Goal: Task Accomplishment & Management: Manage account settings

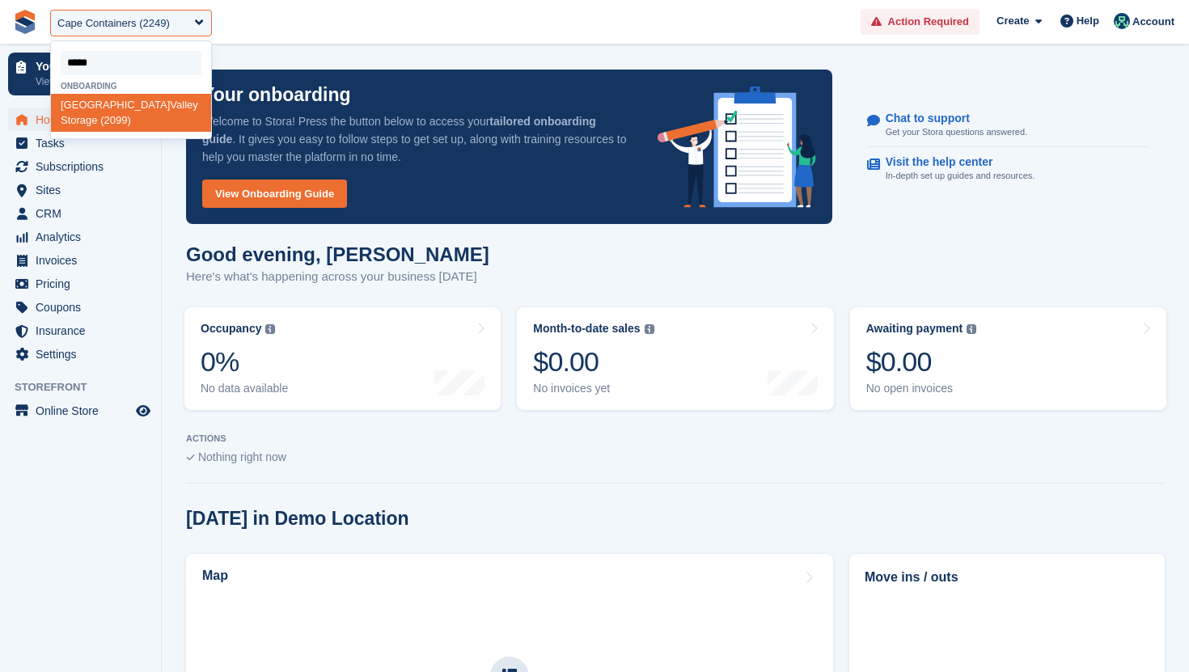
click at [159, 66] on input "select-one" at bounding box center [131, 63] width 141 height 24
click at [76, 414] on span "Online Store" at bounding box center [84, 411] width 97 height 23
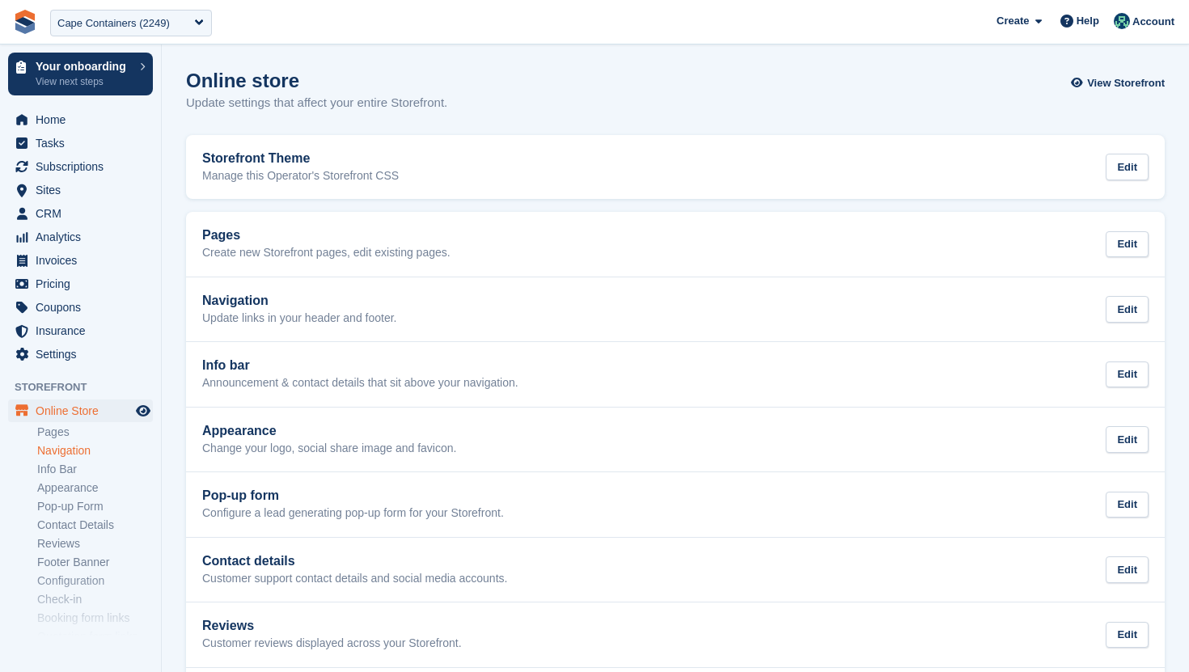
click at [80, 452] on link "Navigation" at bounding box center [95, 450] width 116 height 15
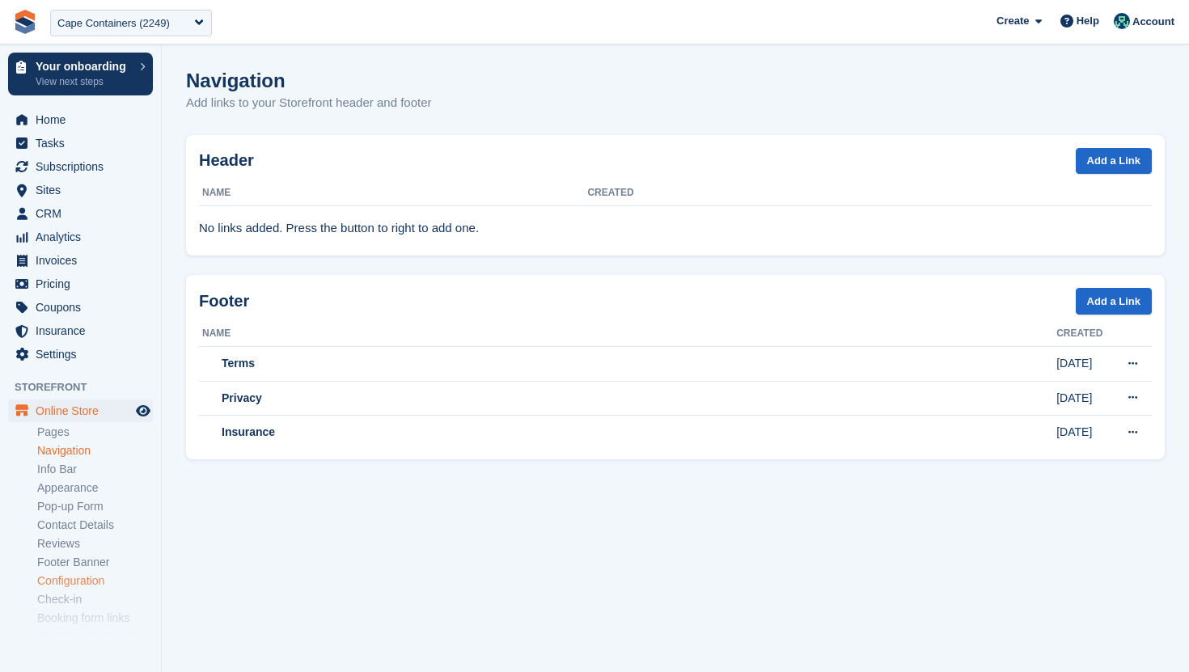
click at [80, 582] on link "Configuration" at bounding box center [95, 581] width 116 height 15
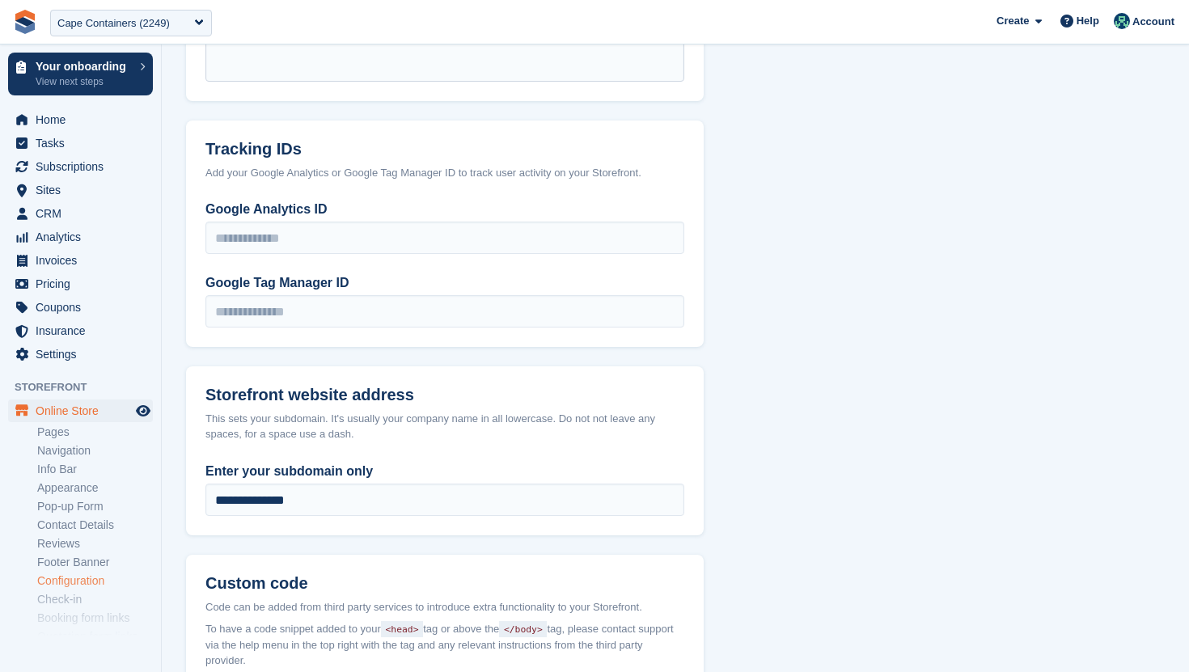
scroll to position [885, 0]
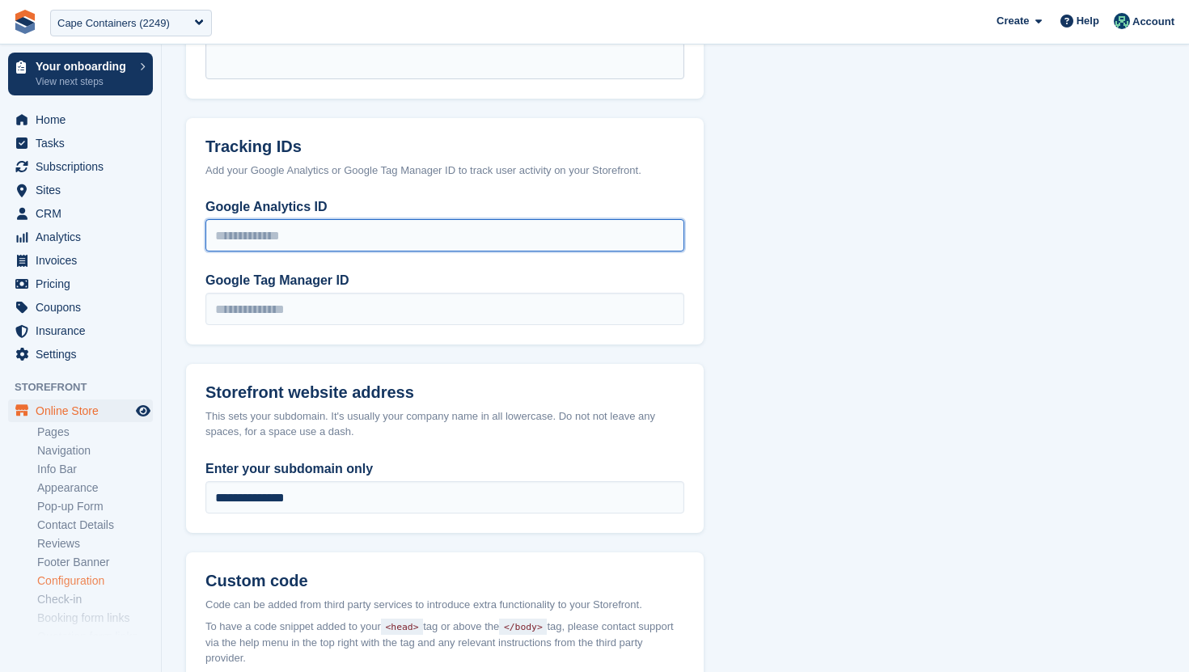
click at [277, 239] on input "Google Analytics ID" at bounding box center [444, 235] width 479 height 32
click at [134, 11] on div "Cape Containers (2249)" at bounding box center [131, 23] width 162 height 27
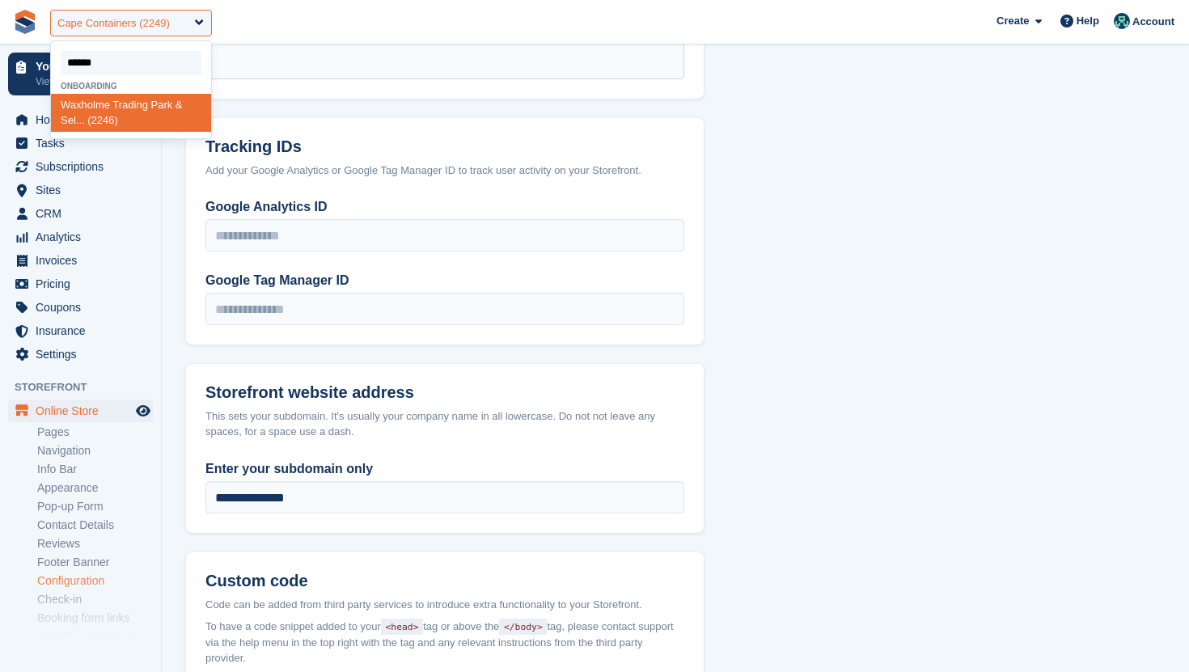
type input "*******"
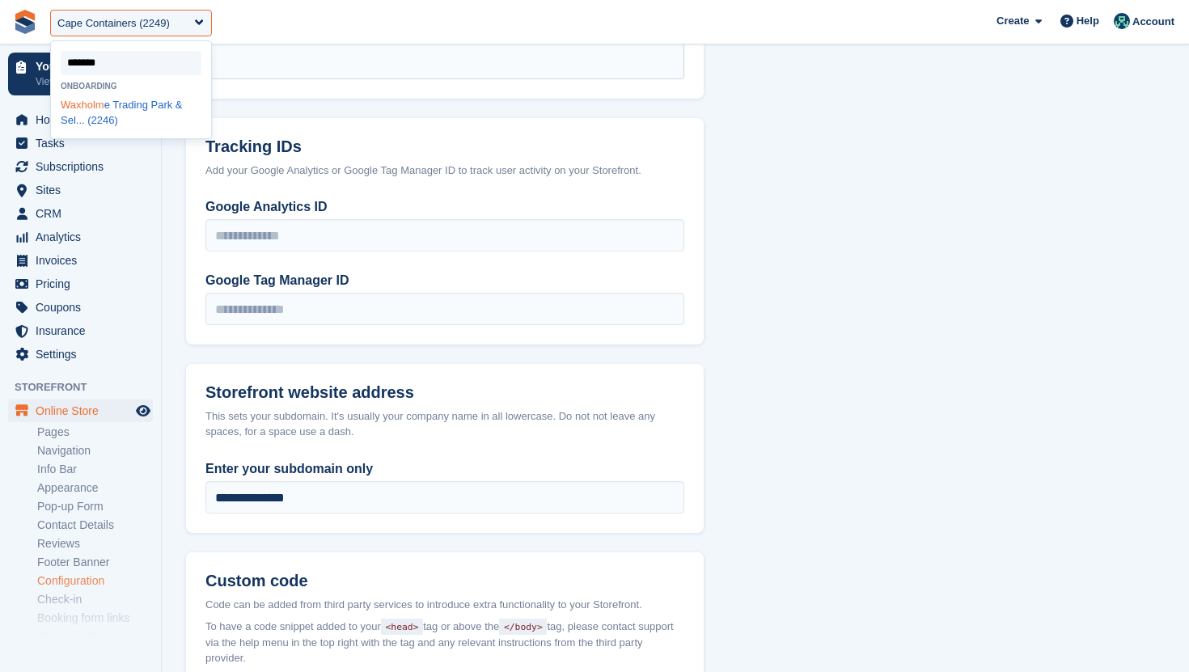
click at [110, 116] on div "Waxholm e Trading Park & Sel... (2246)" at bounding box center [131, 113] width 160 height 38
select select "****"
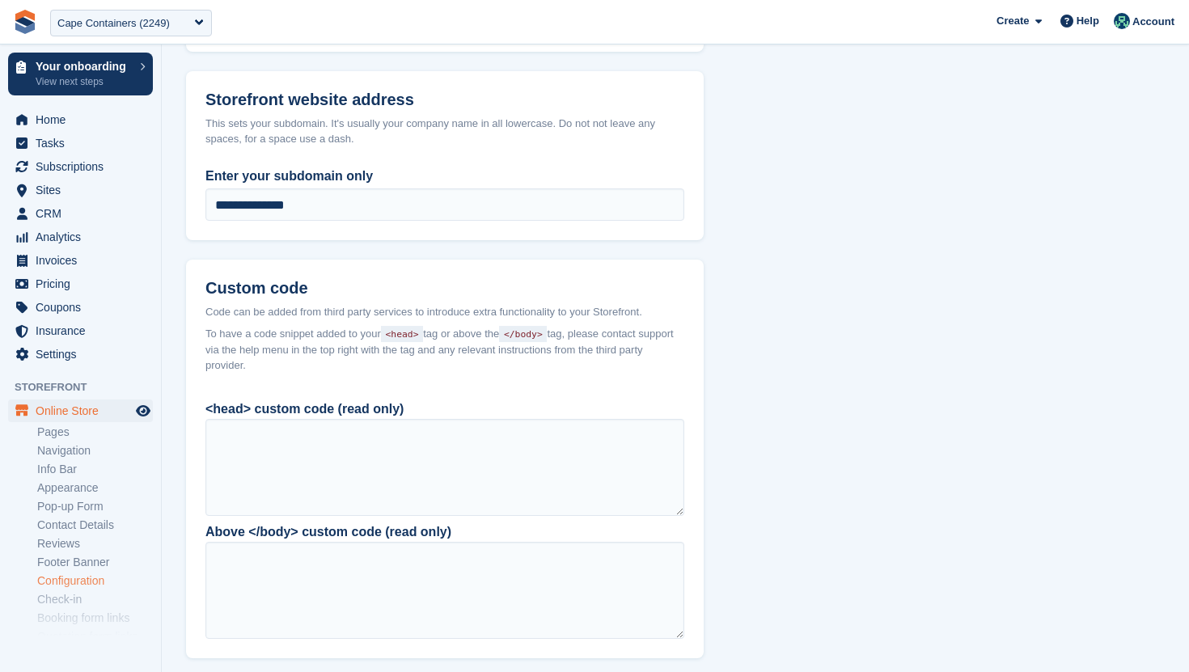
scroll to position [1183, 0]
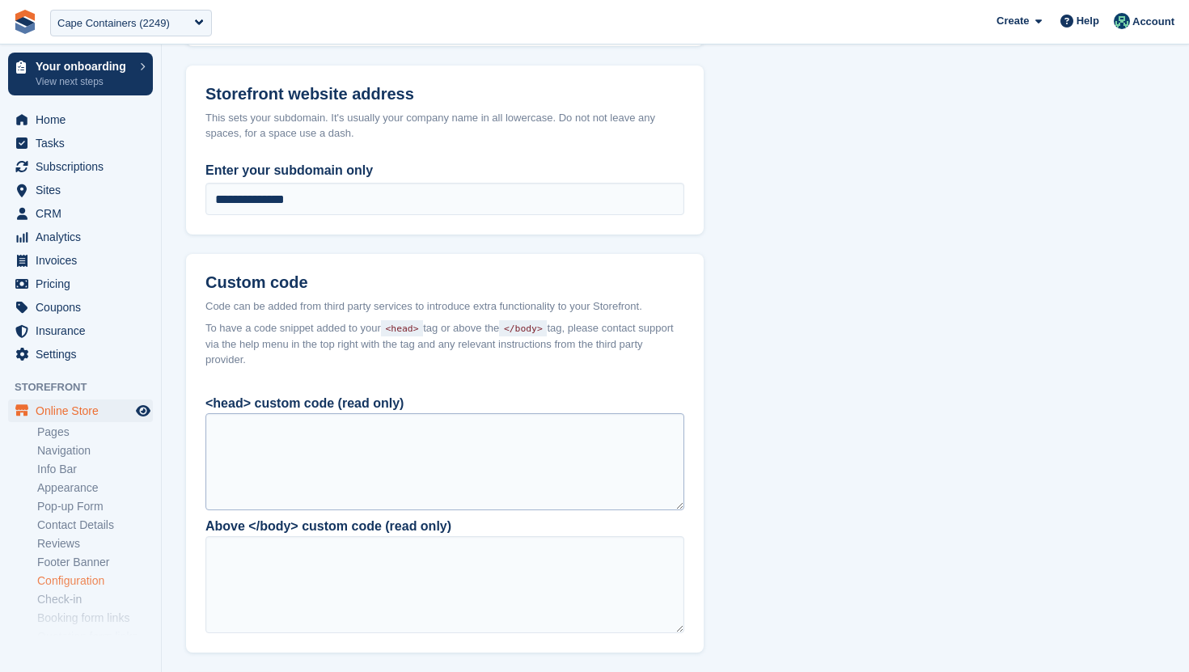
click at [442, 438] on div at bounding box center [444, 461] width 479 height 97
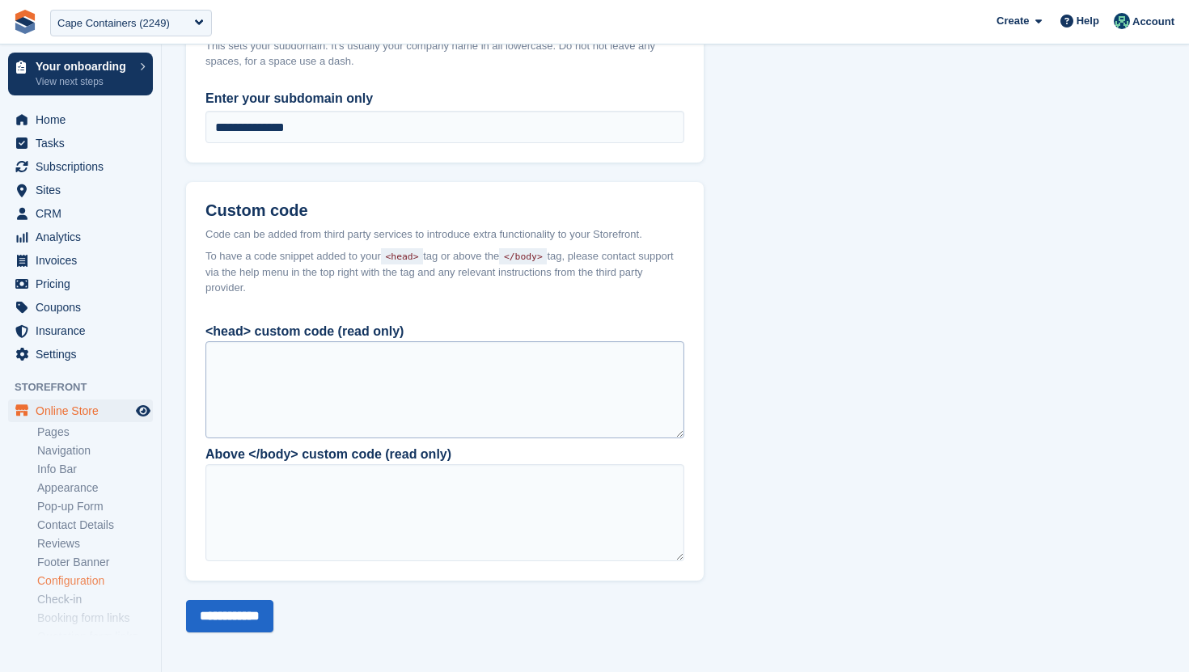
scroll to position [1256, 0]
click at [428, 480] on div at bounding box center [444, 512] width 479 height 97
click at [417, 379] on div at bounding box center [444, 389] width 479 height 97
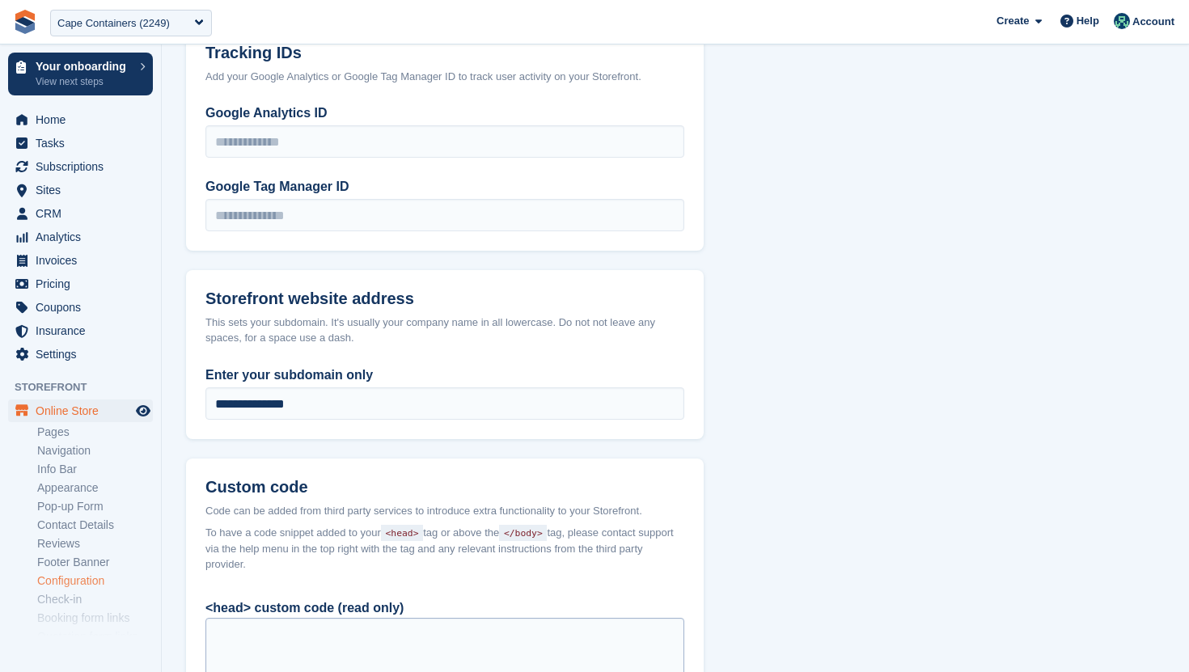
scroll to position [976, 0]
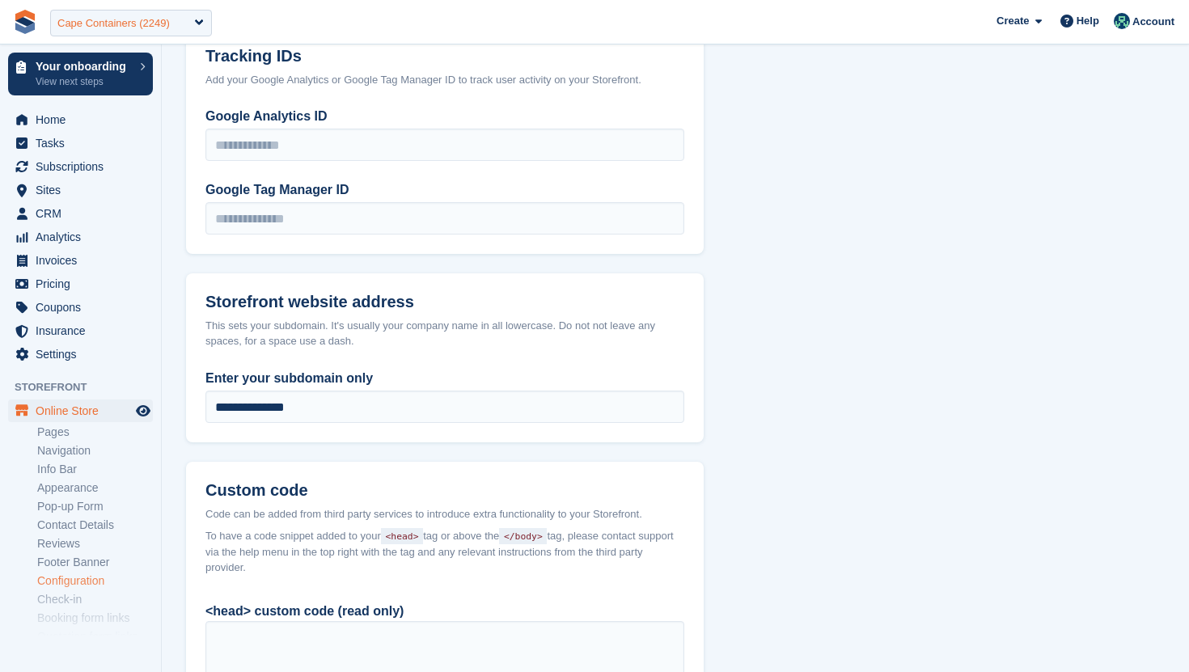
click at [158, 10] on div "Cape Containers (2249)" at bounding box center [131, 23] width 162 height 27
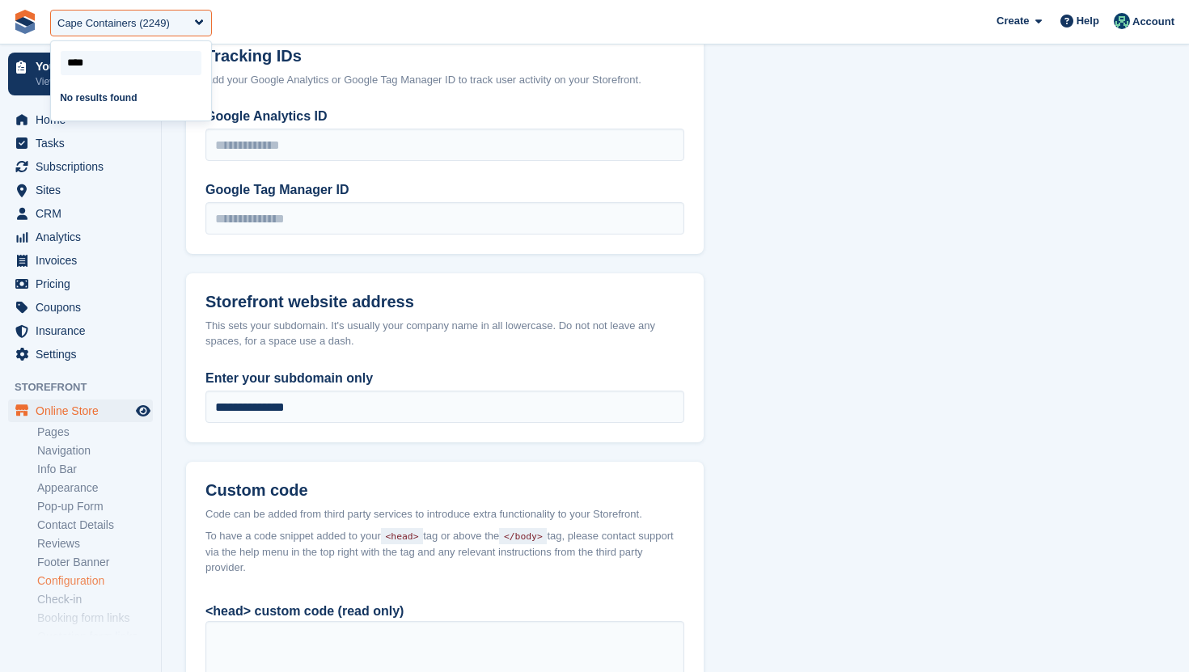
type input "***"
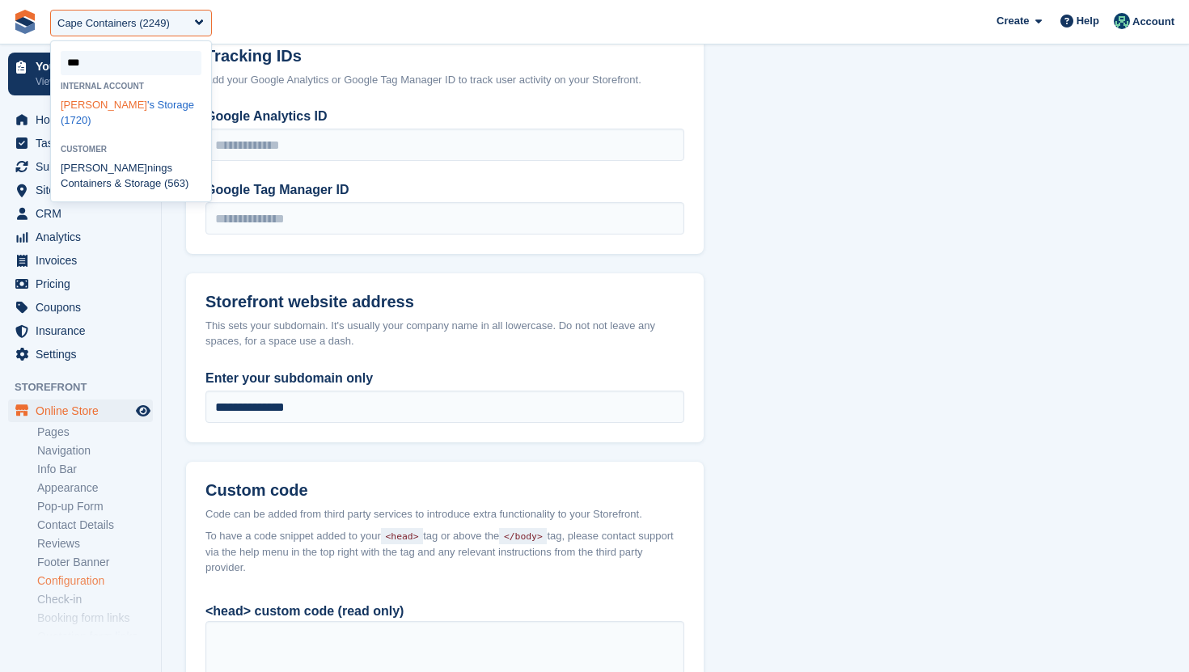
click at [130, 110] on div "Jen 's Storage (1720)" at bounding box center [131, 113] width 160 height 38
select select "****"
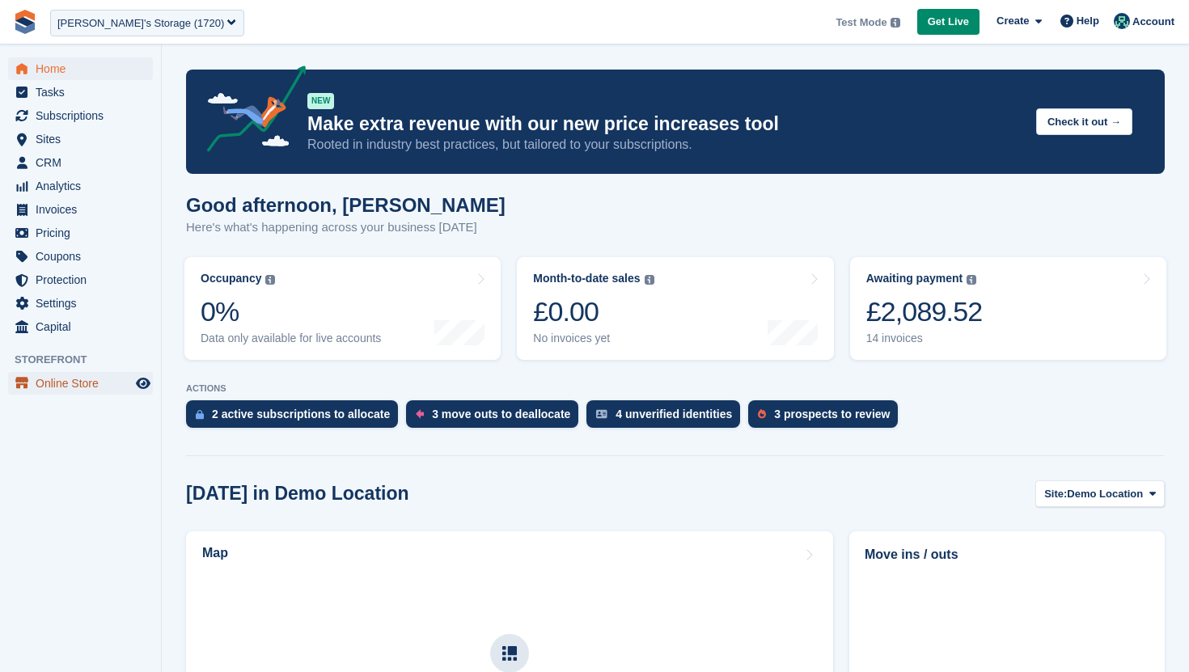
click at [79, 381] on span "Online Store" at bounding box center [84, 383] width 97 height 23
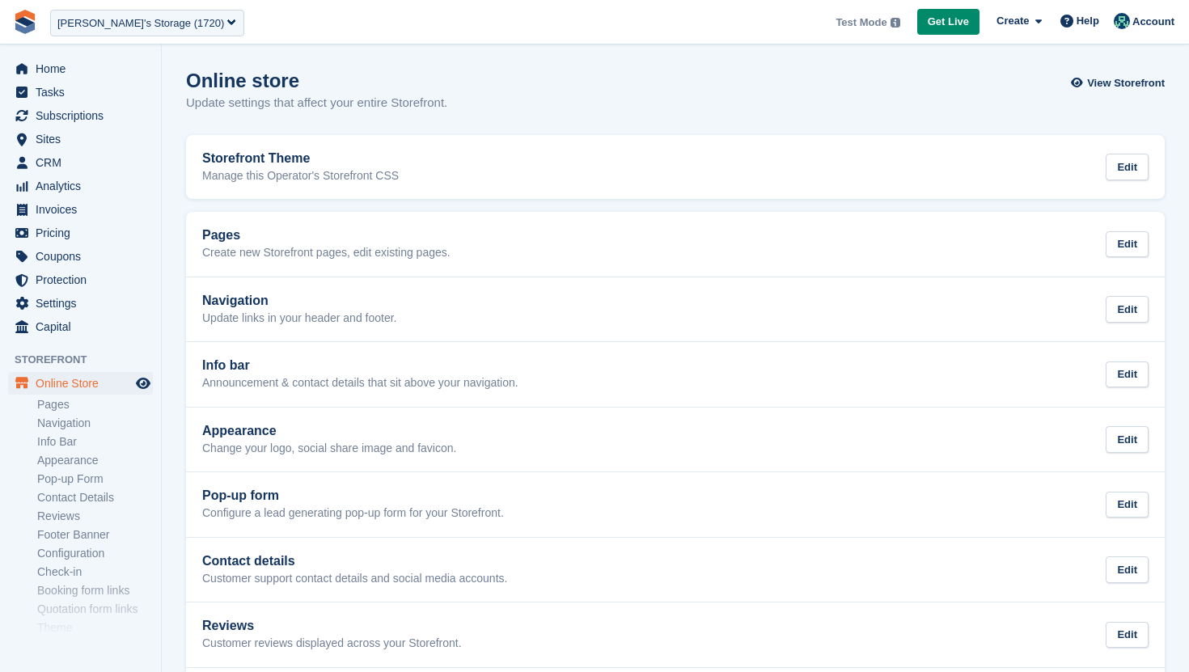
scroll to position [53, 0]
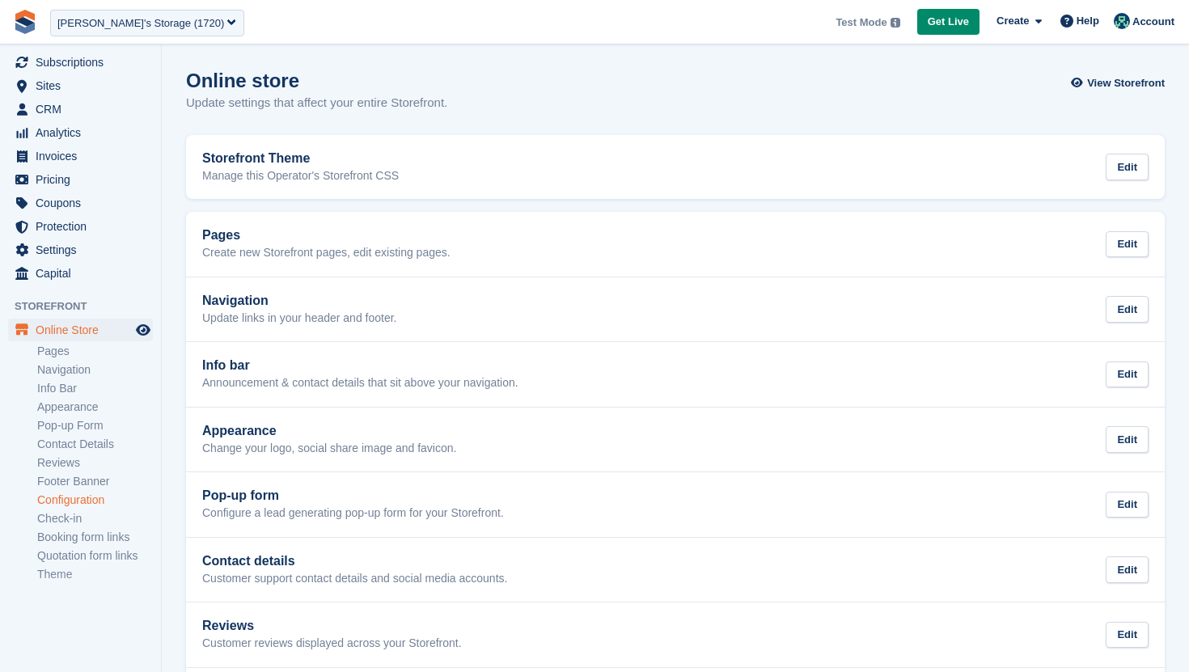
click at [87, 501] on link "Configuration" at bounding box center [95, 500] width 116 height 15
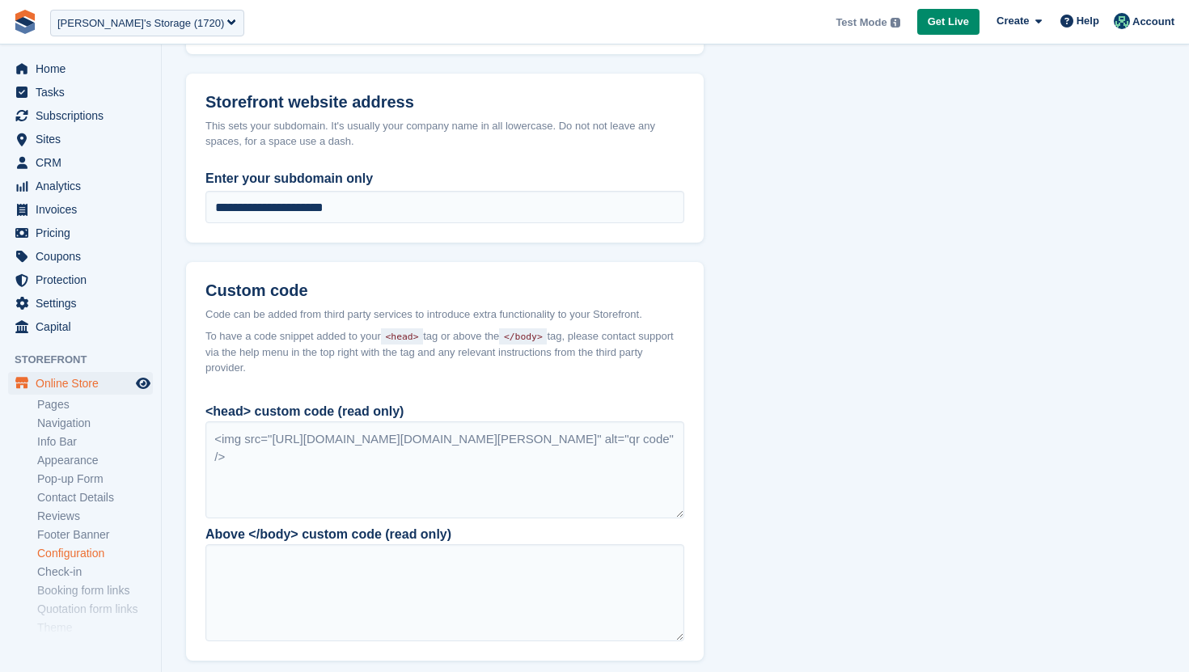
scroll to position [1024, 0]
click at [344, 486] on div "<img src="https://api.qrserver.com/v1/create-qr-code/?color=000000&amp;bgcolor=…" at bounding box center [444, 470] width 479 height 97
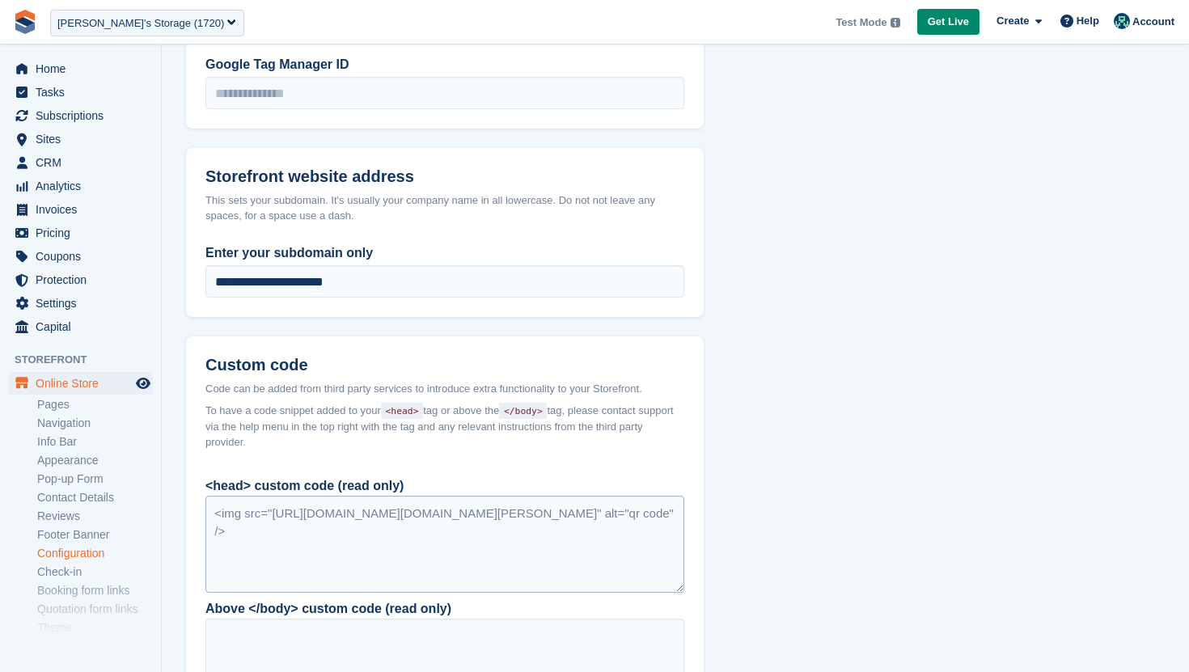
scroll to position [1106, 0]
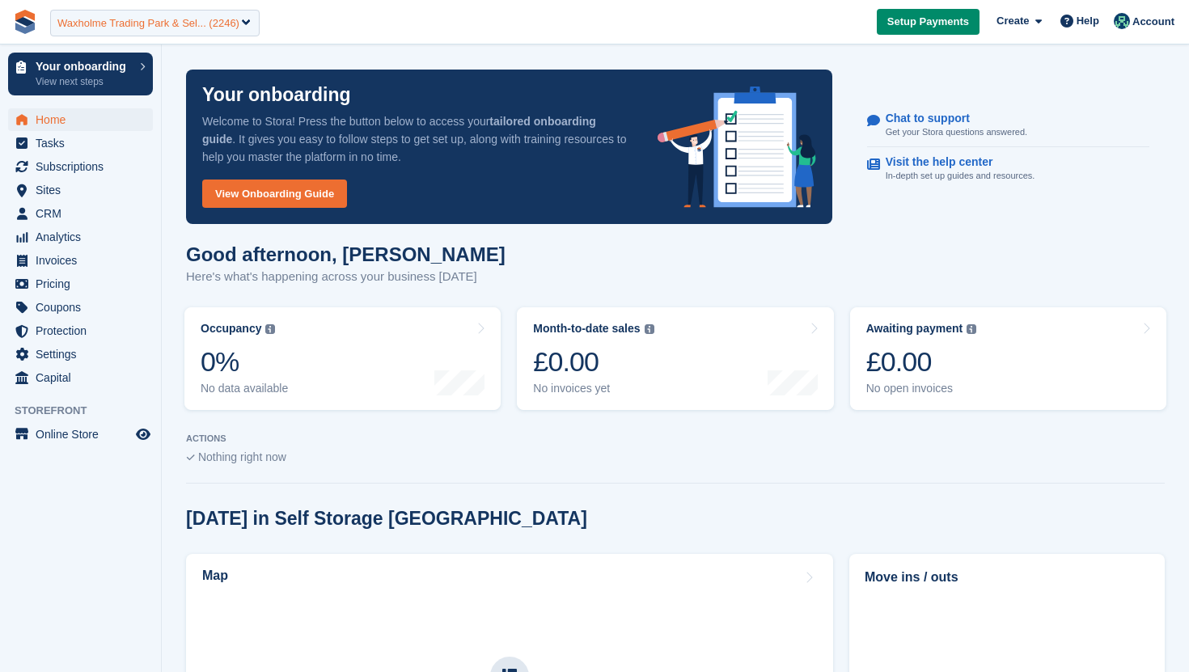
click at [189, 26] on div "Waxholme Trading Park & Sel... (2246)" at bounding box center [148, 23] width 182 height 16
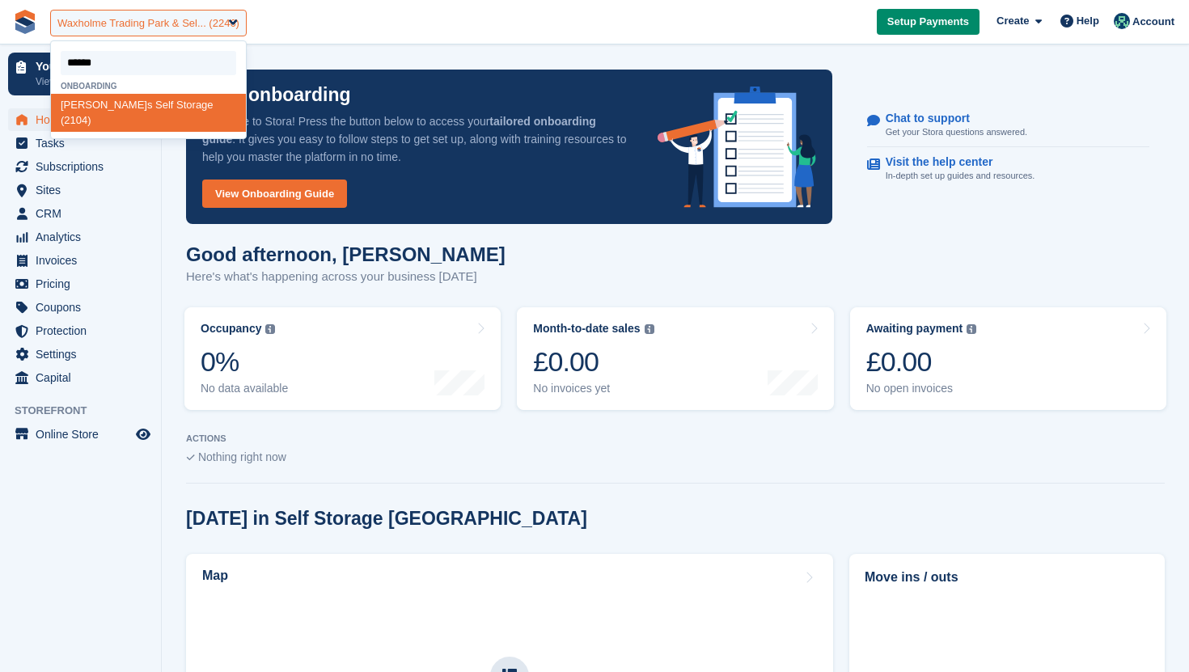
type input "*******"
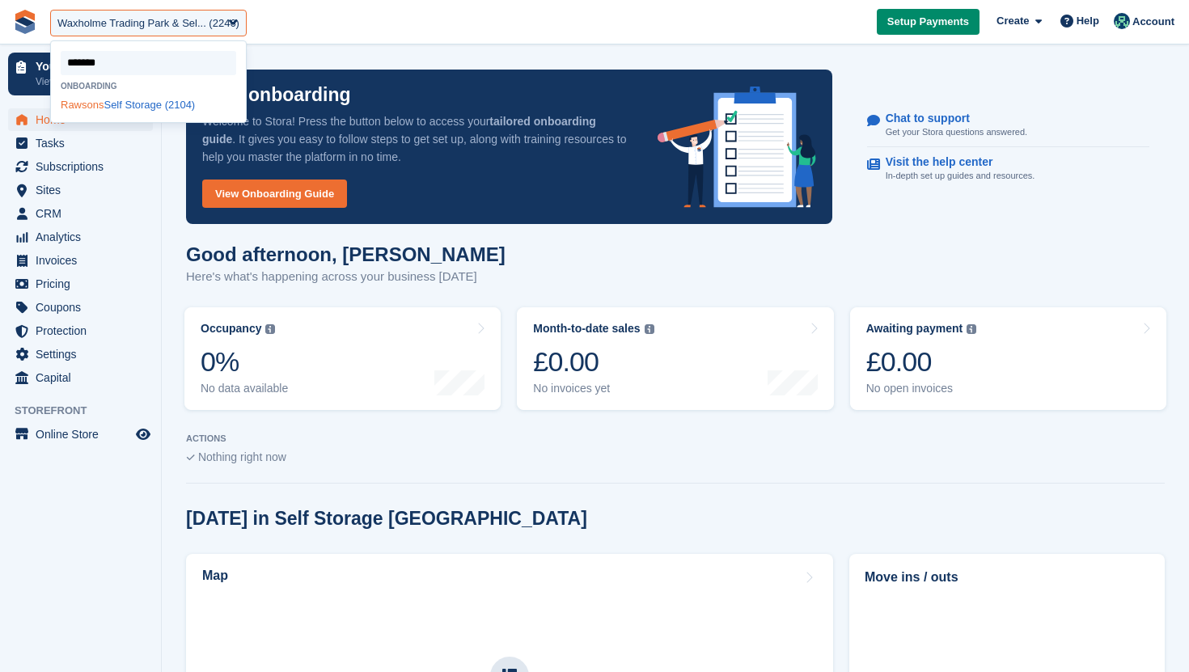
click at [138, 104] on div "Rawsons Self Storage (2104)" at bounding box center [148, 105] width 195 height 22
select select "****"
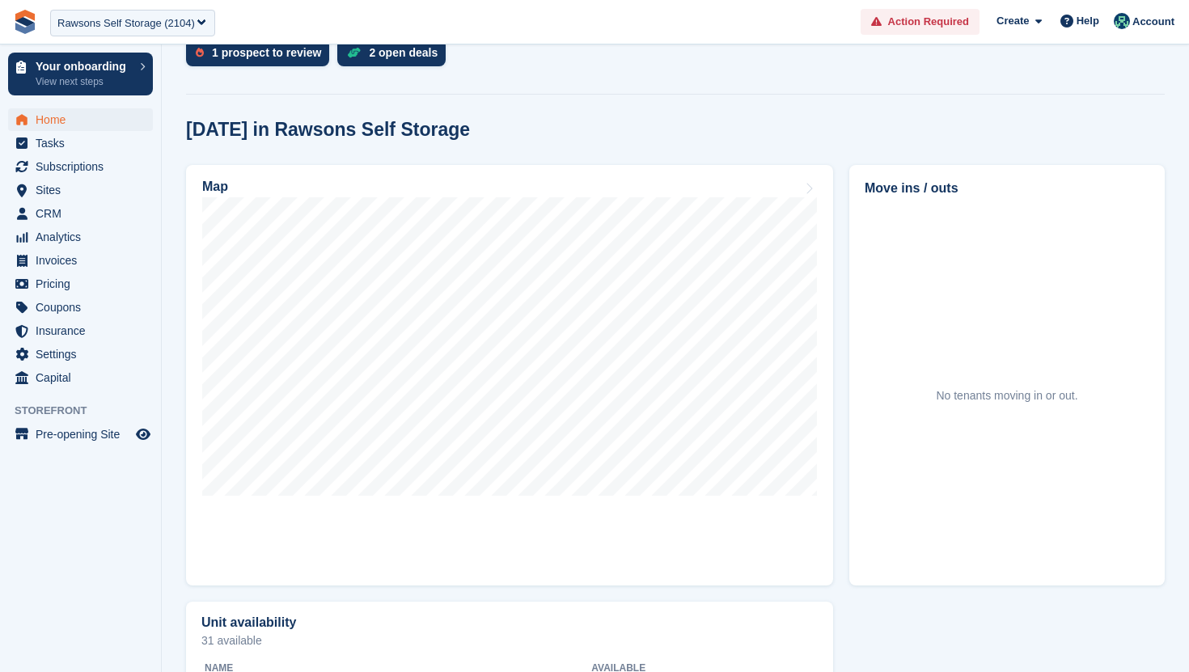
scroll to position [414, 0]
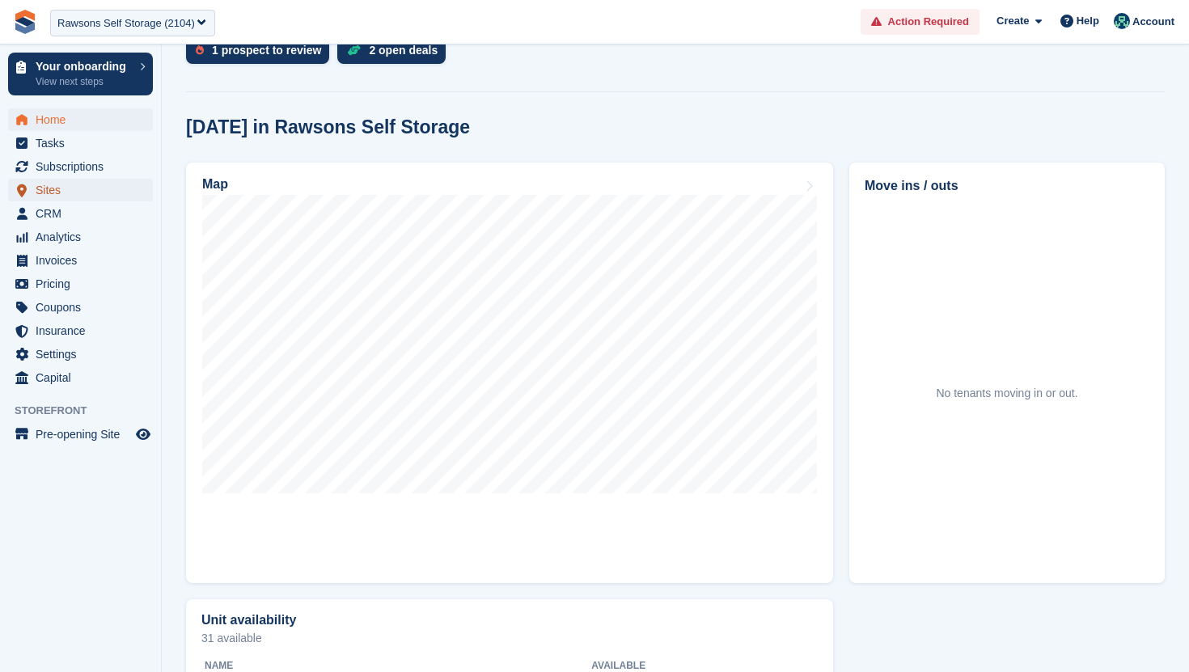
click at [69, 187] on span "Sites" at bounding box center [84, 190] width 97 height 23
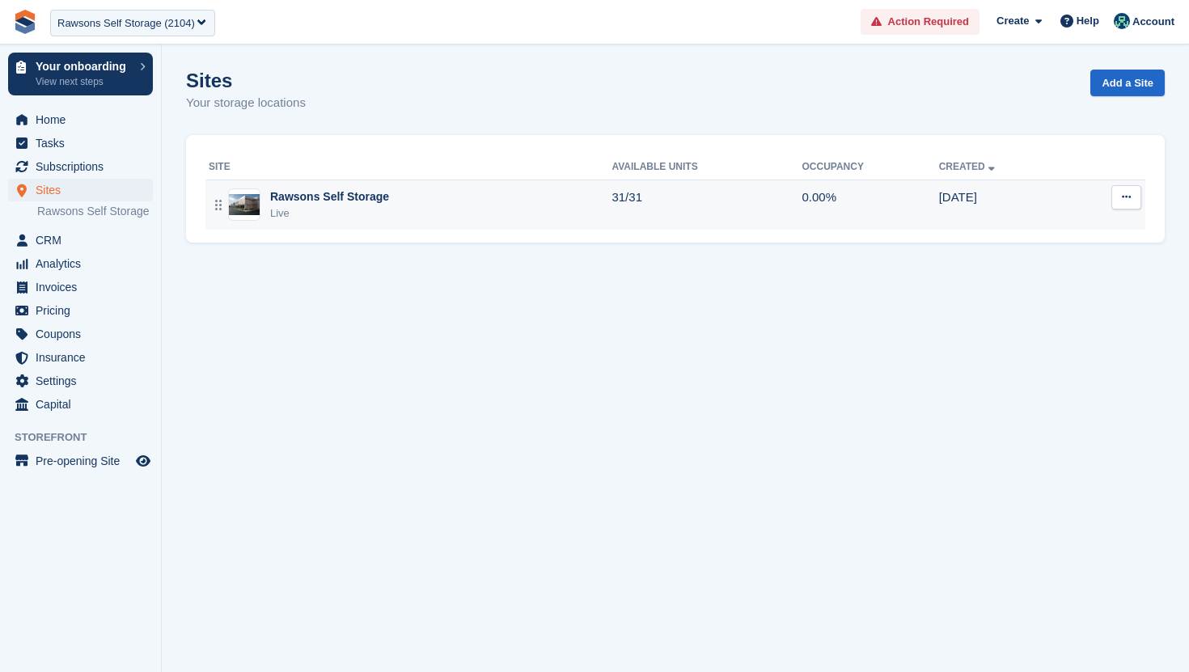
click at [398, 209] on div "Rawsons Self Storage Live" at bounding box center [410, 204] width 403 height 33
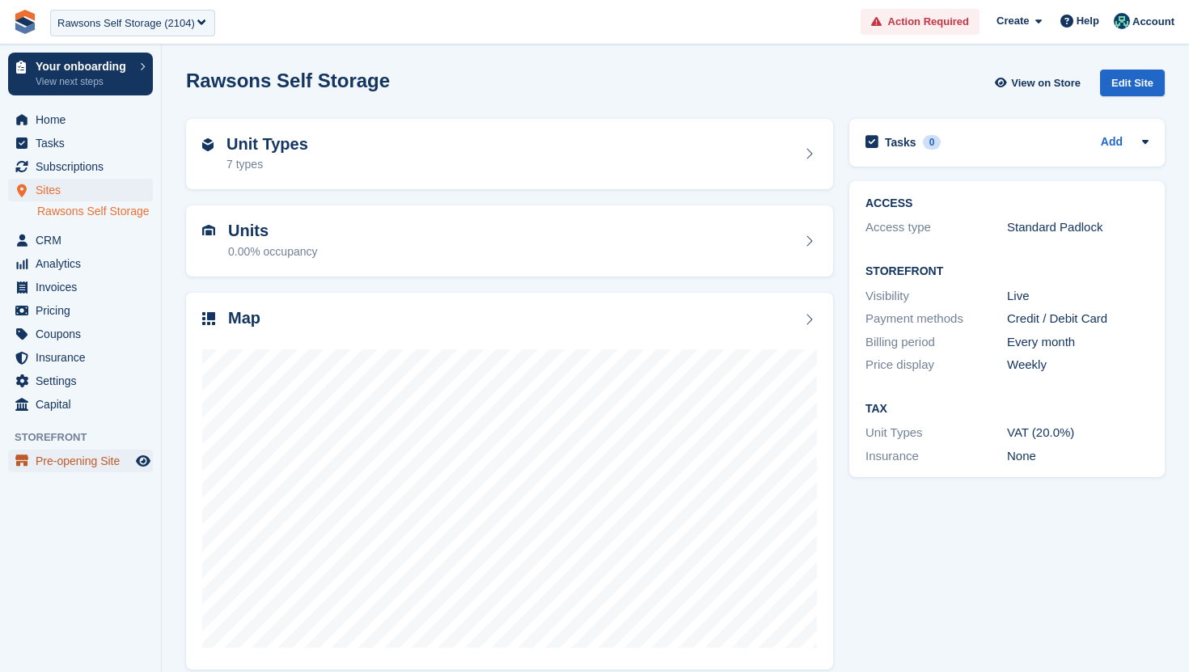
click at [95, 472] on span "Pre-opening Site" at bounding box center [84, 461] width 97 height 23
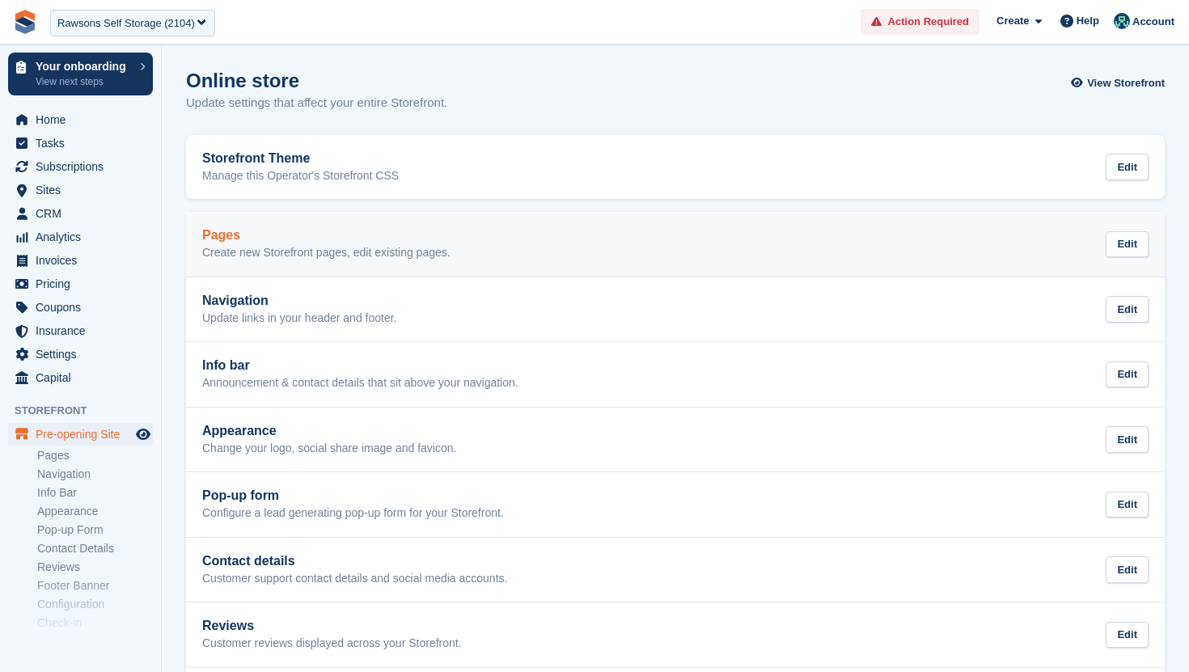
click at [284, 252] on p "Create new Storefront pages, edit existing pages." at bounding box center [326, 253] width 248 height 15
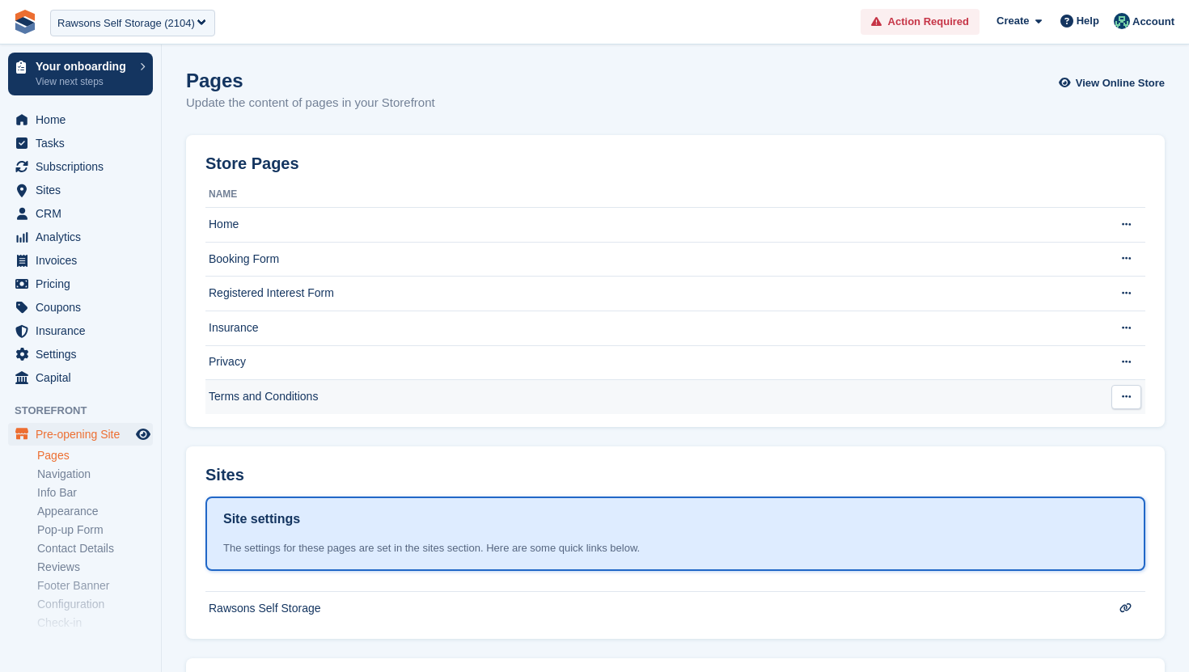
click at [283, 392] on td "Terms and Conditions" at bounding box center [651, 397] width 893 height 34
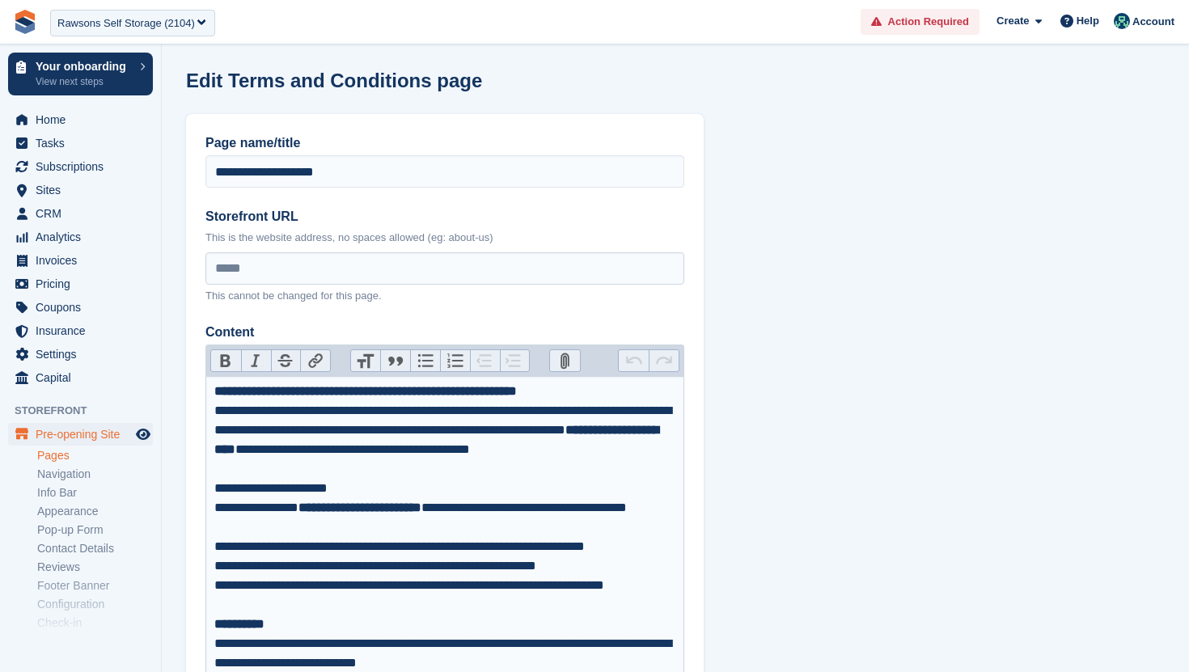
click at [58, 458] on link "Pages" at bounding box center [95, 455] width 116 height 15
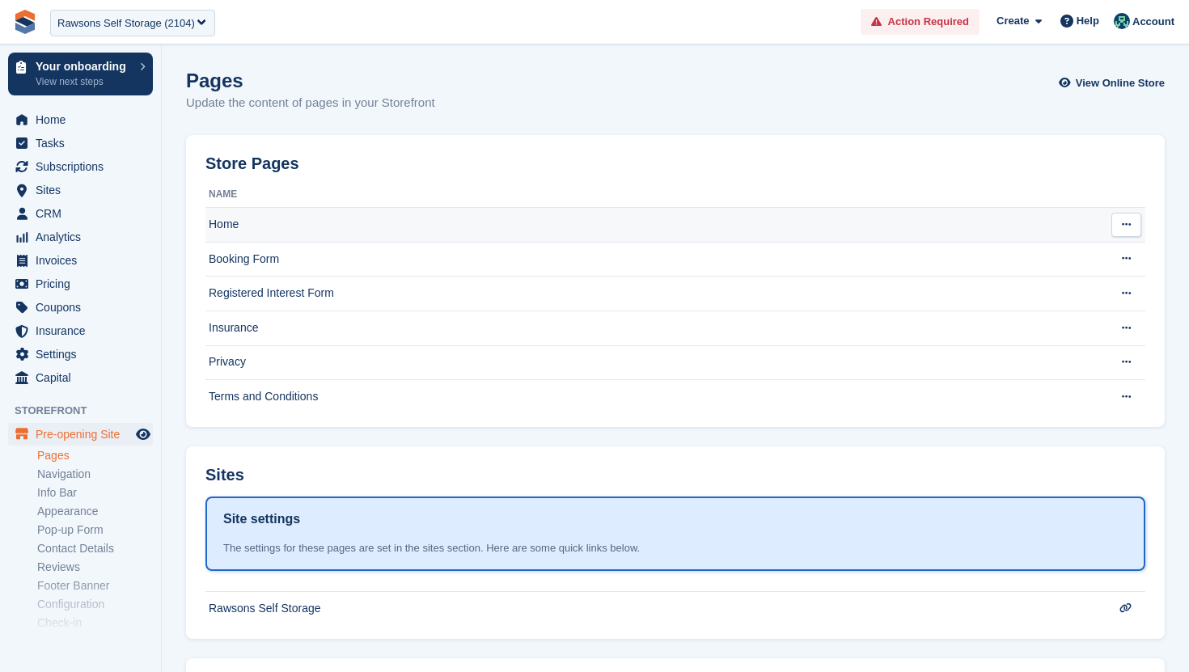
click at [317, 209] on td "Home" at bounding box center [651, 225] width 893 height 35
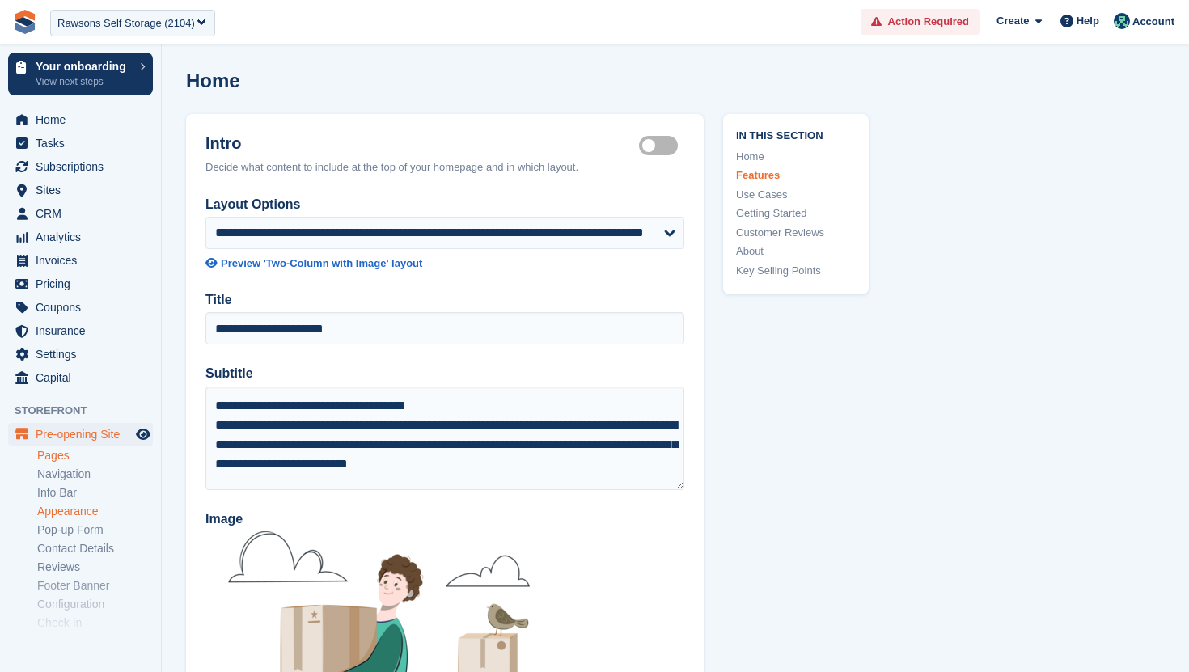
click at [67, 510] on link "Appearance" at bounding box center [95, 511] width 116 height 15
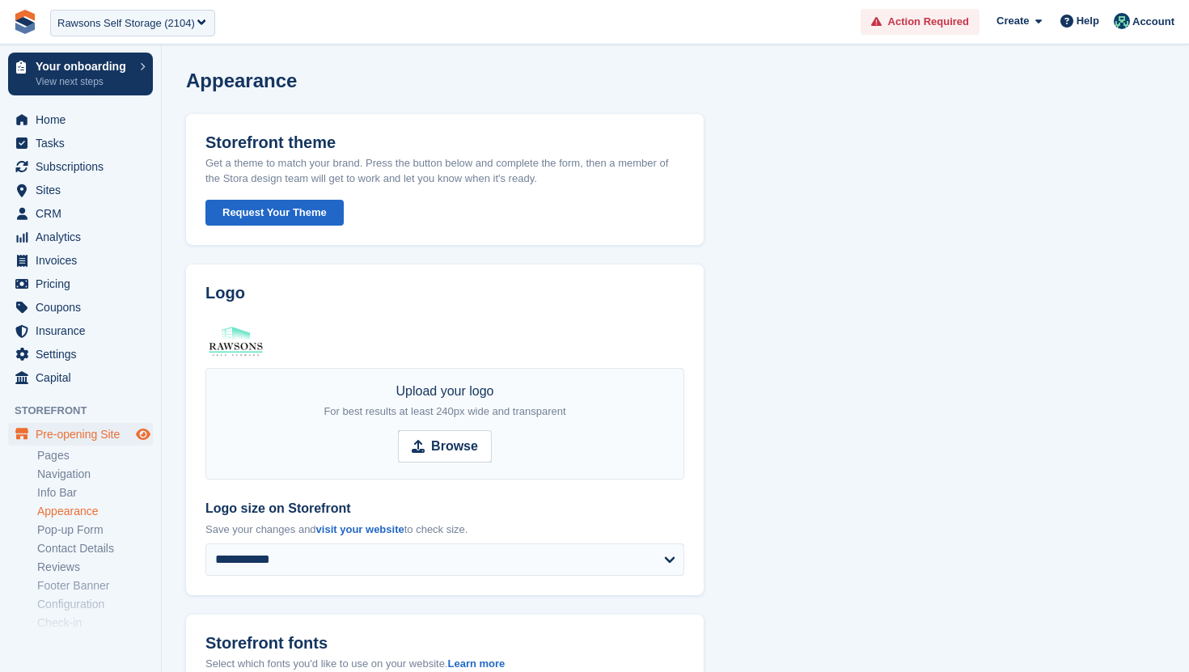
click at [143, 433] on icon "Preview store" at bounding box center [143, 434] width 15 height 13
click at [66, 459] on link "Pages" at bounding box center [95, 455] width 116 height 15
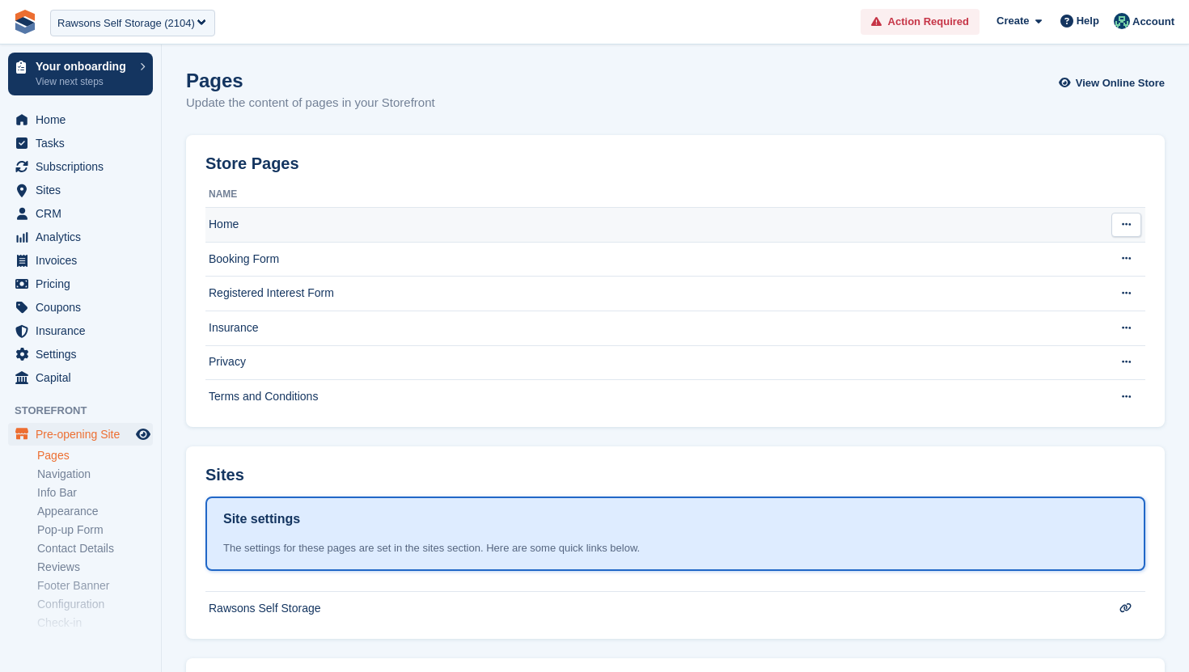
click at [434, 240] on td "Home" at bounding box center [651, 225] width 893 height 35
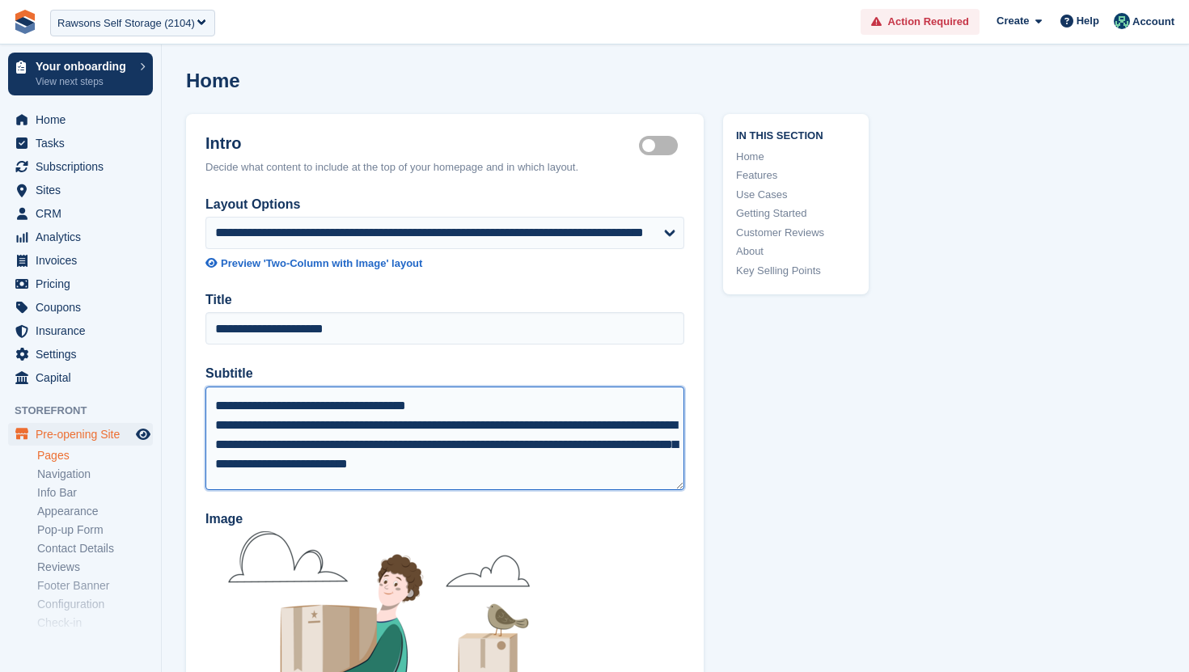
click at [375, 405] on textarea "**********" at bounding box center [444, 439] width 479 height 104
click at [215, 423] on textarea "**********" at bounding box center [444, 439] width 479 height 104
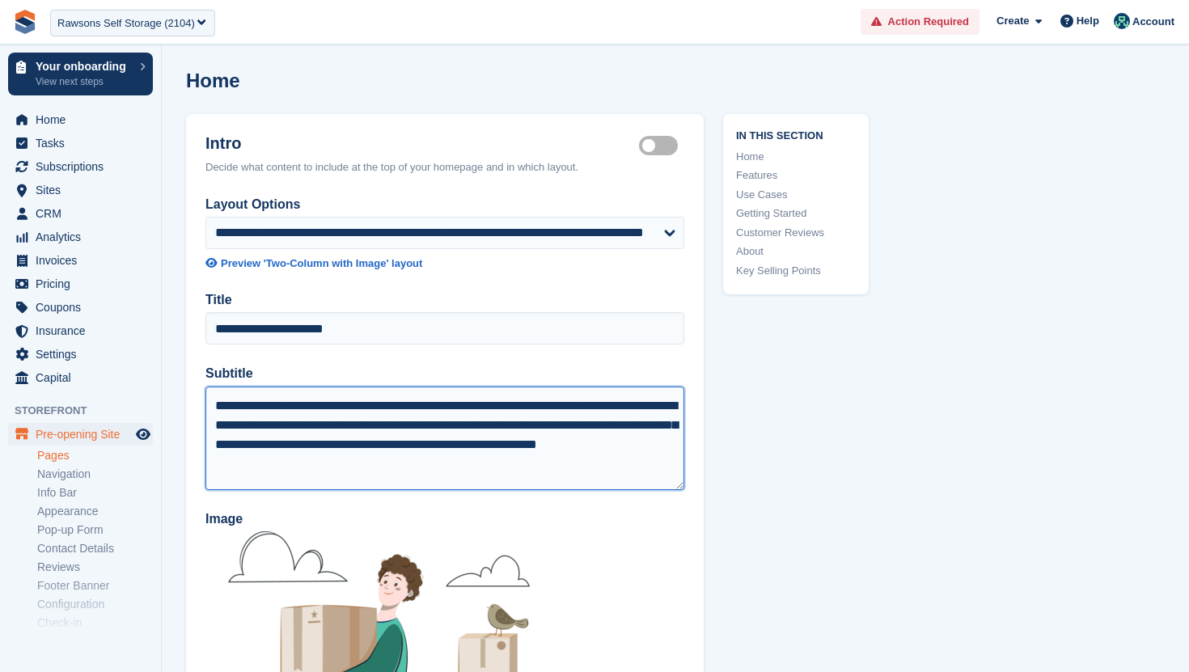
scroll to position [13, 0]
click at [619, 434] on textarea "**********" at bounding box center [444, 439] width 479 height 104
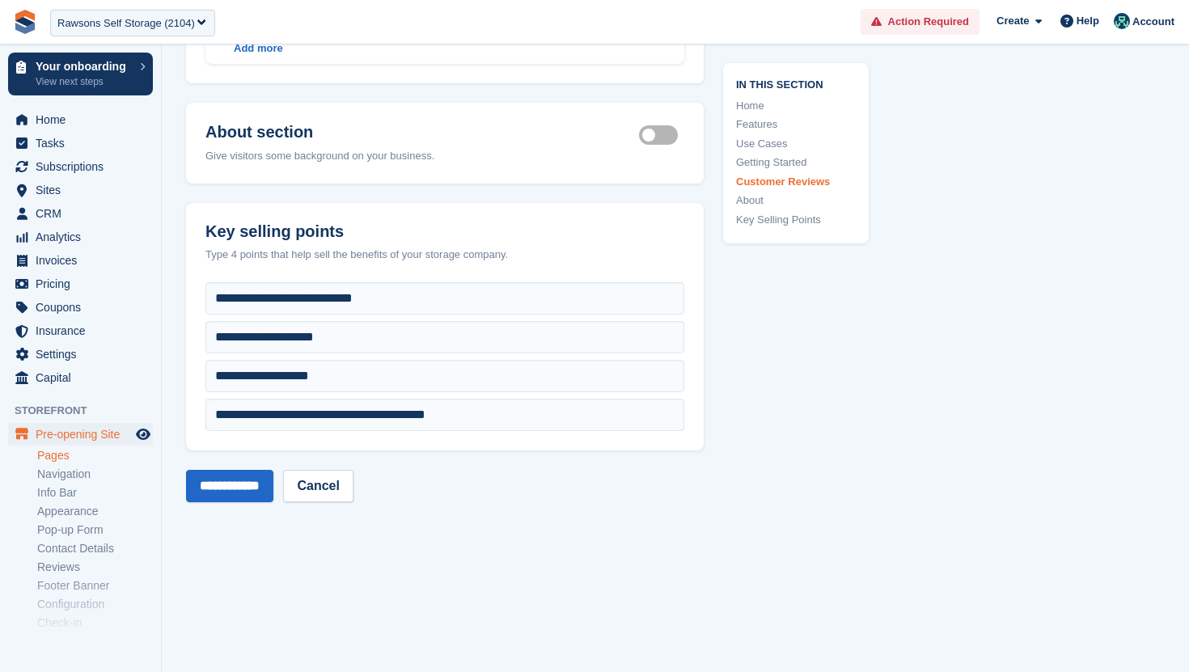
scroll to position [4880, 0]
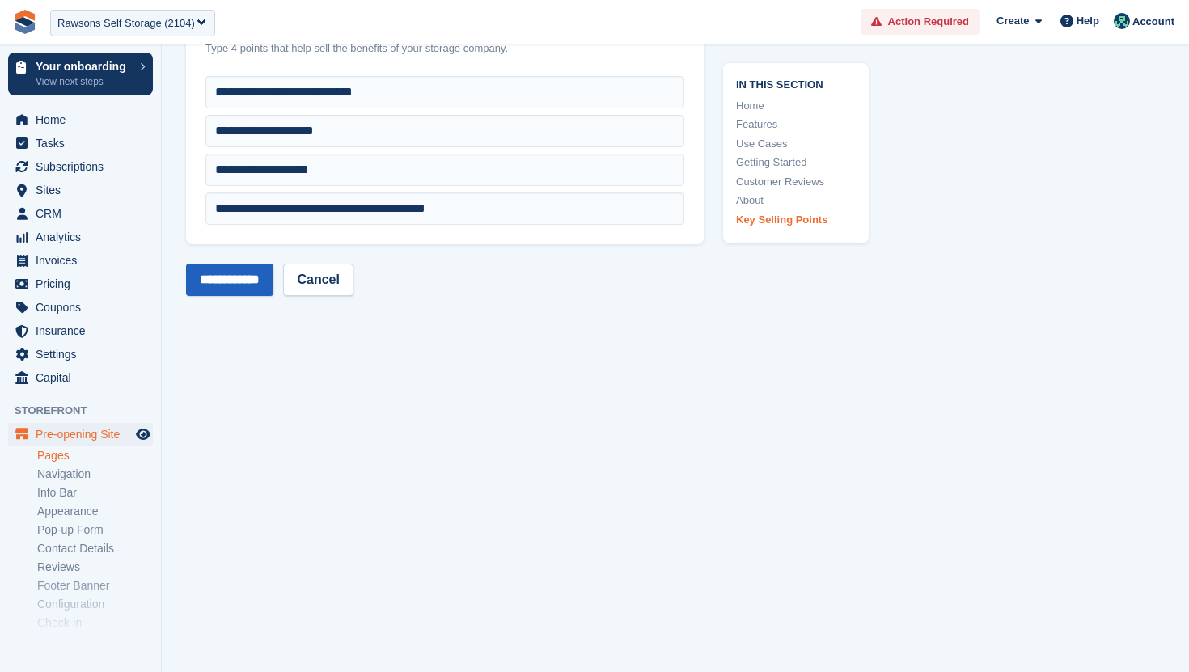
type textarea "**********"
click at [255, 279] on input "**********" at bounding box center [229, 280] width 87 height 32
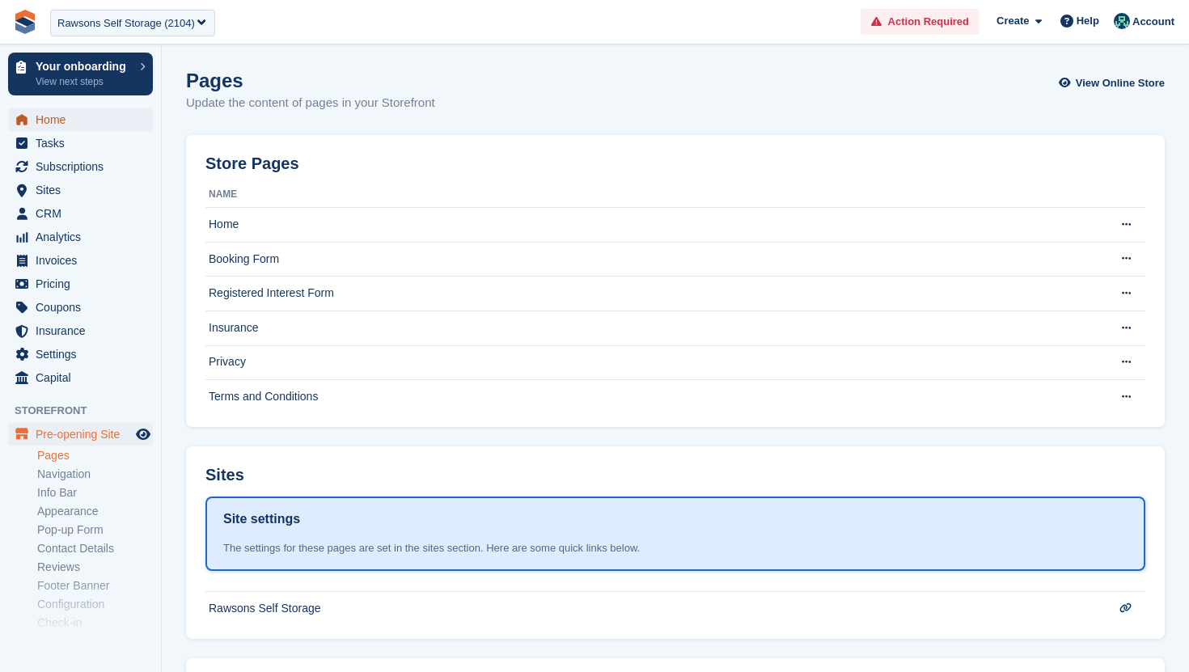
click at [60, 121] on span "Home" at bounding box center [84, 119] width 97 height 23
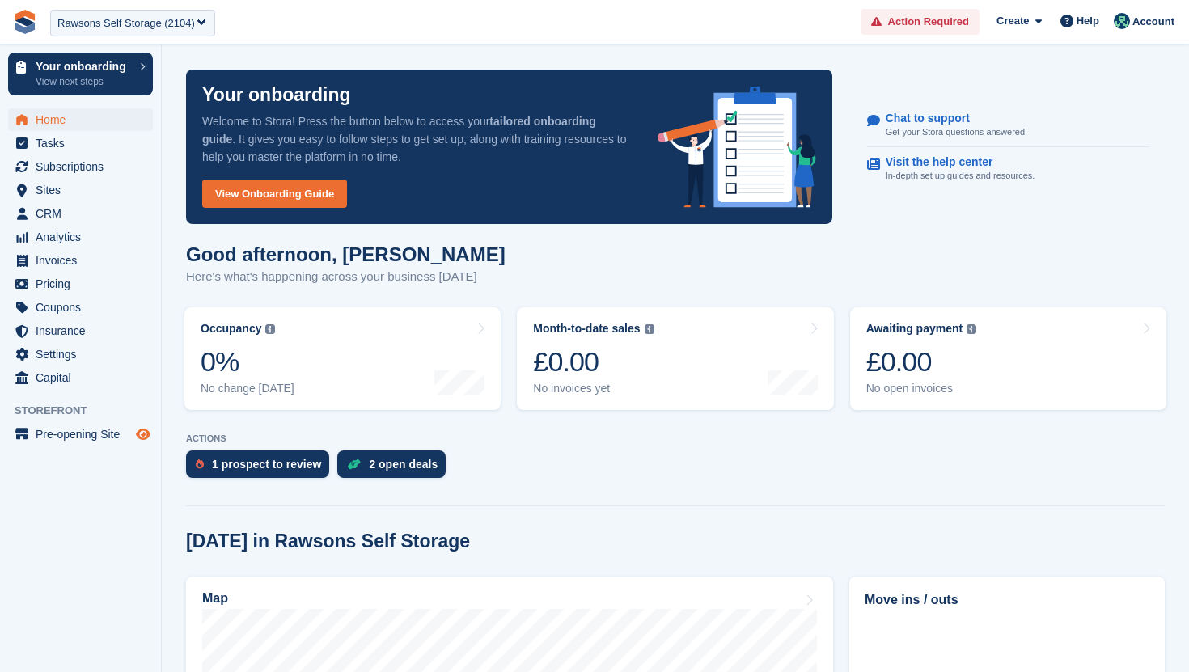
click at [139, 434] on icon "Preview store" at bounding box center [143, 434] width 15 height 13
click at [181, 23] on div "Rawsons Self Storage (2104)" at bounding box center [126, 23] width 138 height 16
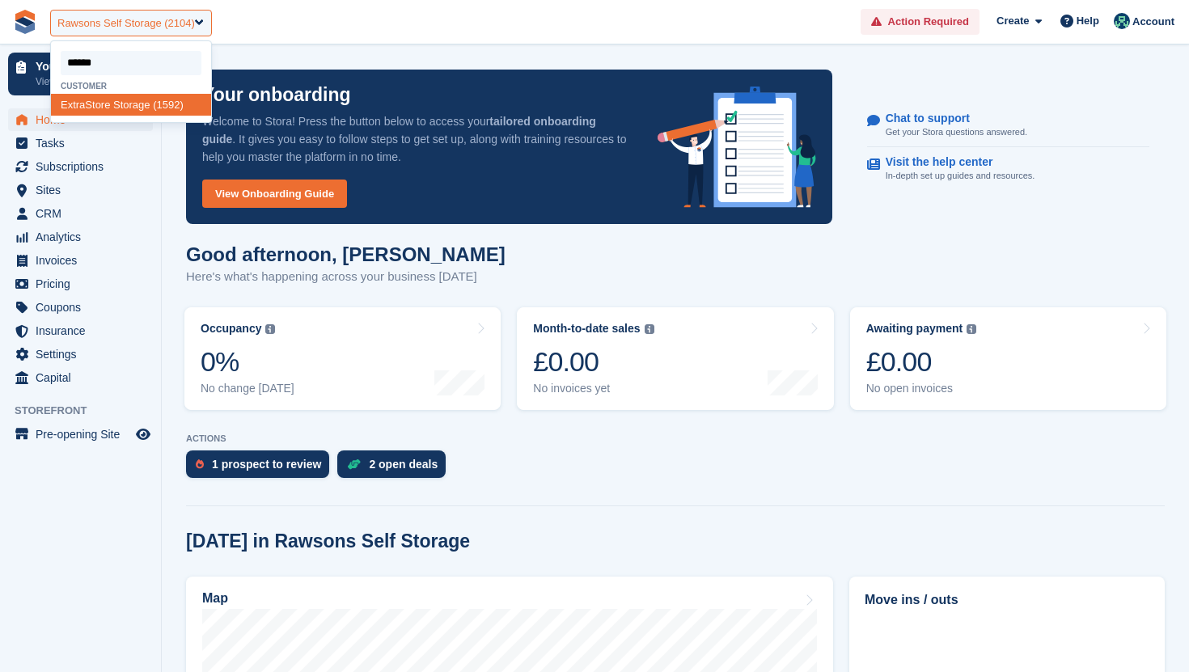
type input "*******"
click at [158, 100] on div "ExtraSt ore Storage (1592)" at bounding box center [131, 105] width 160 height 22
select select "****"
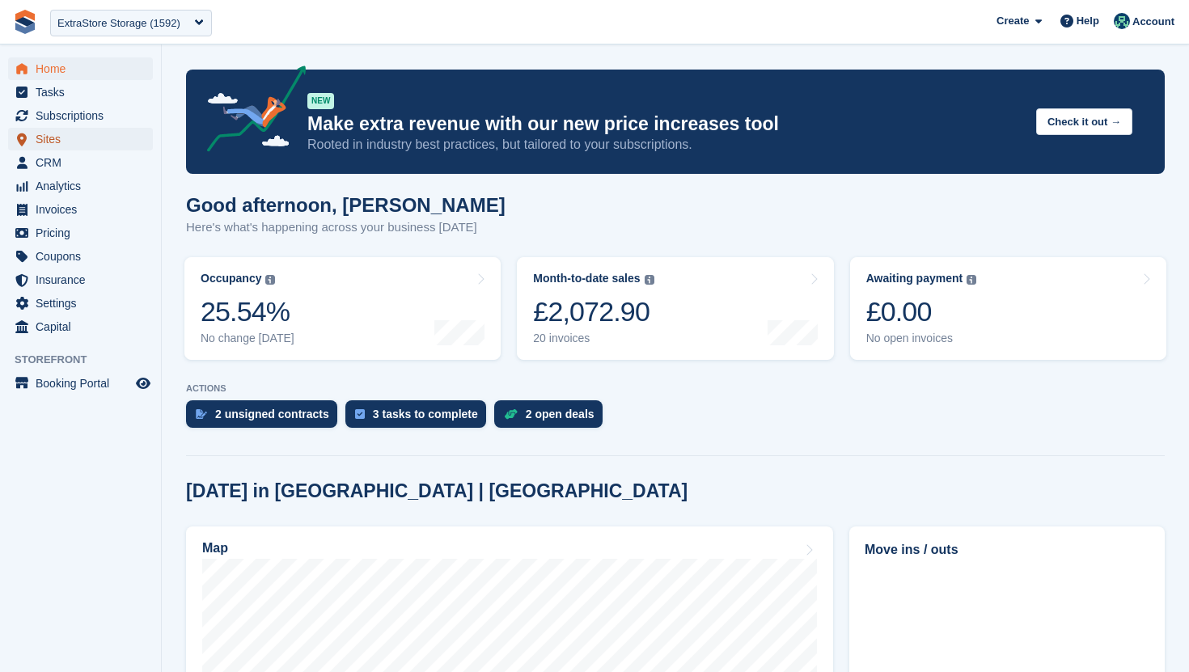
click at [112, 133] on span "Sites" at bounding box center [84, 139] width 97 height 23
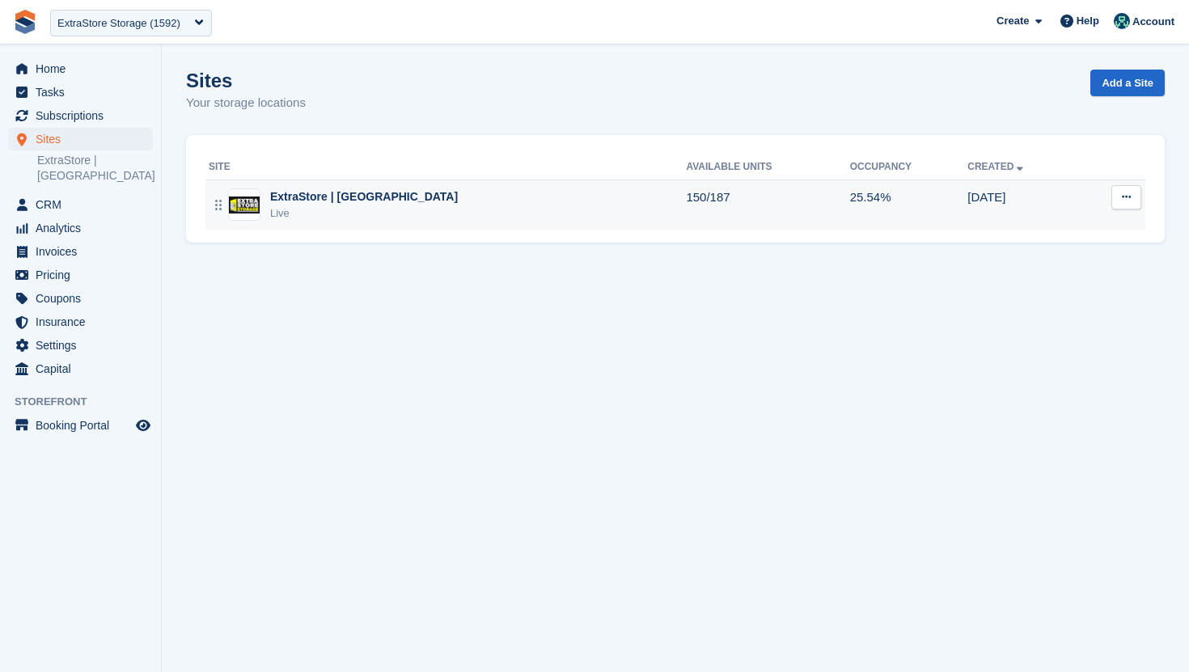
click at [464, 230] on td "ExtraStore | [GEOGRAPHIC_DATA] Live" at bounding box center [445, 205] width 480 height 50
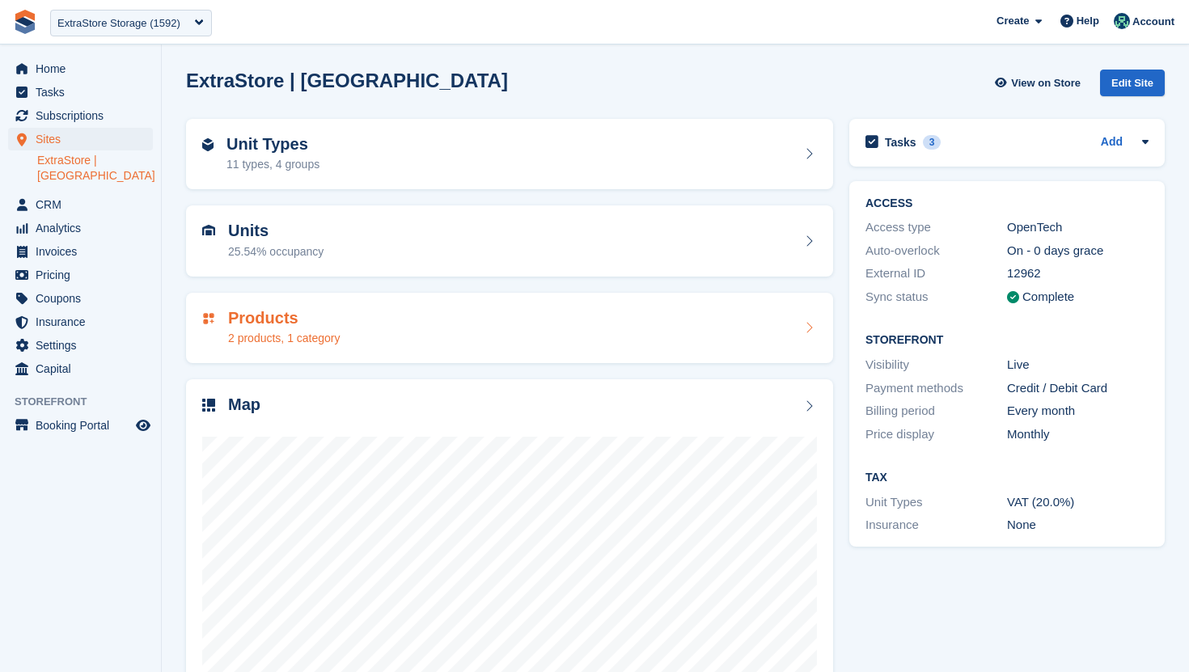
click at [420, 338] on div "Products 2 products, 1 category" at bounding box center [509, 328] width 615 height 39
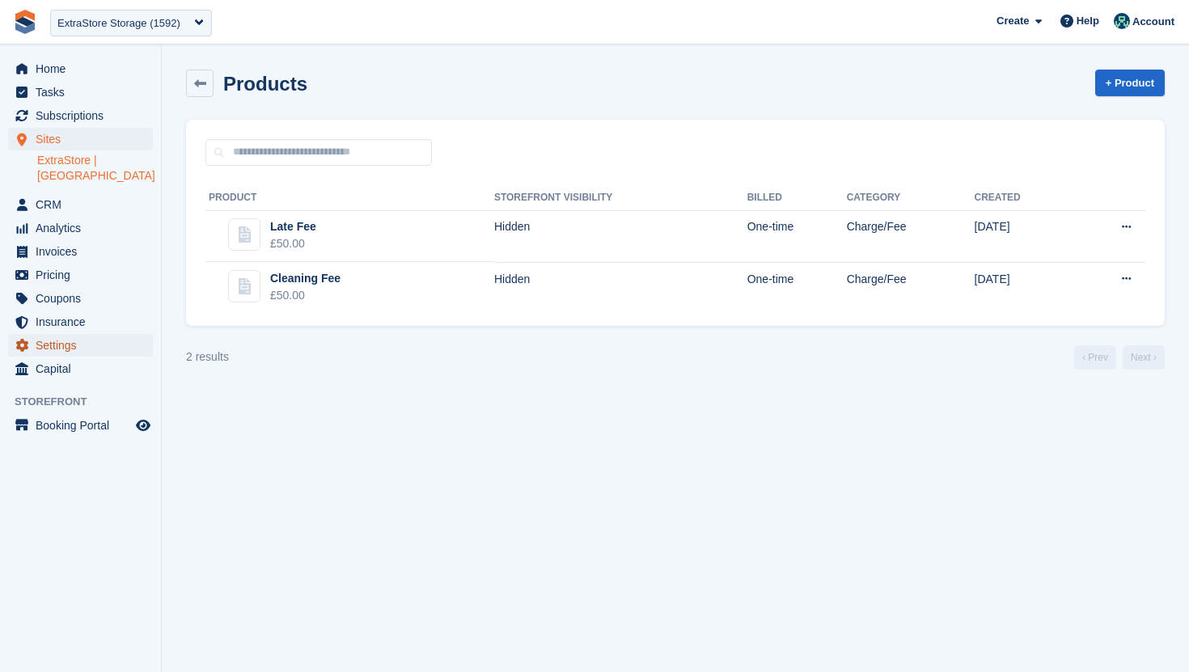
click at [70, 334] on span "Settings" at bounding box center [84, 345] width 97 height 23
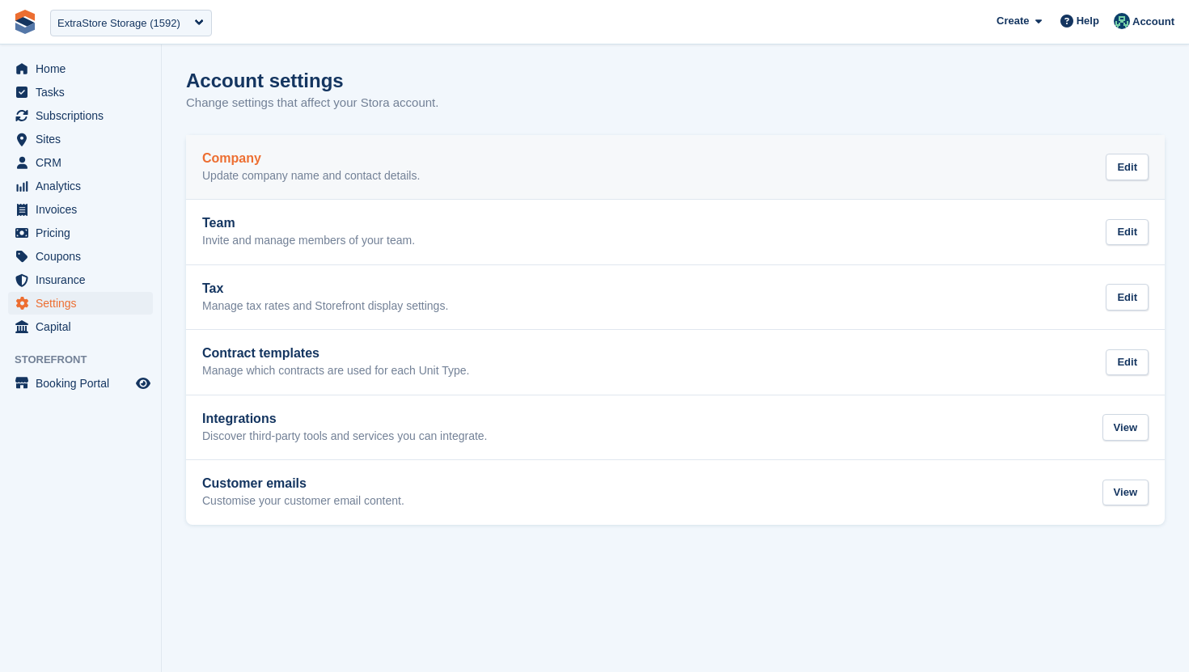
click at [248, 164] on h2 "Company" at bounding box center [311, 158] width 218 height 15
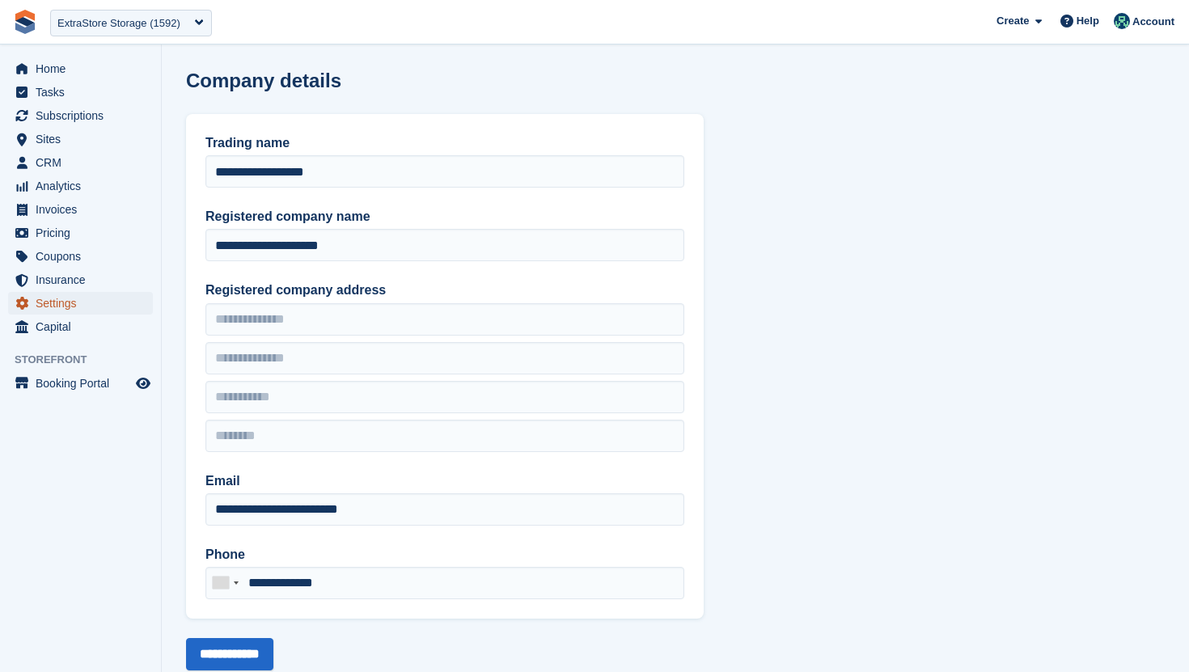
click at [62, 301] on span "Settings" at bounding box center [84, 303] width 97 height 23
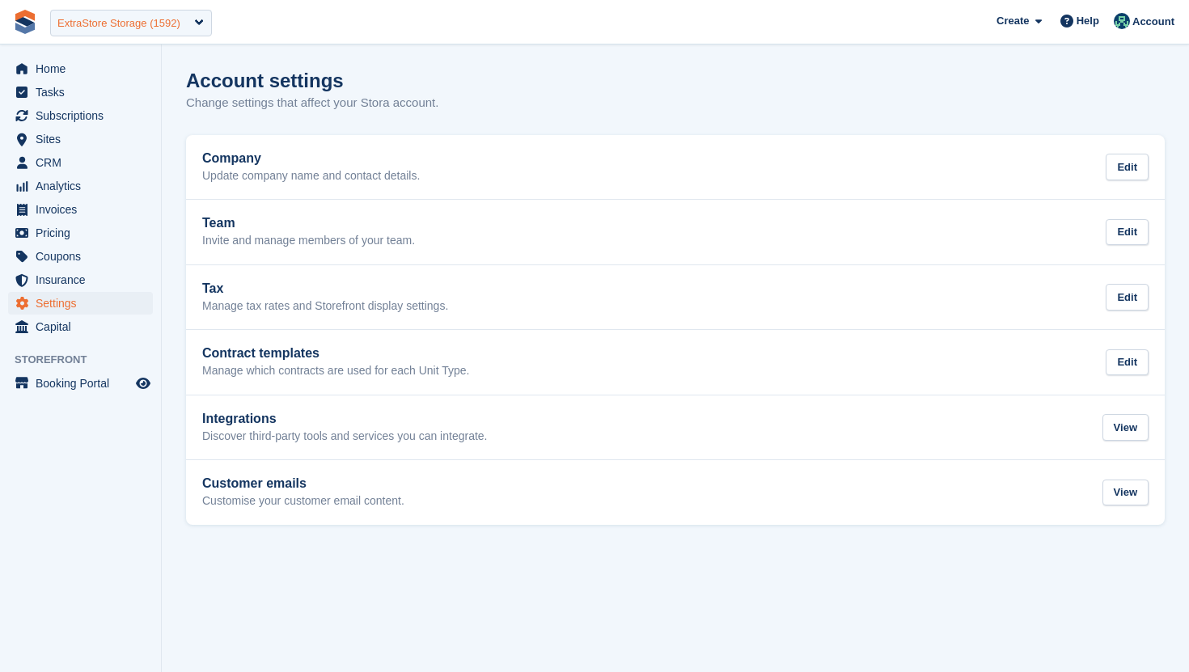
click at [139, 20] on div "ExtraStore Storage (1592)" at bounding box center [118, 23] width 123 height 16
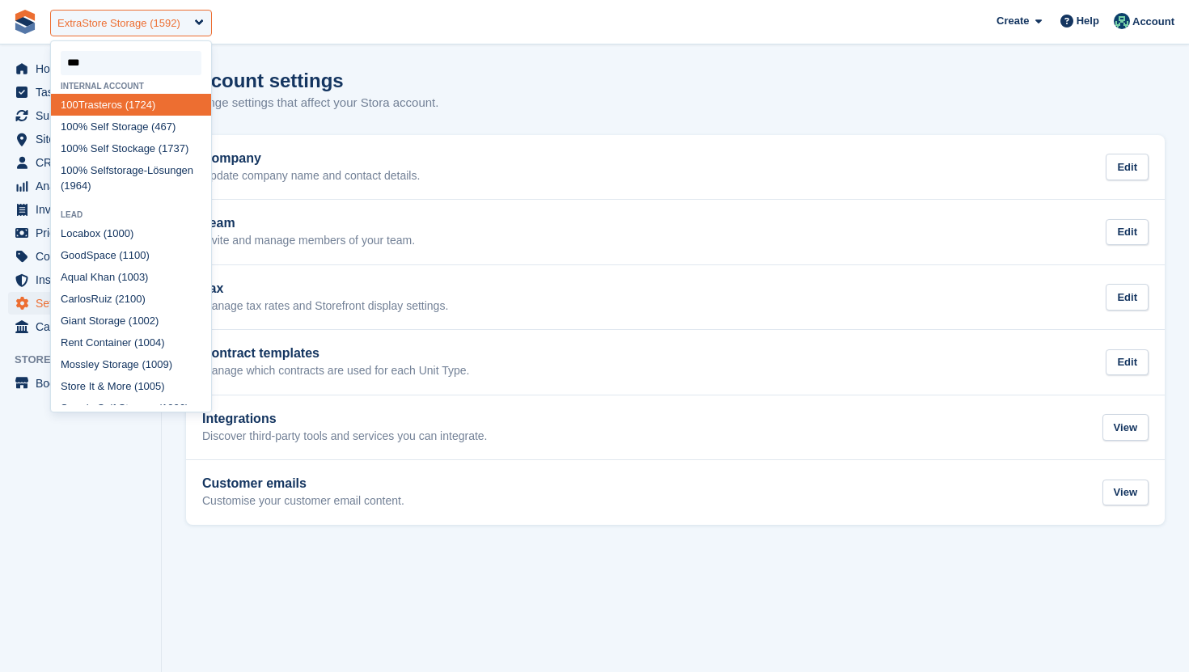
type input "****"
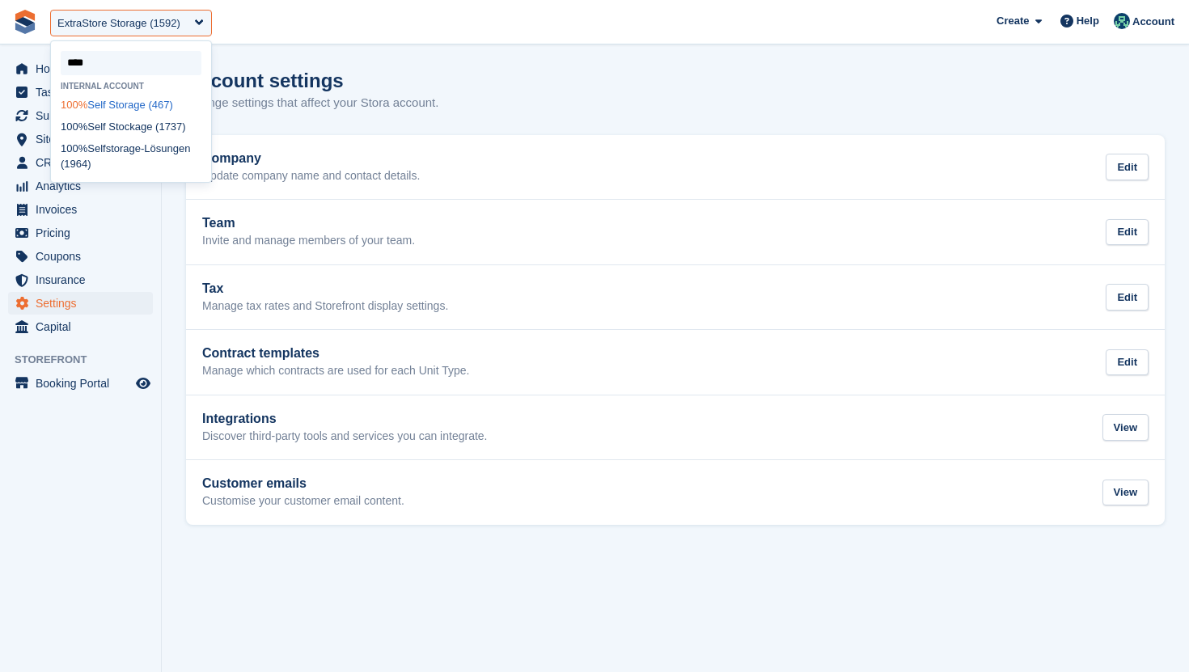
click at [123, 110] on div "100% Self Storage (467)" at bounding box center [131, 105] width 160 height 22
select select "***"
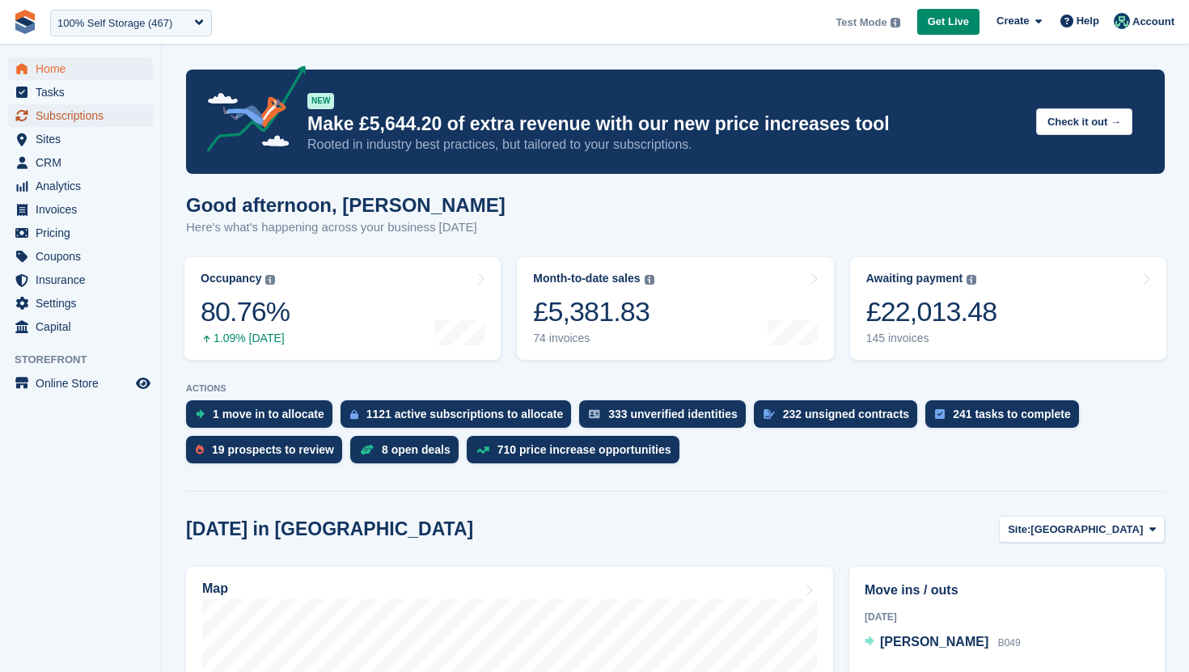
click at [73, 120] on span "Subscriptions" at bounding box center [84, 115] width 97 height 23
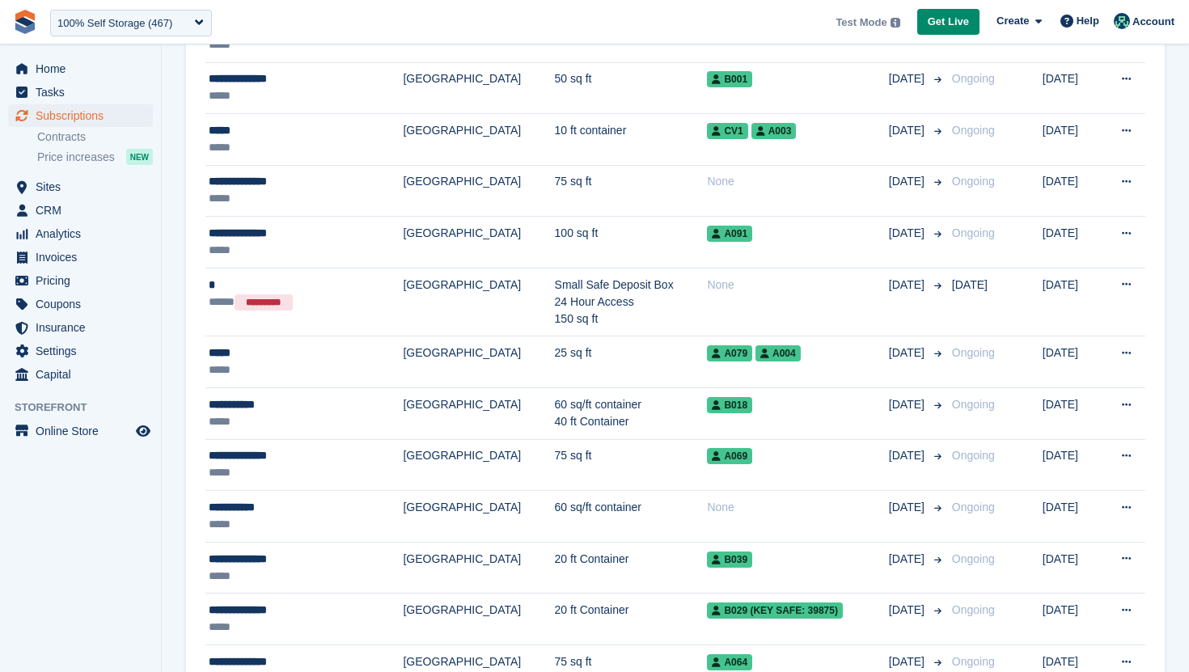
scroll to position [2268, 0]
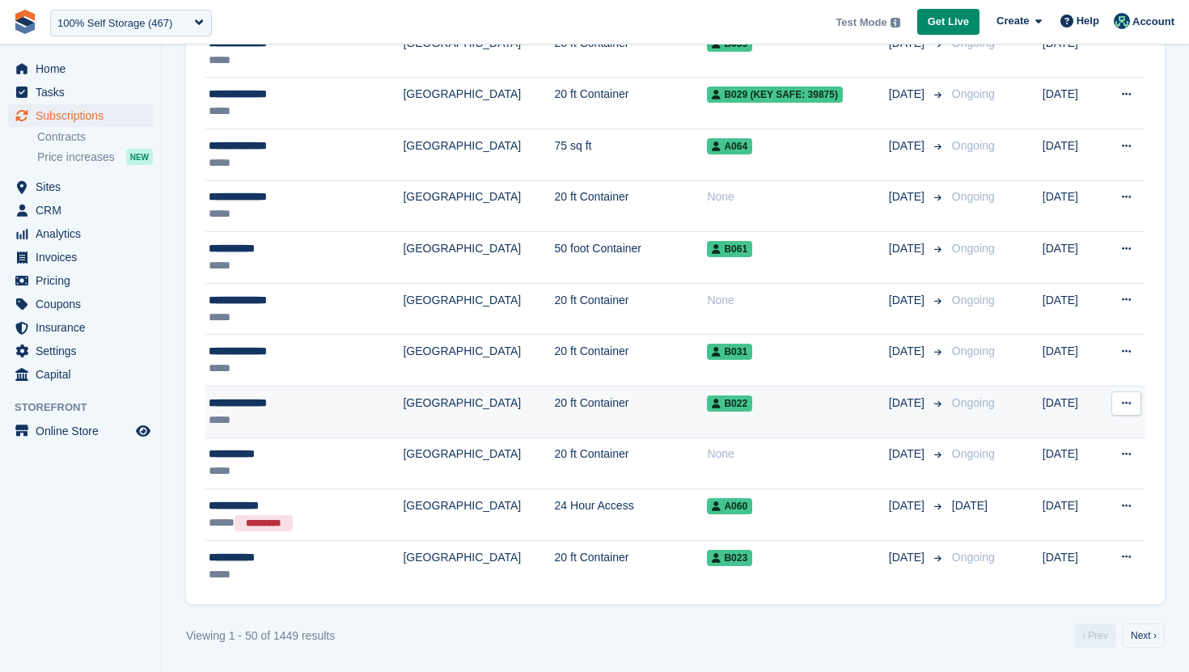
click at [555, 417] on td "20 ft Container" at bounding box center [631, 413] width 153 height 52
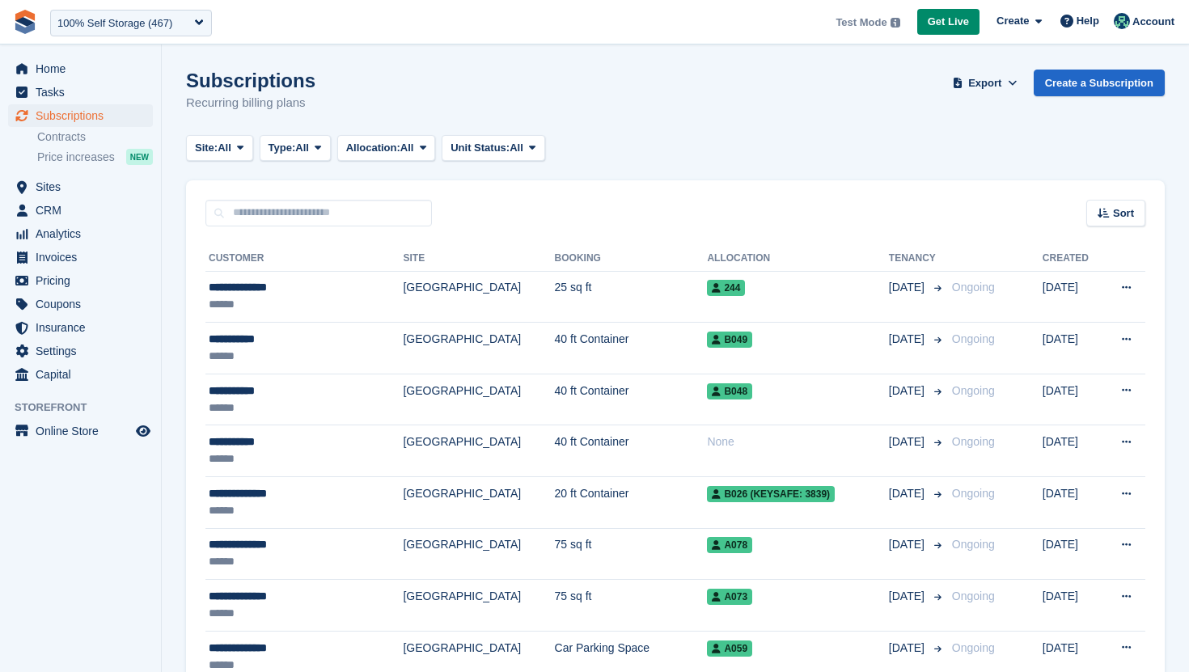
scroll to position [2268, 0]
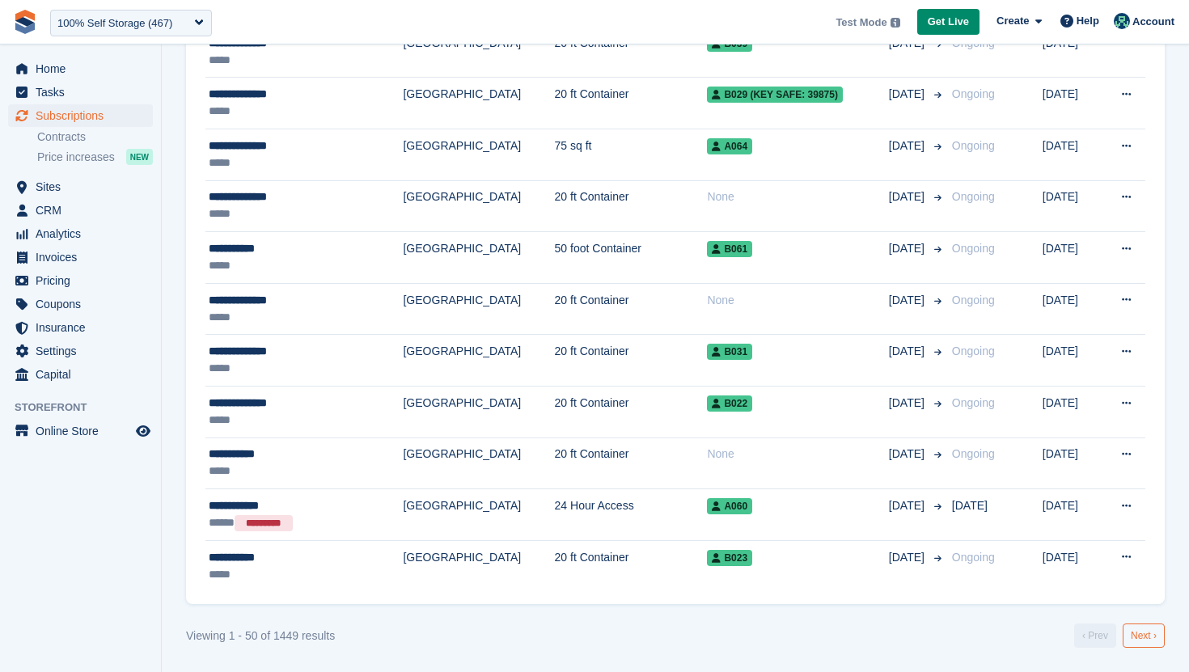
click at [1133, 638] on link "Next ›" at bounding box center [1144, 636] width 42 height 24
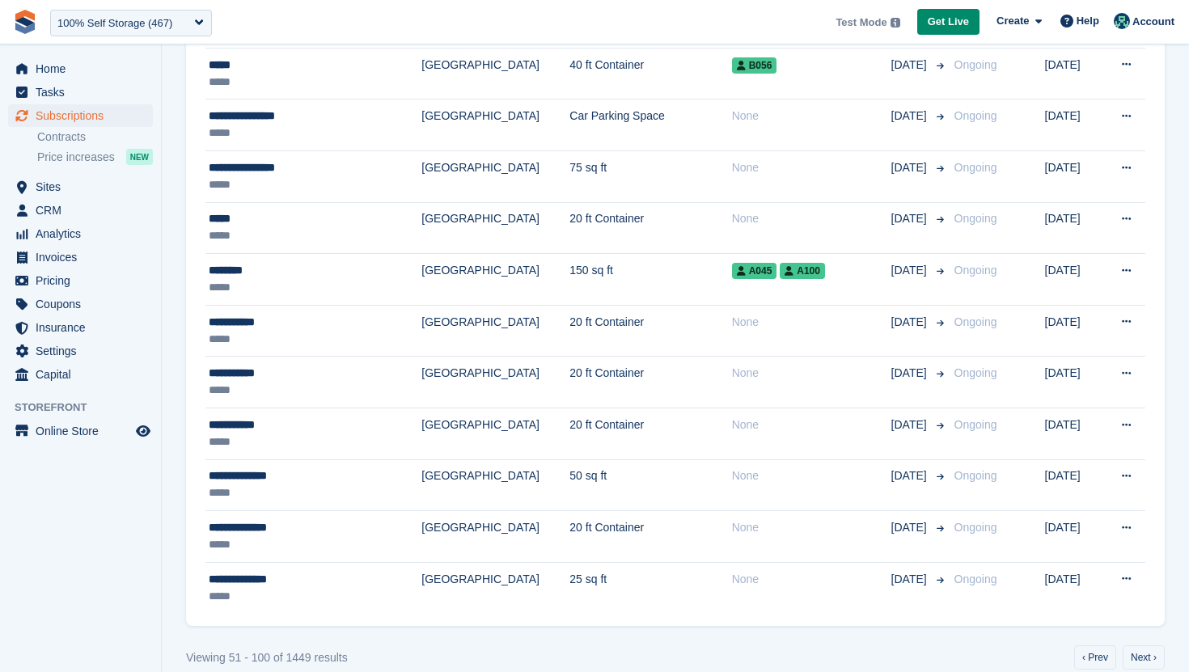
scroll to position [2268, 0]
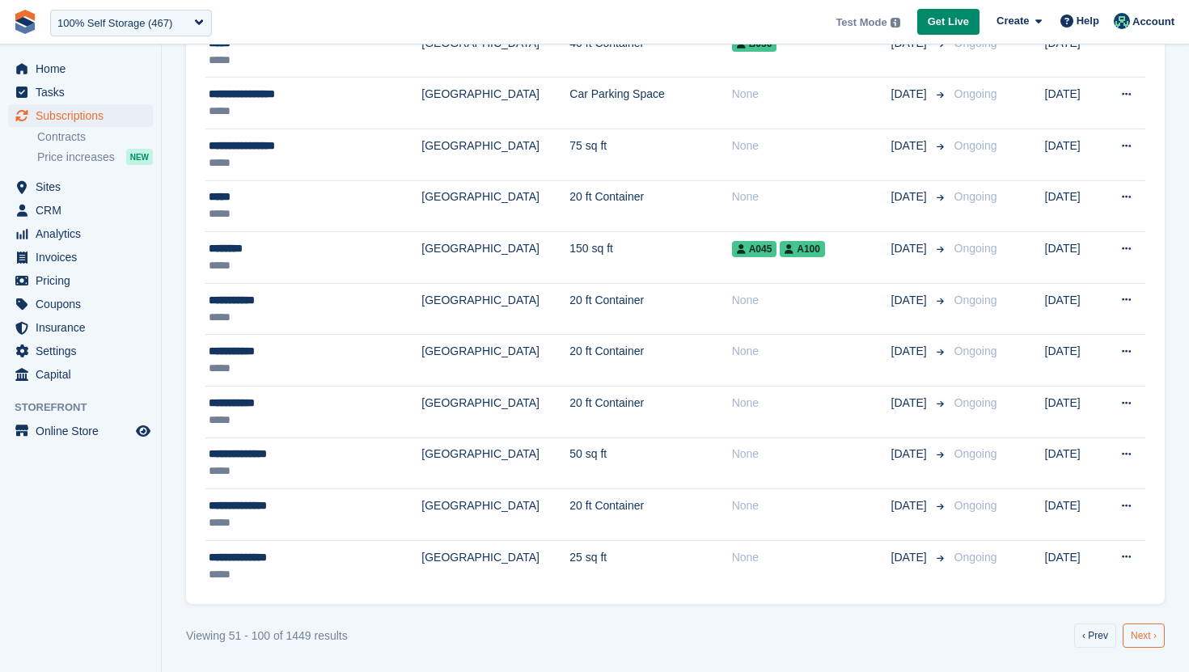
click at [1136, 637] on link "Next ›" at bounding box center [1144, 636] width 42 height 24
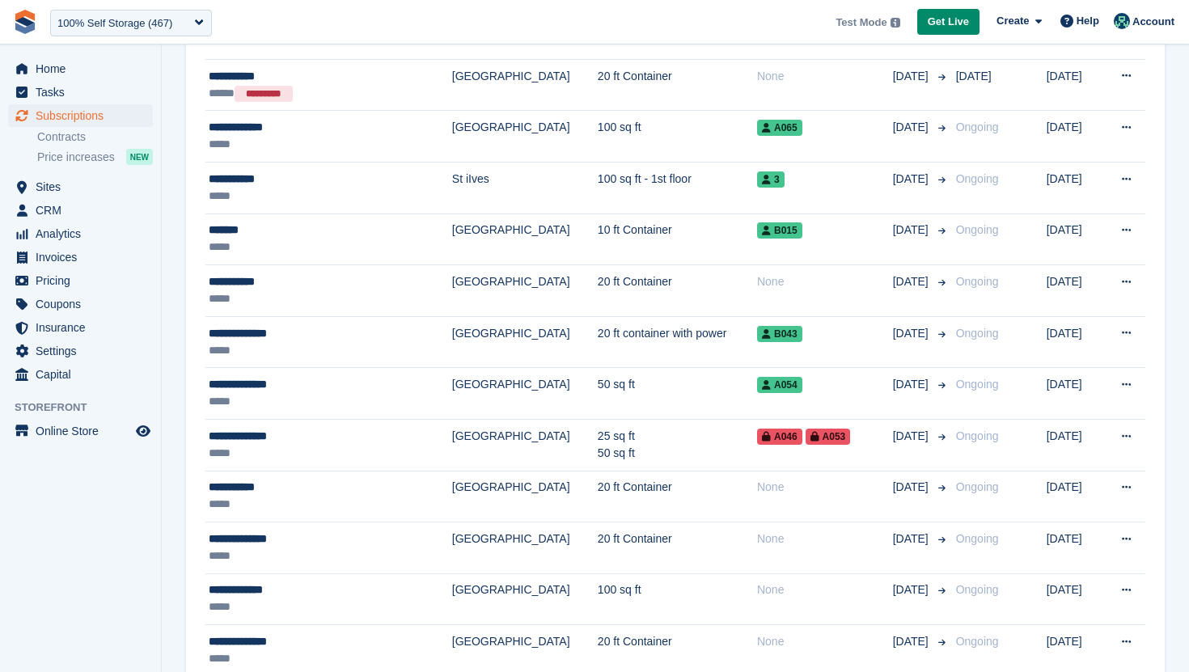
scroll to position [1391, 0]
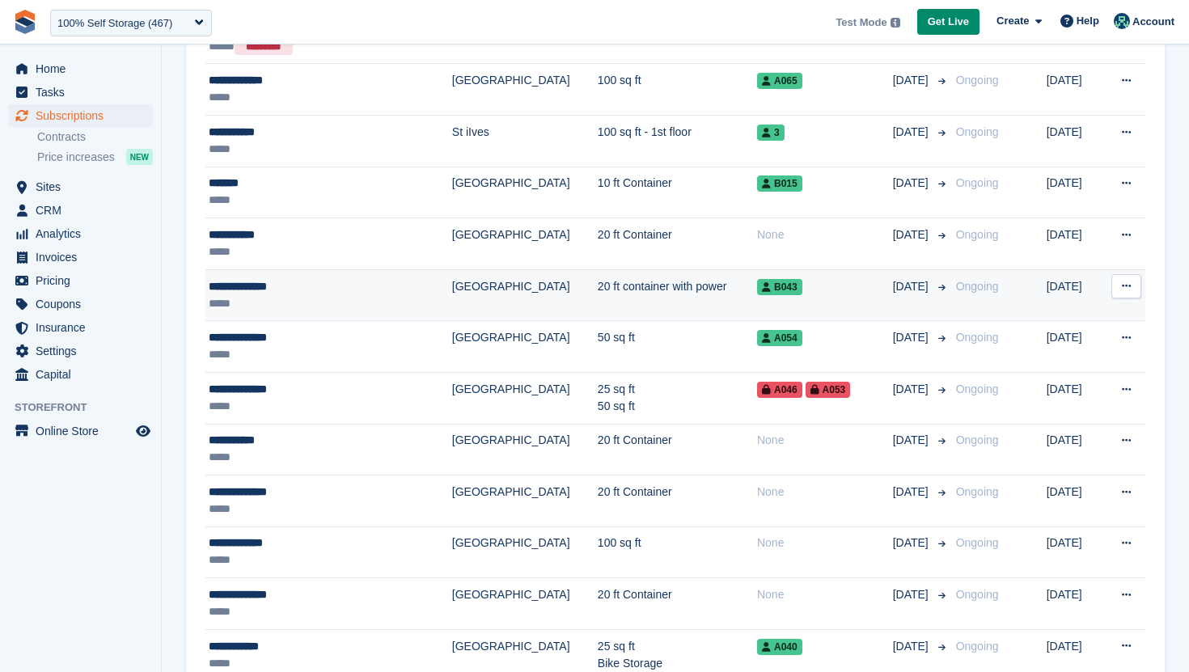
click at [598, 300] on td "20 ft container with power" at bounding box center [677, 295] width 159 height 52
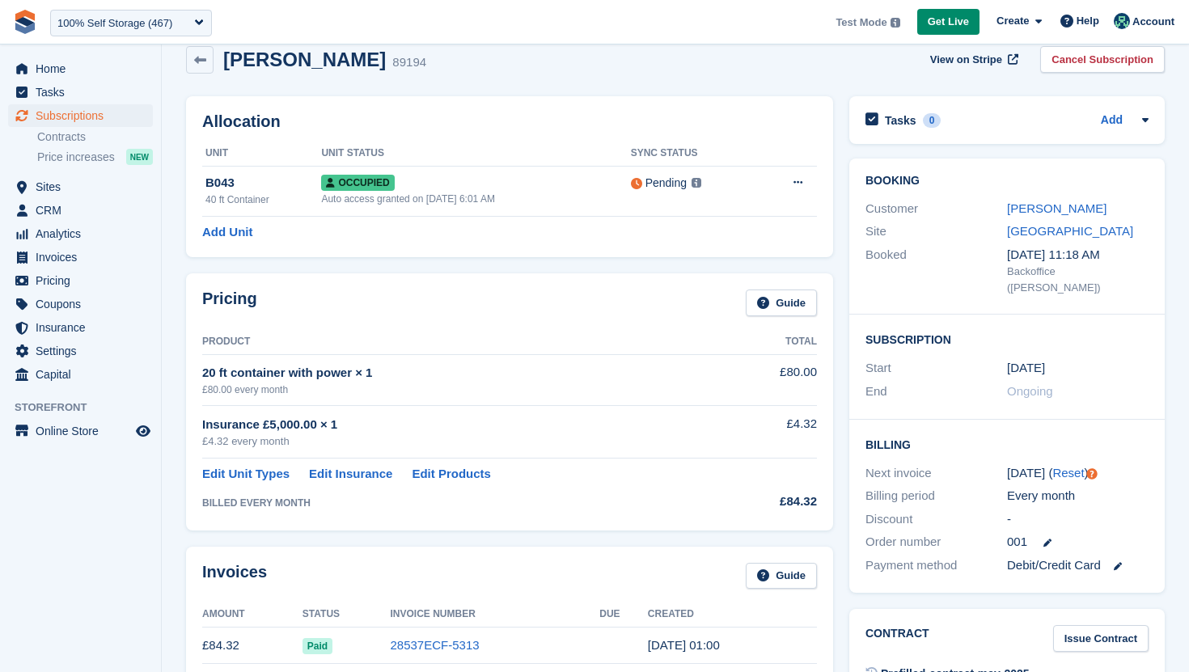
scroll to position [25, 0]
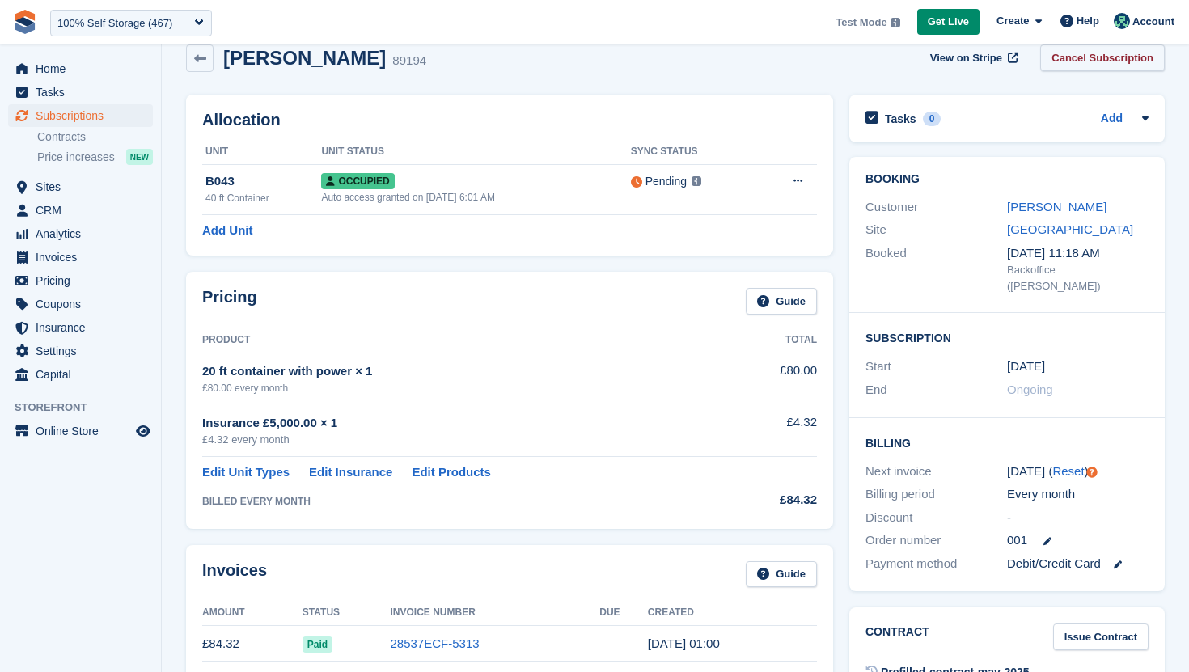
click at [1069, 61] on link "Cancel Subscription" at bounding box center [1102, 57] width 125 height 27
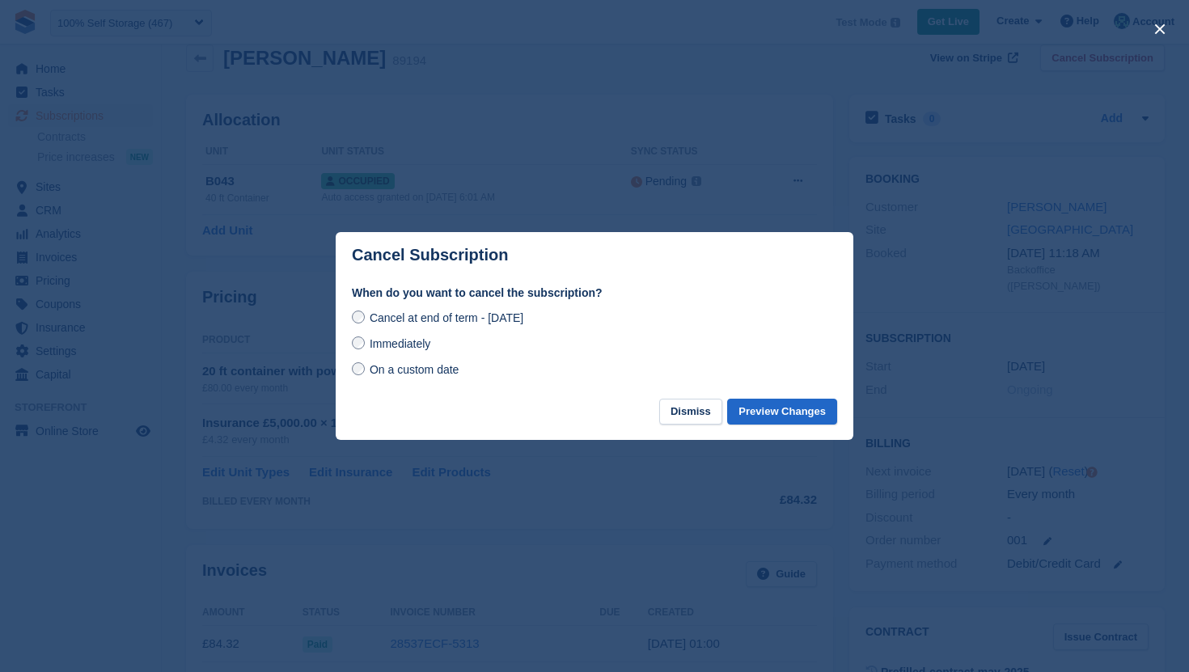
click at [411, 350] on span "Immediately" at bounding box center [400, 343] width 61 height 13
click at [788, 421] on button "Preview Changes" at bounding box center [782, 412] width 110 height 27
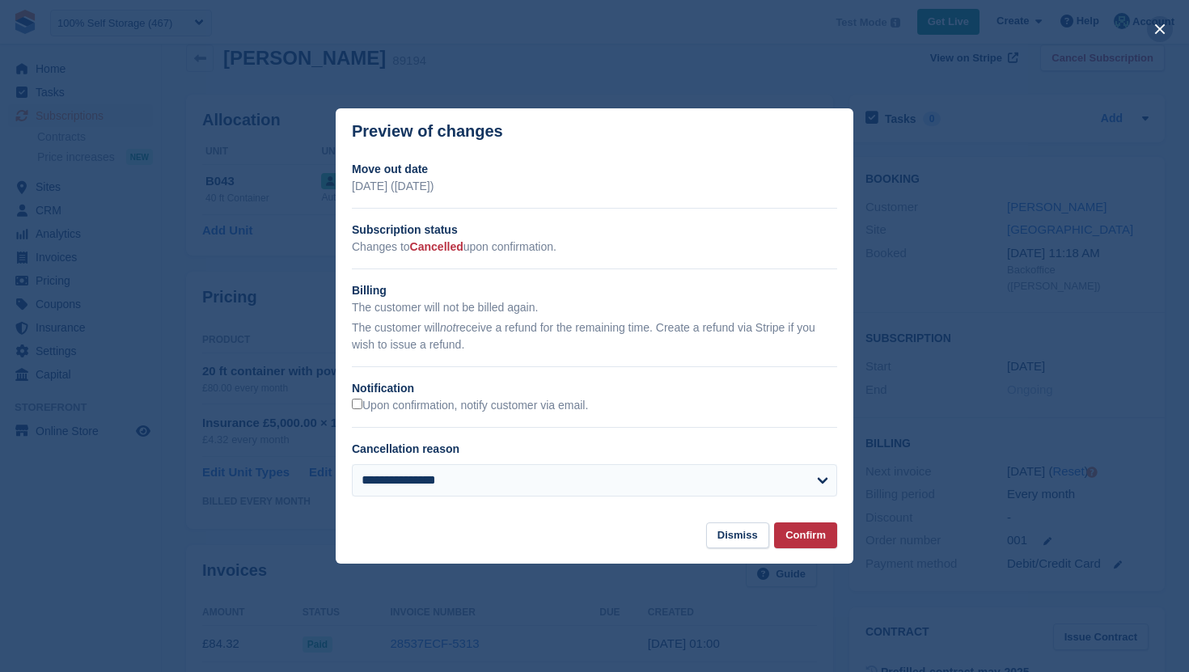
click at [1156, 28] on button "close" at bounding box center [1160, 29] width 26 height 26
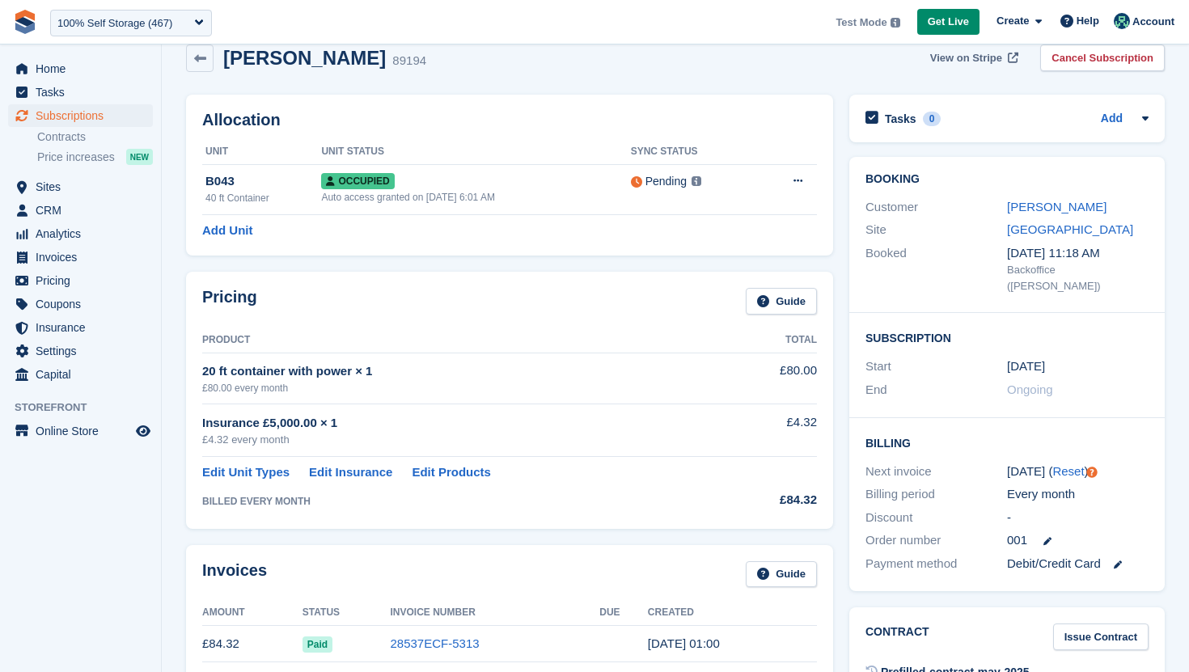
click at [994, 58] on span "View on Stripe" at bounding box center [966, 58] width 72 height 16
click at [1090, 47] on link "Cancel Subscription" at bounding box center [1102, 57] width 125 height 27
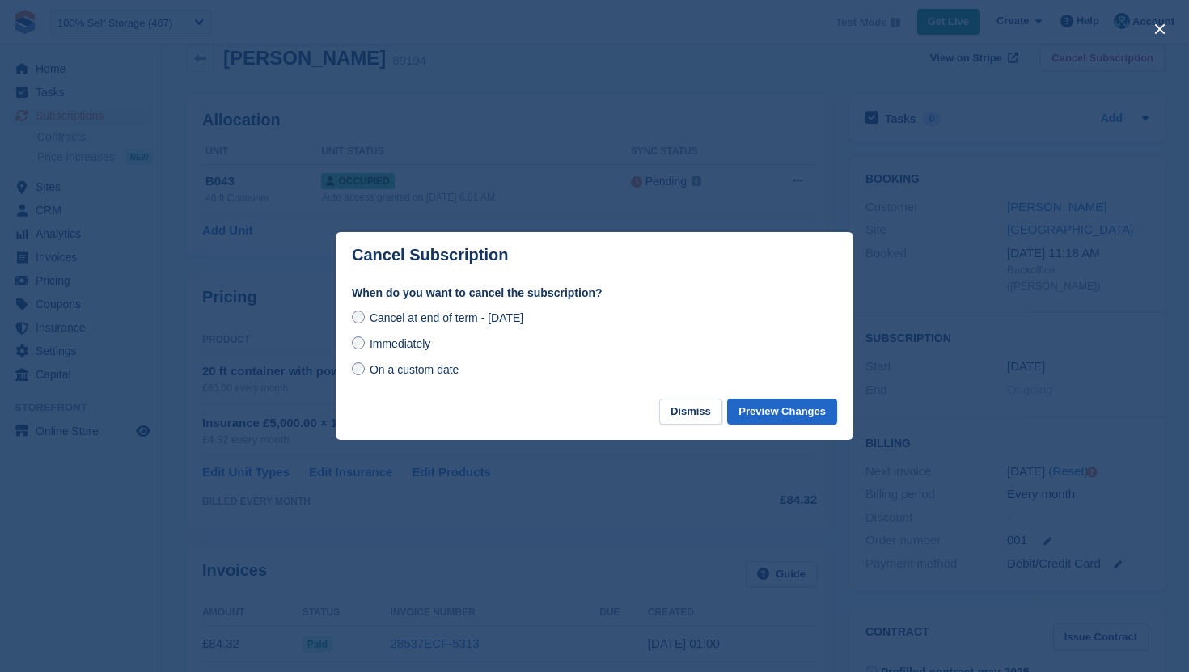
click at [420, 372] on span "On a custom date" at bounding box center [415, 369] width 90 height 13
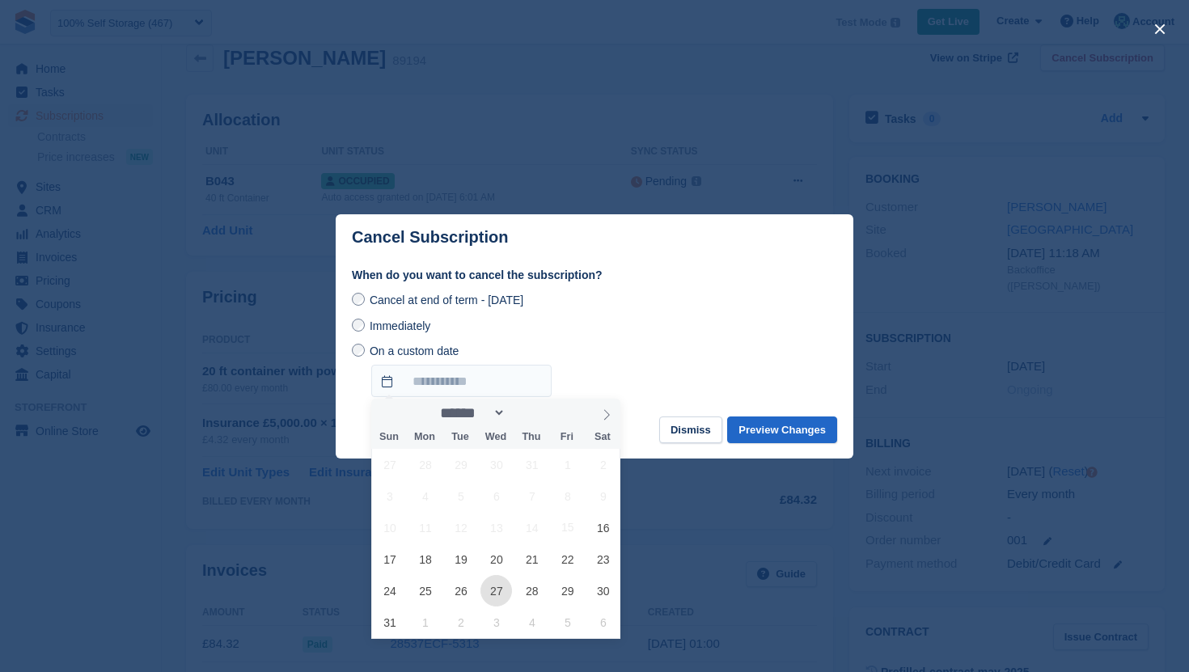
click at [497, 583] on span "27" at bounding box center [496, 591] width 32 height 32
type input "**********"
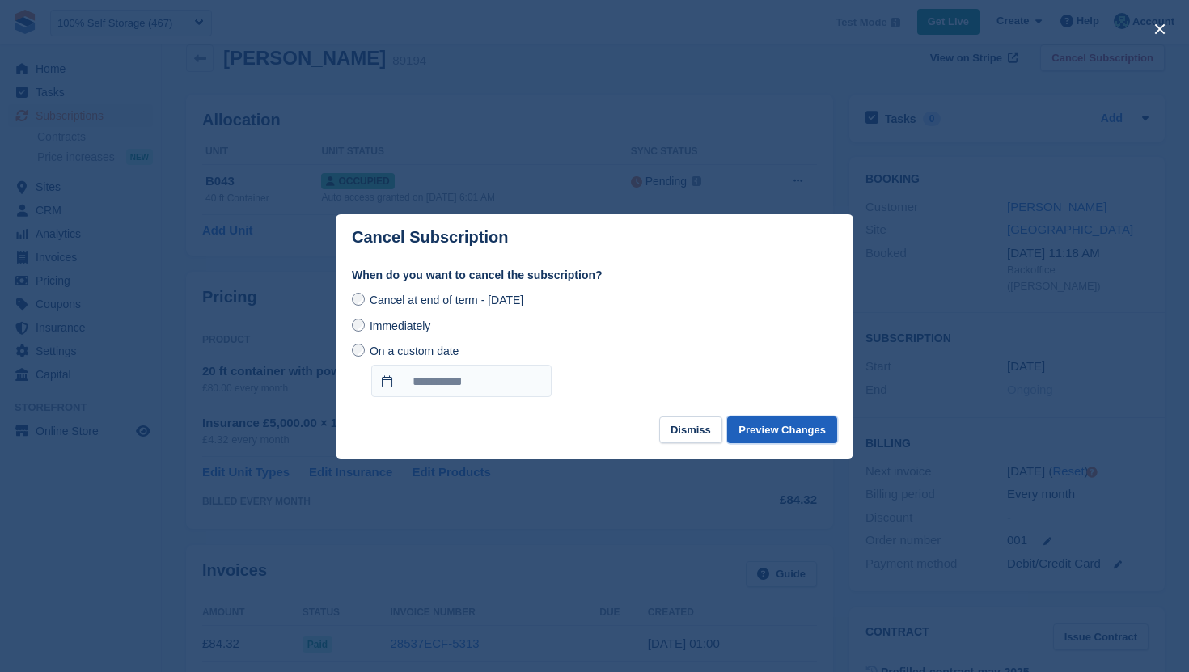
click at [808, 425] on button "Preview Changes" at bounding box center [782, 430] width 110 height 27
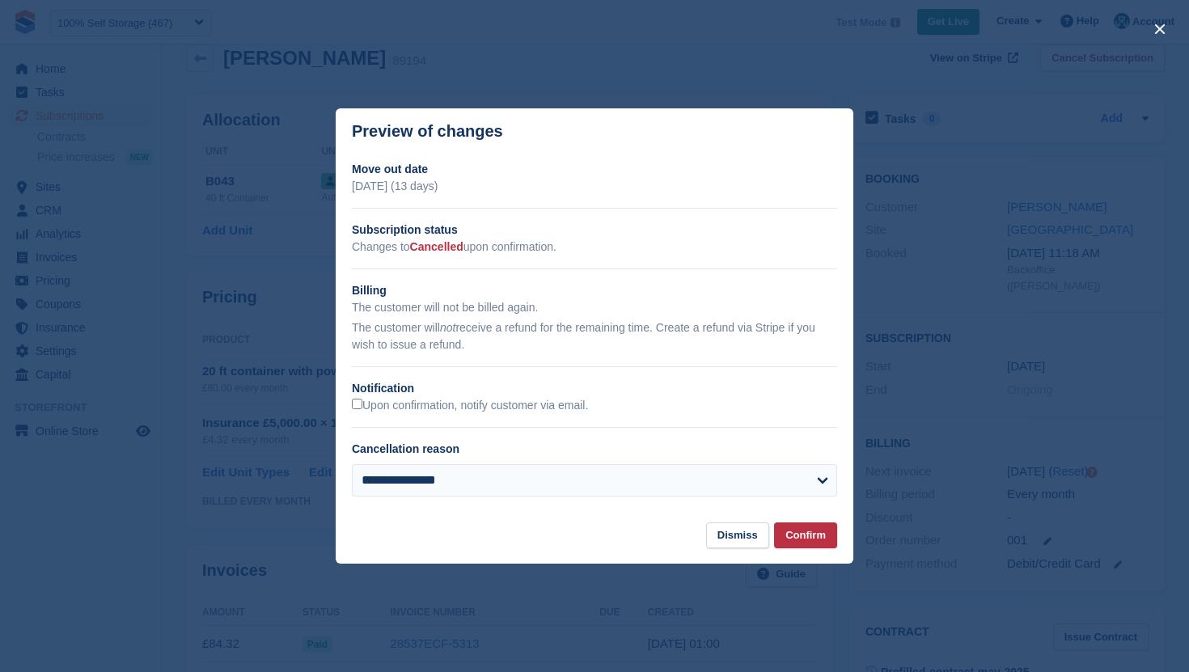
click at [117, 354] on div at bounding box center [594, 336] width 1189 height 672
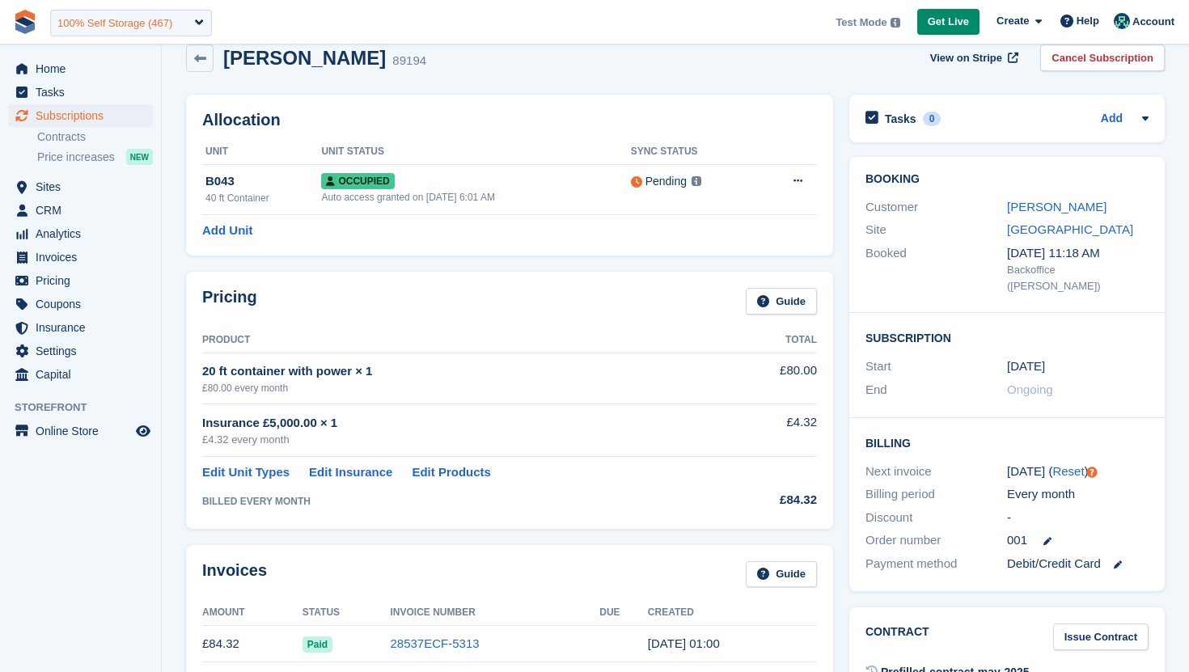
click at [155, 15] on div "100% Self Storage (467)" at bounding box center [114, 23] width 115 height 16
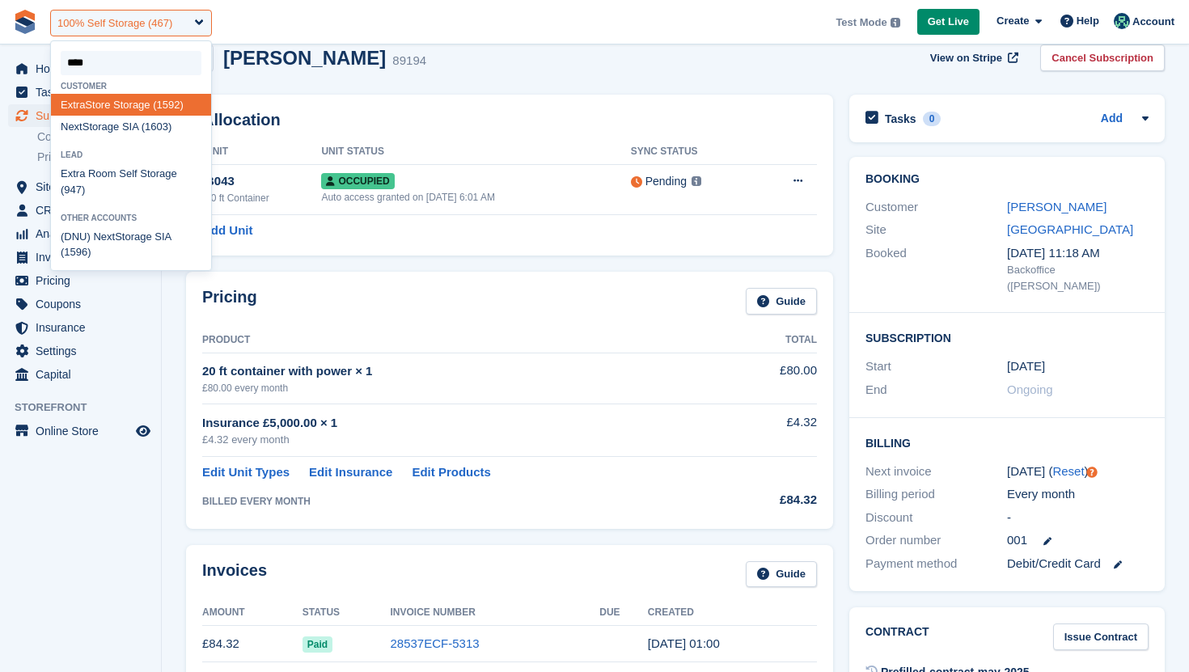
type input "*****"
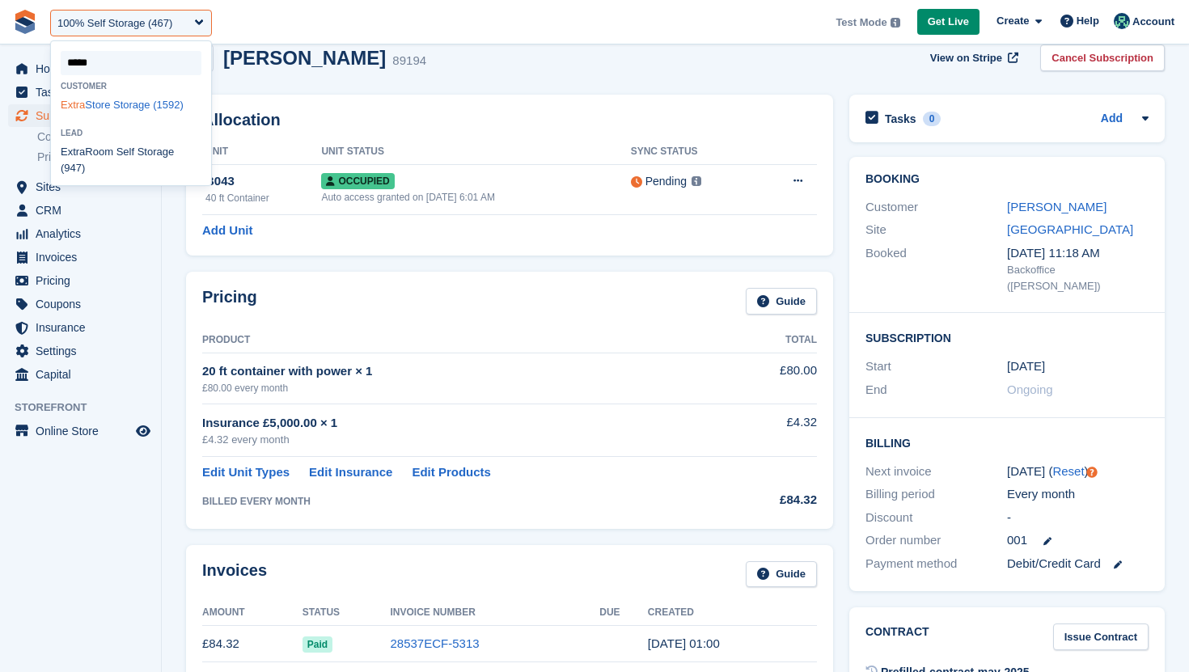
click at [152, 102] on div "Extra Store Storage (1592)" at bounding box center [131, 105] width 160 height 22
select select "****"
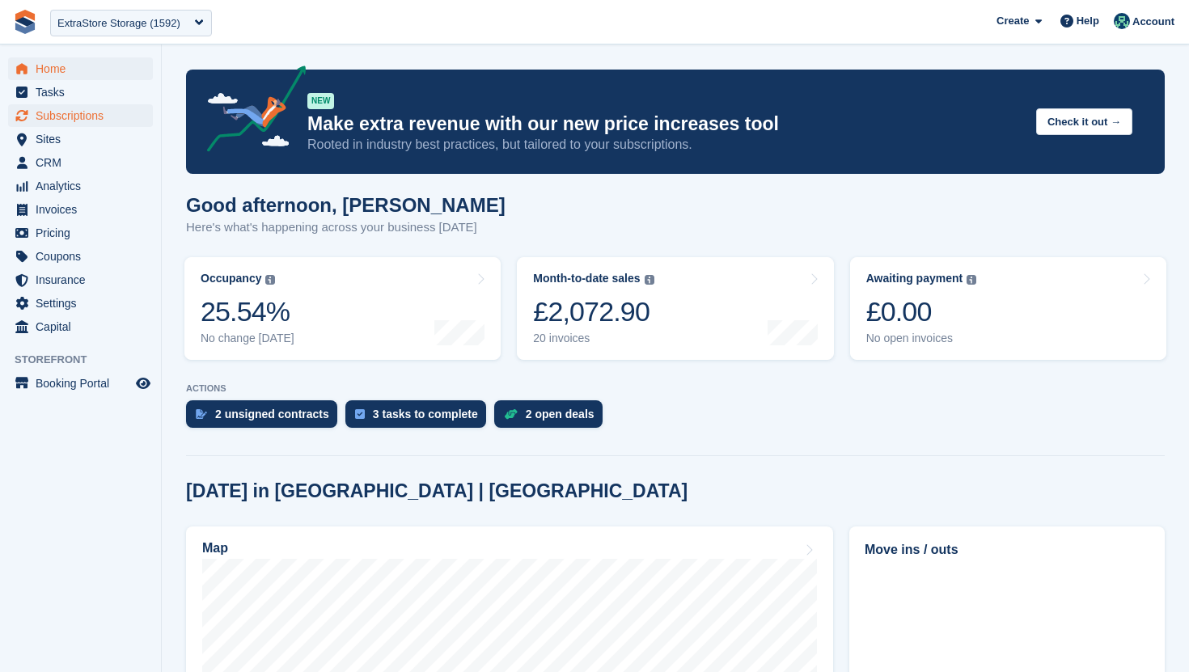
click at [111, 114] on span "Subscriptions" at bounding box center [84, 115] width 97 height 23
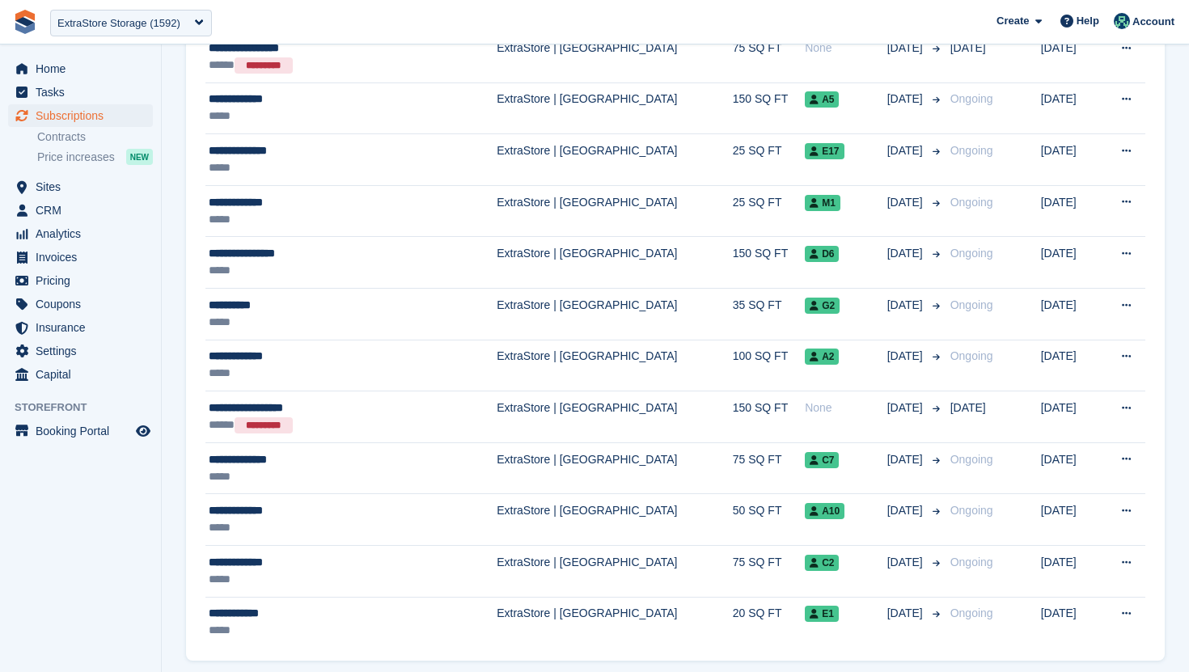
scroll to position [2148, 0]
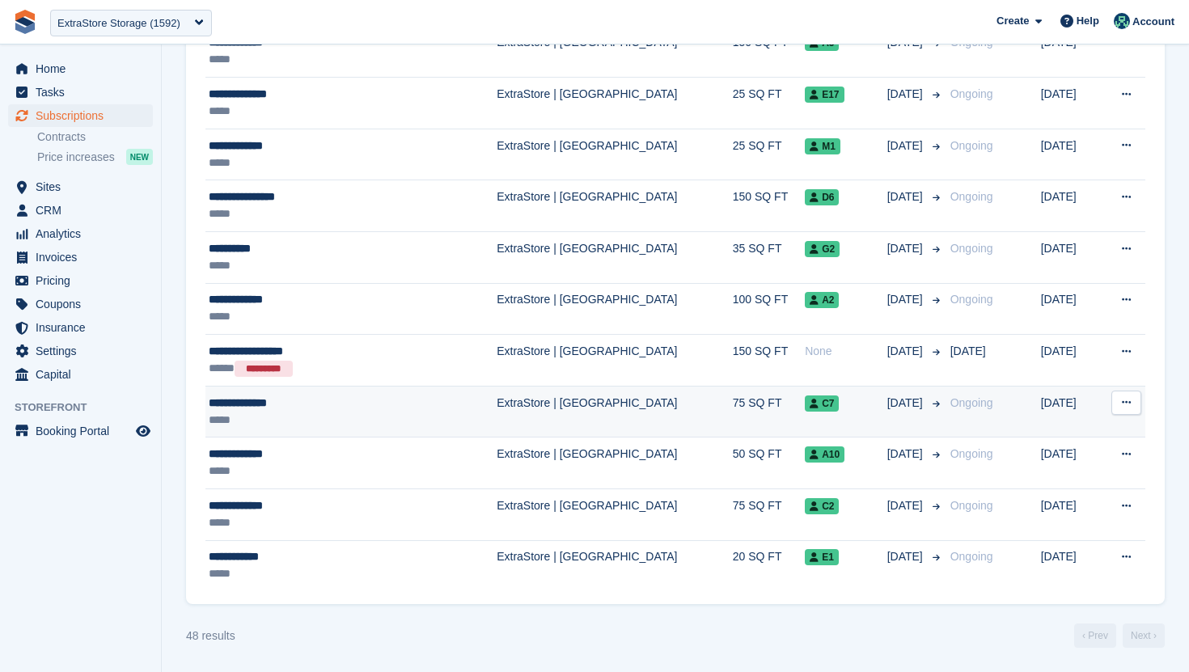
click at [562, 408] on td "ExtraStore | [GEOGRAPHIC_DATA]" at bounding box center [615, 412] width 236 height 52
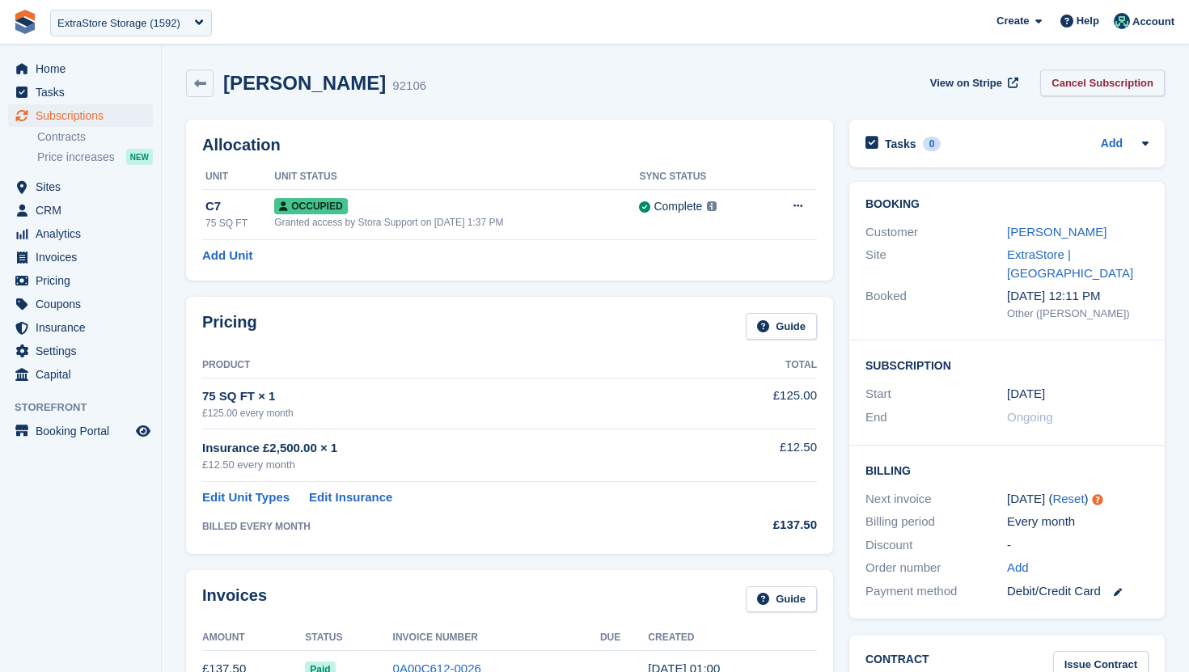
click at [1128, 83] on link "Cancel Subscription" at bounding box center [1102, 83] width 125 height 27
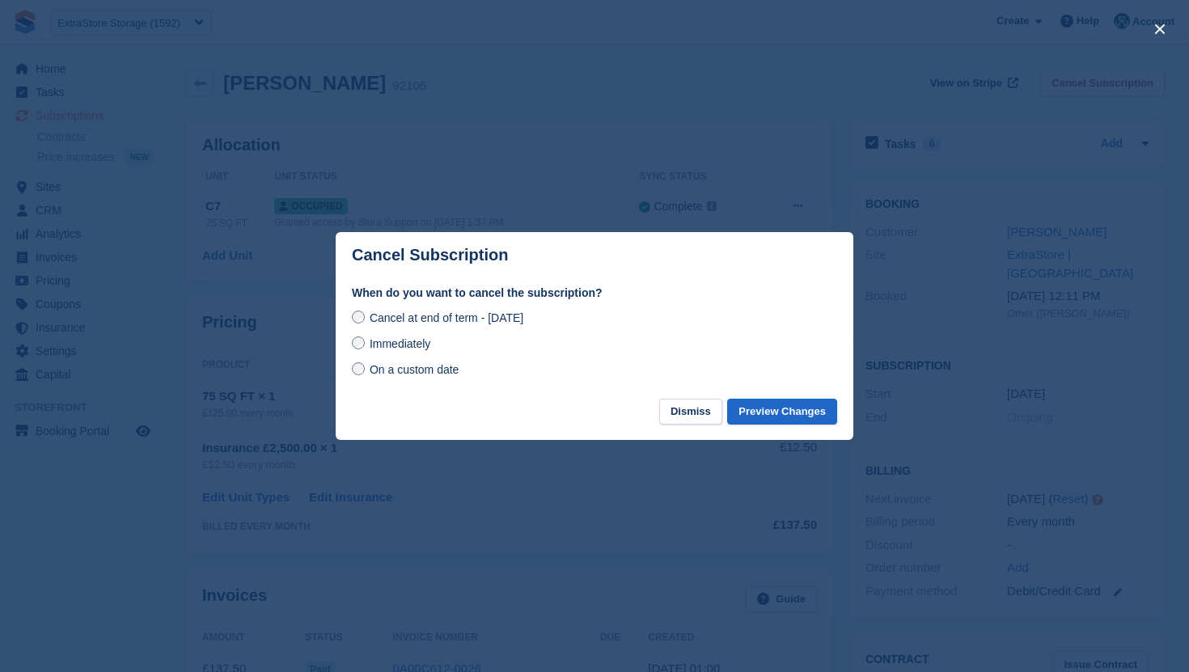
click at [415, 366] on span "On a custom date" at bounding box center [415, 369] width 90 height 13
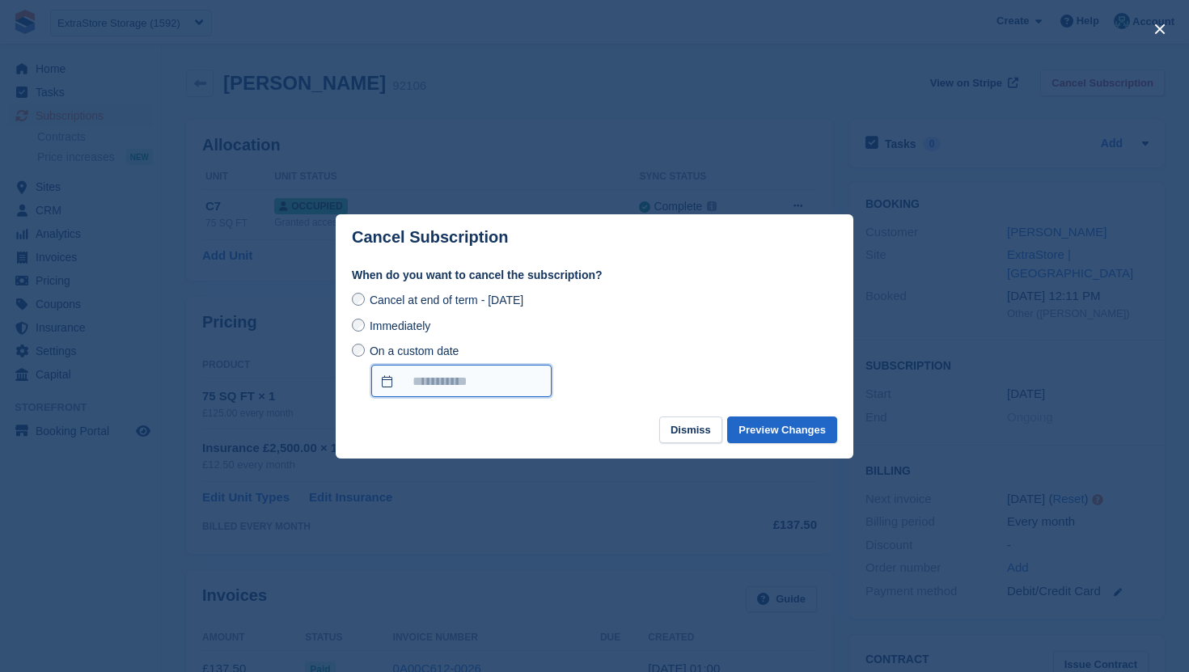
click at [428, 377] on input "On a custom date" at bounding box center [461, 381] width 180 height 32
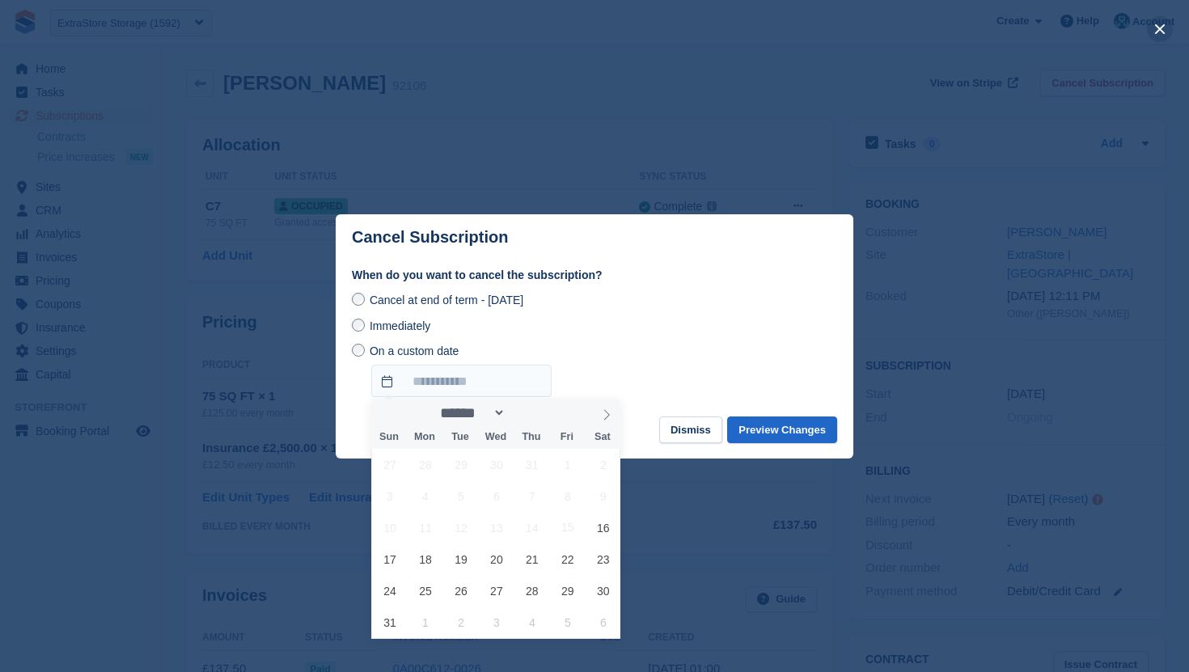
click at [1155, 26] on button "close" at bounding box center [1160, 29] width 26 height 26
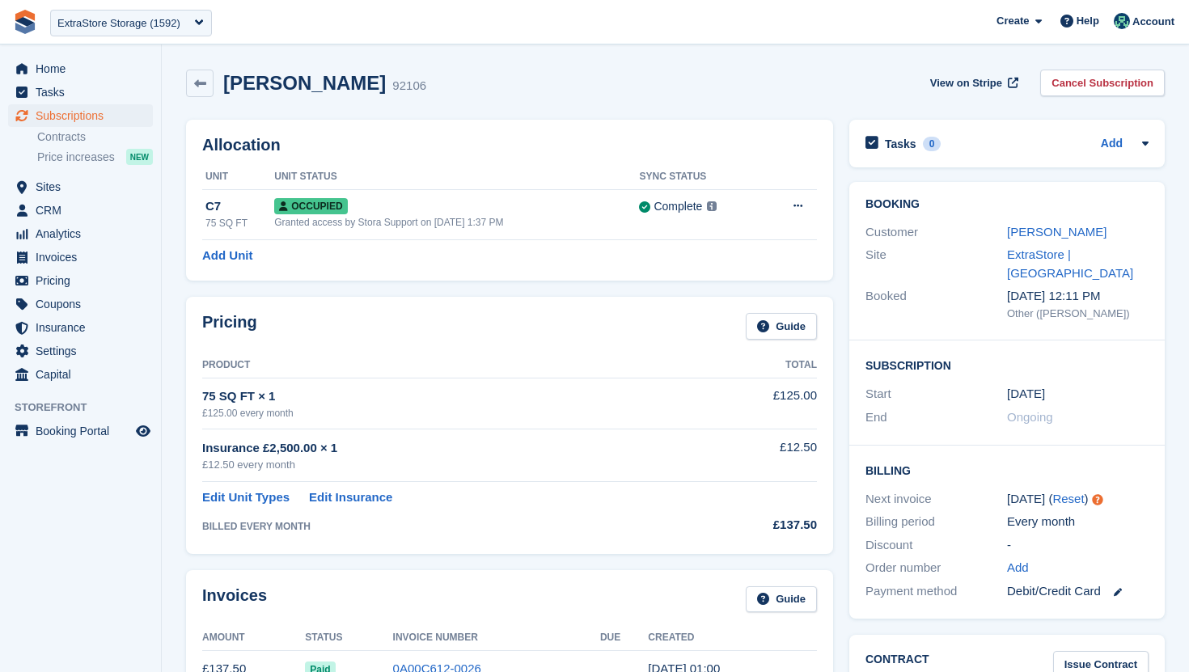
scroll to position [1, 0]
click at [195, 85] on icon at bounding box center [200, 83] width 12 height 12
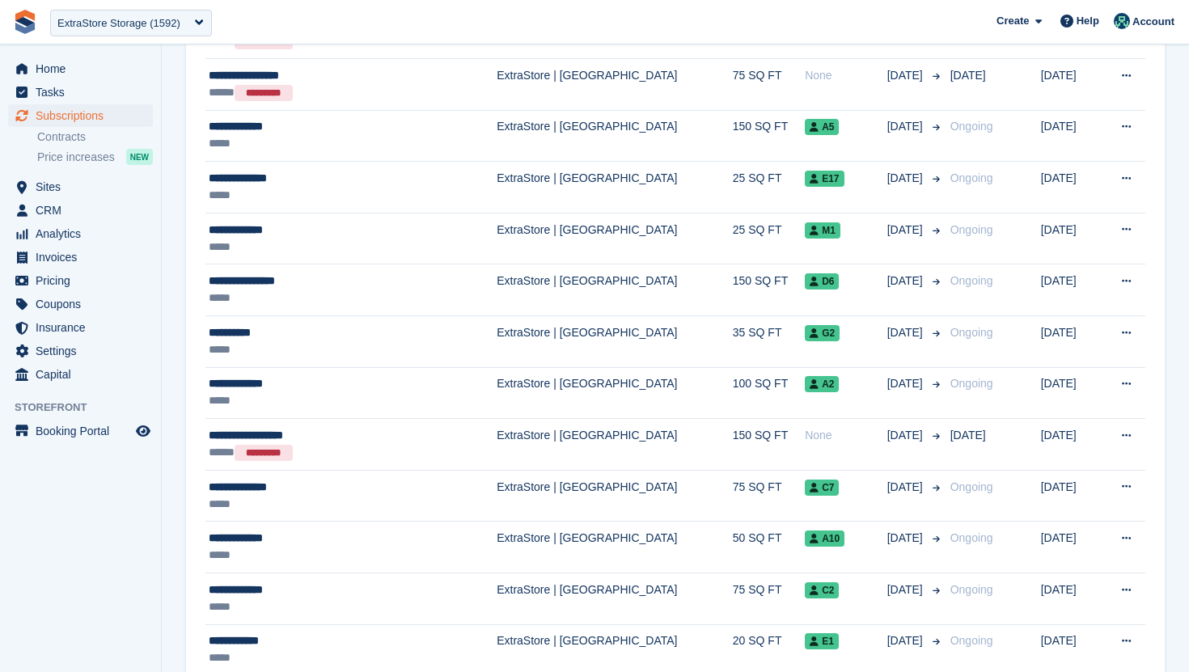
scroll to position [2148, 0]
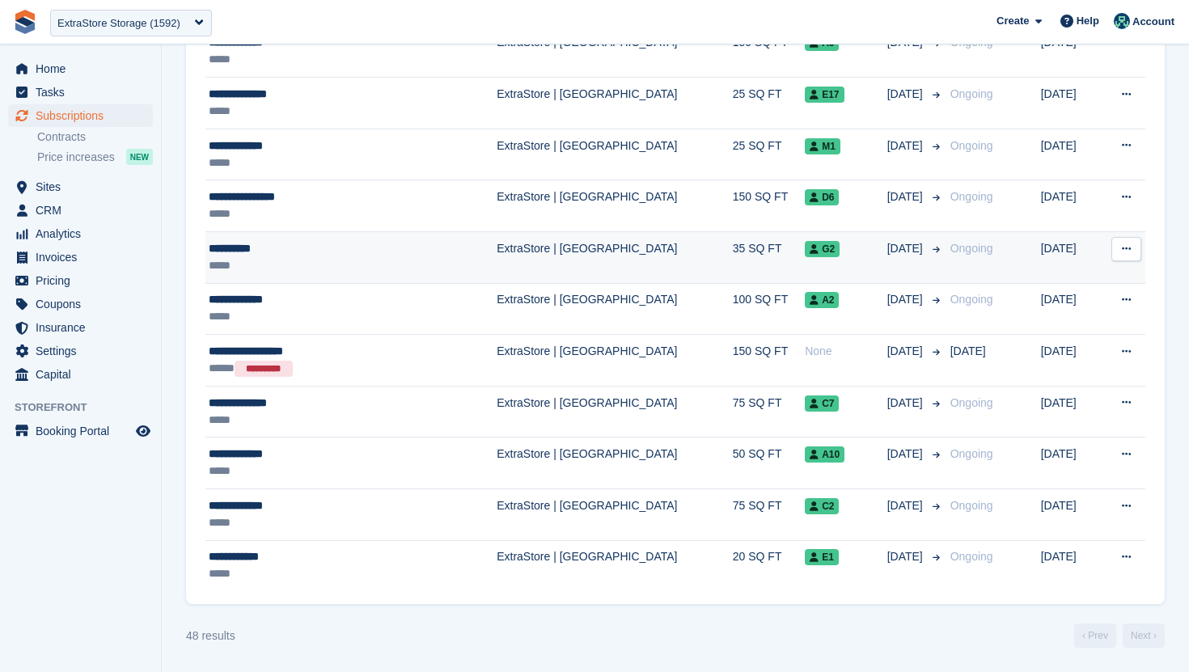
click at [497, 276] on td "ExtraStore | Belfast" at bounding box center [615, 258] width 236 height 52
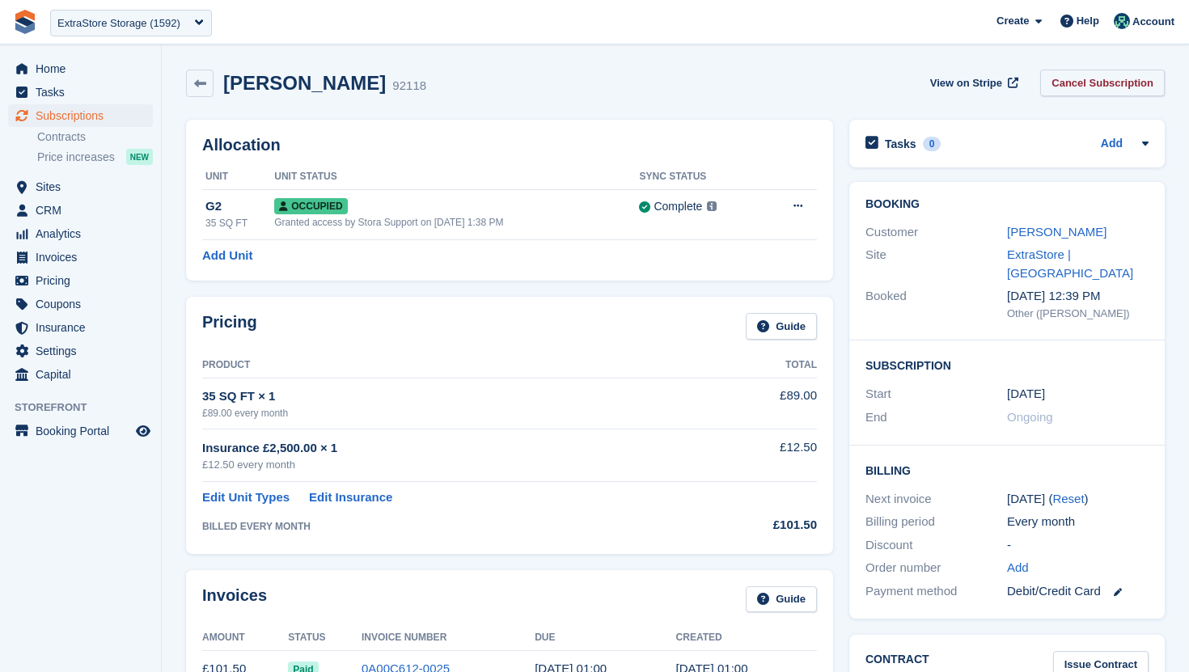
click at [1133, 81] on link "Cancel Subscription" at bounding box center [1102, 83] width 125 height 27
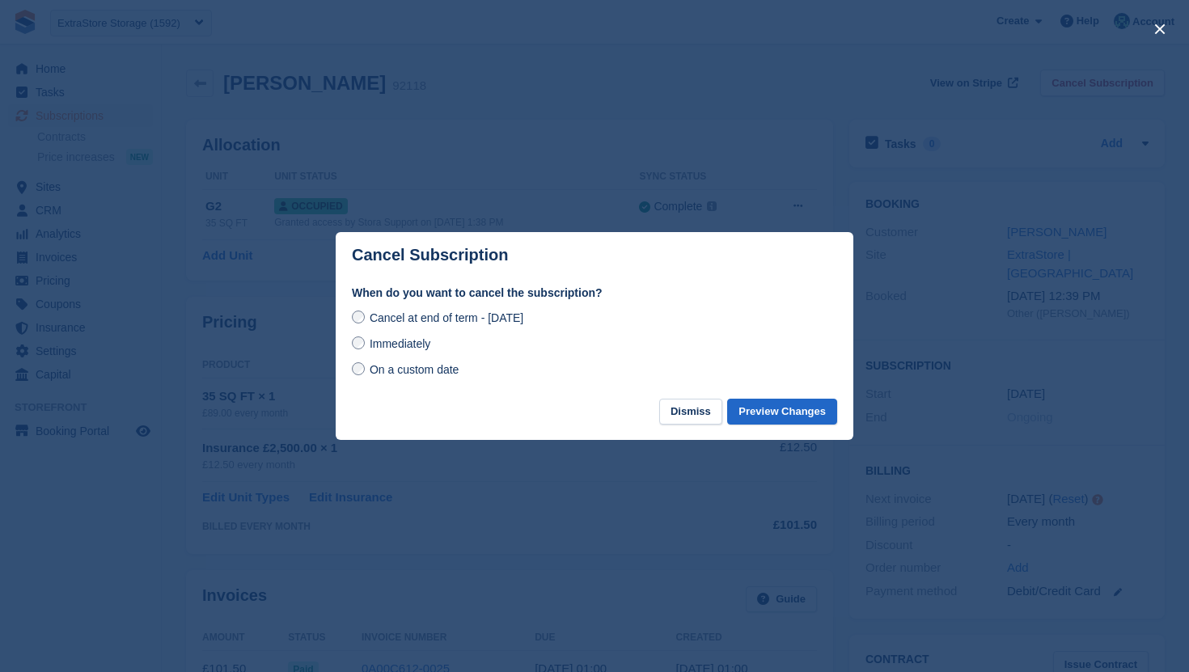
click at [456, 258] on p "Cancel Subscription" at bounding box center [430, 255] width 156 height 19
click at [689, 423] on button "Dismiss" at bounding box center [690, 412] width 63 height 27
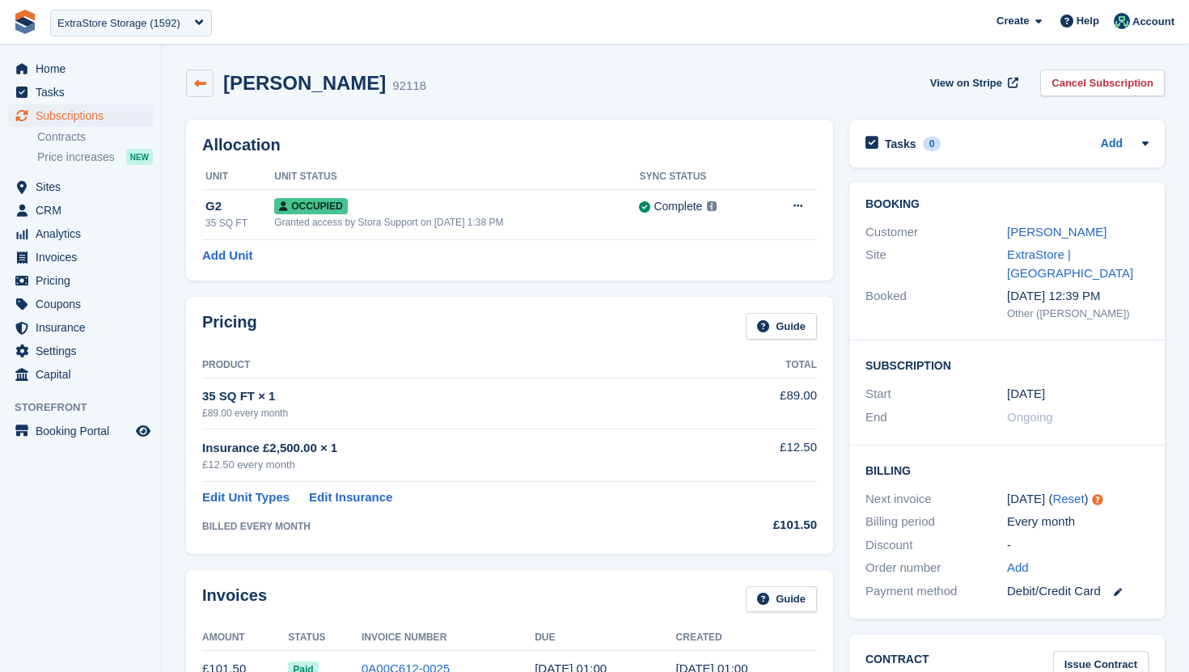
click at [198, 79] on icon at bounding box center [200, 84] width 12 height 12
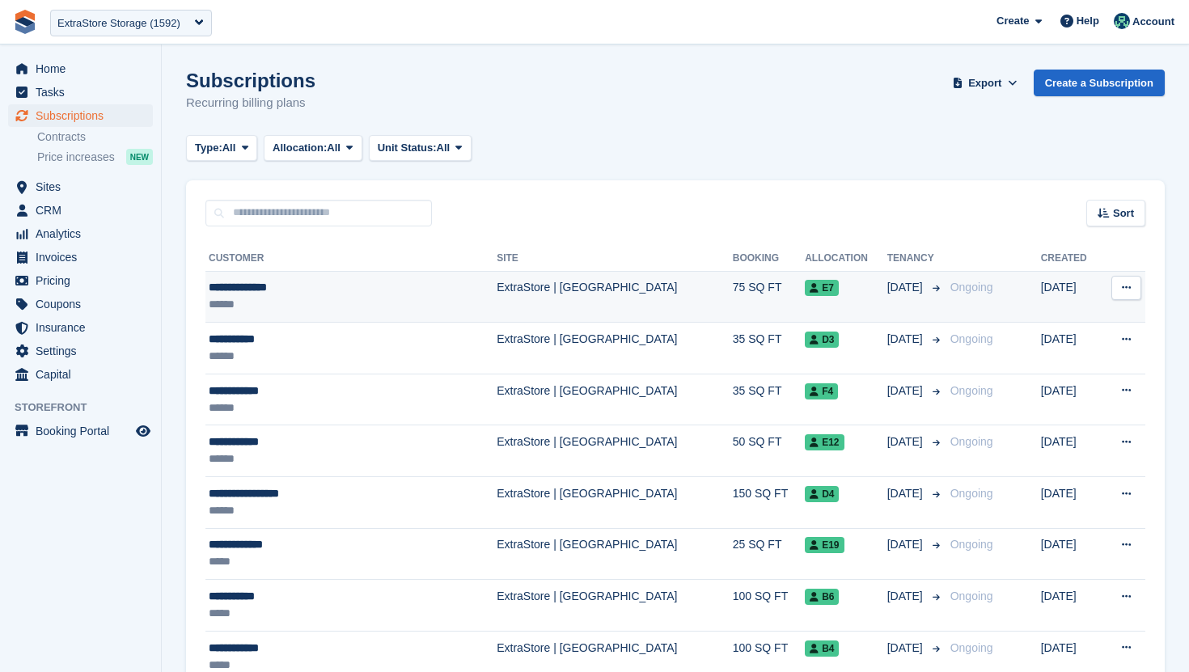
click at [336, 293] on div "**********" at bounding box center [319, 287] width 220 height 17
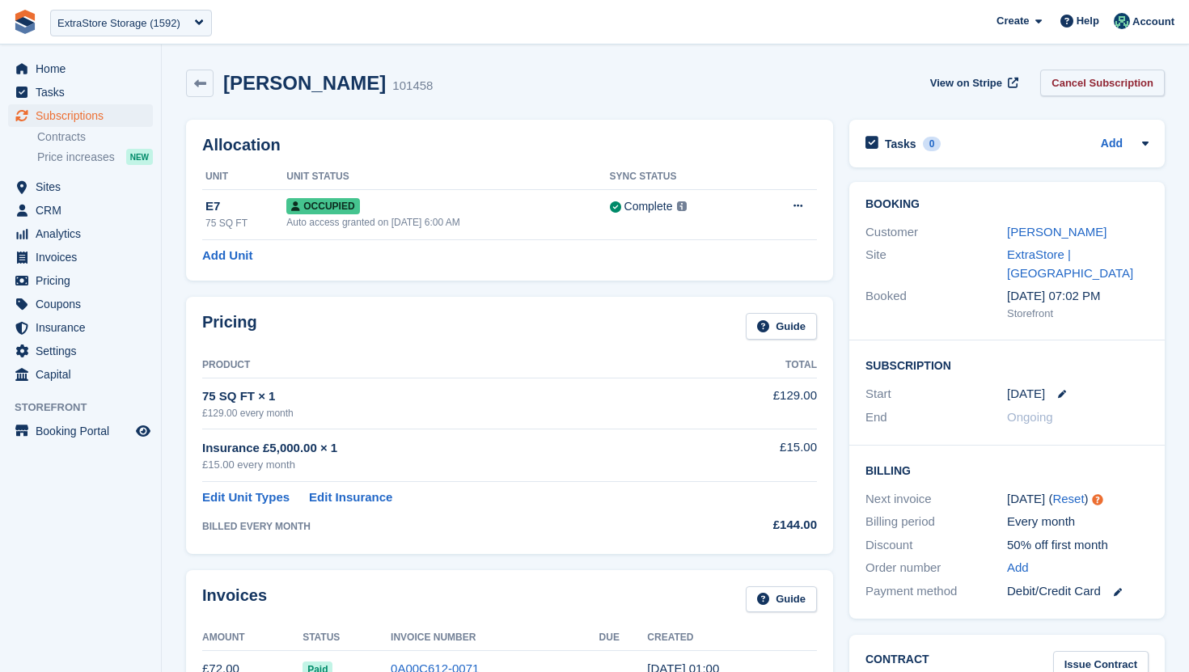
click at [1107, 70] on link "Cancel Subscription" at bounding box center [1102, 83] width 125 height 27
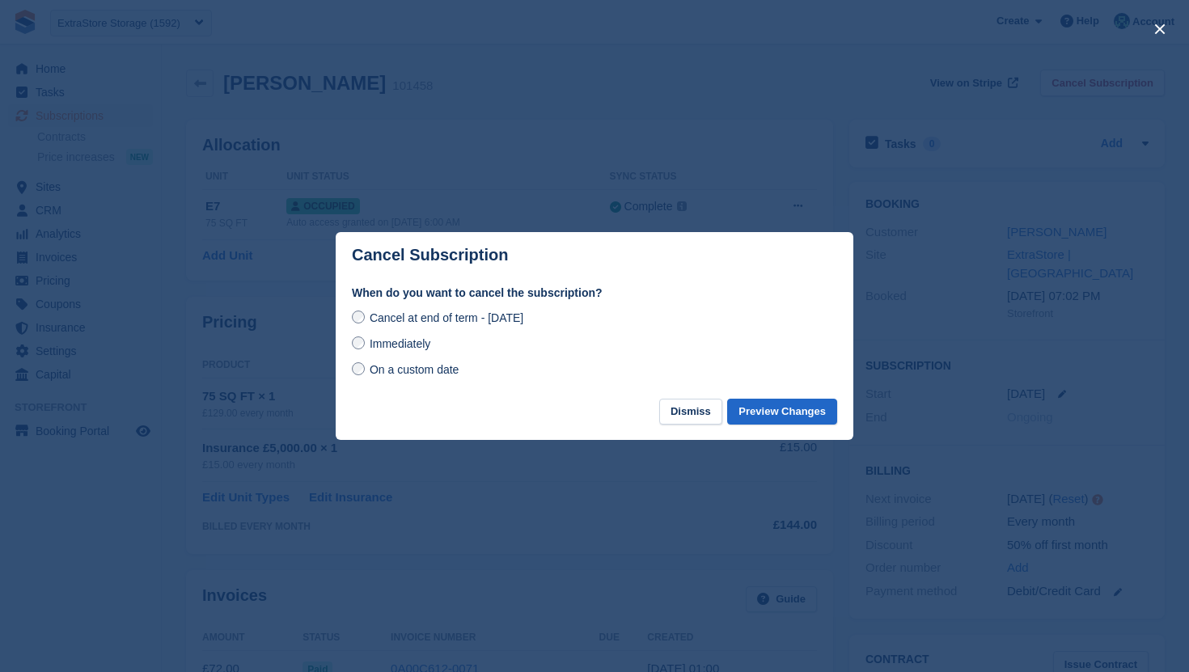
click at [414, 366] on span "On a custom date" at bounding box center [415, 369] width 90 height 13
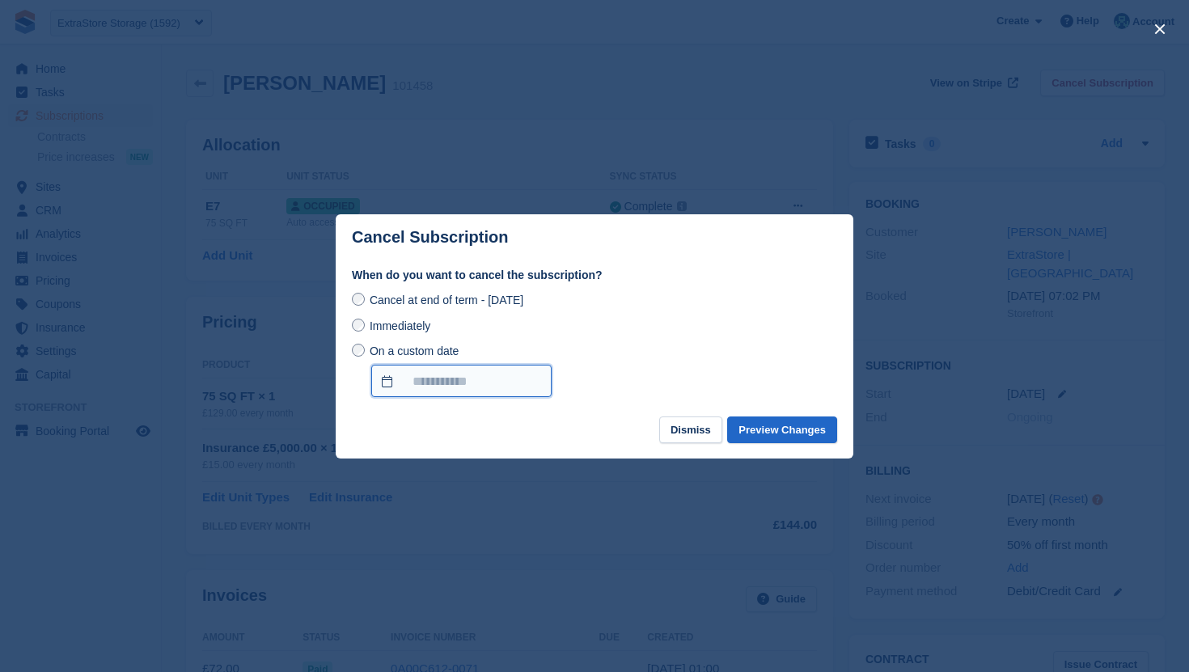
click at [442, 379] on input "On a custom date" at bounding box center [461, 381] width 180 height 32
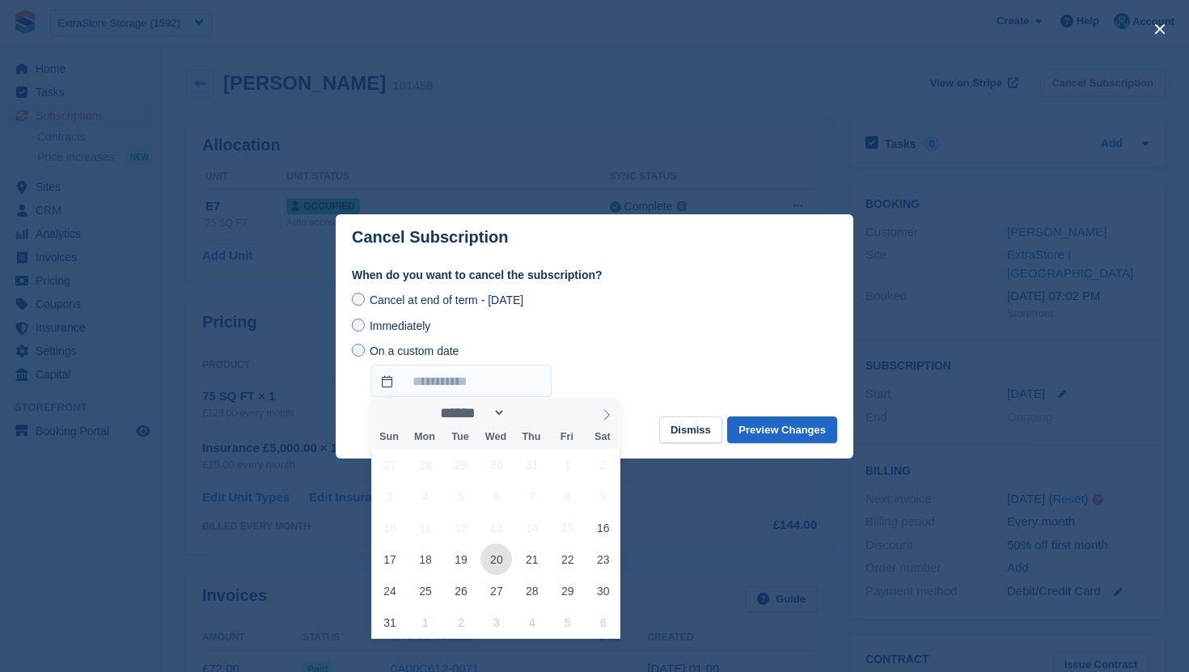
click at [497, 549] on span "20" at bounding box center [496, 560] width 32 height 32
type input "**********"
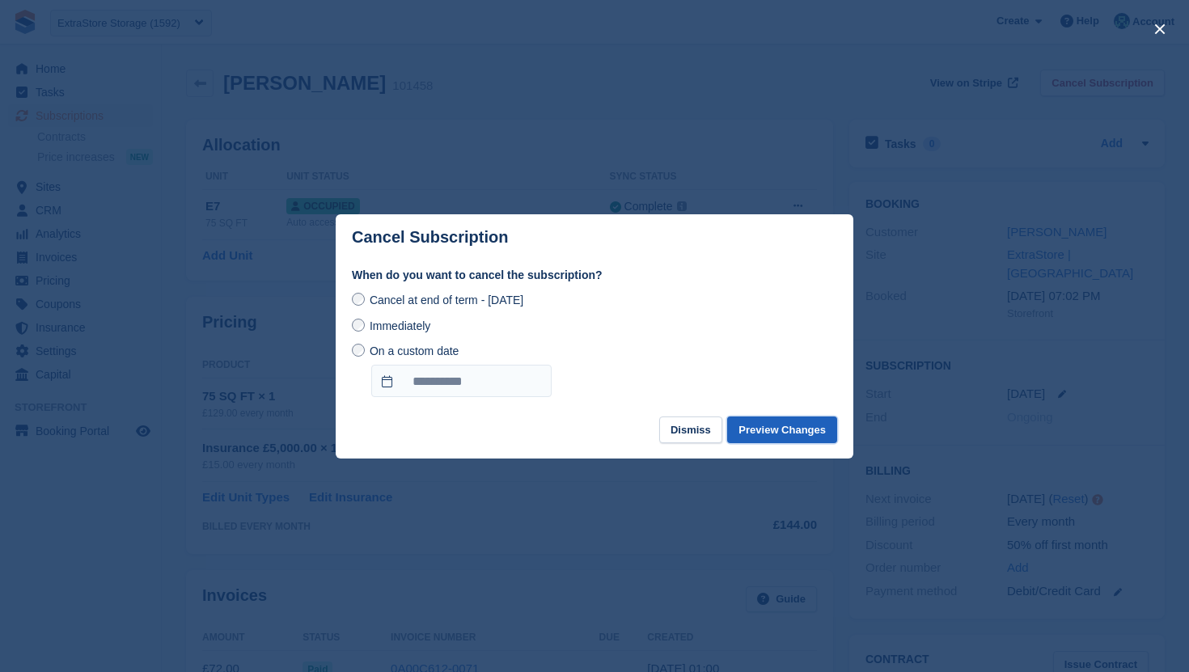
click at [799, 418] on button "Preview Changes" at bounding box center [782, 430] width 110 height 27
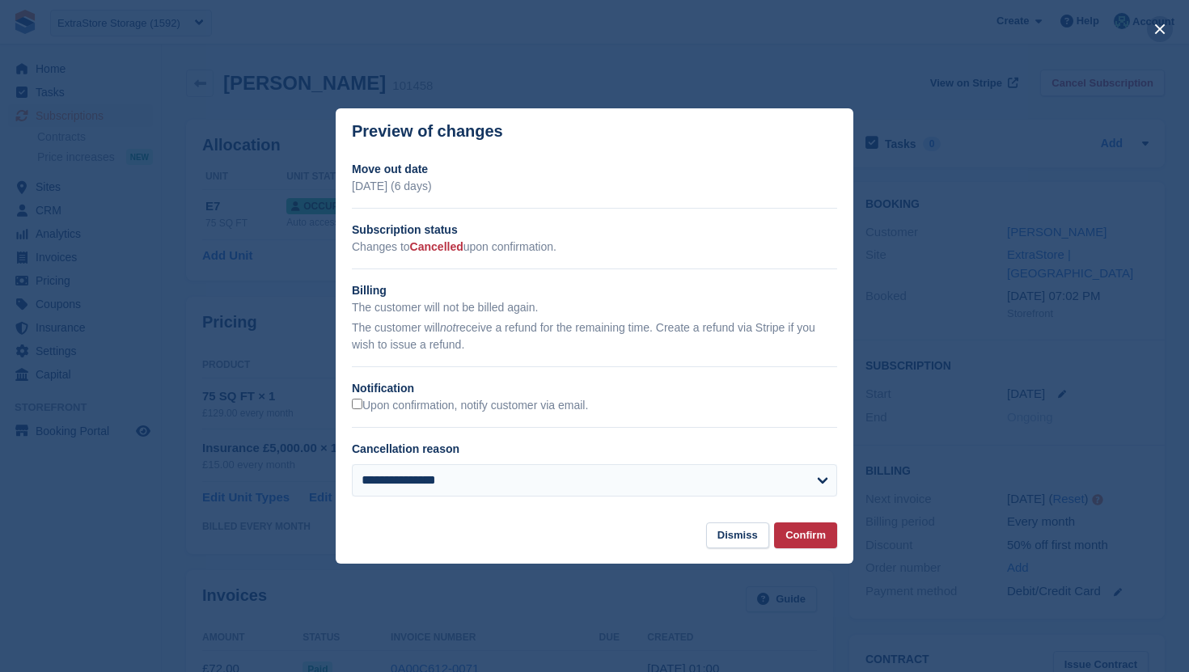
click at [1155, 31] on button "close" at bounding box center [1160, 29] width 26 height 26
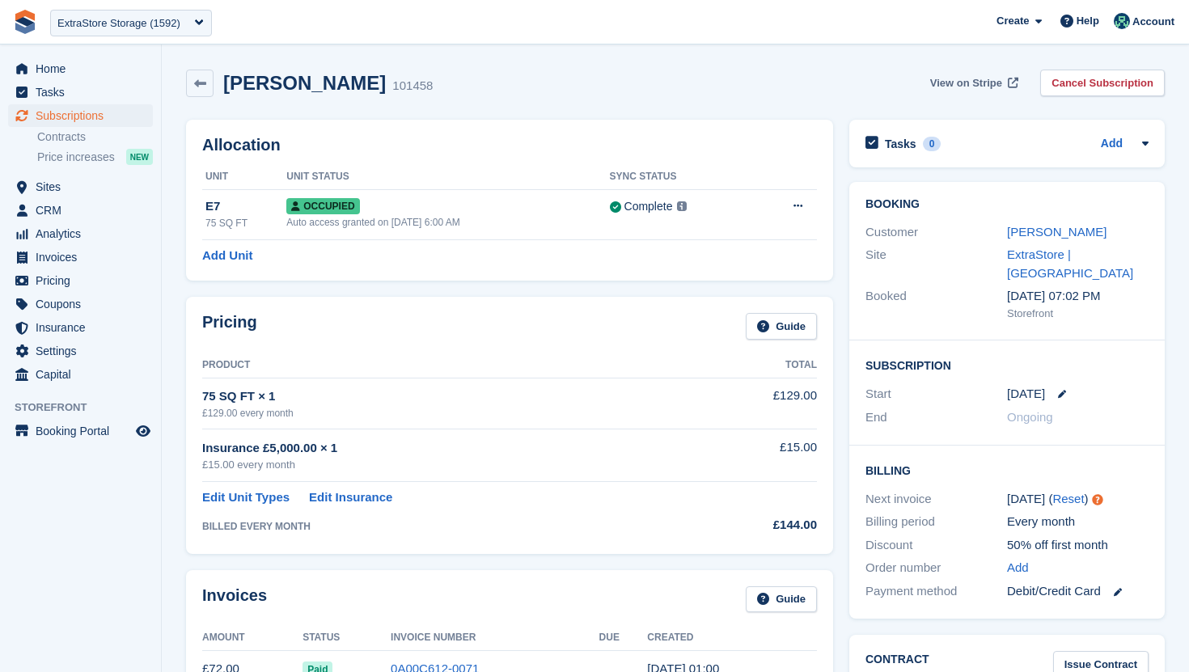
click at [977, 80] on span "View on Stripe" at bounding box center [966, 83] width 72 height 16
click at [143, 29] on div "ExtraStore Storage (1592)" at bounding box center [118, 23] width 123 height 16
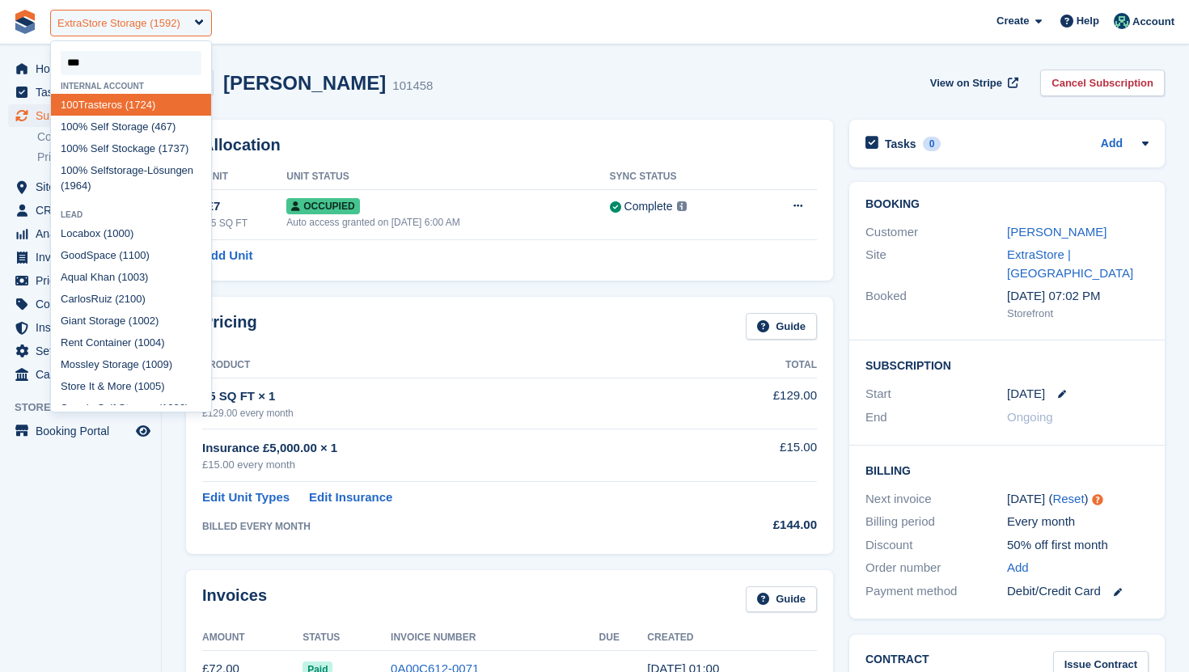
type input "****"
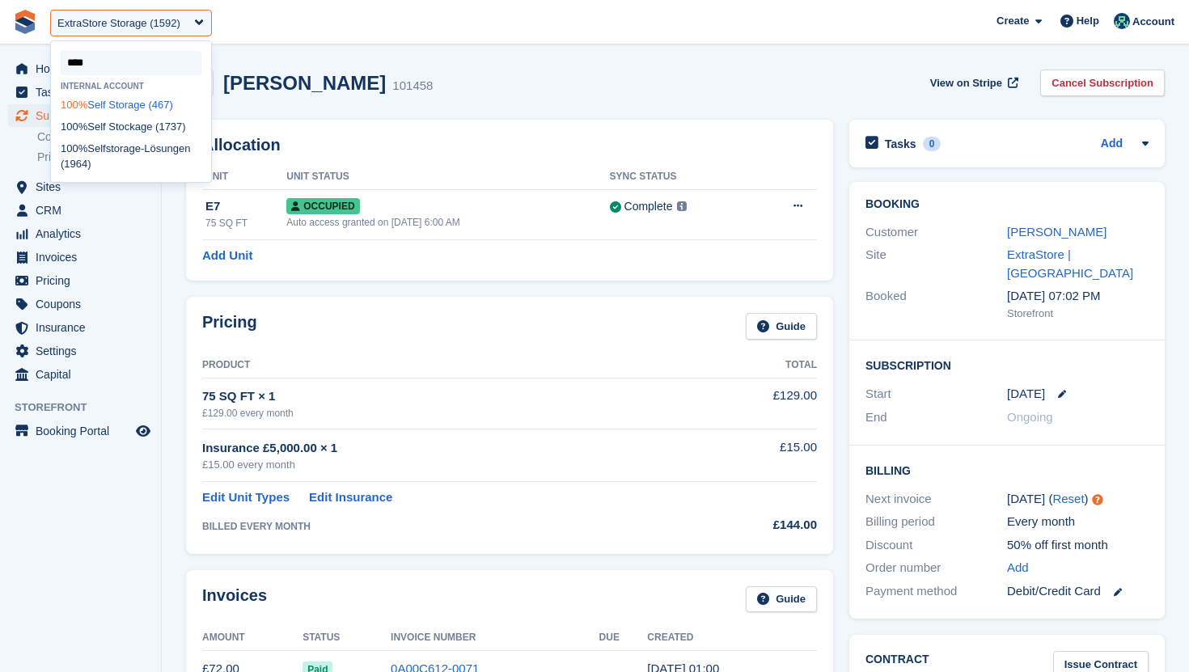
click at [146, 104] on div "100% Self Storage (467)" at bounding box center [131, 105] width 160 height 22
select select "***"
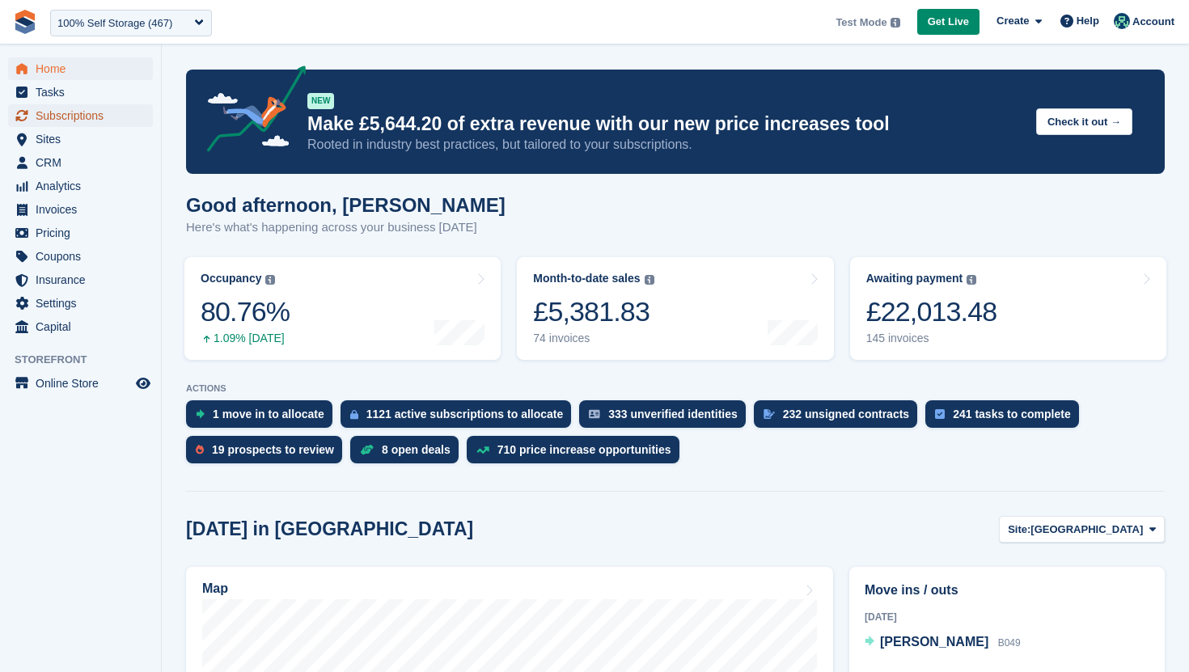
click at [69, 120] on span "Subscriptions" at bounding box center [84, 115] width 97 height 23
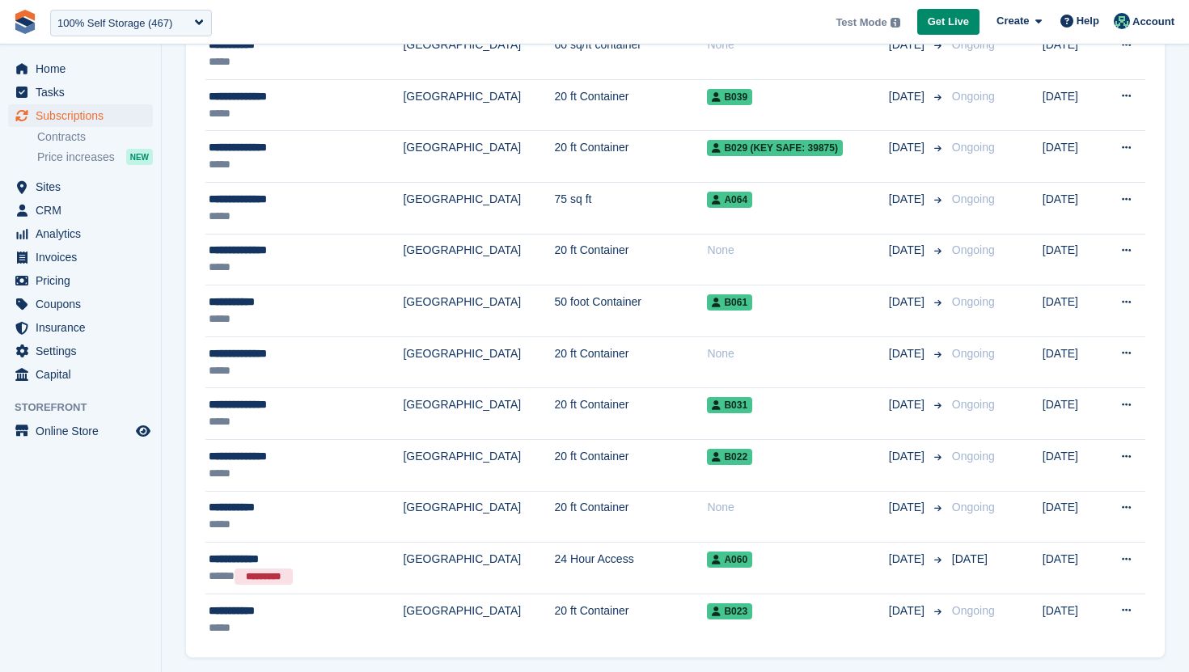
scroll to position [2268, 0]
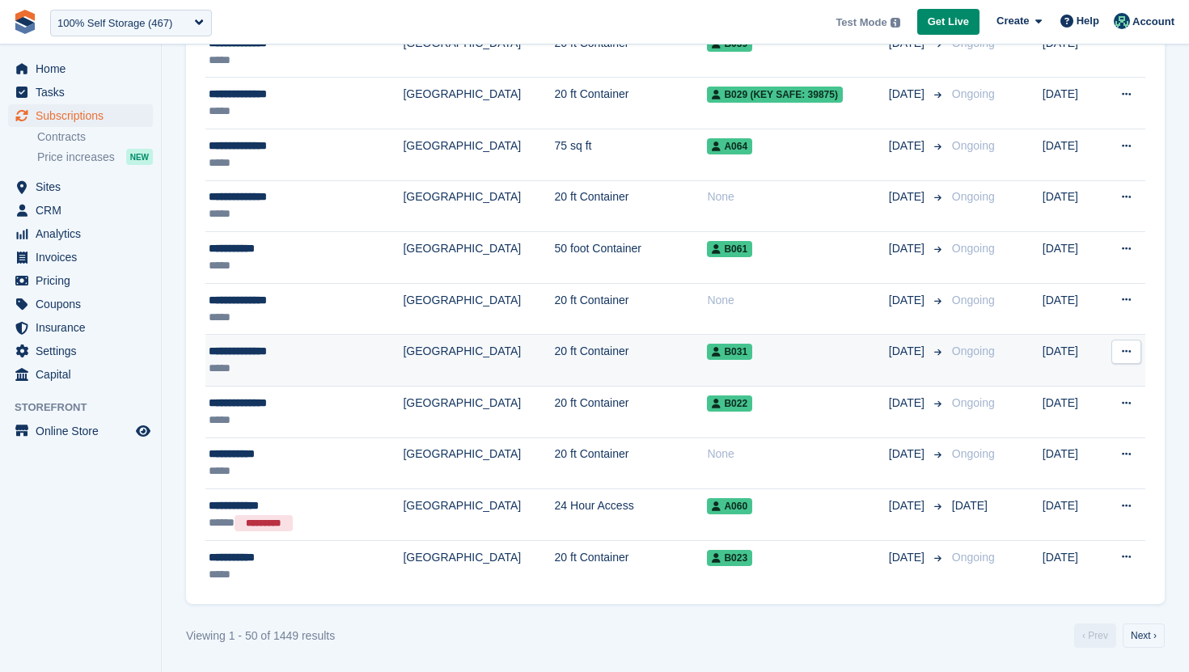
click at [555, 351] on td "20 ft Container" at bounding box center [631, 361] width 153 height 52
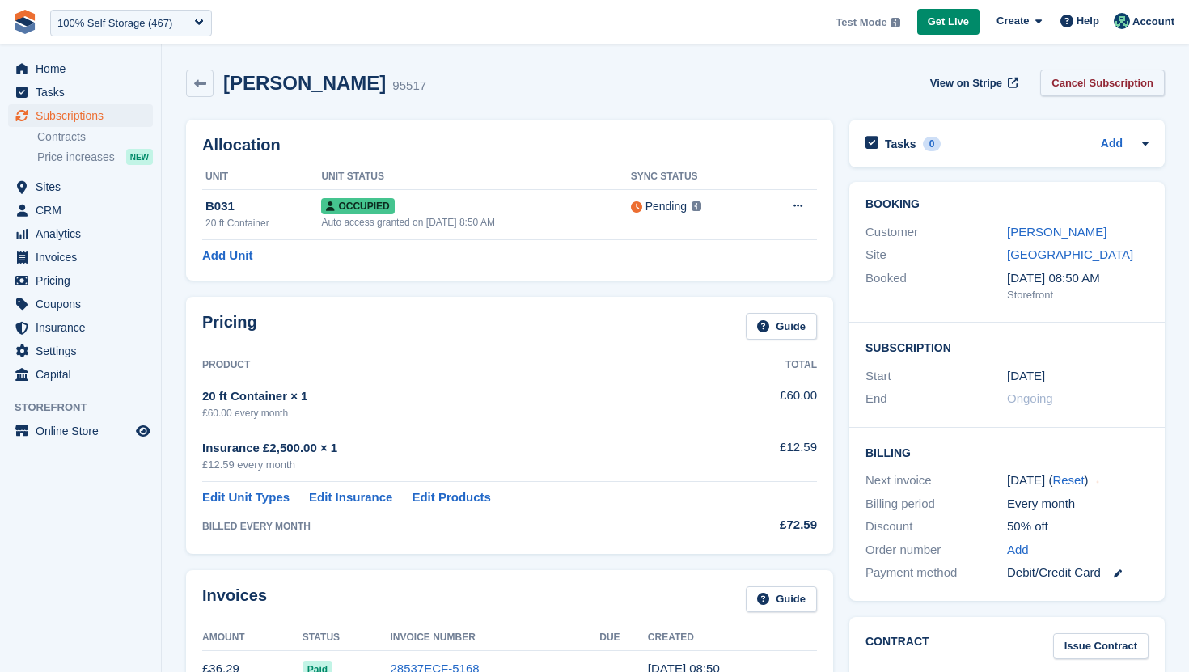
click at [1131, 87] on link "Cancel Subscription" at bounding box center [1102, 83] width 125 height 27
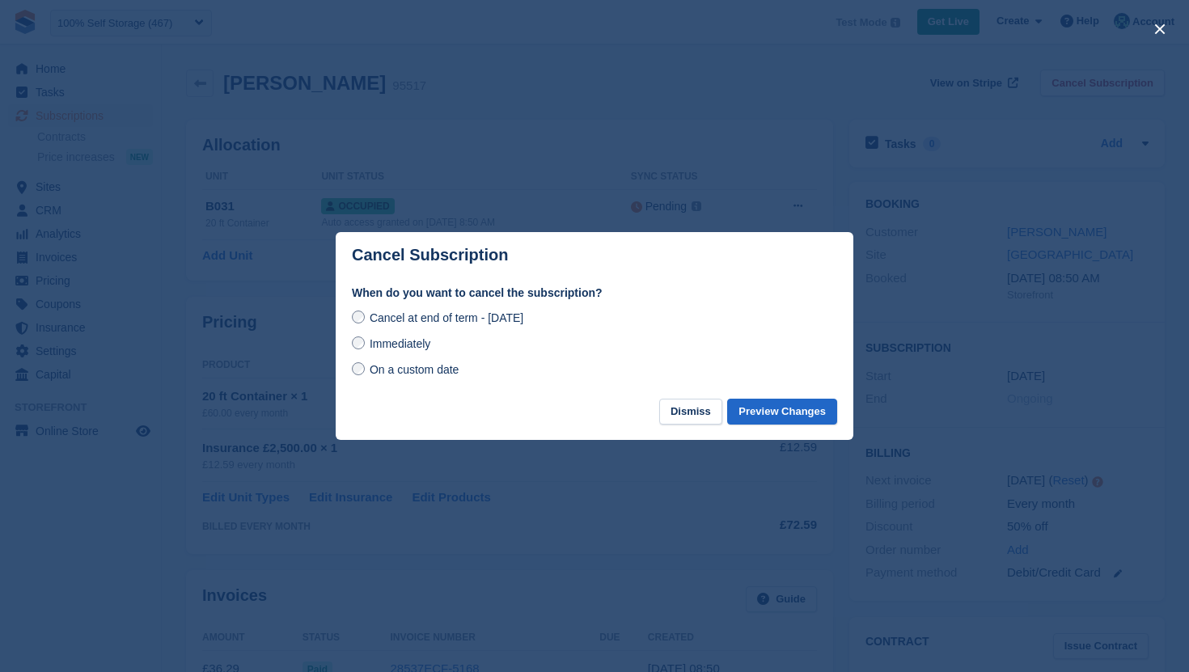
click at [378, 336] on label "Immediately" at bounding box center [391, 343] width 78 height 17
click at [782, 416] on button "Preview Changes" at bounding box center [782, 412] width 110 height 27
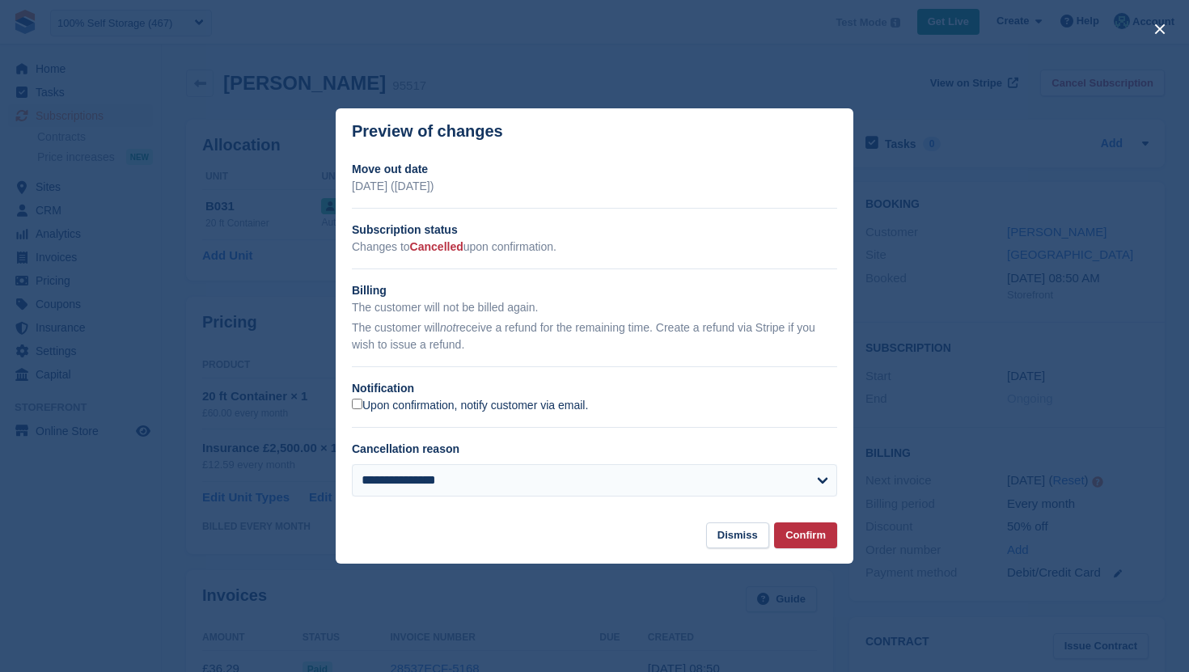
click at [522, 406] on label "Upon confirmation, notify customer via email." at bounding box center [470, 406] width 236 height 15
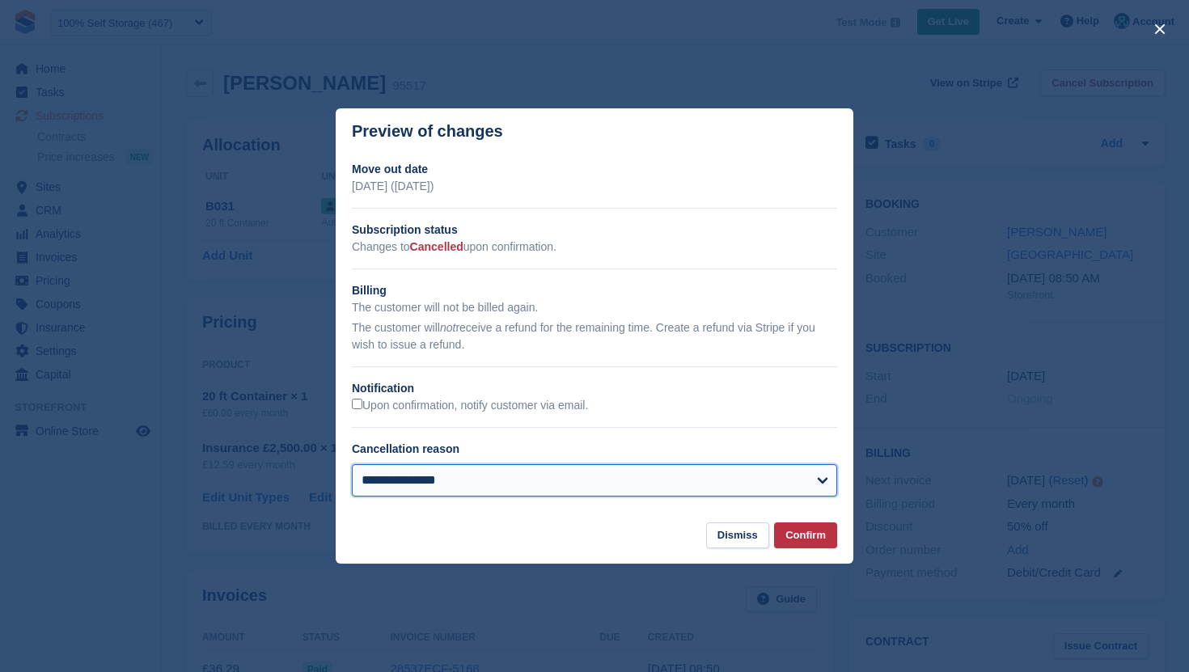
click at [531, 480] on select "**********" at bounding box center [594, 480] width 485 height 32
select select "**********"
click at [352, 464] on select "**********" at bounding box center [594, 480] width 485 height 32
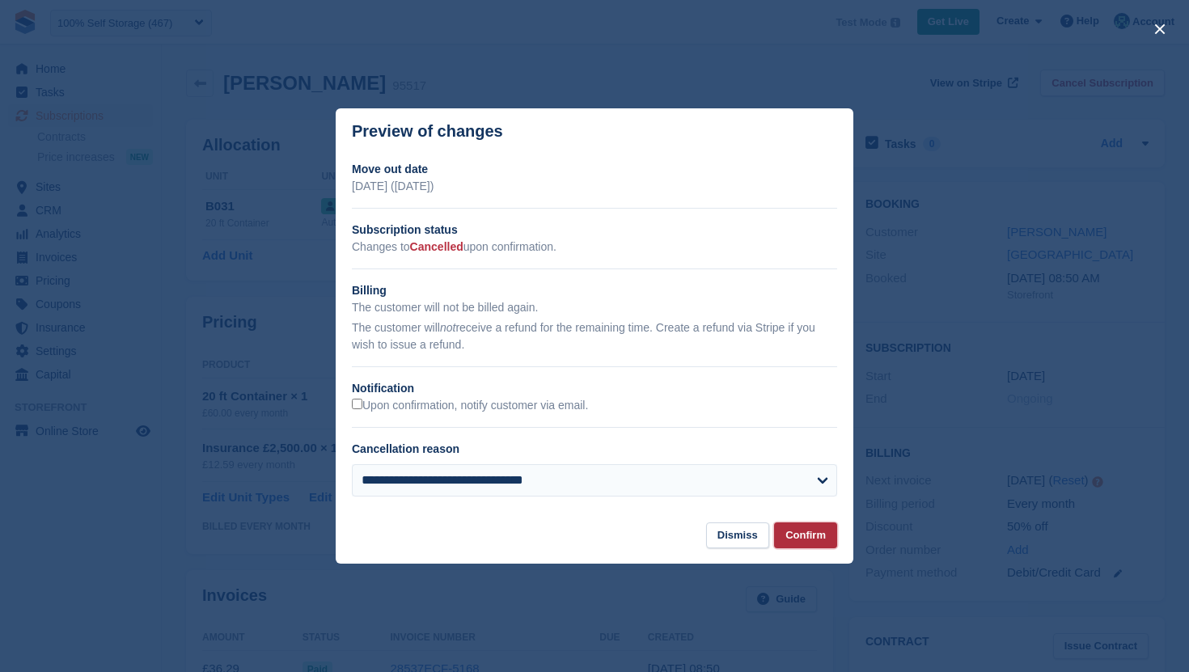
click at [784, 535] on button "Confirm" at bounding box center [805, 536] width 63 height 27
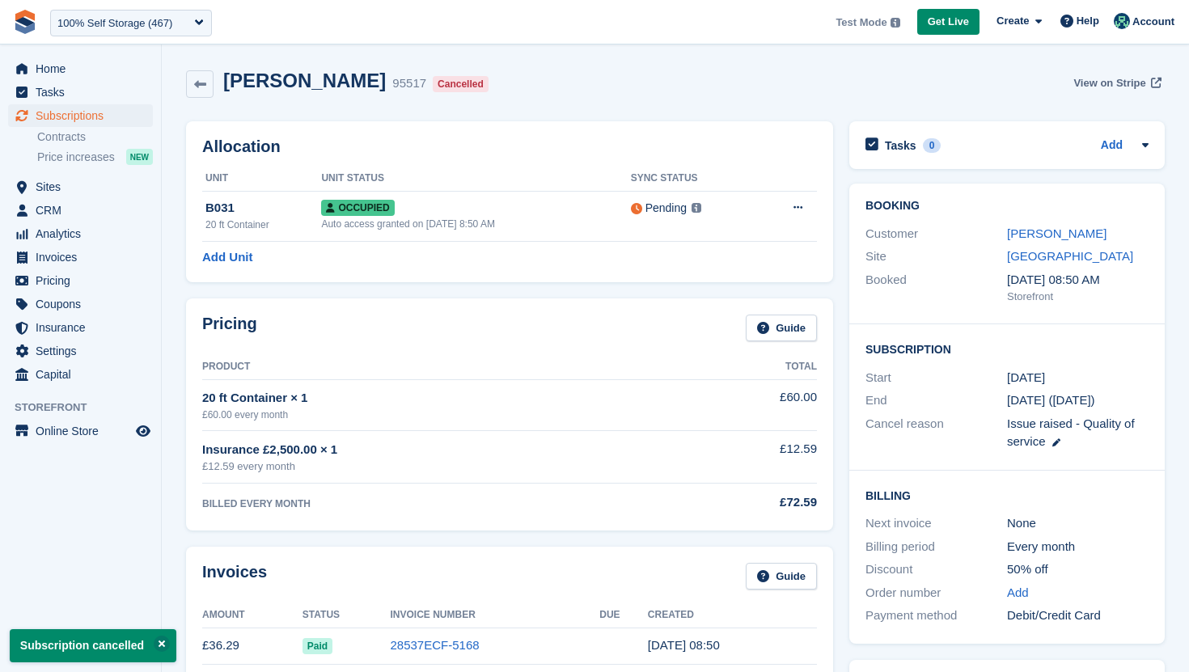
click at [1091, 84] on span "View on Stripe" at bounding box center [1109, 83] width 72 height 16
click at [200, 73] on link at bounding box center [200, 84] width 28 height 28
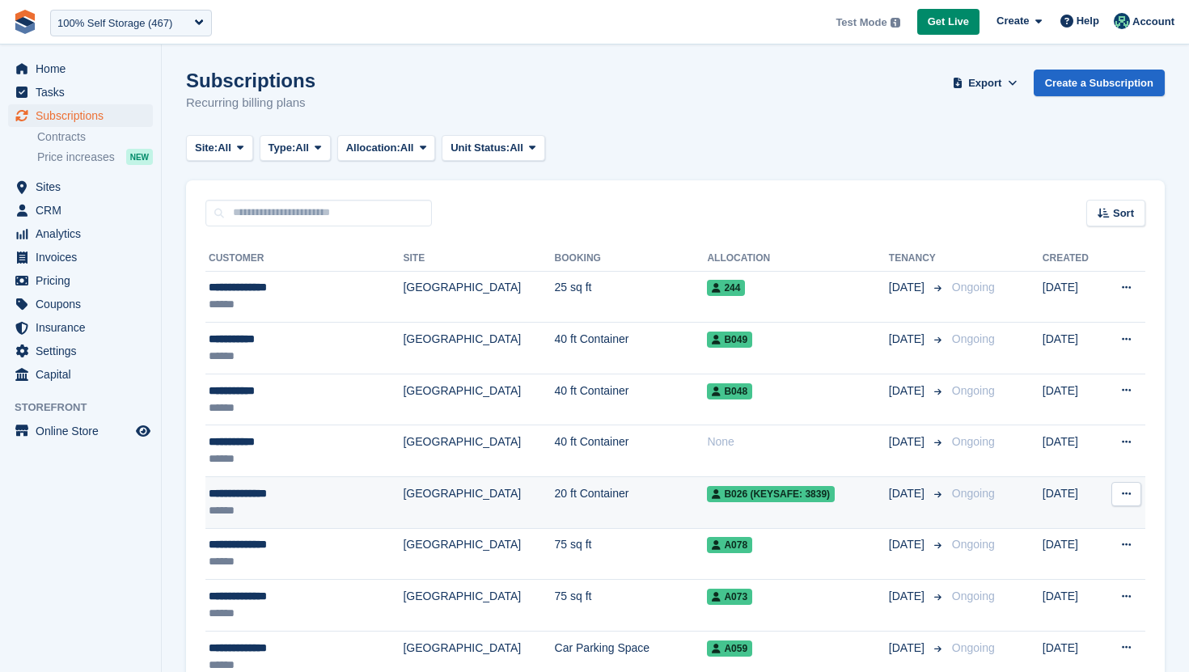
click at [794, 514] on td "B026 (keysafe: 3839)" at bounding box center [797, 503] width 181 height 52
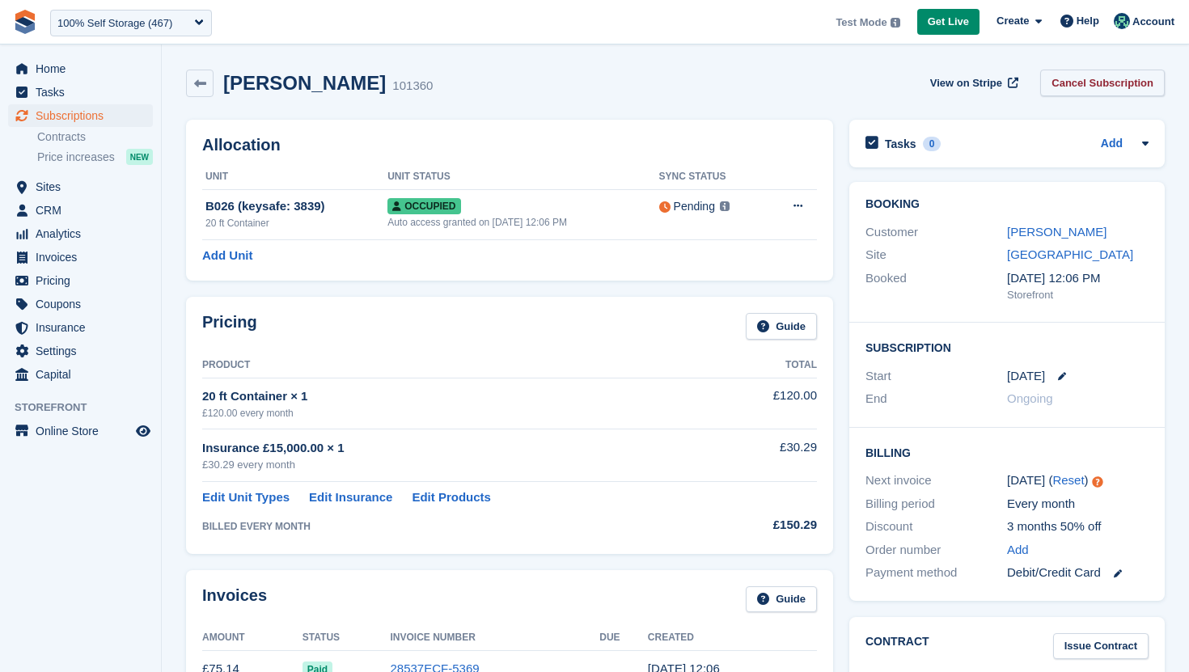
click at [1092, 92] on link "Cancel Subscription" at bounding box center [1102, 83] width 125 height 27
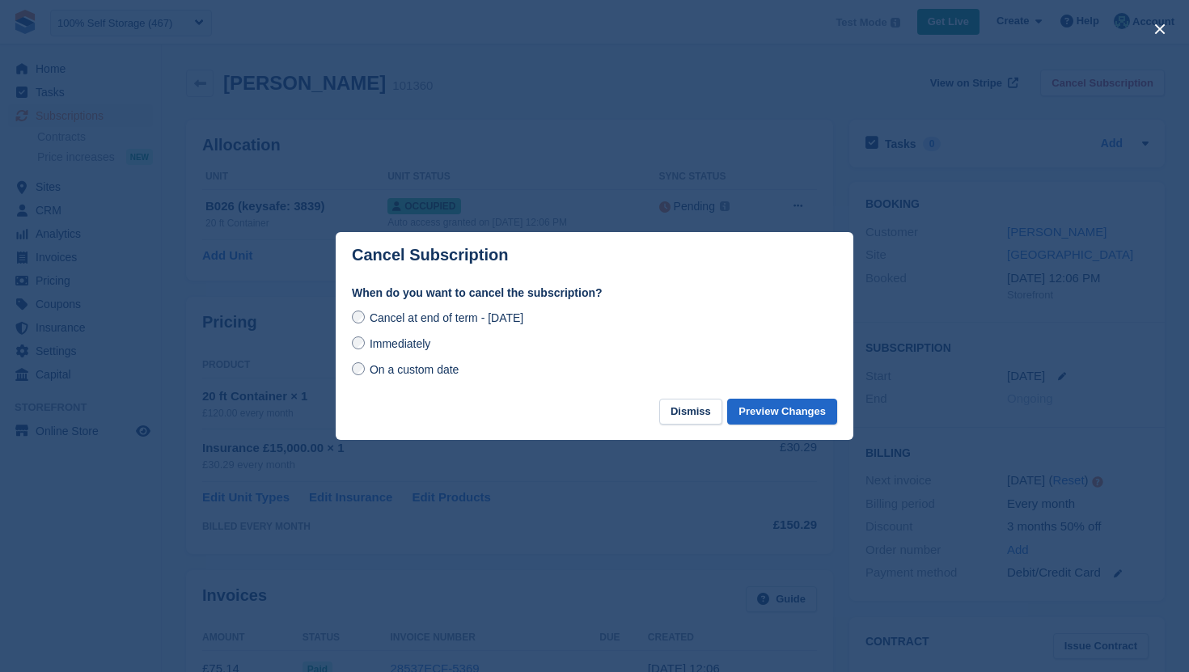
click at [408, 342] on span "Immediately" at bounding box center [400, 343] width 61 height 13
click at [782, 408] on button "Preview Changes" at bounding box center [782, 412] width 110 height 27
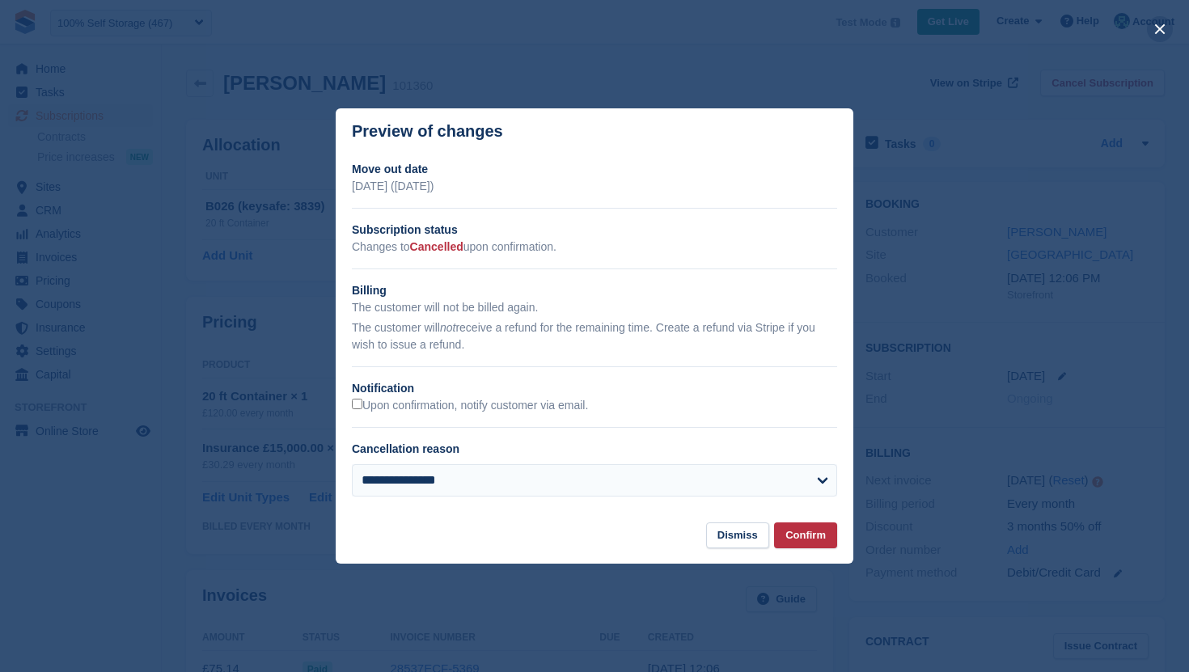
click at [1162, 29] on button "close" at bounding box center [1160, 29] width 26 height 26
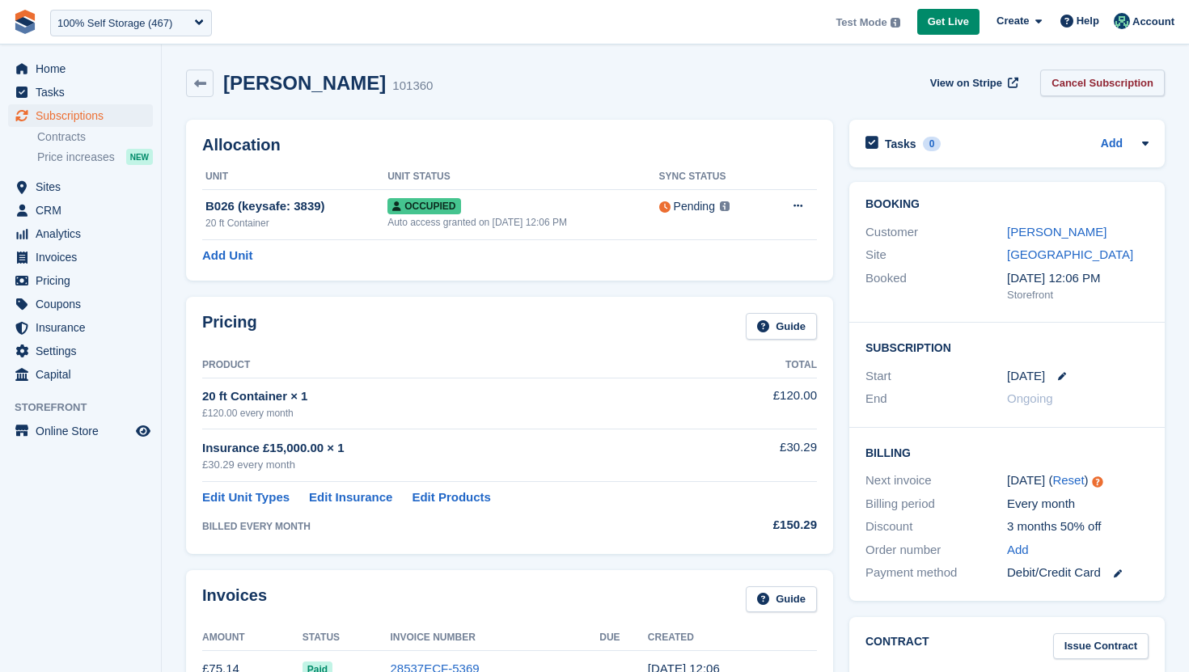
click at [1093, 83] on link "Cancel Subscription" at bounding box center [1102, 83] width 125 height 27
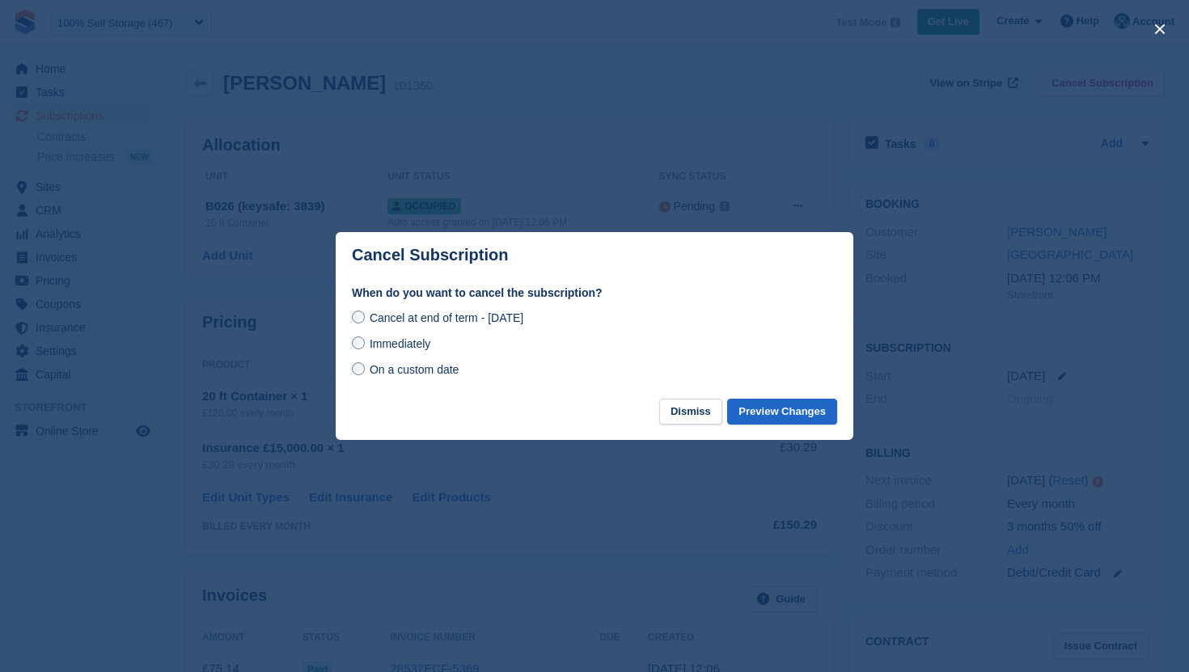
click at [413, 341] on span "Immediately" at bounding box center [400, 343] width 61 height 13
click at [803, 413] on button "Preview Changes" at bounding box center [782, 412] width 110 height 27
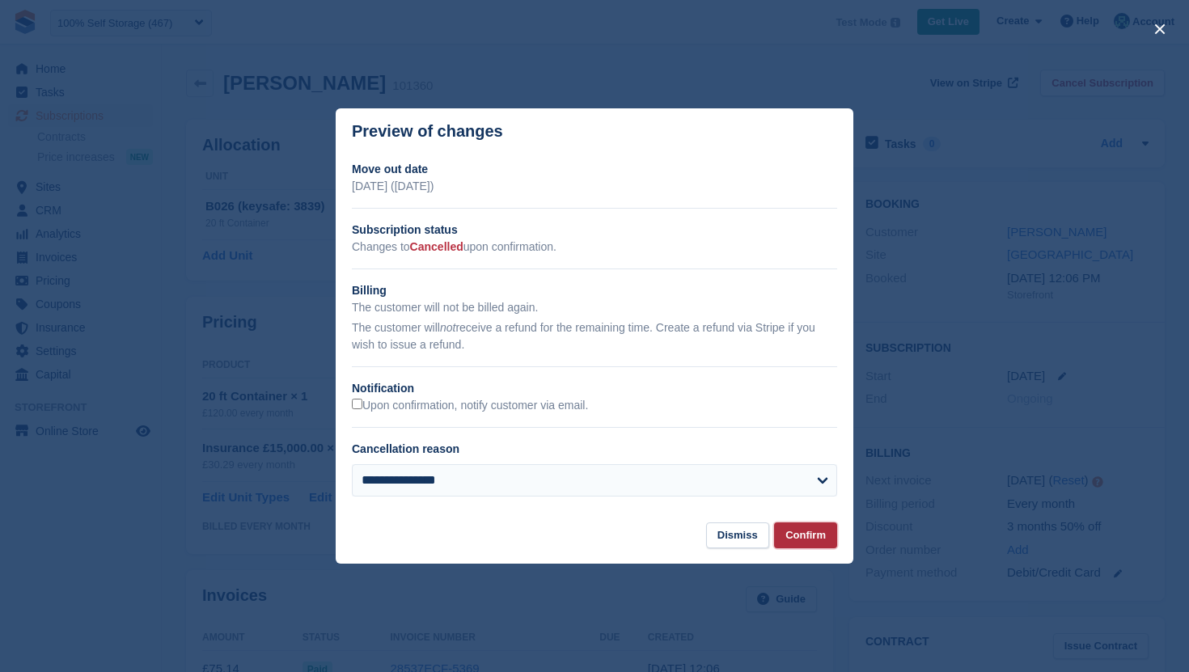
click at [801, 530] on button "Confirm" at bounding box center [805, 536] width 63 height 27
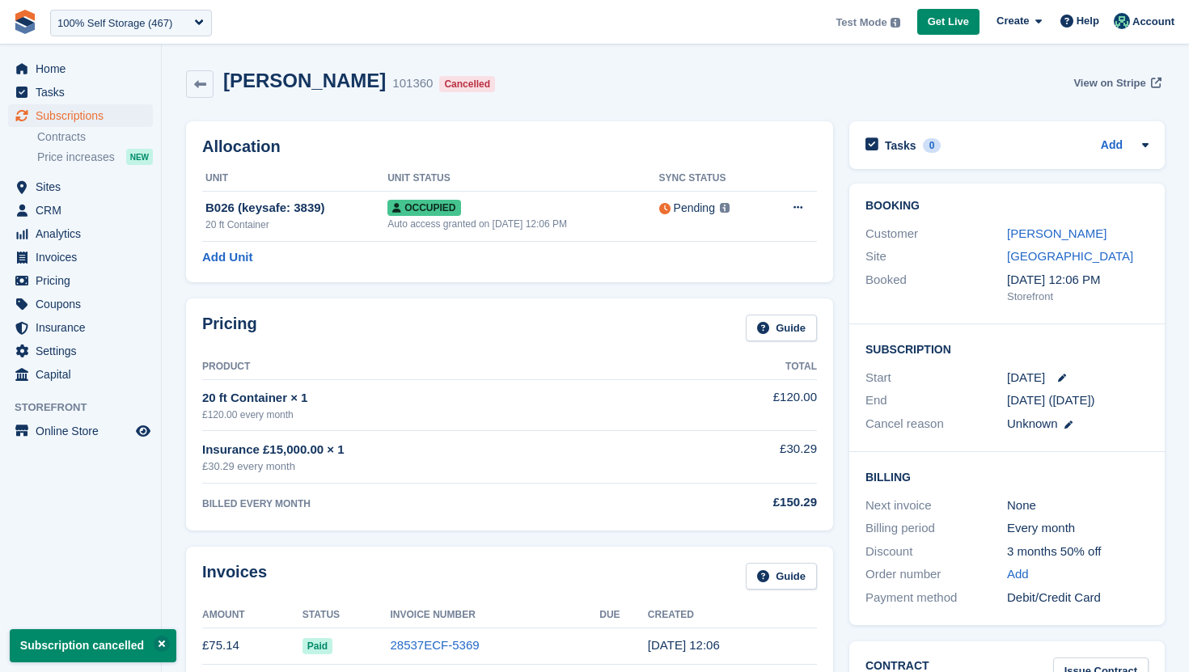
click at [1110, 83] on span "View on Stripe" at bounding box center [1109, 83] width 72 height 16
click at [83, 262] on span "Invoices" at bounding box center [84, 257] width 97 height 23
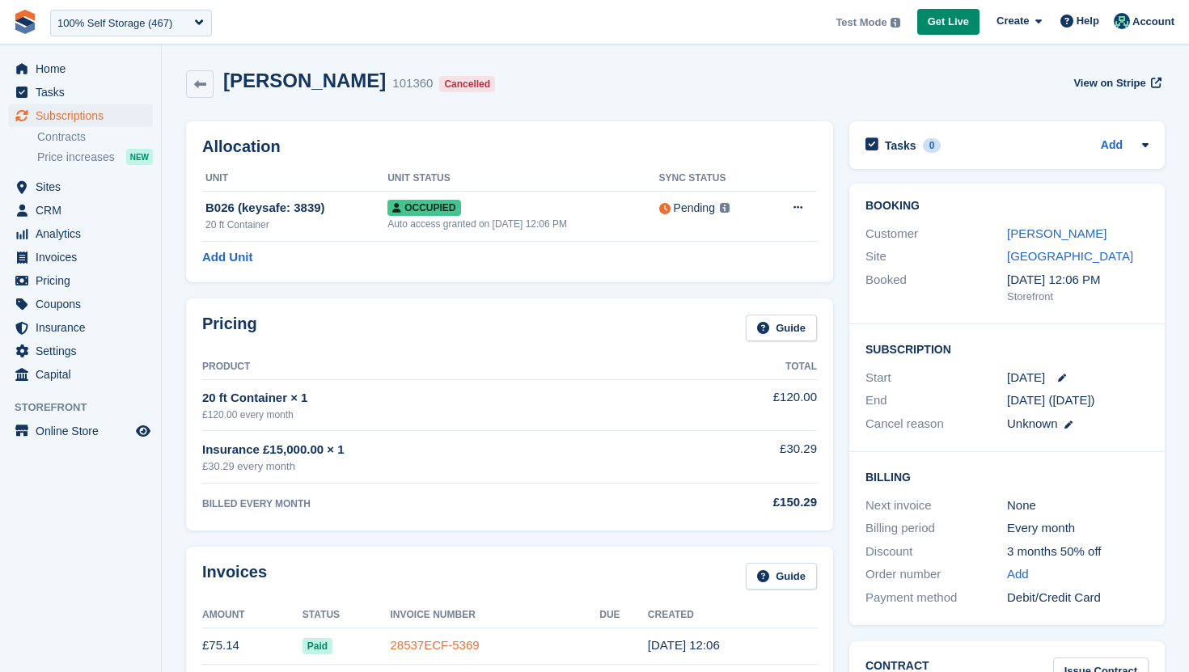
click at [414, 650] on link "28537ECF-5369" at bounding box center [434, 645] width 89 height 14
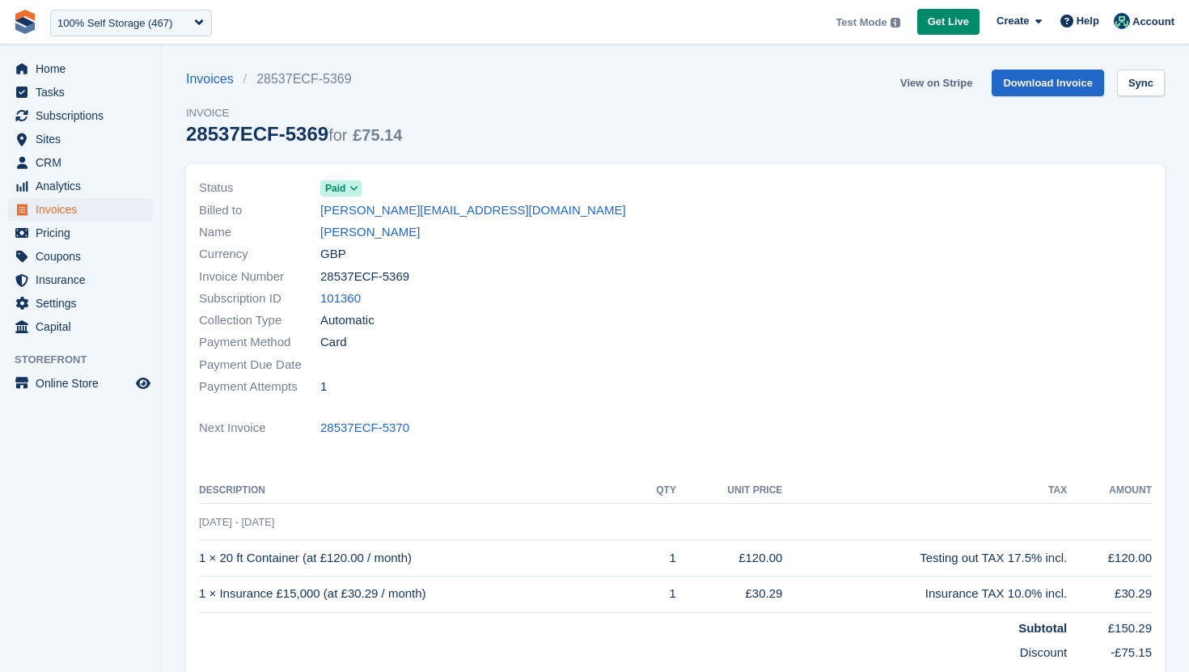
click at [942, 81] on link "View on Stripe" at bounding box center [936, 83] width 85 height 27
click at [106, 218] on span "Invoices" at bounding box center [84, 209] width 97 height 23
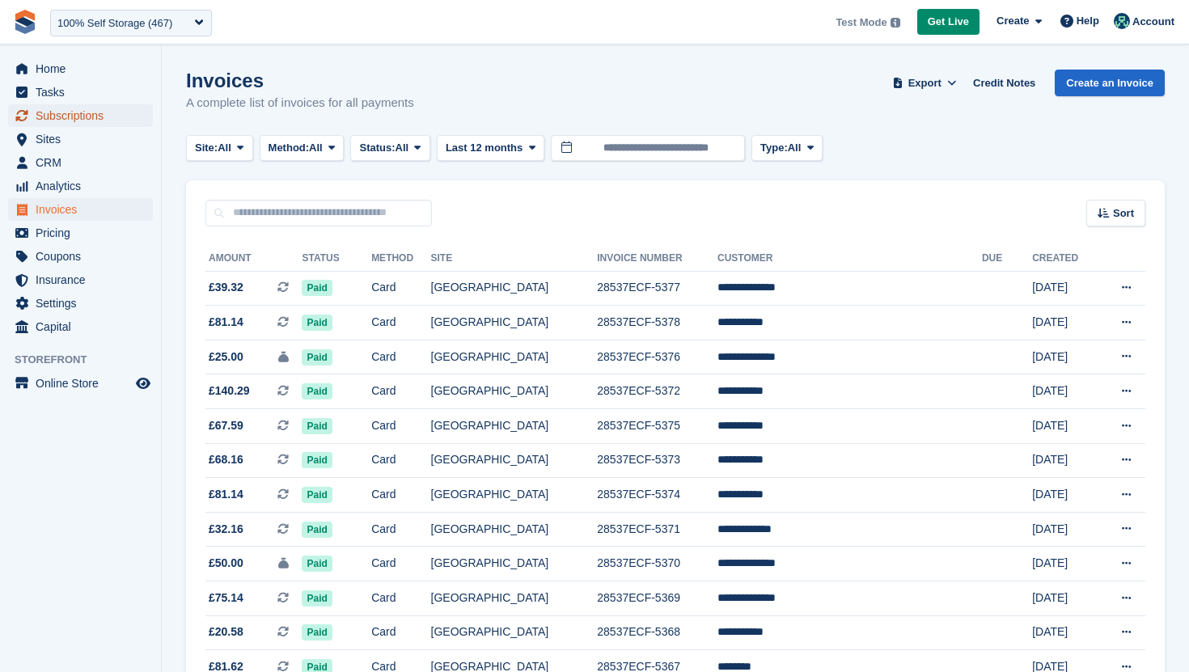
click at [115, 123] on span "Subscriptions" at bounding box center [84, 115] width 97 height 23
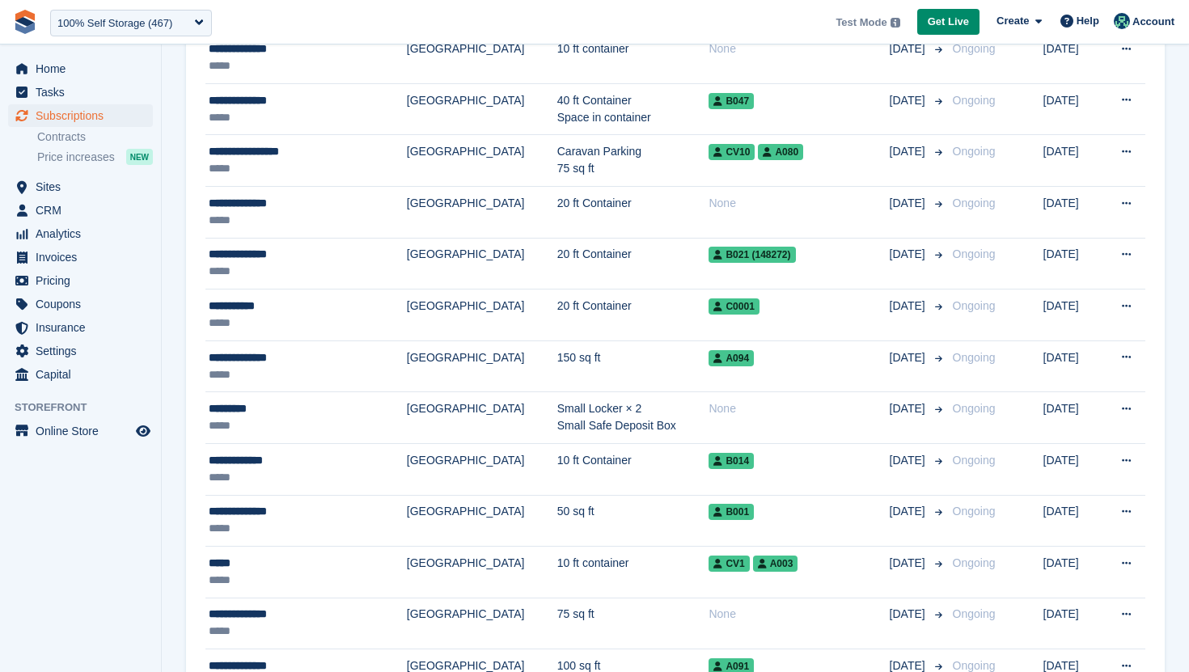
scroll to position [2268, 0]
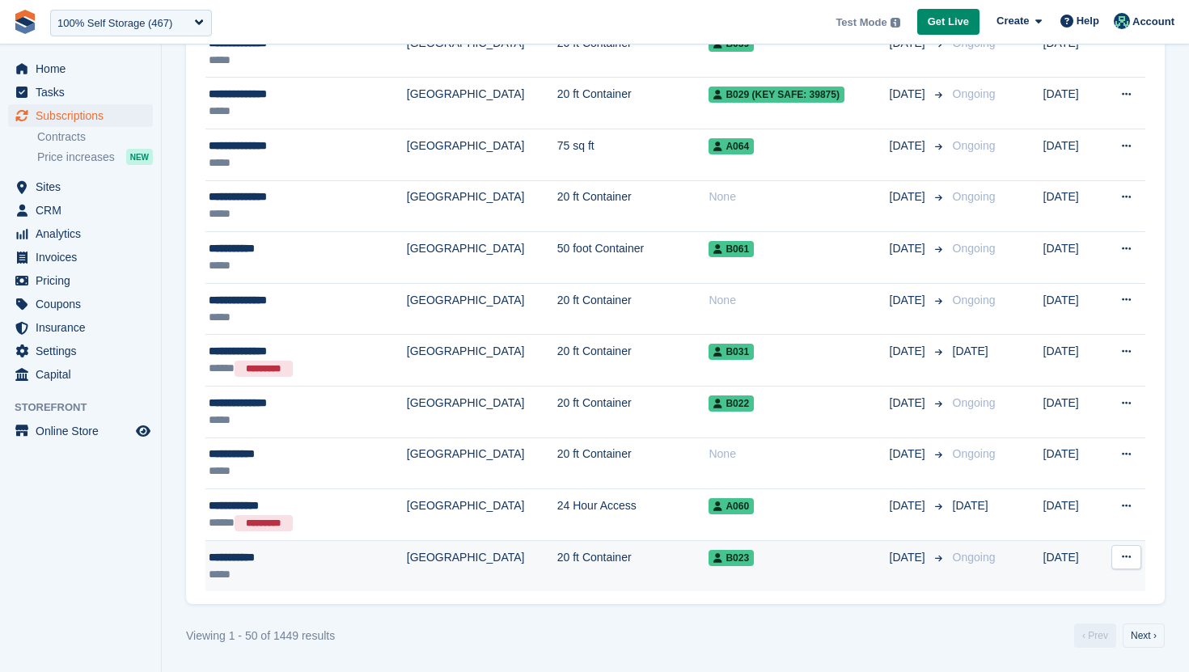
click at [557, 567] on td "20 ft Container" at bounding box center [633, 565] width 152 height 51
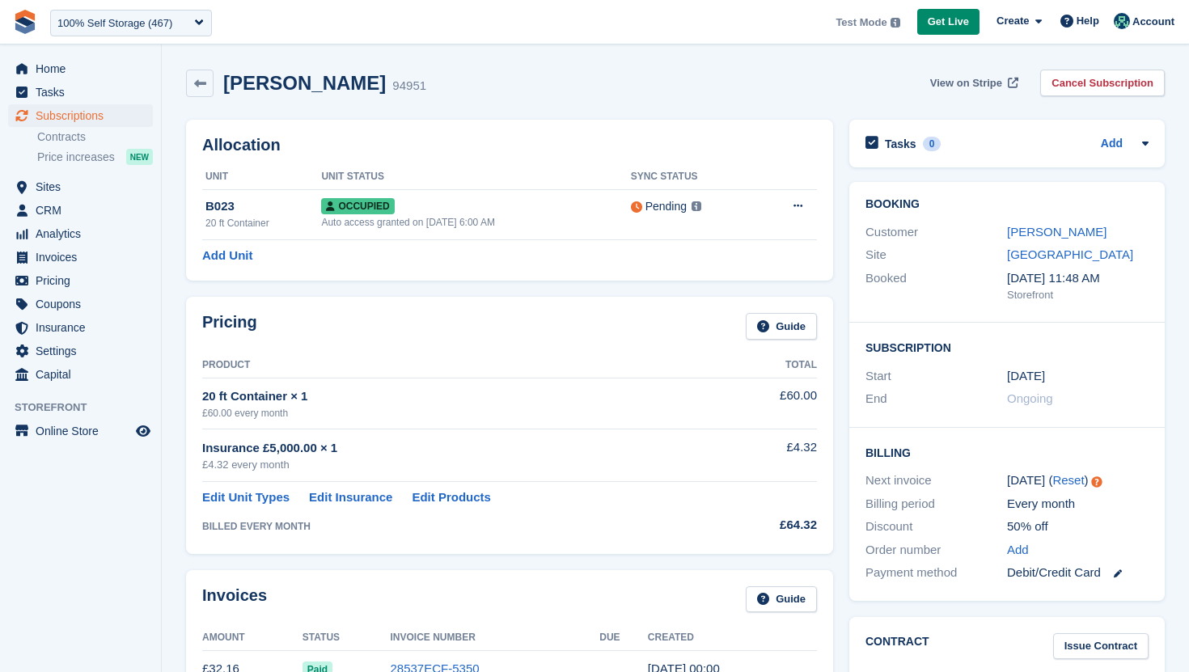
click at [1000, 82] on span "View on Stripe" at bounding box center [966, 83] width 72 height 16
drag, startPoint x: 392, startPoint y: 87, endPoint x: 352, endPoint y: 88, distance: 39.7
click at [352, 88] on div "Rob Sweeney 94951 View on Stripe Cancel Subscription" at bounding box center [675, 84] width 979 height 28
copy div "94951"
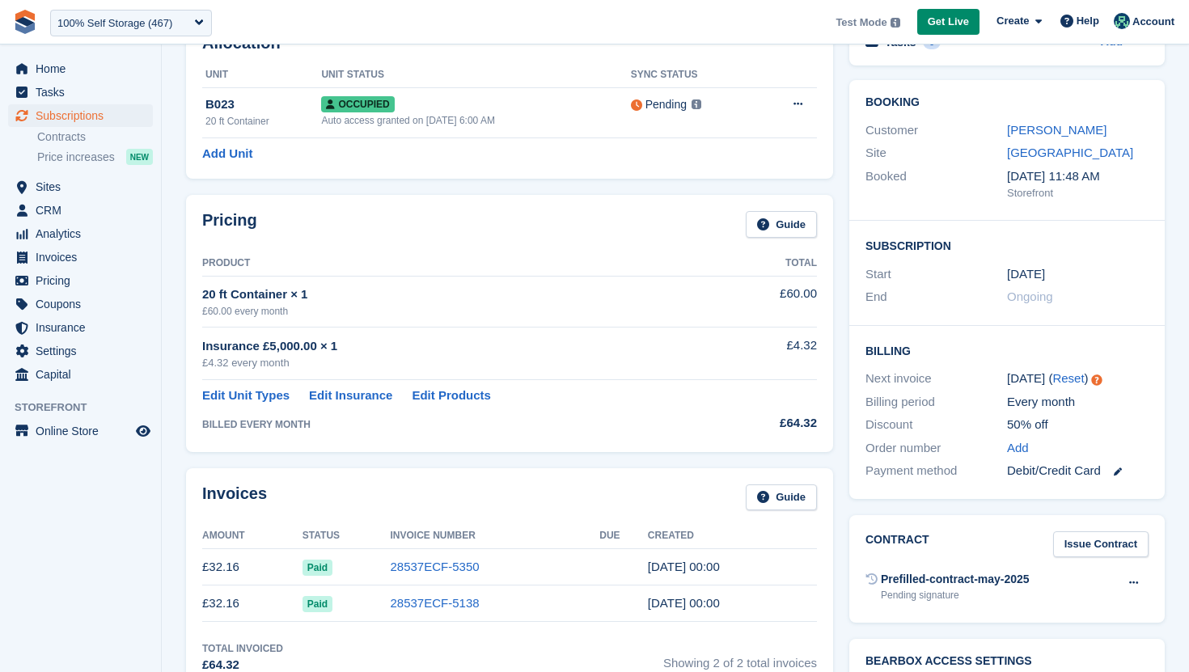
scroll to position [108, 0]
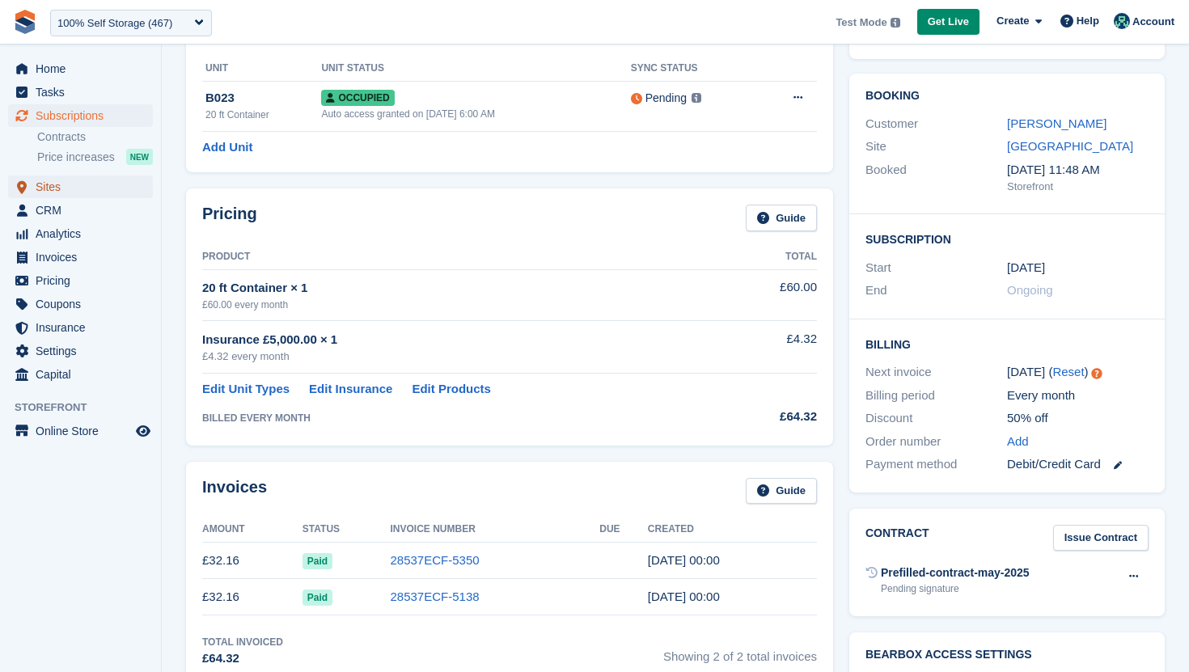
click at [79, 180] on span "Sites" at bounding box center [84, 187] width 97 height 23
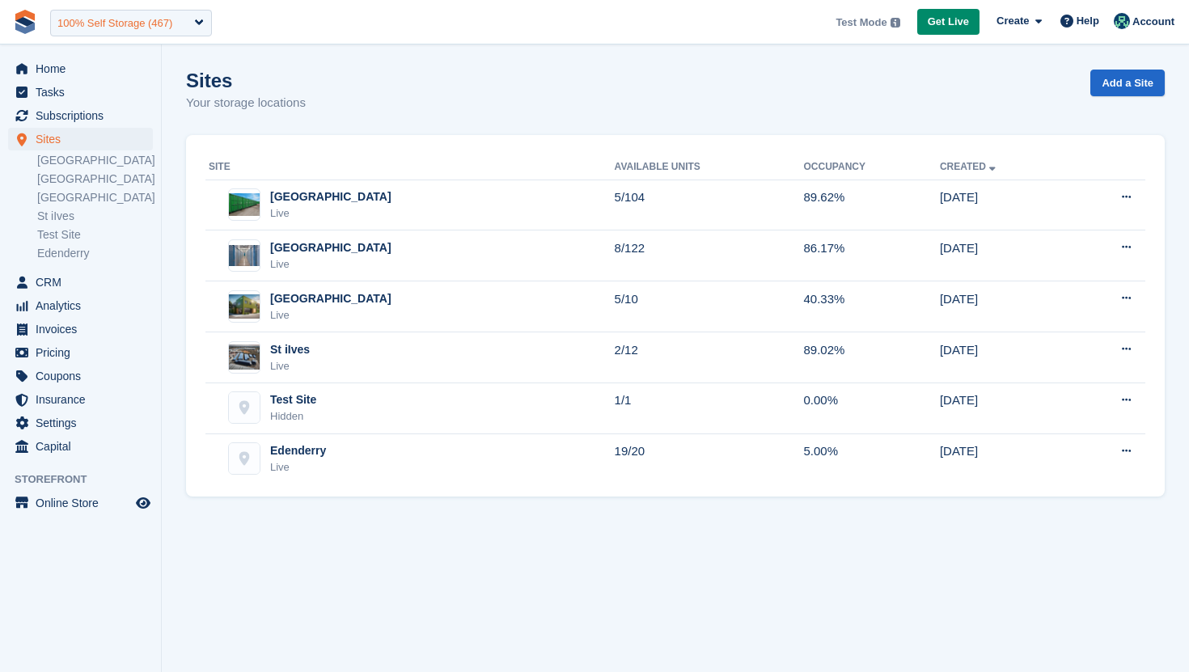
click at [146, 18] on div "100% Self Storage (467)" at bounding box center [114, 23] width 115 height 16
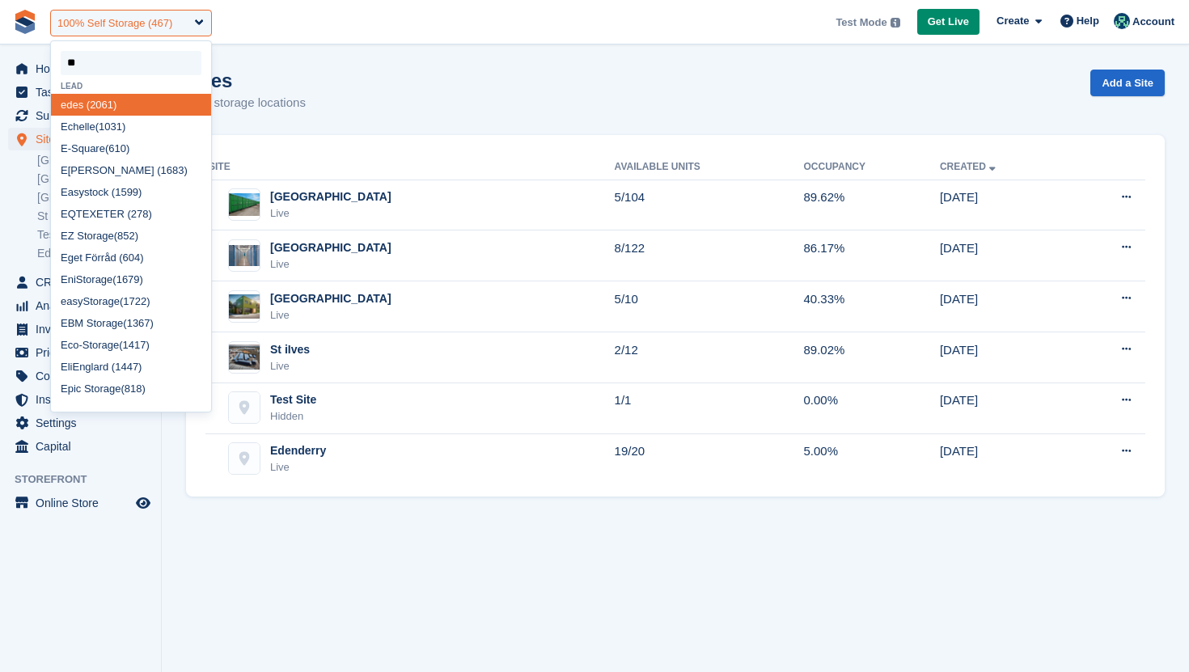
type input "***"
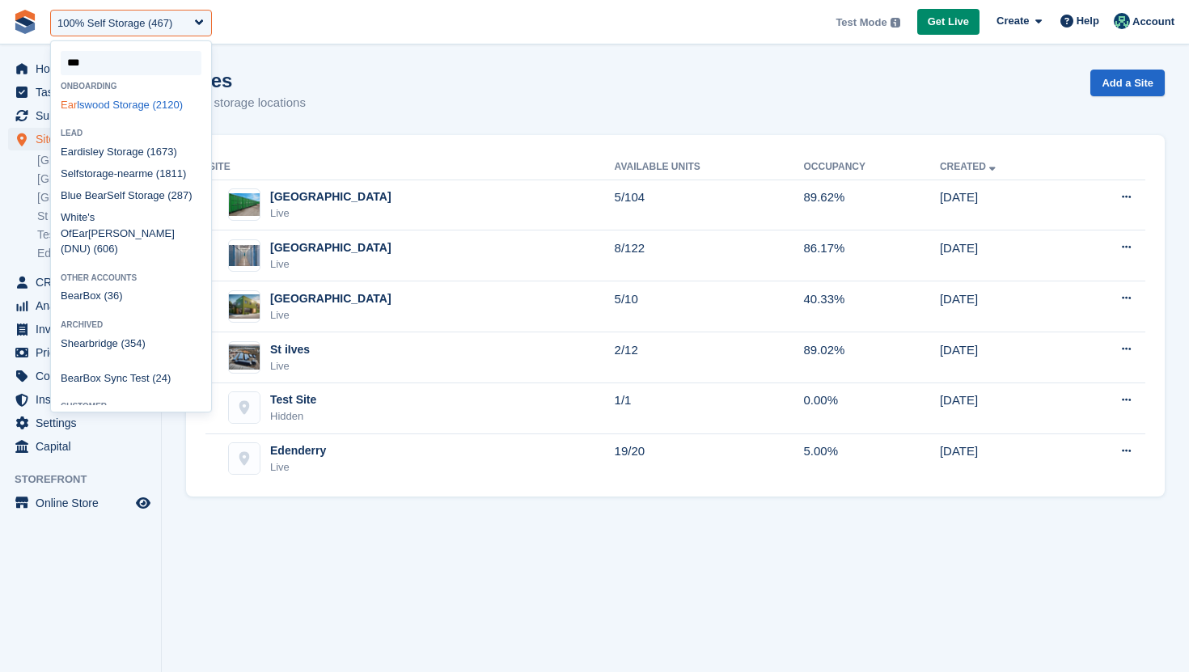
click at [127, 105] on div "Ear lswood Storage (2120)" at bounding box center [131, 105] width 160 height 22
select select "****"
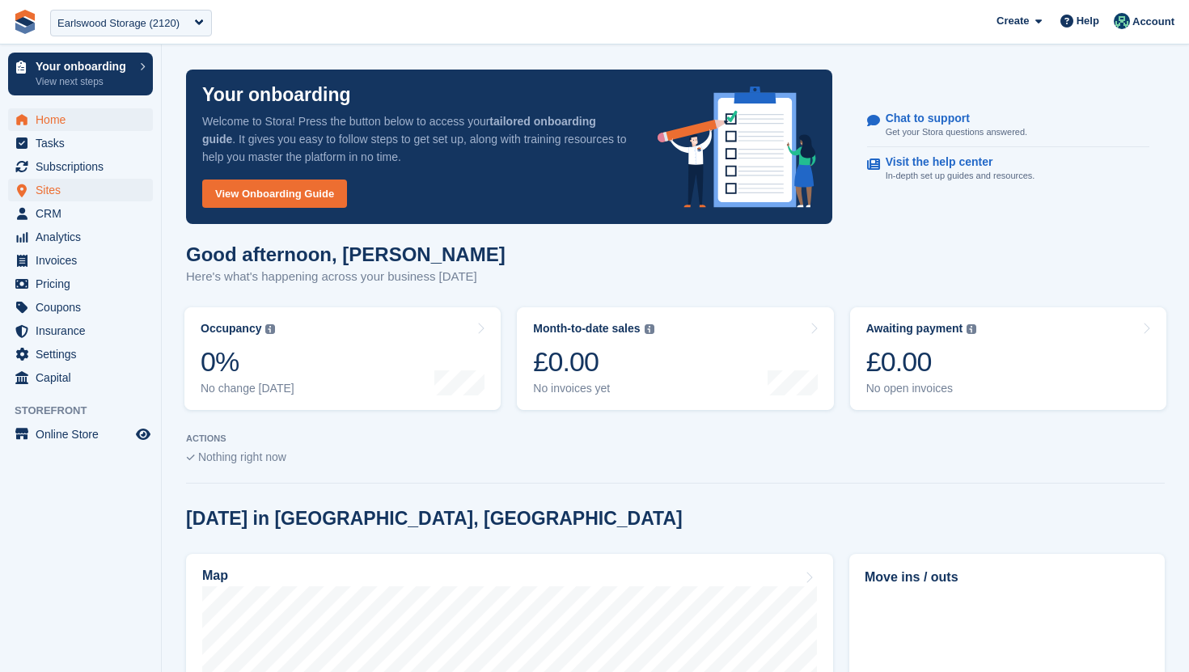
click at [94, 187] on span "Sites" at bounding box center [84, 190] width 97 height 23
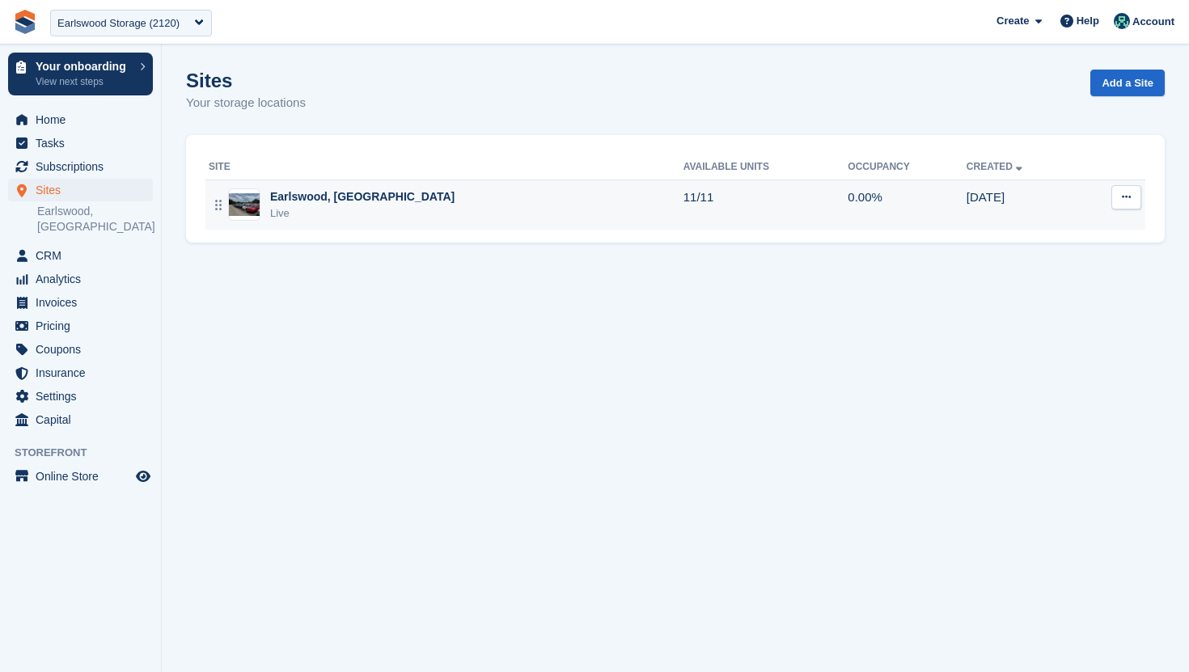
click at [1112, 198] on button at bounding box center [1126, 197] width 30 height 24
click at [1092, 220] on p "Edit site" at bounding box center [1063, 228] width 141 height 21
click at [1048, 326] on p "Map" at bounding box center [1063, 326] width 141 height 21
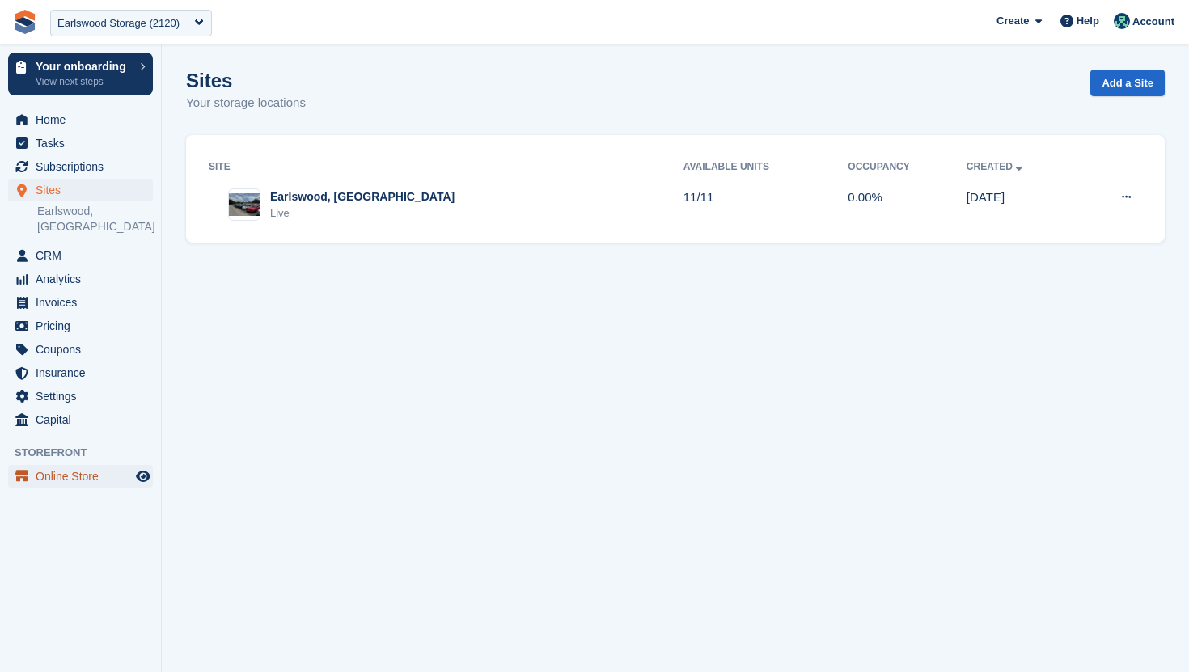
click at [79, 465] on span "Online Store" at bounding box center [84, 476] width 97 height 23
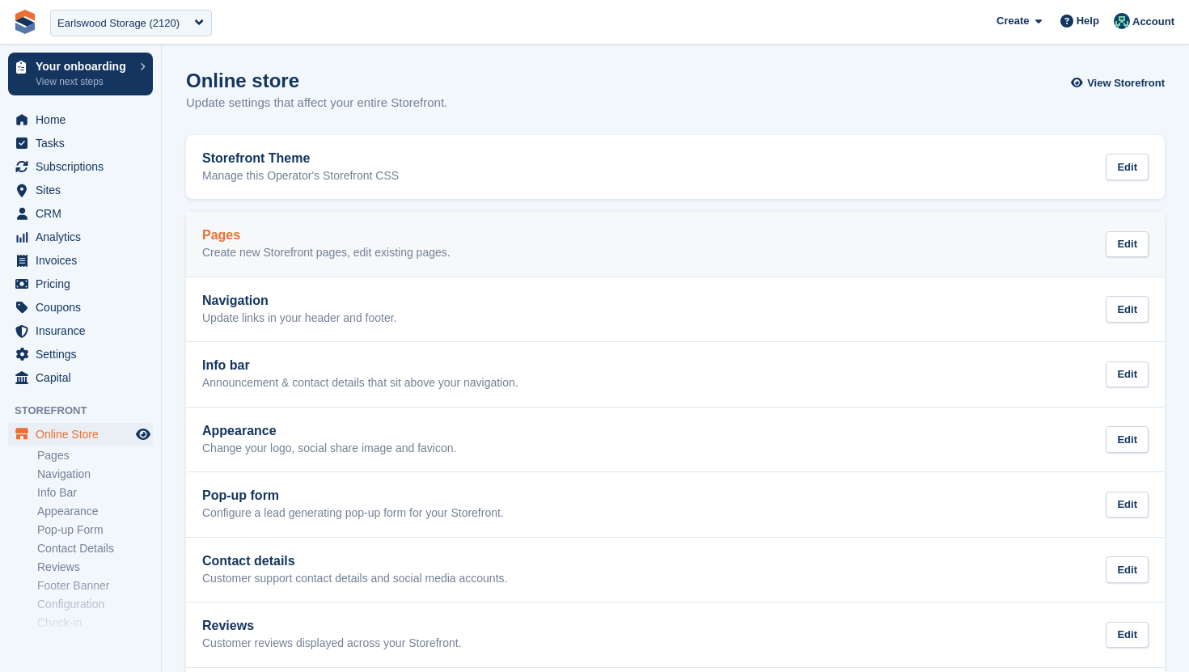
click at [311, 232] on h2 "Pages" at bounding box center [326, 235] width 248 height 15
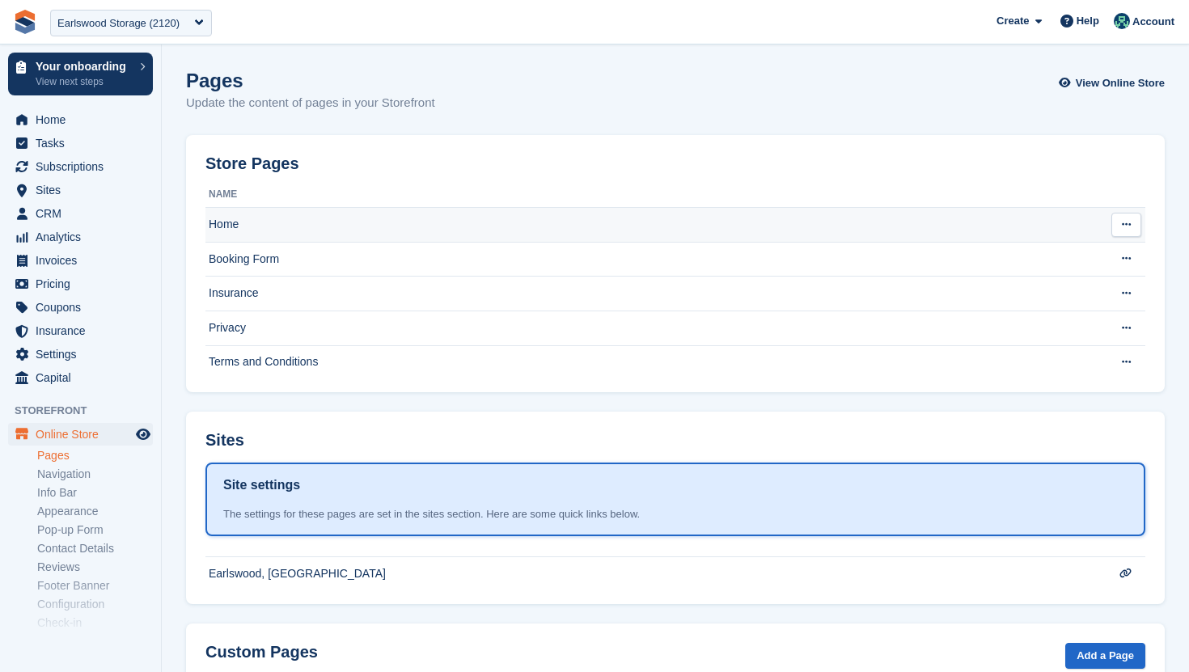
click at [318, 226] on td "Home" at bounding box center [651, 225] width 893 height 35
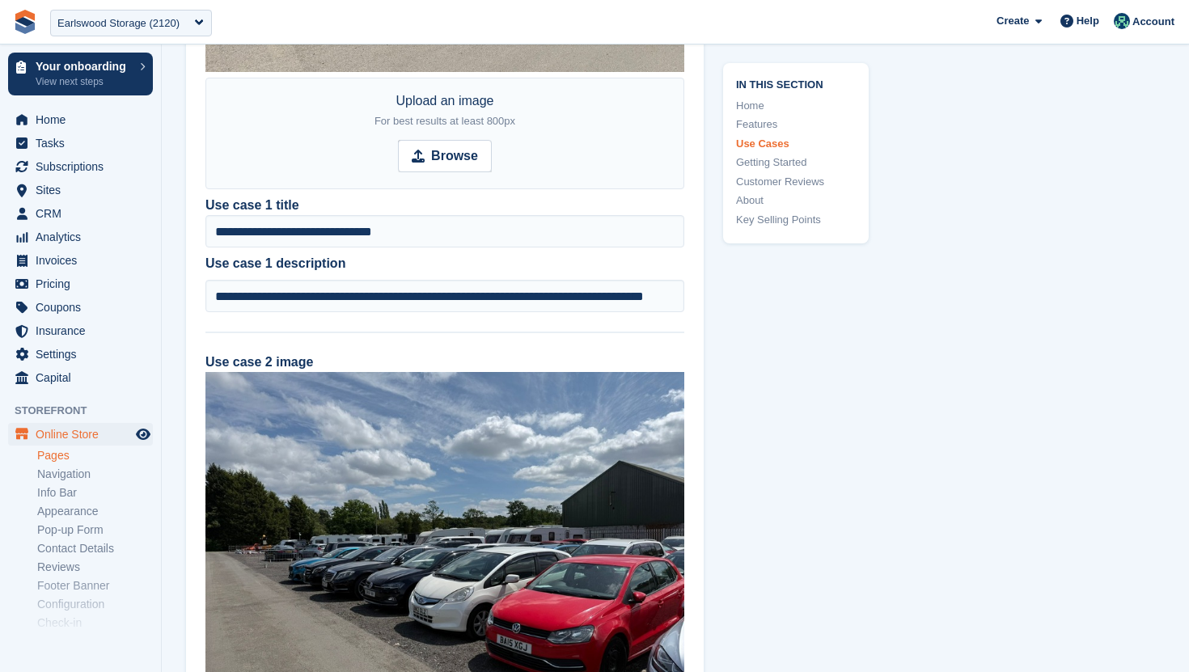
scroll to position [2237, 0]
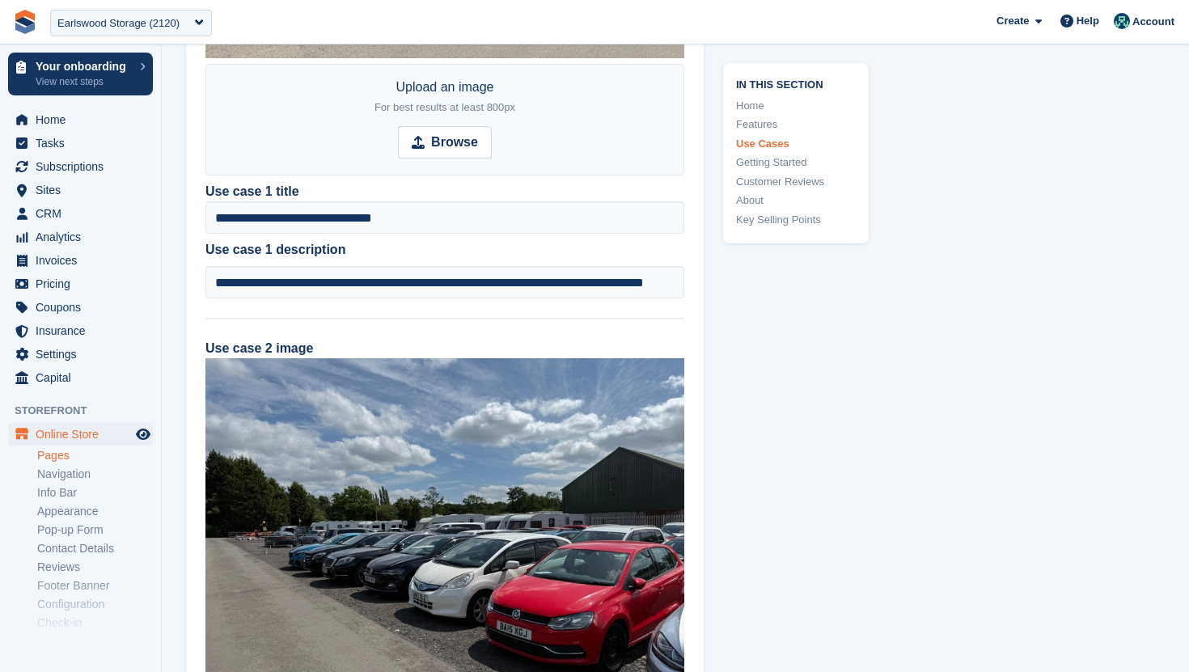
click at [109, 39] on div "**********" at bounding box center [131, 21] width 175 height 37
click at [107, 32] on div "Earlswood Storage (2120)" at bounding box center [131, 23] width 162 height 27
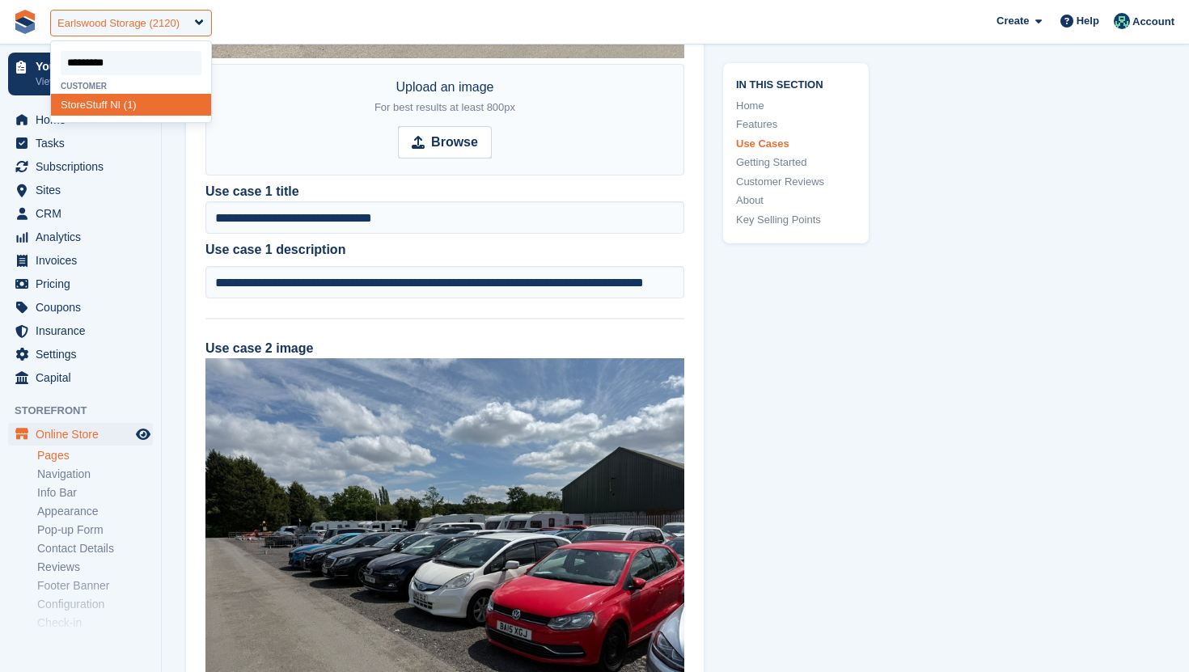
type input "**********"
click at [94, 104] on span "StoreStuff" at bounding box center [84, 105] width 47 height 12
select select "*"
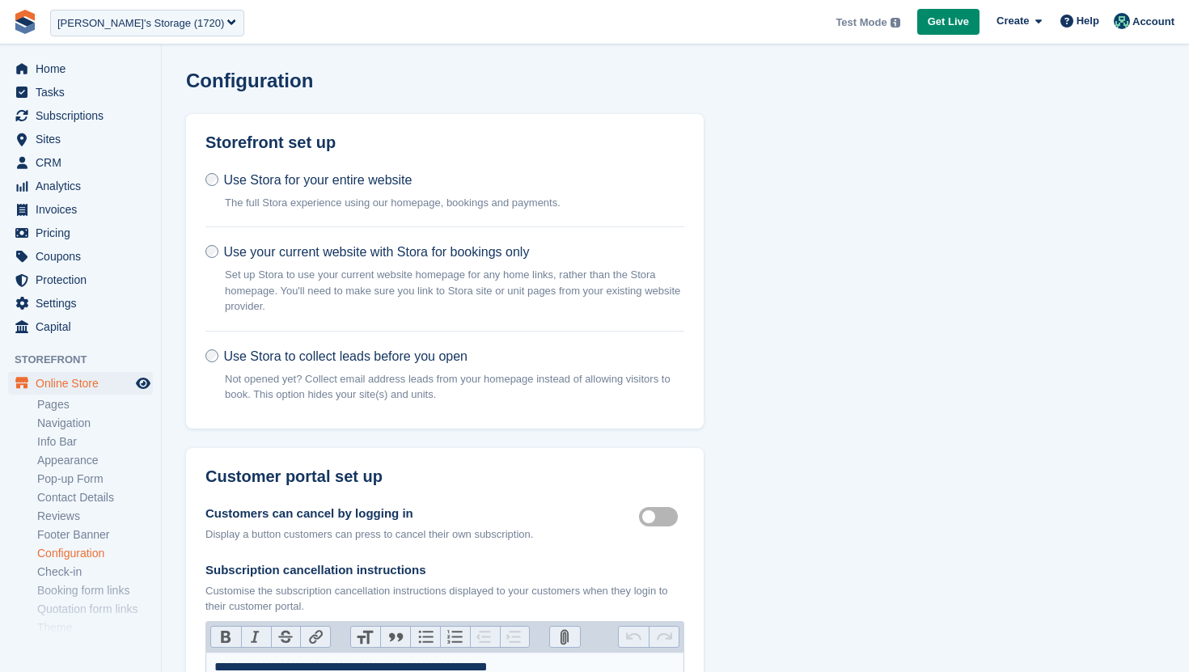
scroll to position [1106, 0]
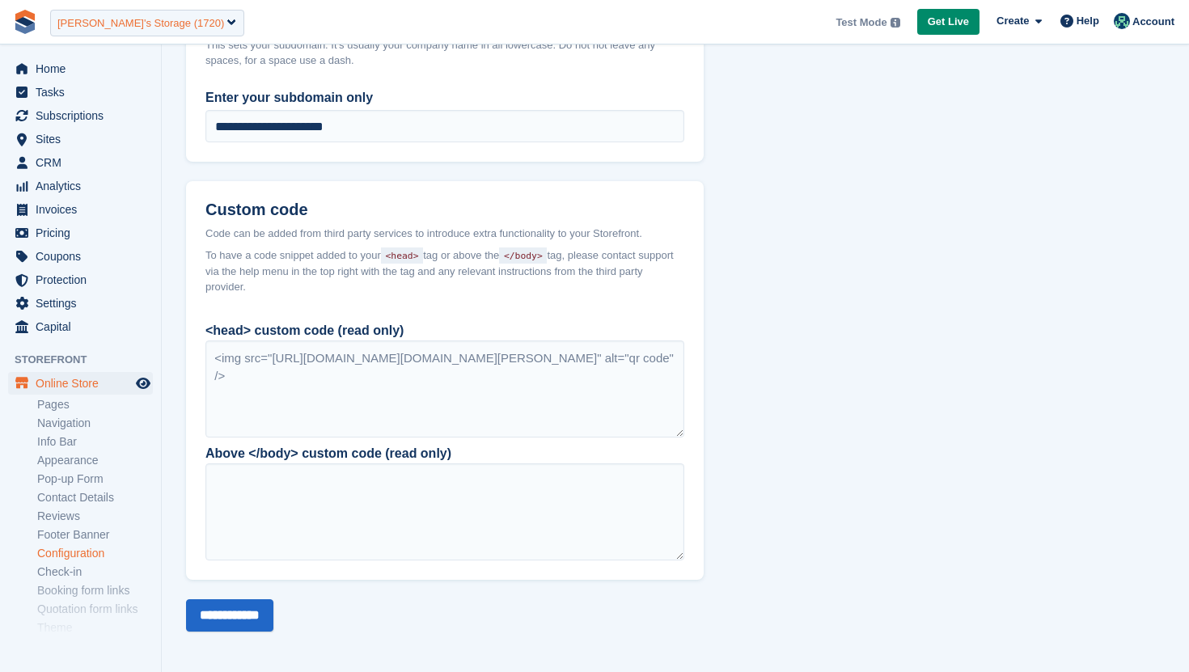
click at [193, 22] on div "Jen's Storage (1720)" at bounding box center [147, 23] width 194 height 27
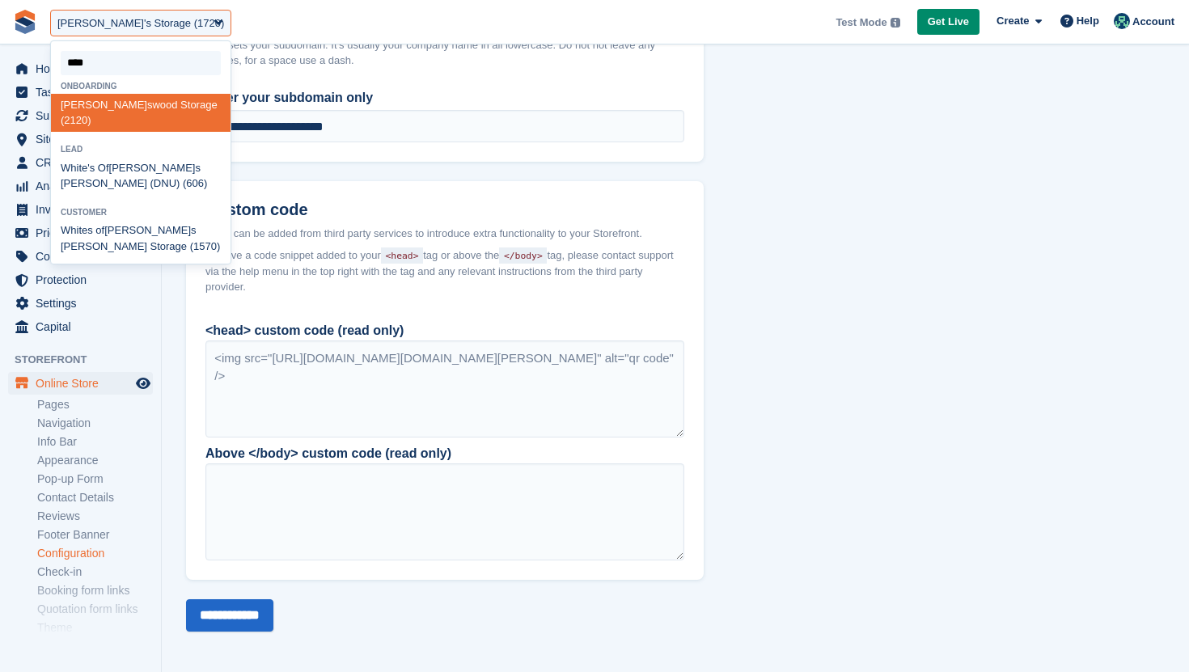
type input "****"
click at [155, 111] on div "Earl swood Storage (2120)" at bounding box center [141, 113] width 180 height 38
select select "****"
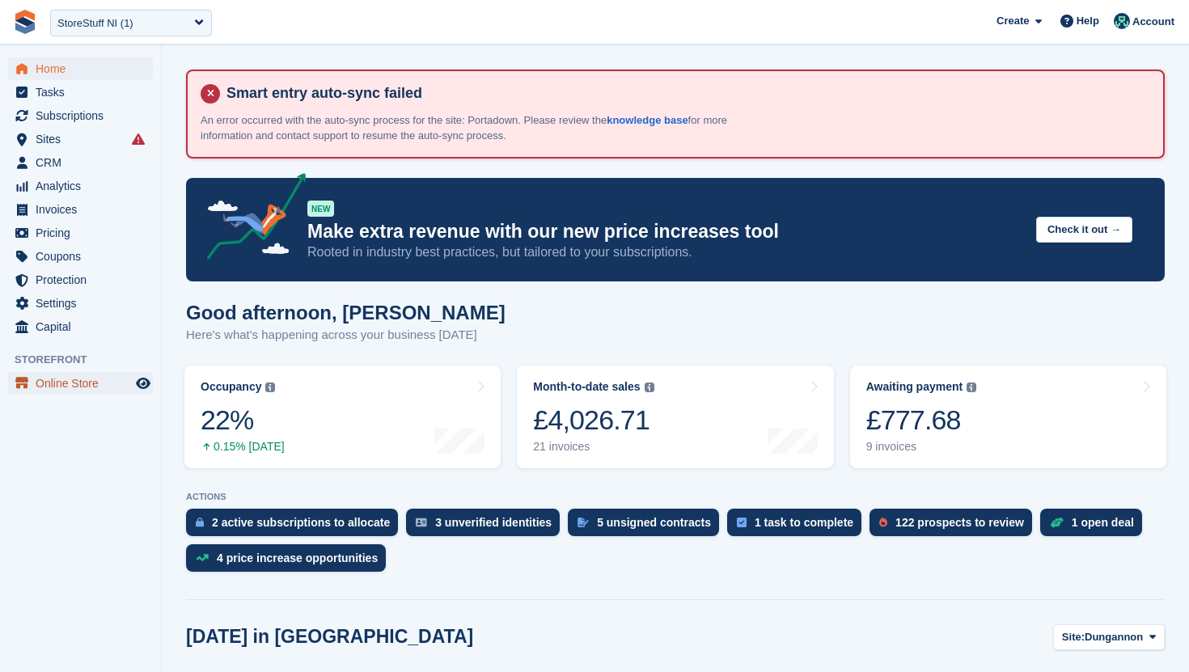
click at [88, 384] on span "Online Store" at bounding box center [84, 383] width 97 height 23
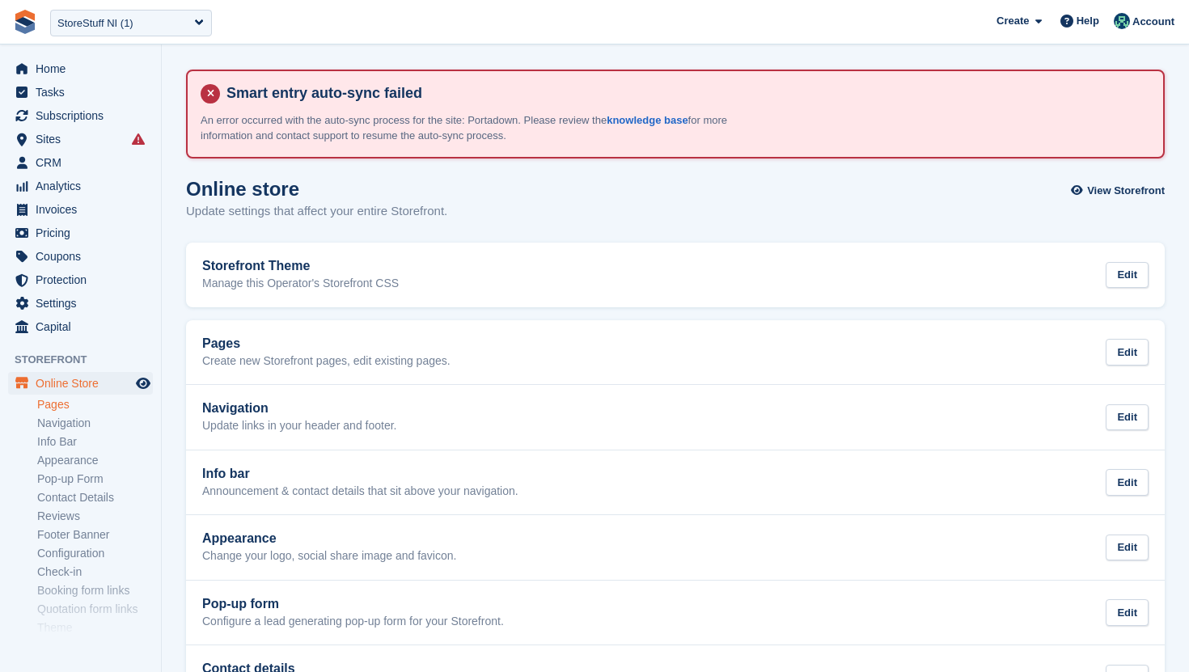
click at [67, 408] on link "Pages" at bounding box center [95, 404] width 116 height 15
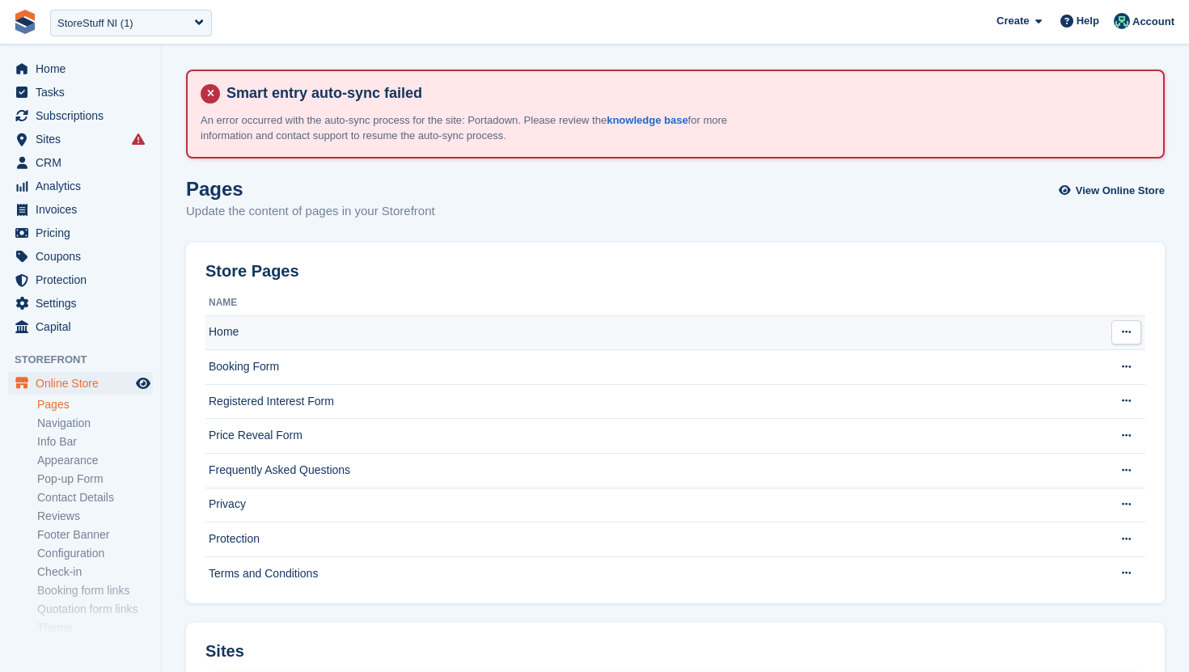
click at [314, 322] on td "Home" at bounding box center [651, 332] width 893 height 35
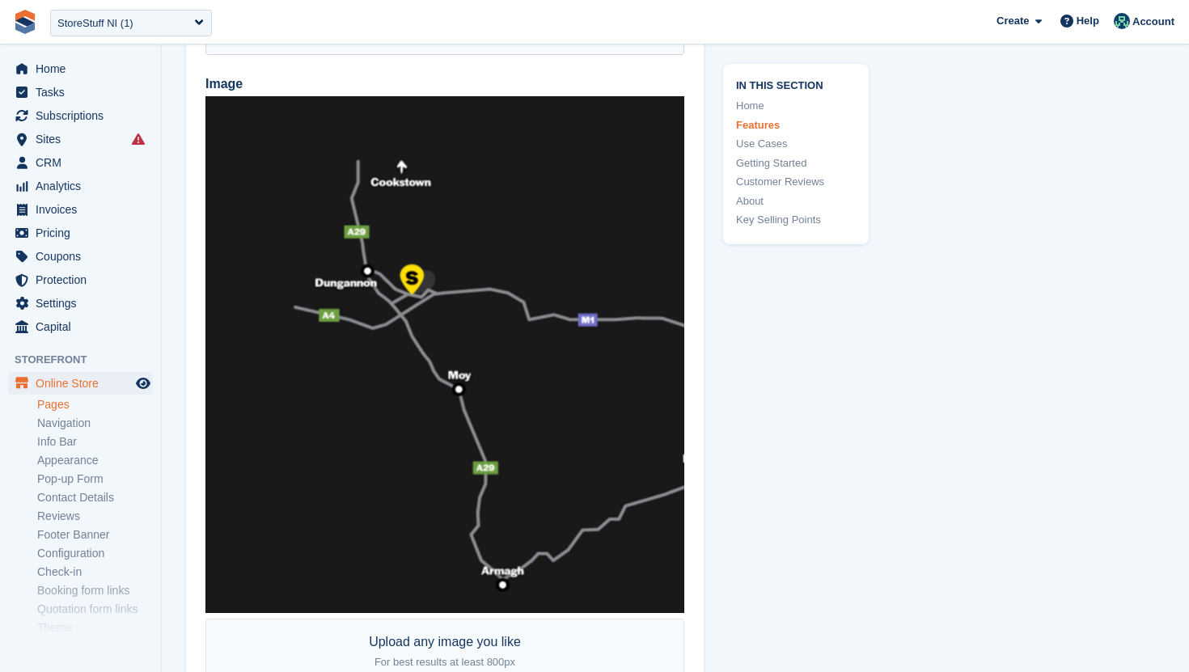
scroll to position [2436, 0]
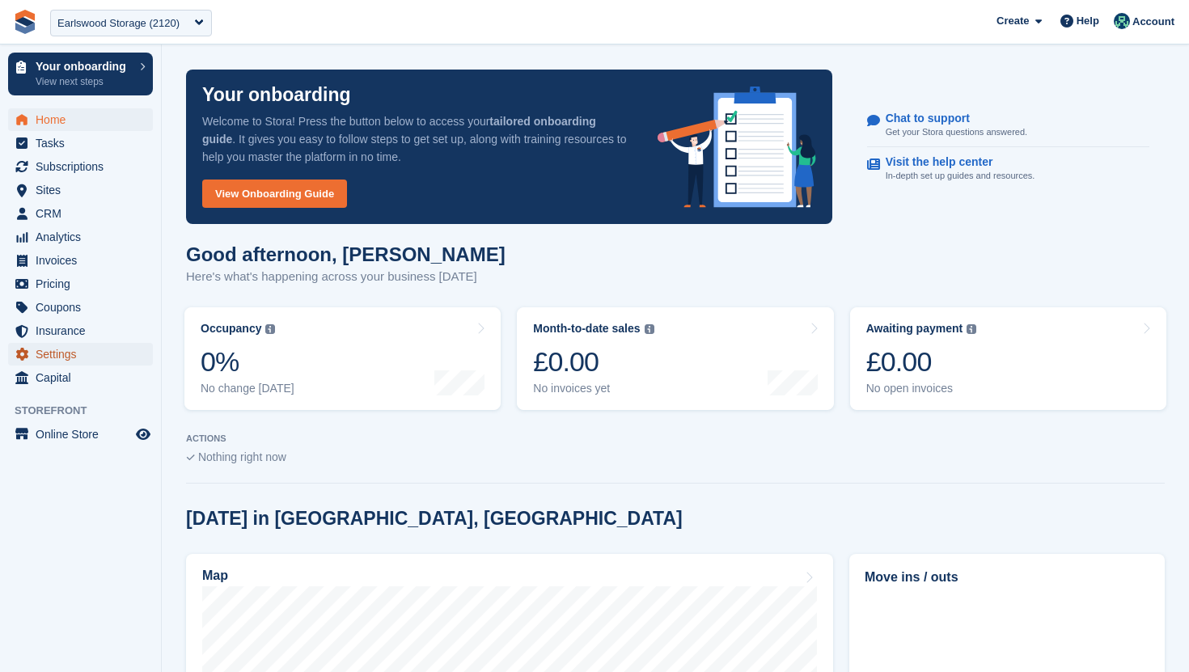
click at [80, 352] on span "Settings" at bounding box center [84, 354] width 97 height 23
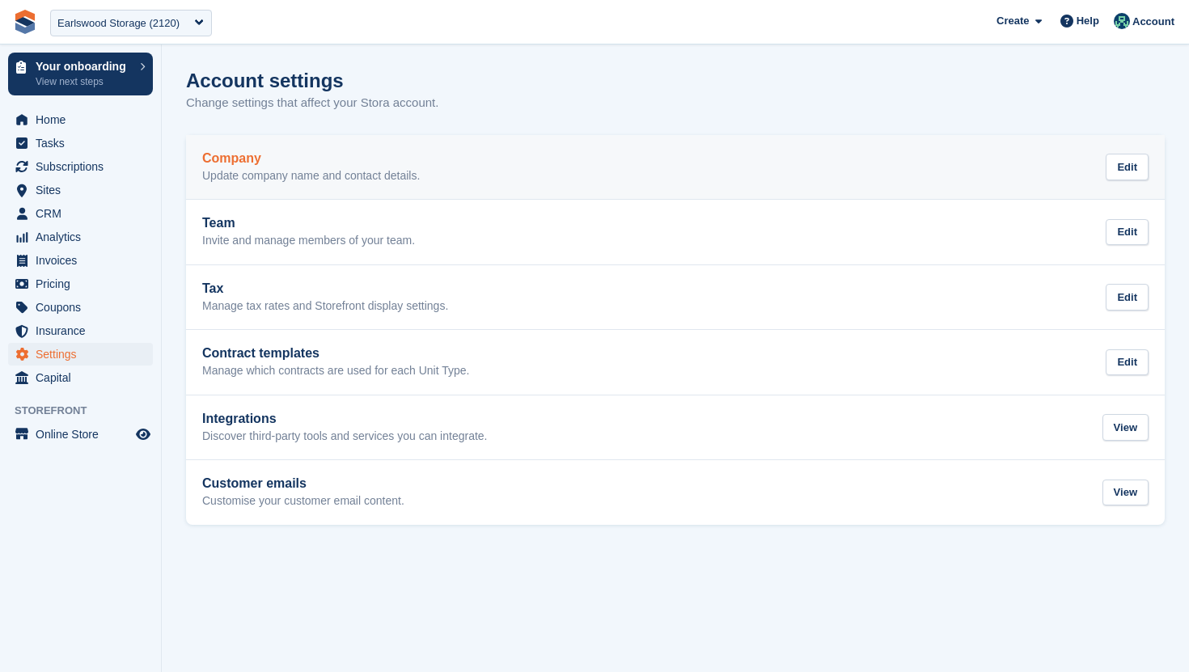
click at [341, 172] on p "Update company name and contact details." at bounding box center [311, 176] width 218 height 15
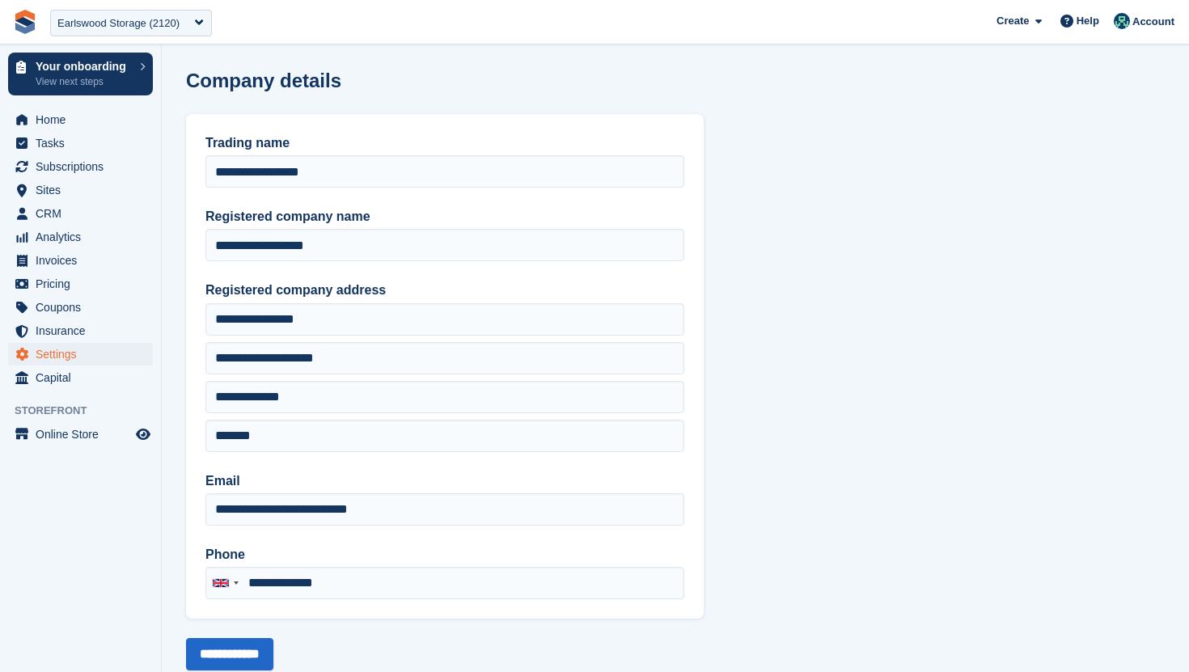
type input "**********"
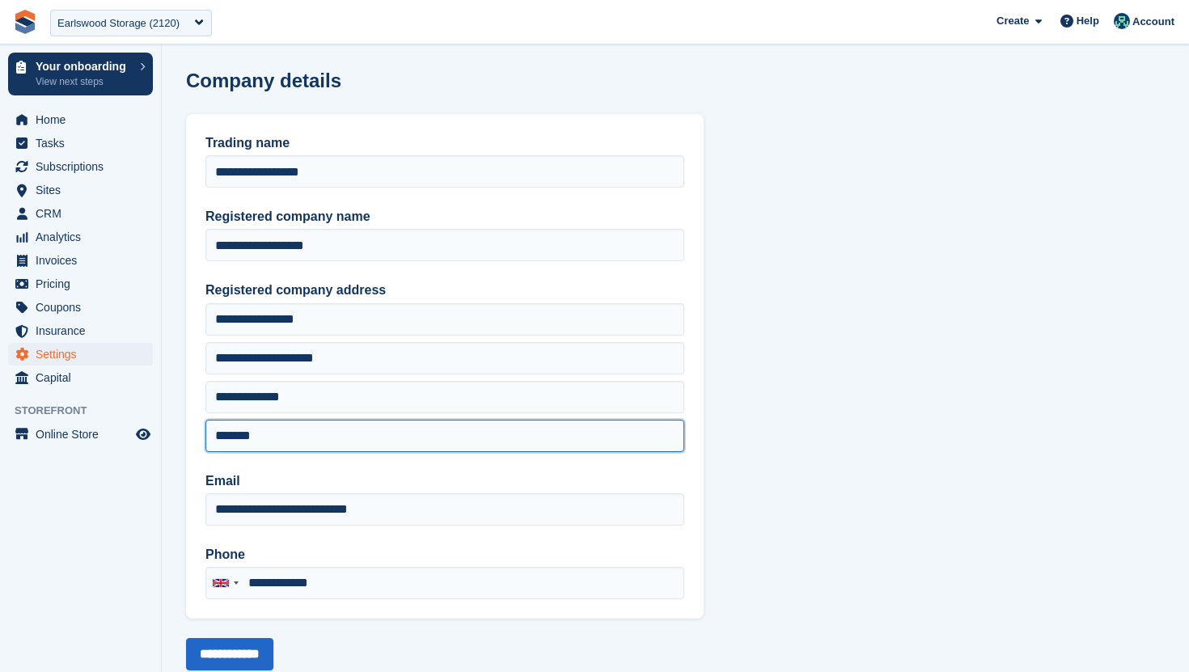
drag, startPoint x: 294, startPoint y: 434, endPoint x: 202, endPoint y: 417, distance: 93.6
click at [202, 417] on div "**********" at bounding box center [445, 366] width 518 height 505
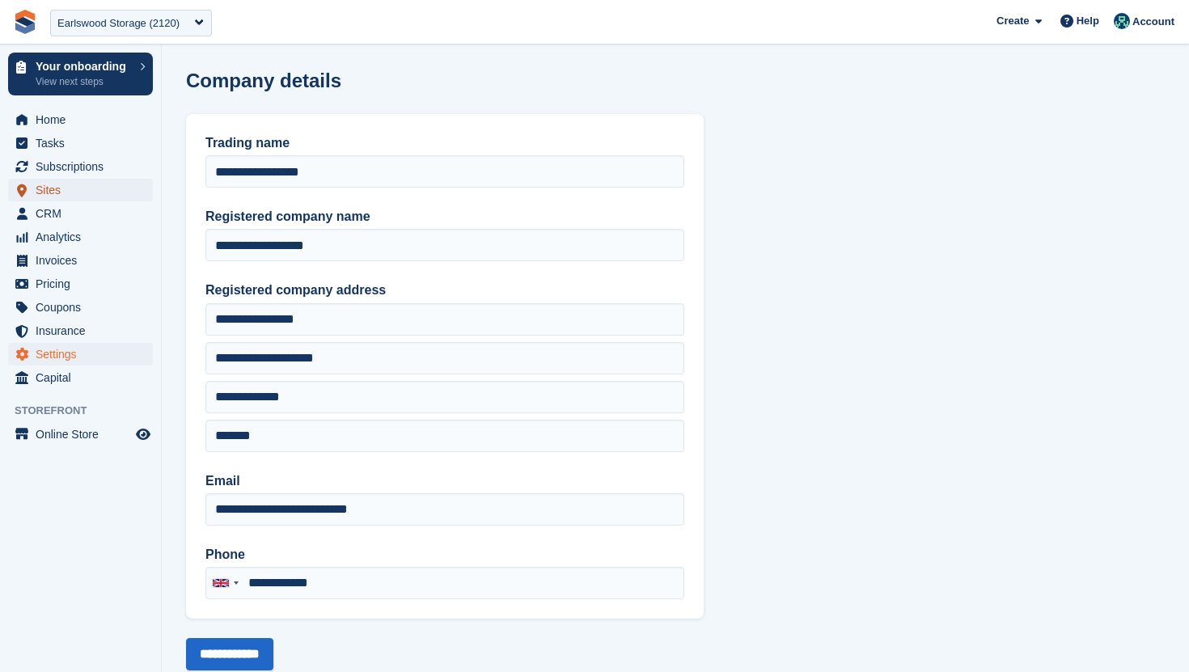
click at [83, 190] on span "Sites" at bounding box center [84, 190] width 97 height 23
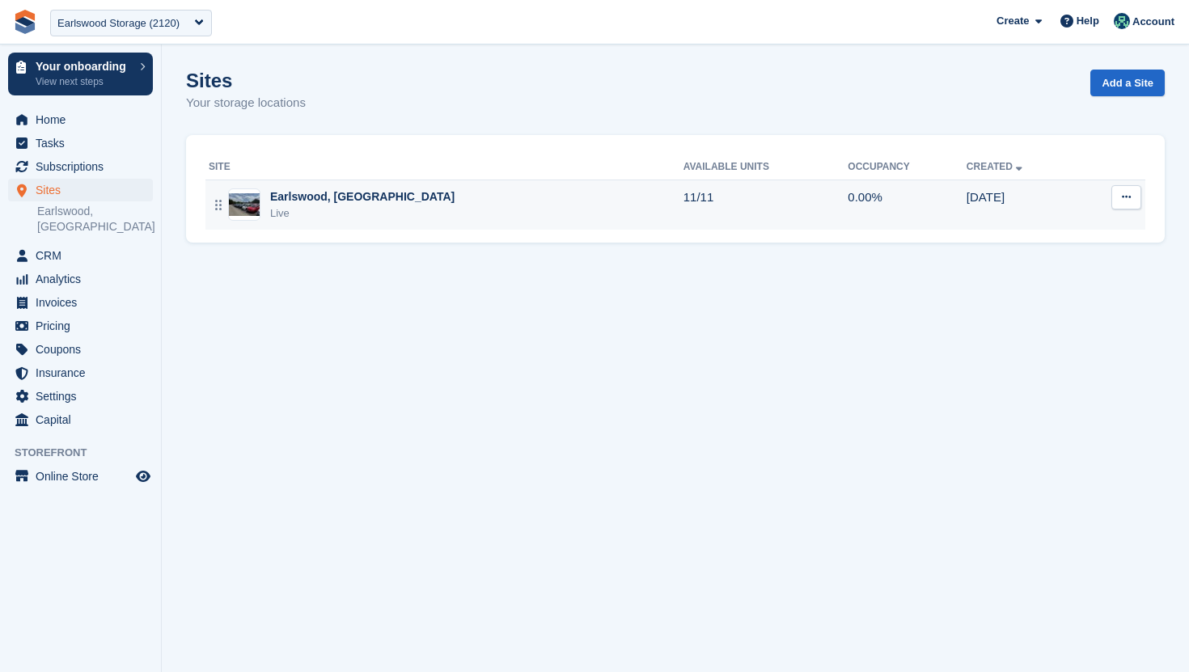
click at [356, 218] on div "Live" at bounding box center [362, 213] width 184 height 16
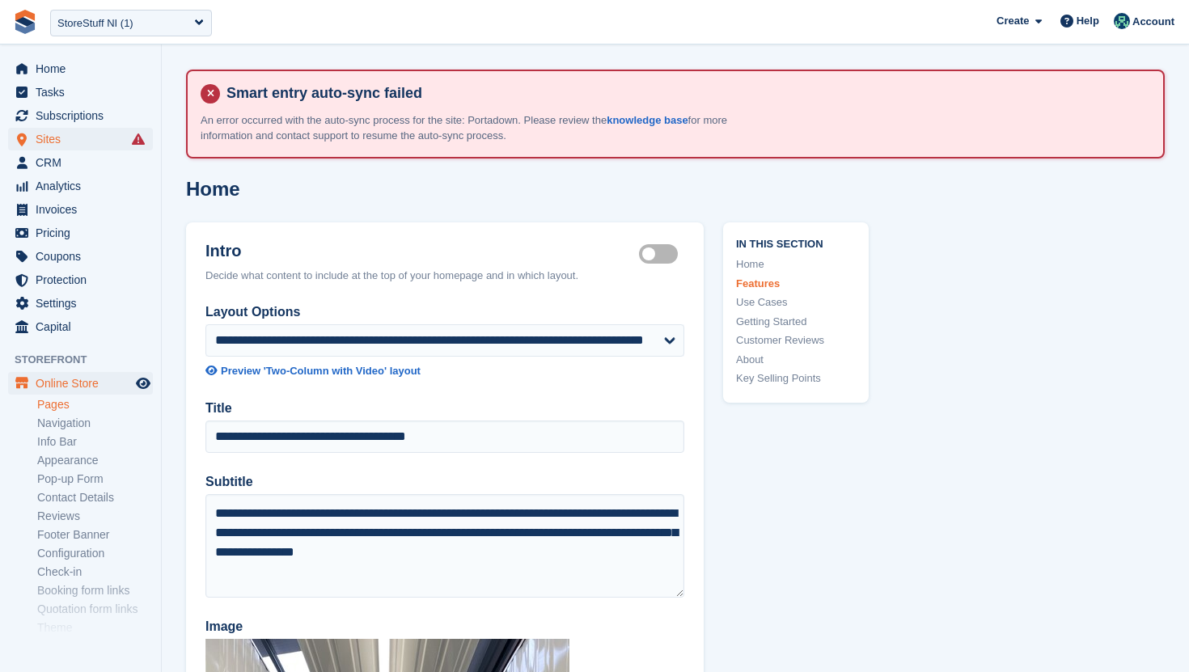
scroll to position [2436, 0]
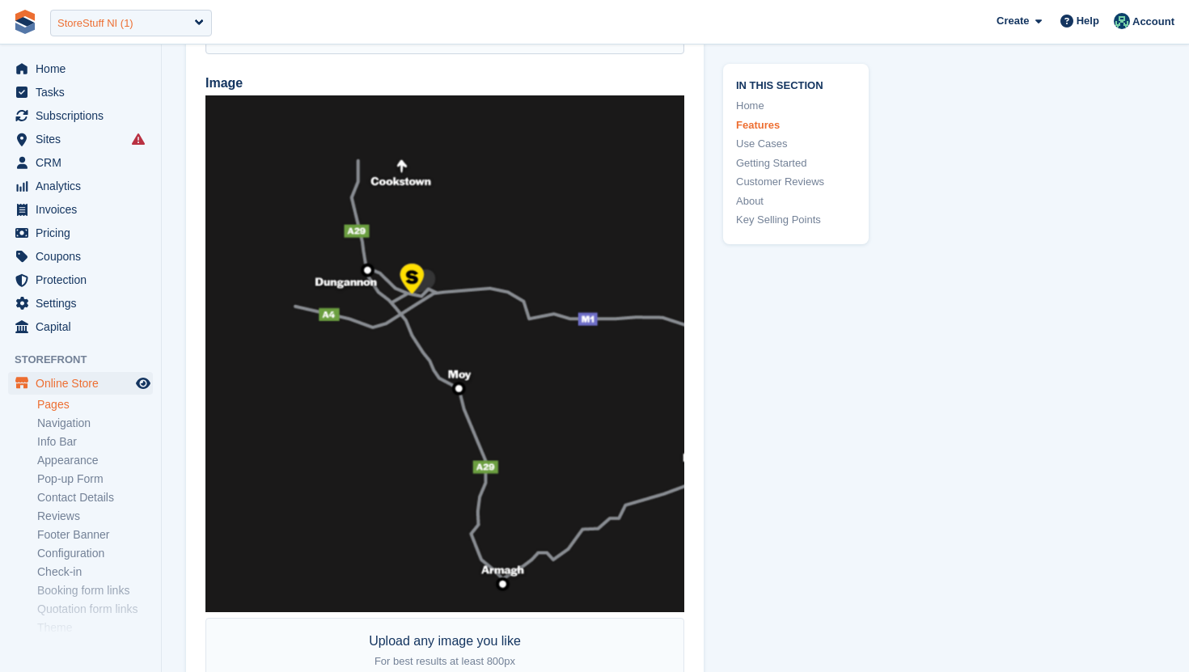
click at [99, 33] on div "StoreStuff NI (1)" at bounding box center [131, 23] width 162 height 27
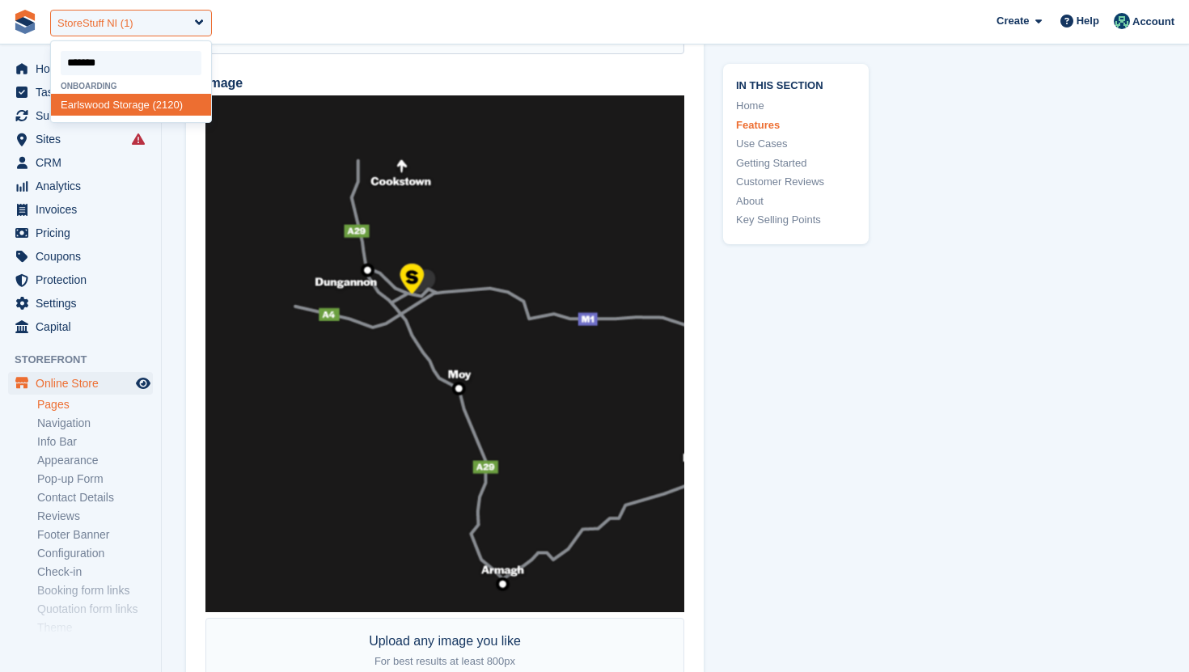
type input "********"
click at [93, 113] on div "Earlswoo d Storage (2120)" at bounding box center [131, 105] width 160 height 22
select select "****"
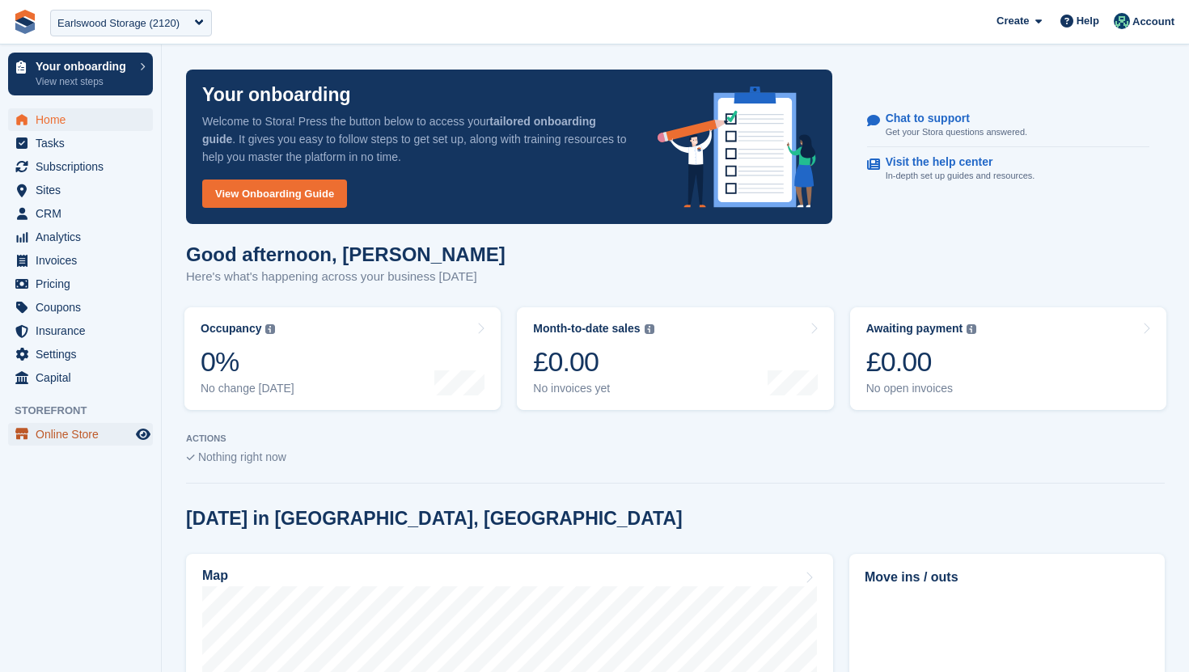
click at [74, 431] on span "Online Store" at bounding box center [84, 434] width 97 height 23
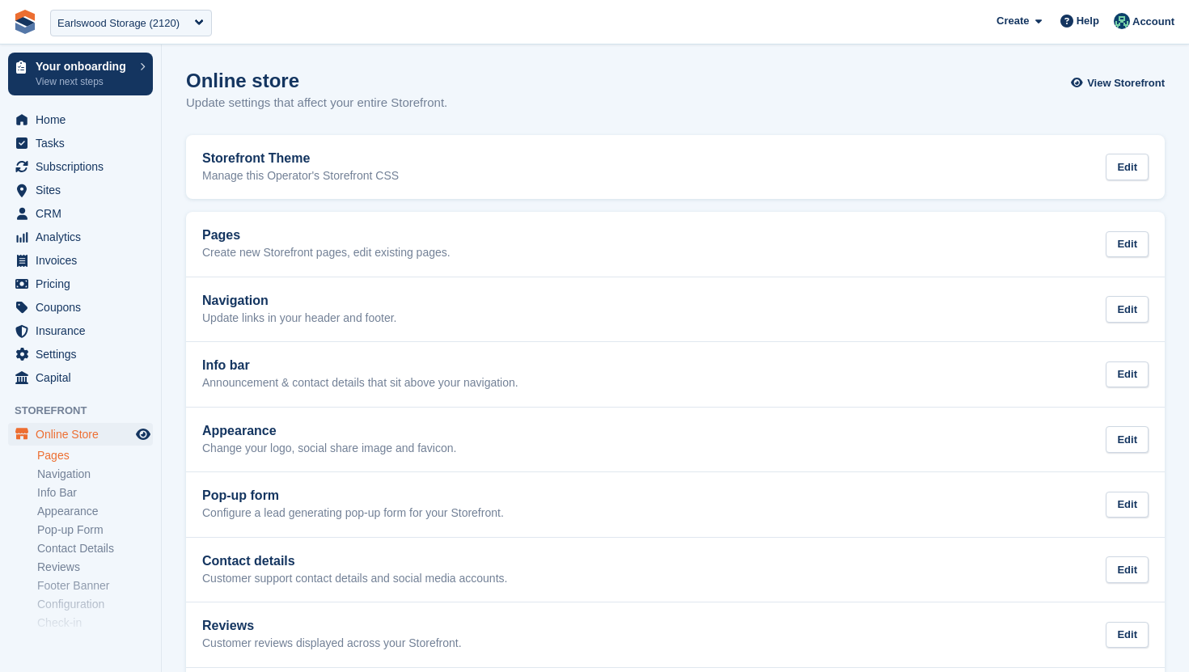
click at [58, 455] on link "Pages" at bounding box center [95, 455] width 116 height 15
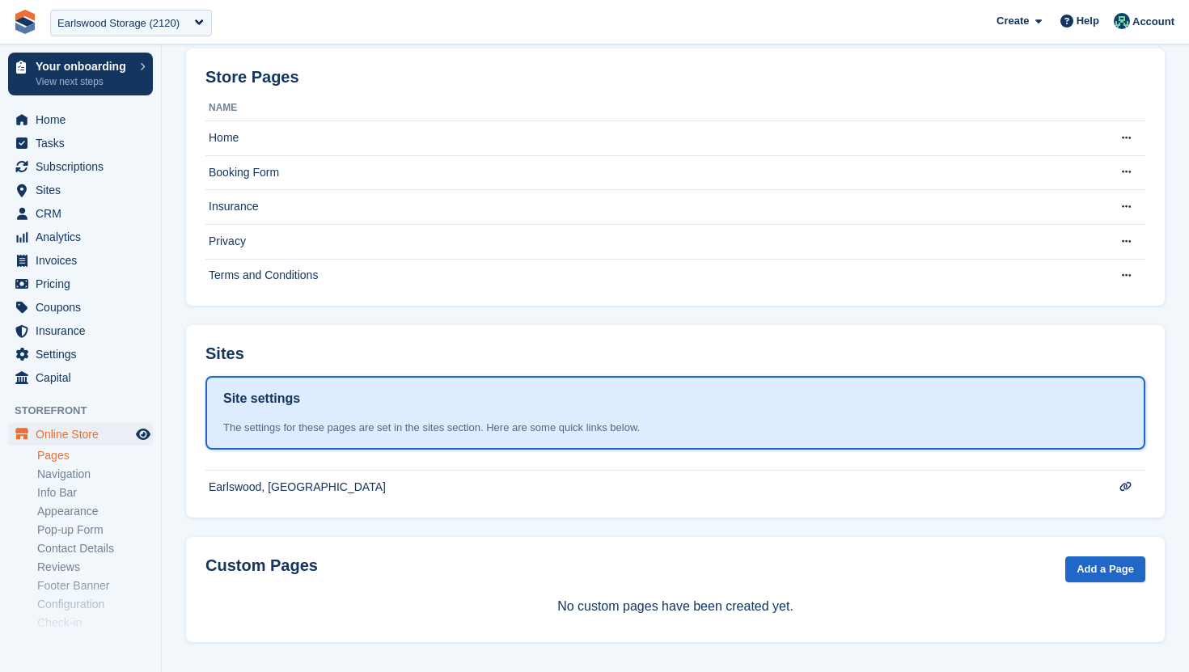
scroll to position [91, 0]
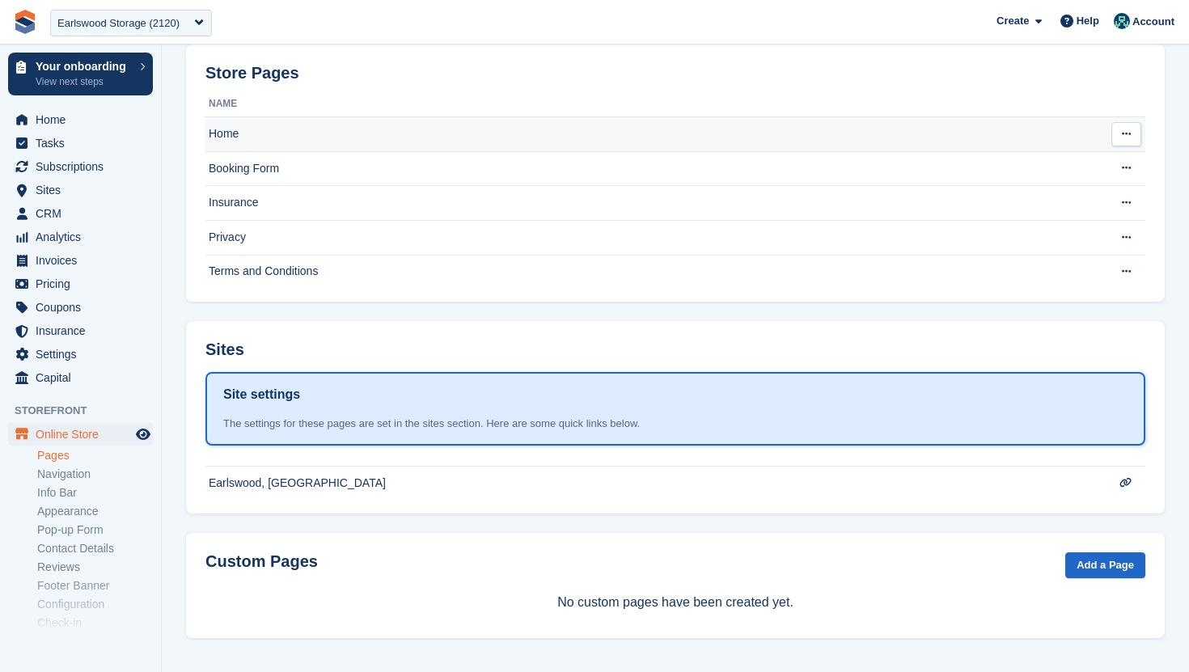
click at [335, 131] on td "Home" at bounding box center [651, 134] width 893 height 35
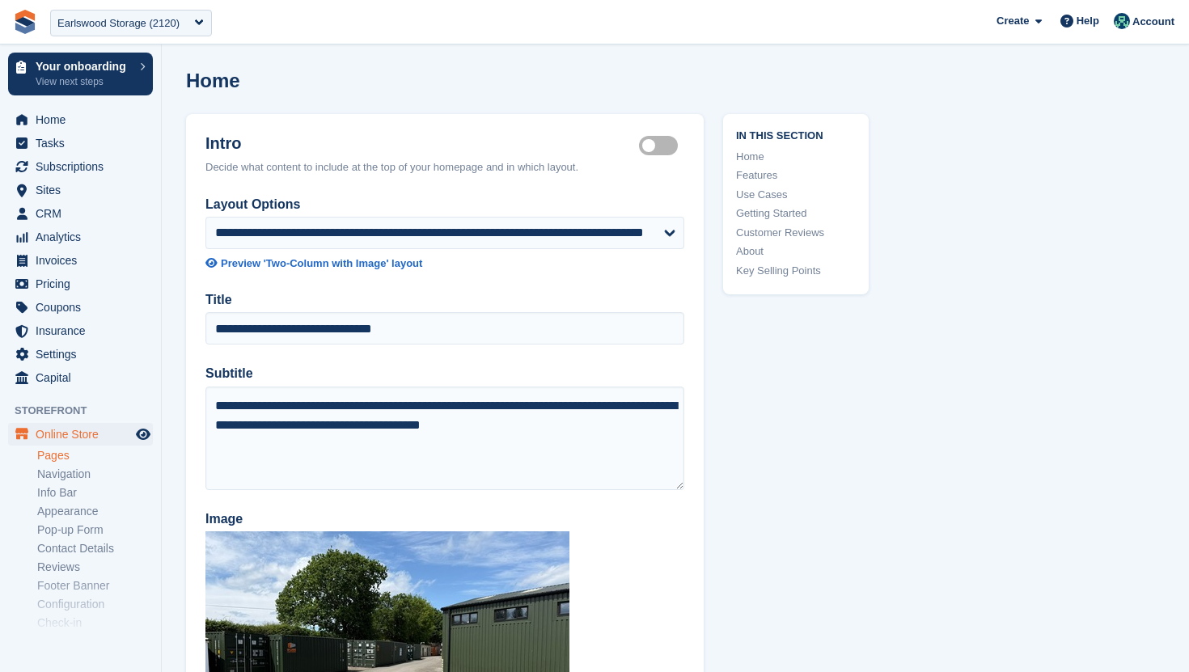
click at [767, 231] on link "Customer Reviews" at bounding box center [796, 233] width 120 height 16
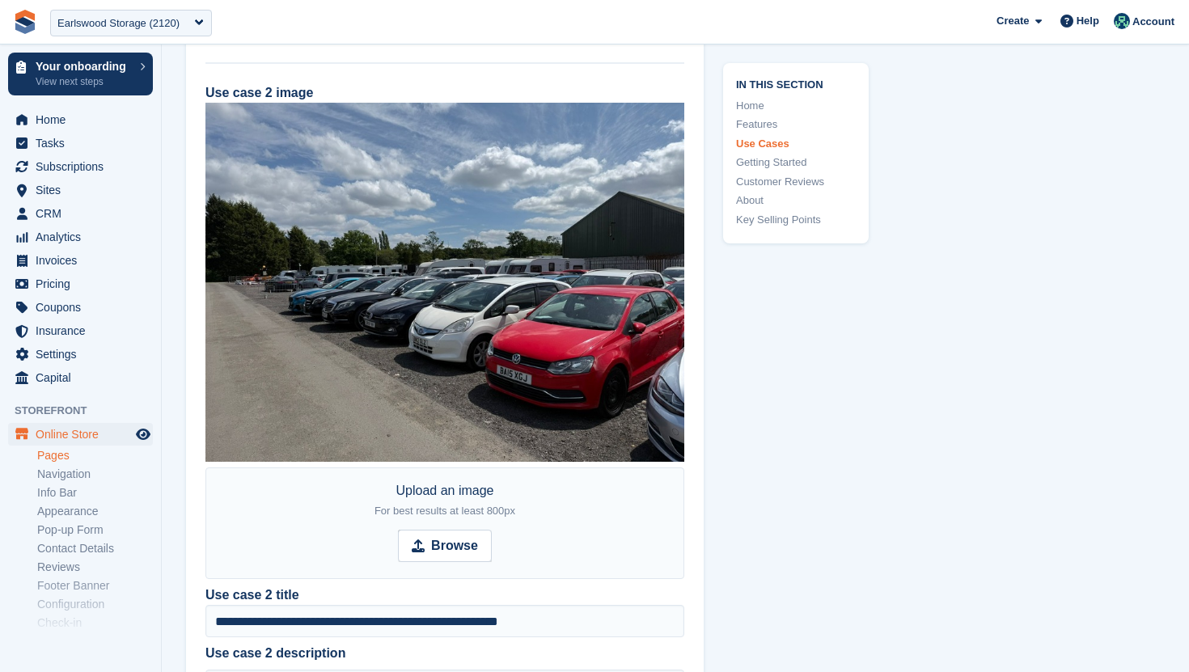
scroll to position [2314, 0]
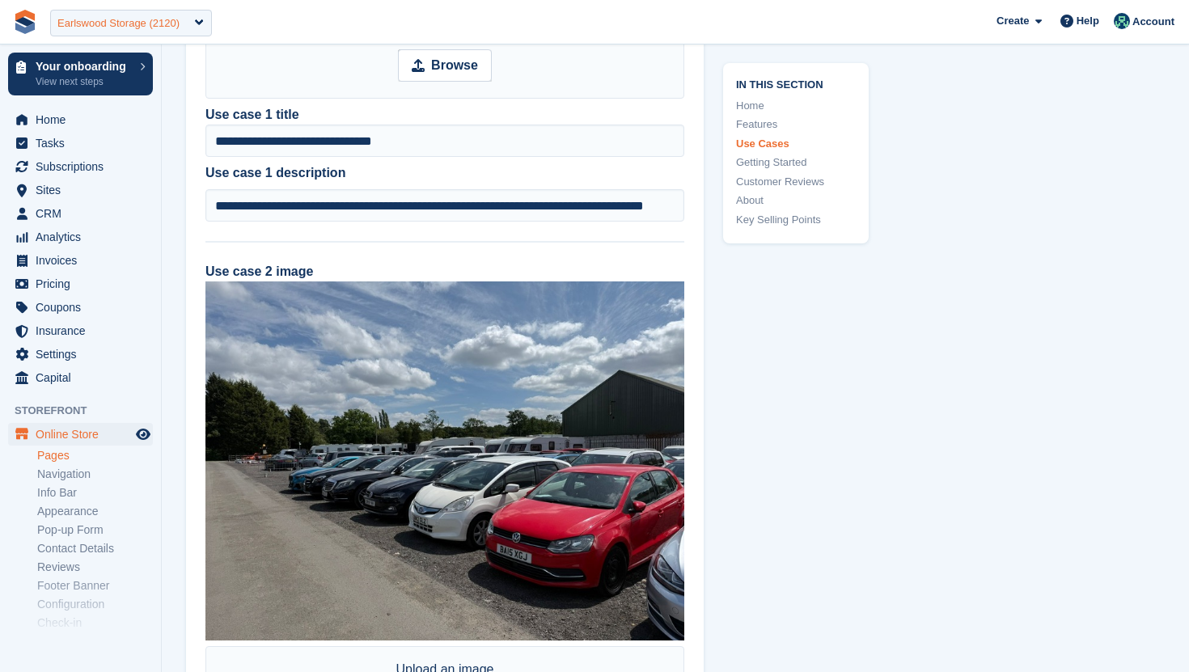
click at [177, 23] on div "Earlswood Storage (2120)" at bounding box center [118, 23] width 122 height 16
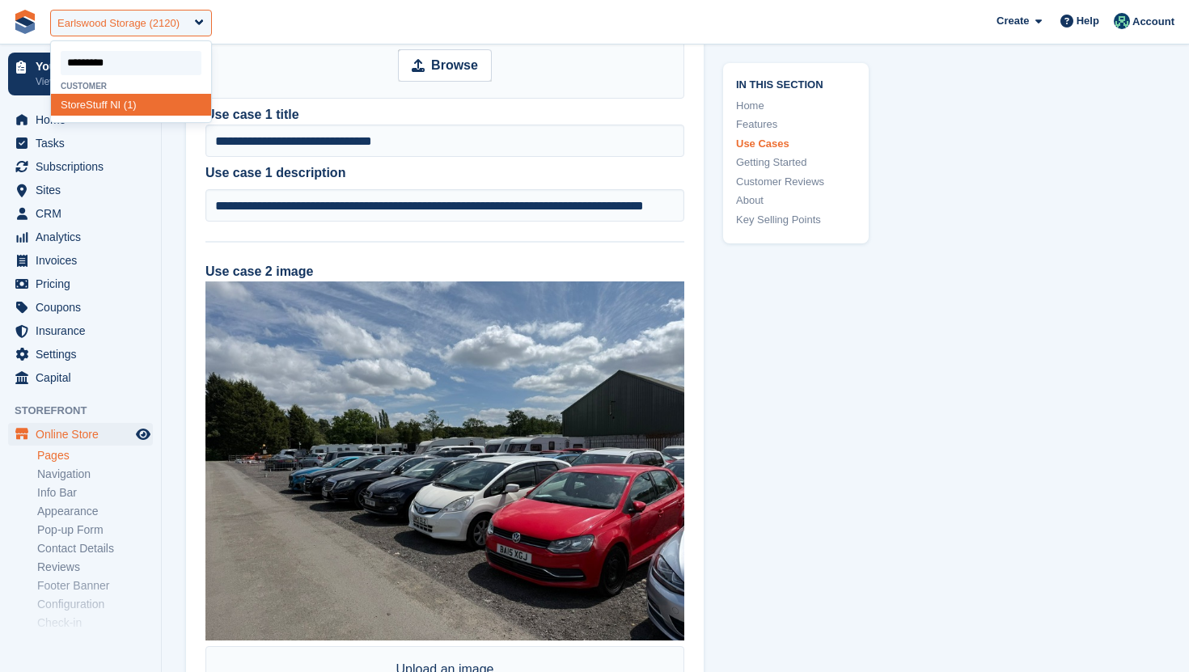
type input "**********"
click at [151, 101] on div "StoreStuff NI (1)" at bounding box center [131, 105] width 160 height 22
select select "*"
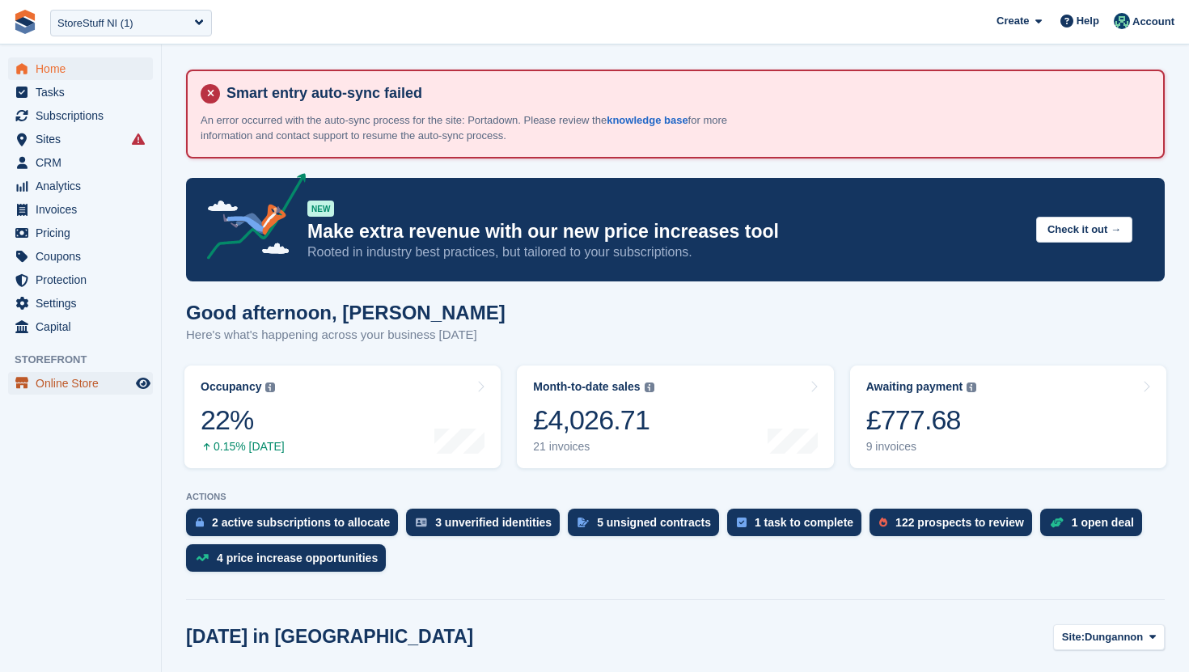
click at [60, 387] on span "Online Store" at bounding box center [84, 383] width 97 height 23
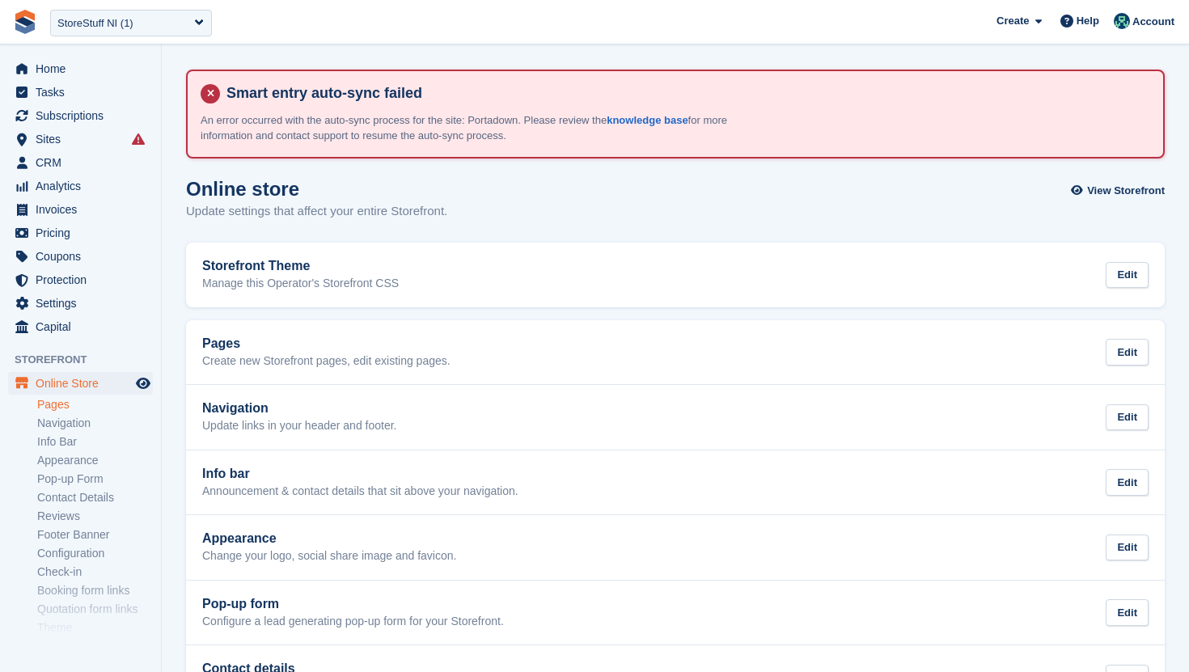
click at [53, 404] on link "Pages" at bounding box center [95, 404] width 116 height 15
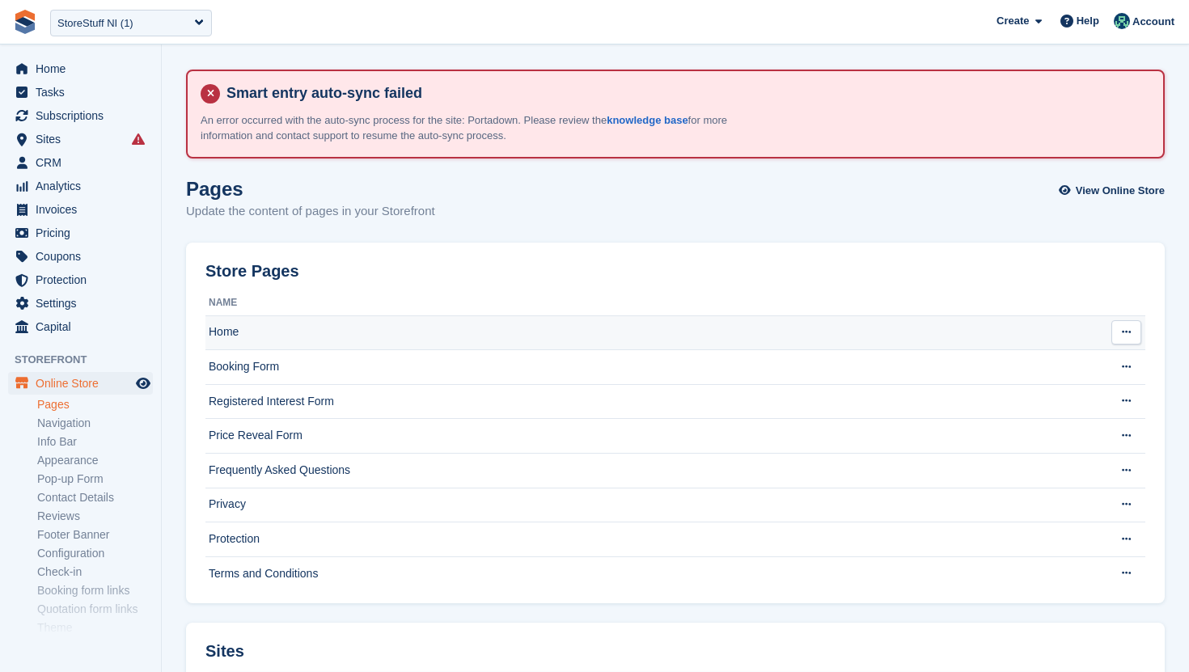
click at [289, 319] on td "Home" at bounding box center [651, 332] width 893 height 35
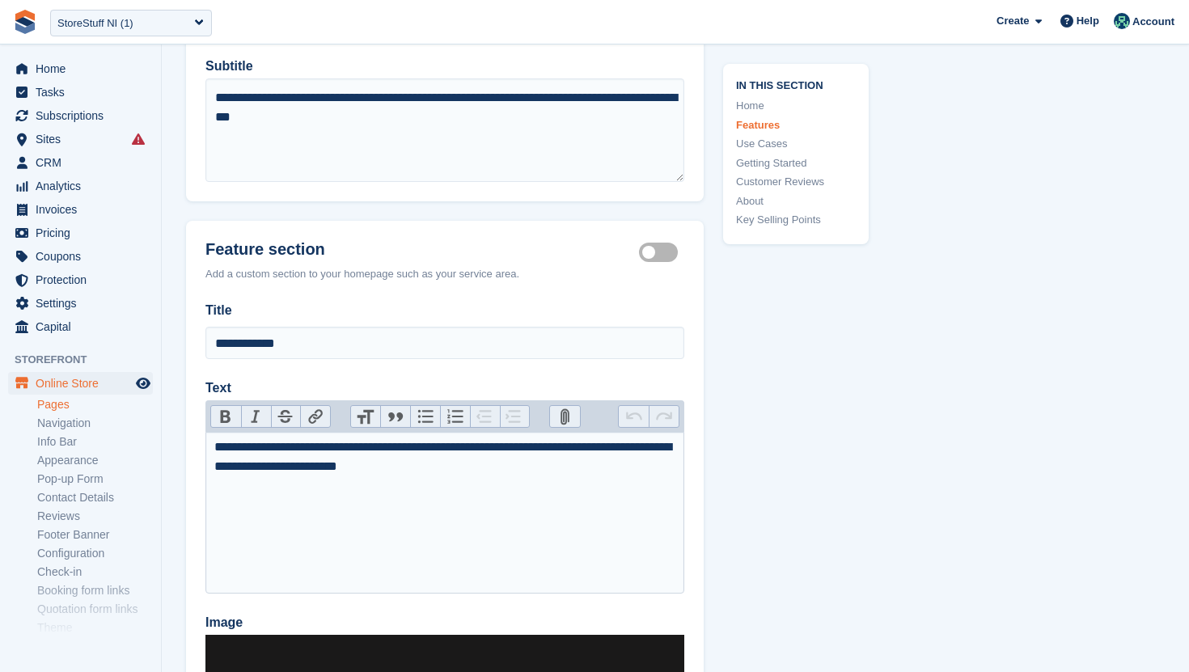
scroll to position [1896, 0]
click at [176, 24] on div "StoreStuff NI (1)" at bounding box center [131, 23] width 162 height 27
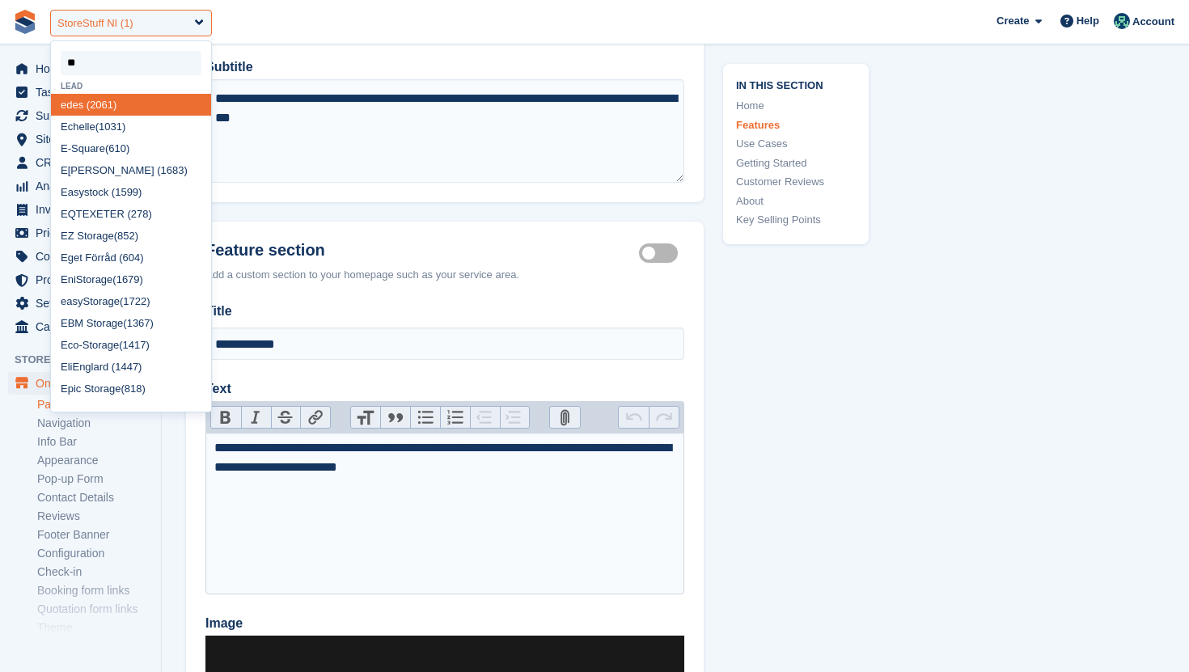
type input "***"
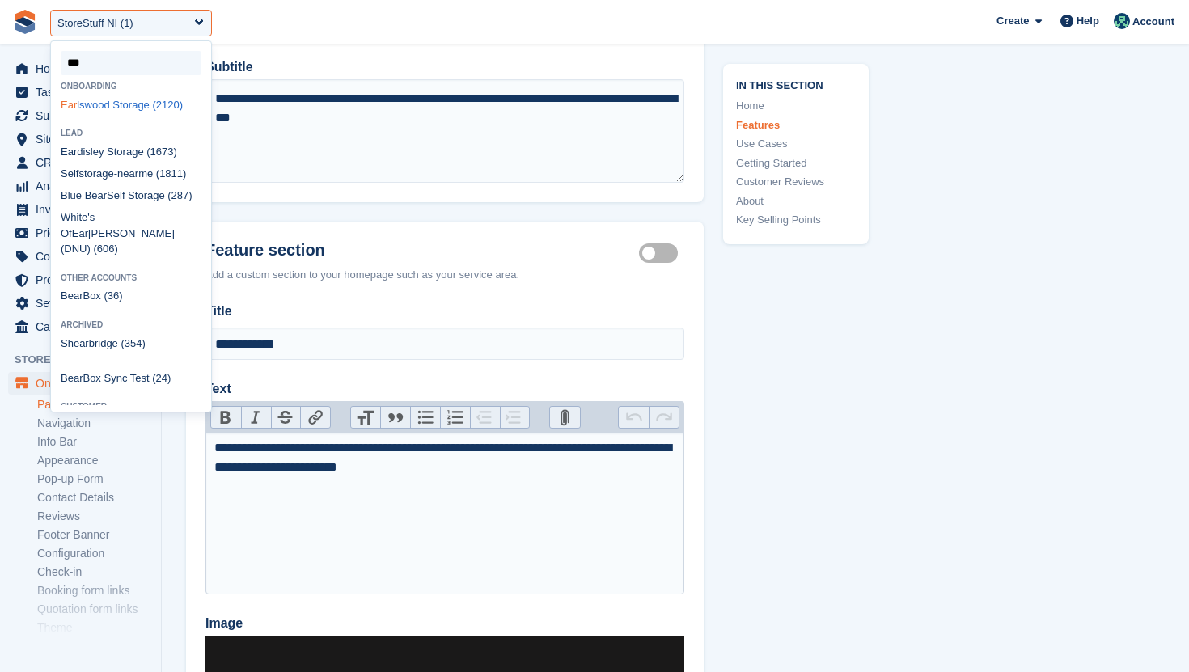
click at [139, 108] on div "Ear lswood Storage (2120)" at bounding box center [131, 105] width 160 height 22
select select "****"
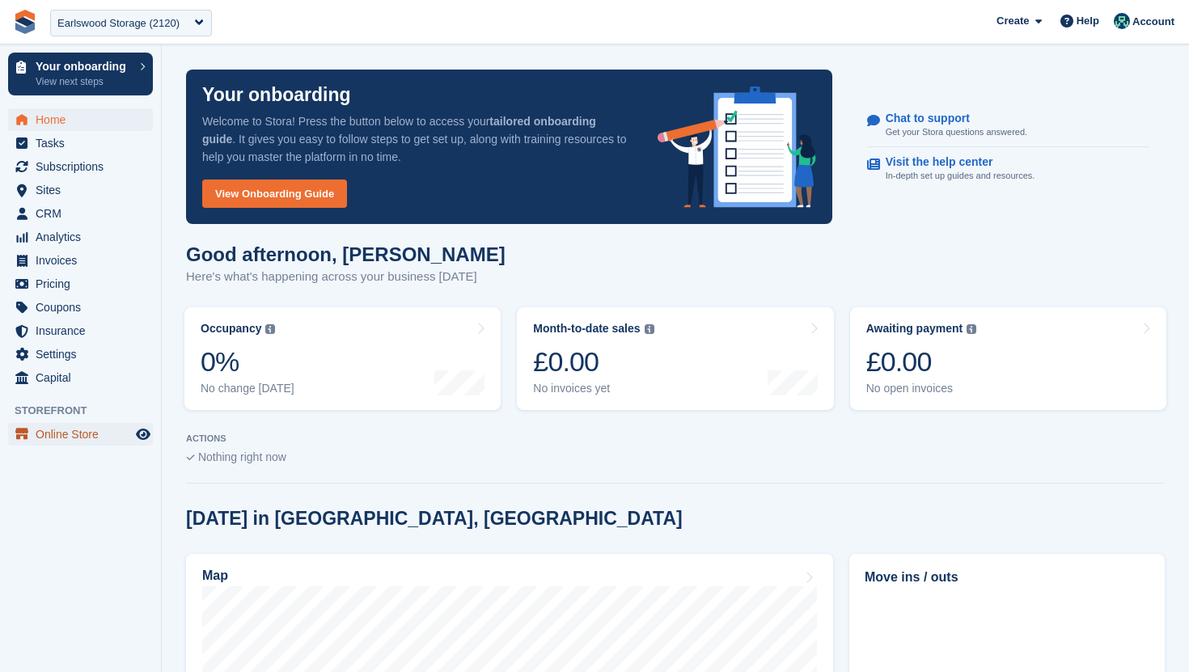
click at [73, 440] on span "Online Store" at bounding box center [84, 434] width 97 height 23
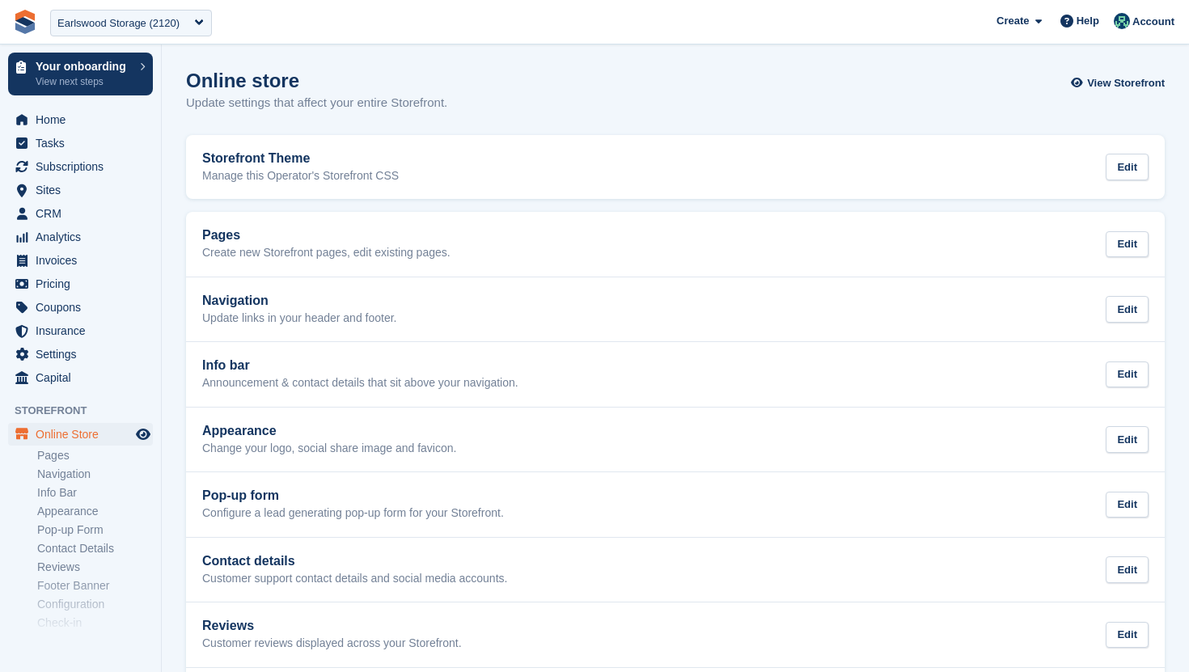
click at [55, 455] on link "Pages" at bounding box center [95, 455] width 116 height 15
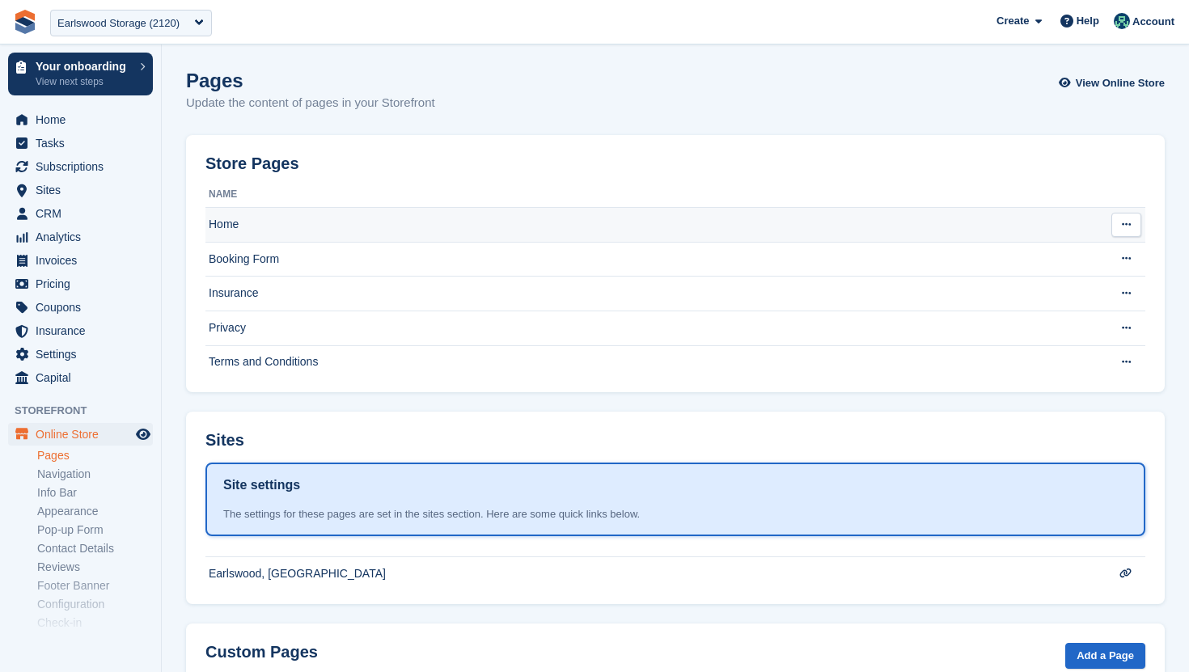
click at [256, 228] on td "Home" at bounding box center [651, 225] width 893 height 35
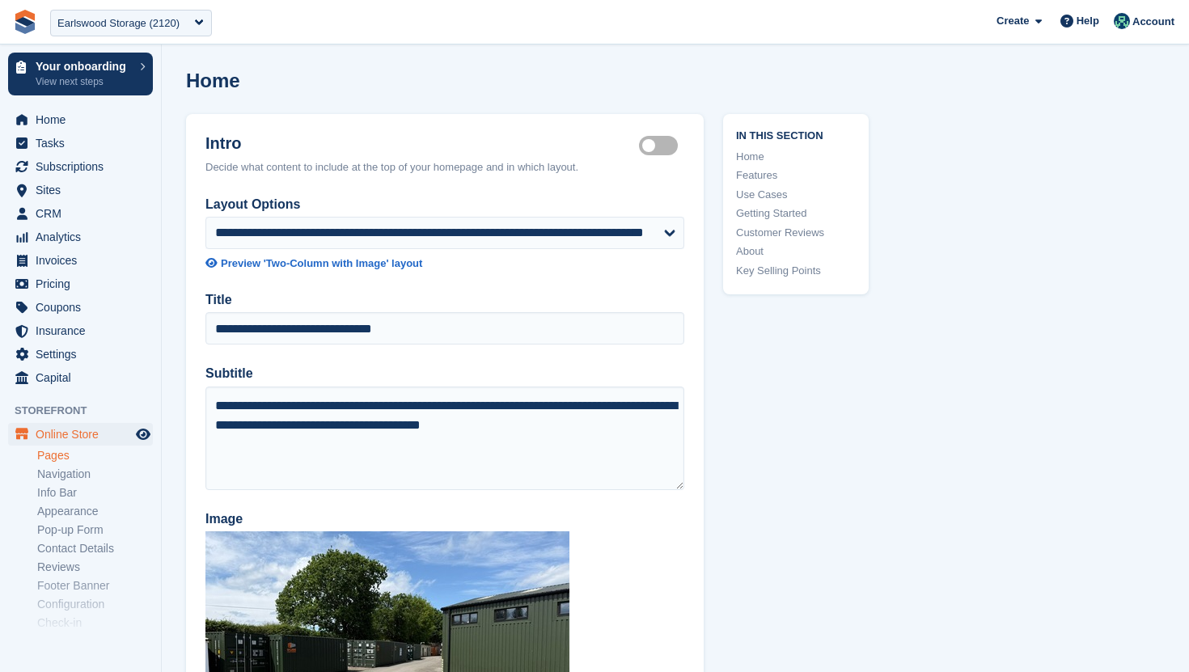
click at [770, 174] on link "Features" at bounding box center [796, 175] width 120 height 16
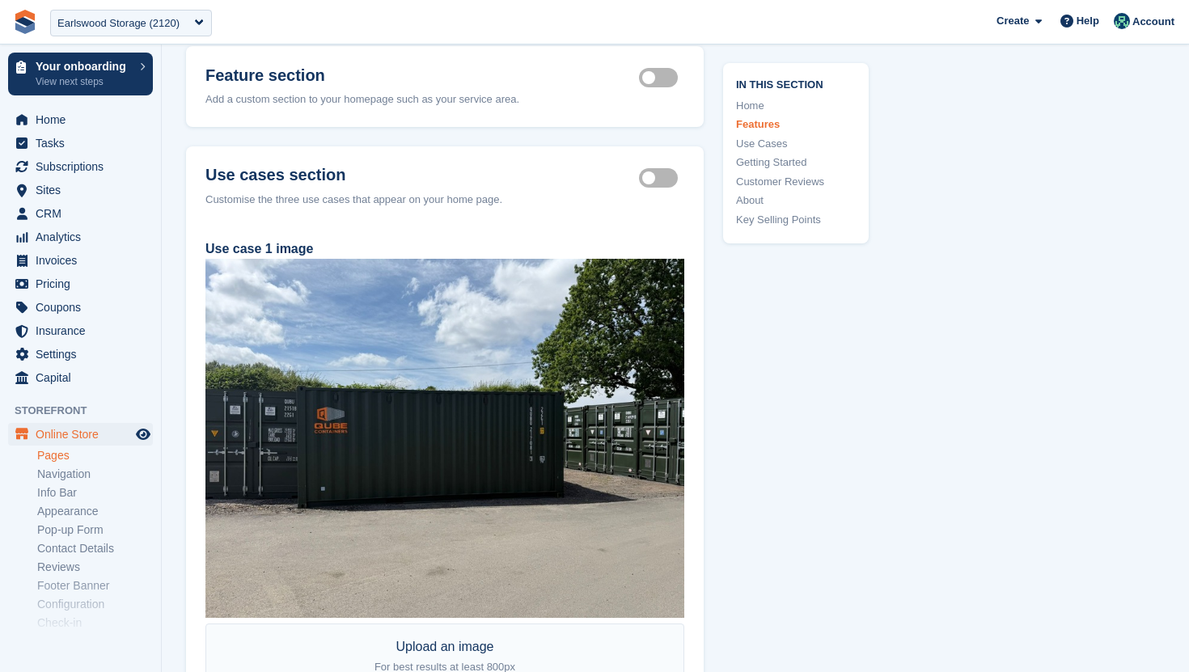
scroll to position [1679, 0]
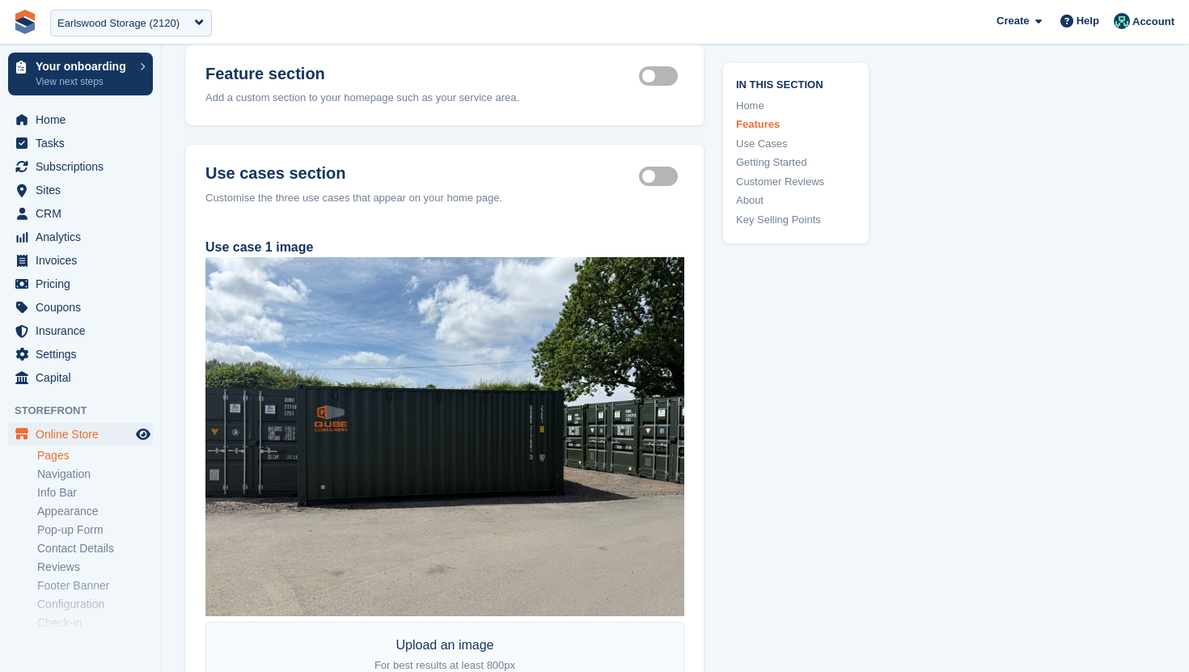
click at [671, 78] on label "Feature section active" at bounding box center [661, 76] width 45 height 2
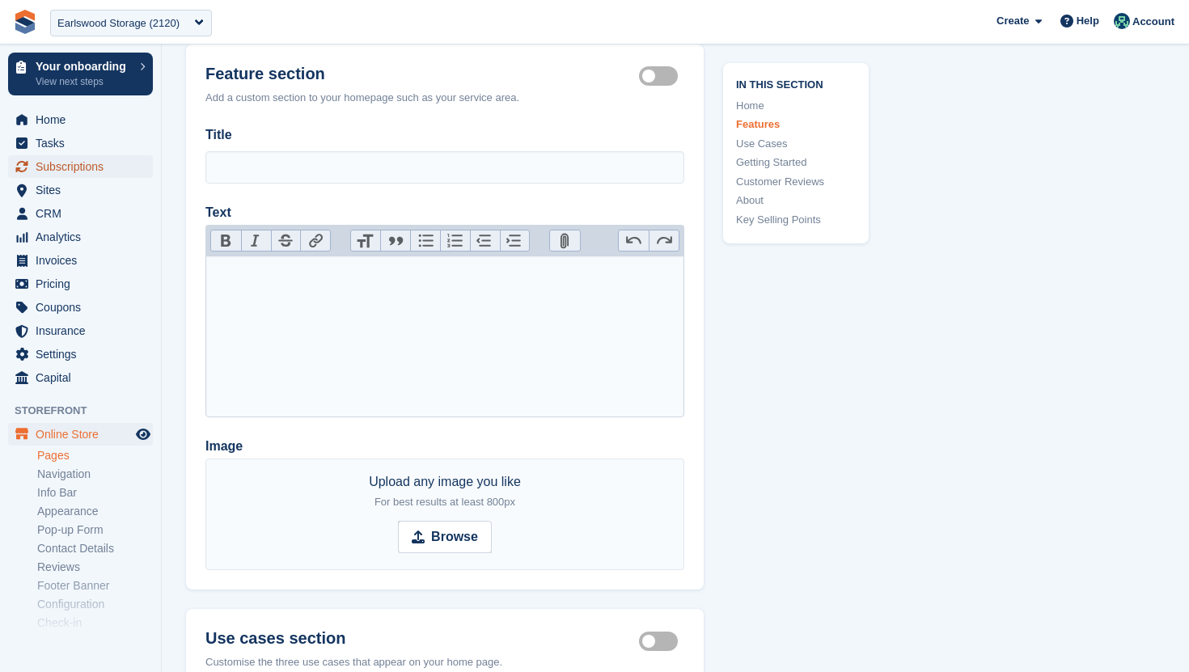
click at [75, 165] on span "Subscriptions" at bounding box center [84, 166] width 97 height 23
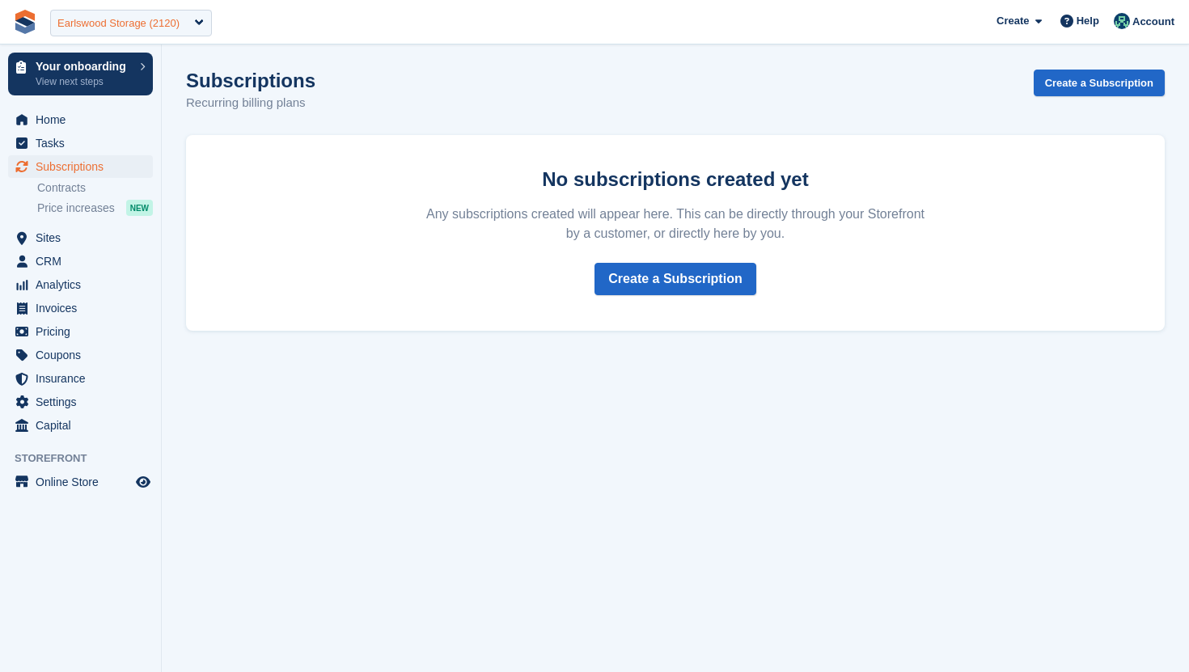
click at [142, 20] on div "Earlswood Storage (2120)" at bounding box center [118, 23] width 122 height 16
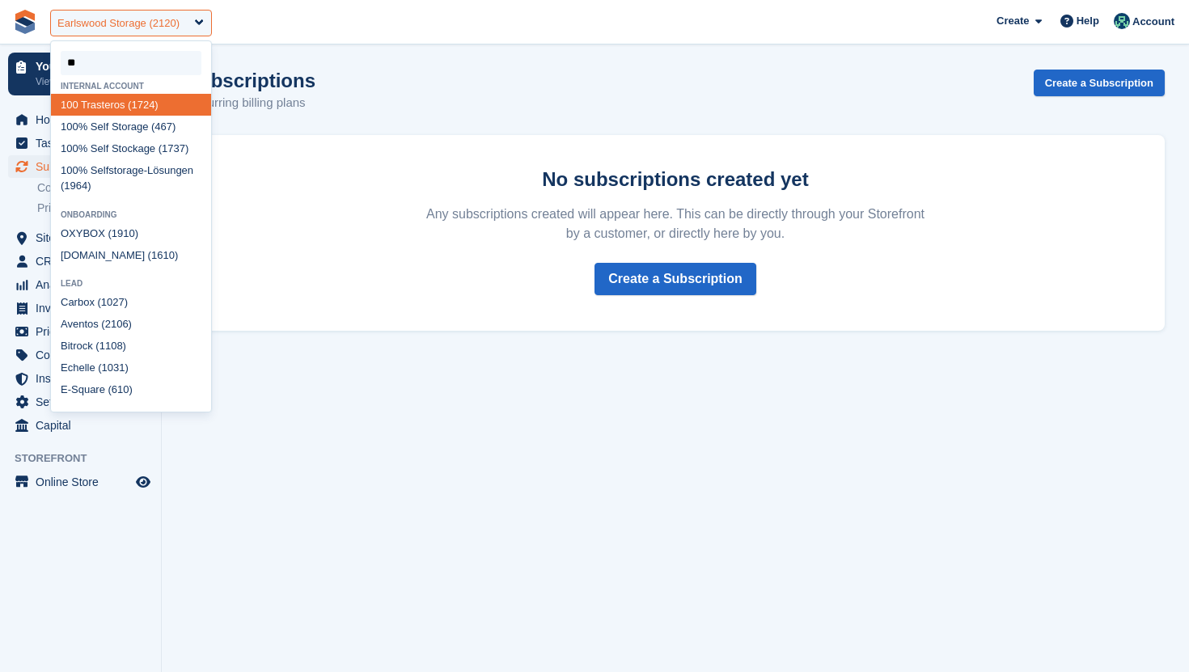
type input "***"
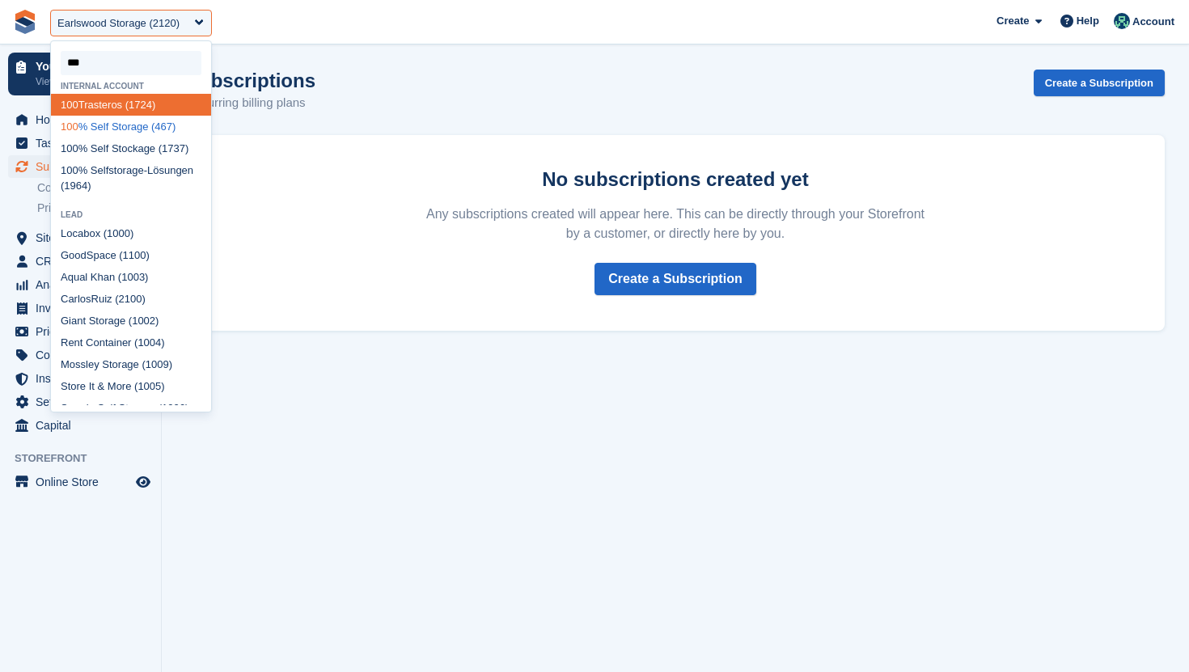
click at [138, 124] on div "100 % Self Storage (467)" at bounding box center [131, 127] width 160 height 22
select select "***"
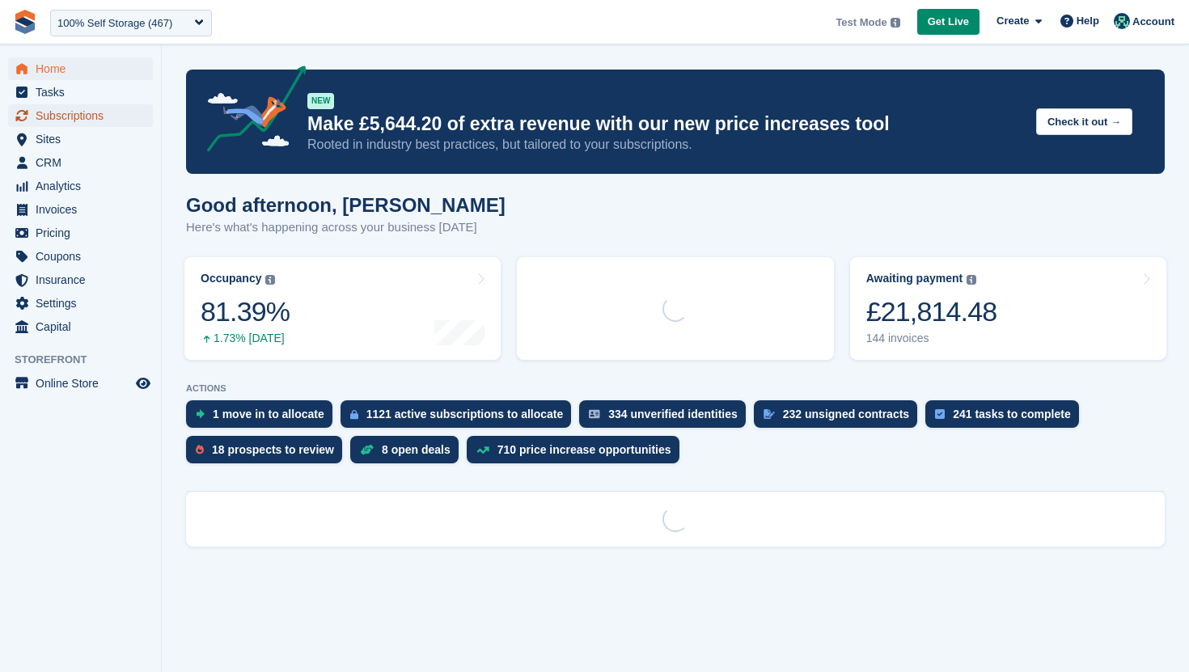
click at [104, 110] on span "Subscriptions" at bounding box center [84, 115] width 97 height 23
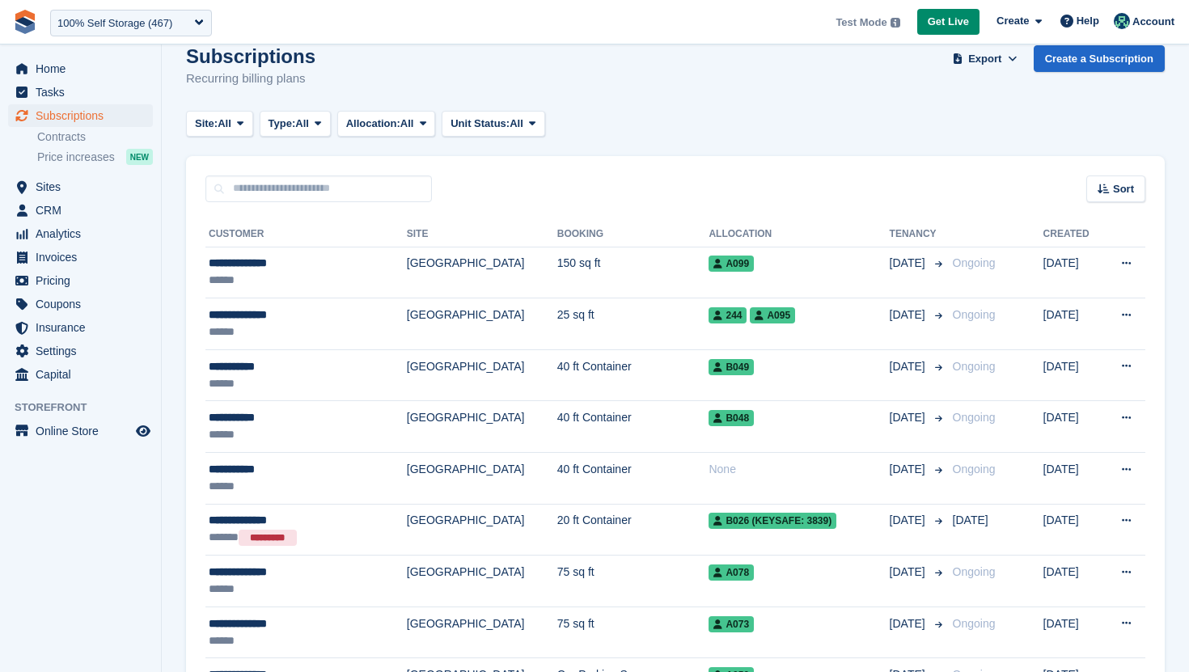
scroll to position [43, 0]
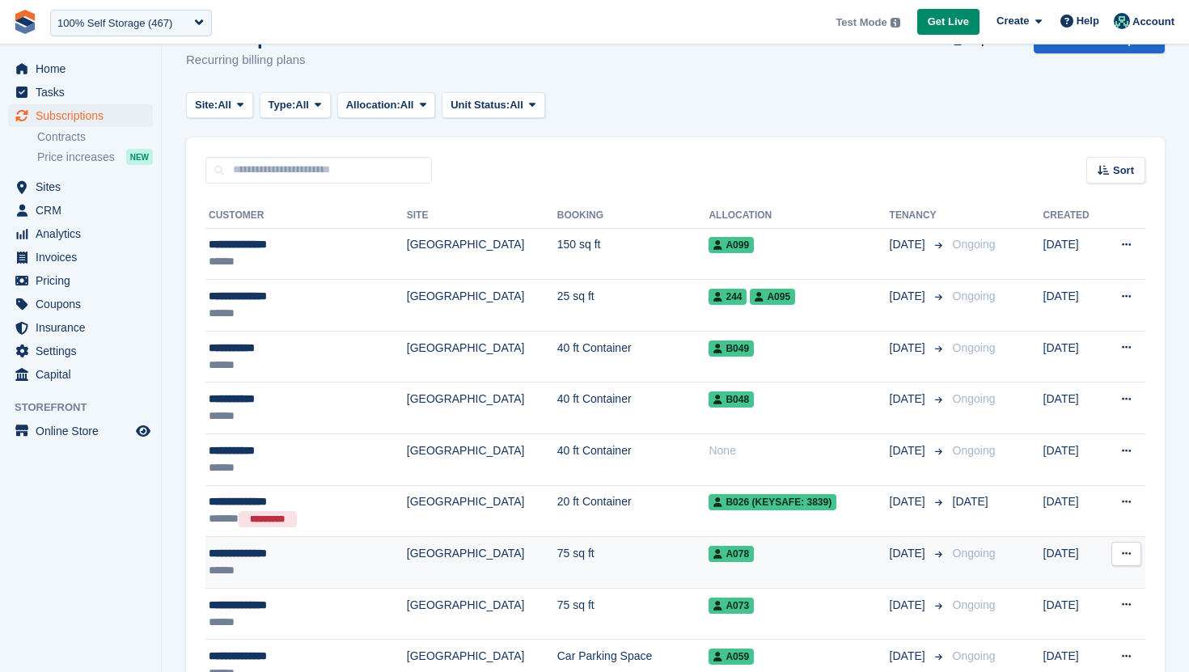
click at [811, 569] on td "A078" at bounding box center [799, 563] width 180 height 52
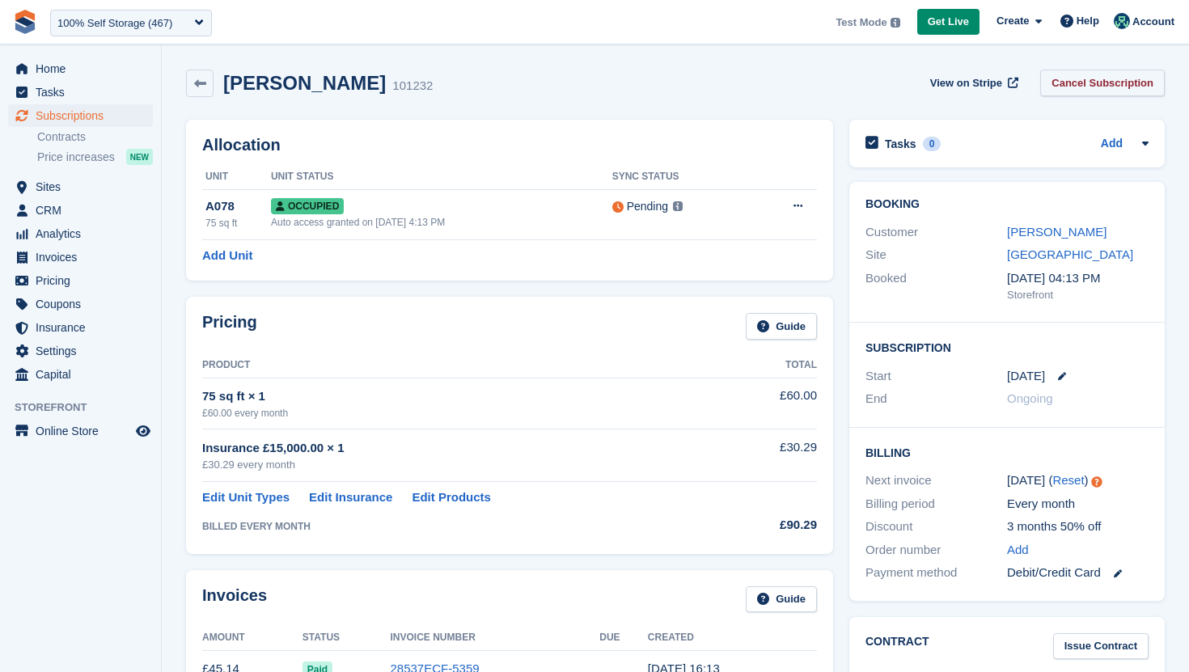
click at [1089, 89] on link "Cancel Subscription" at bounding box center [1102, 83] width 125 height 27
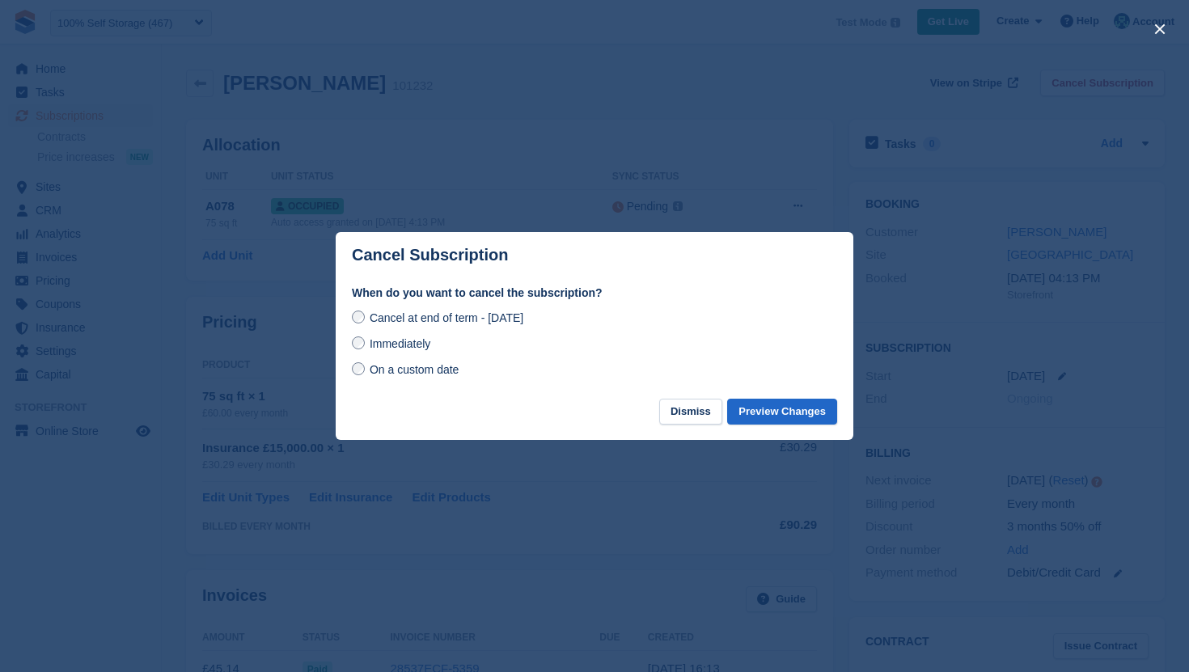
click at [176, 155] on div at bounding box center [594, 336] width 1189 height 672
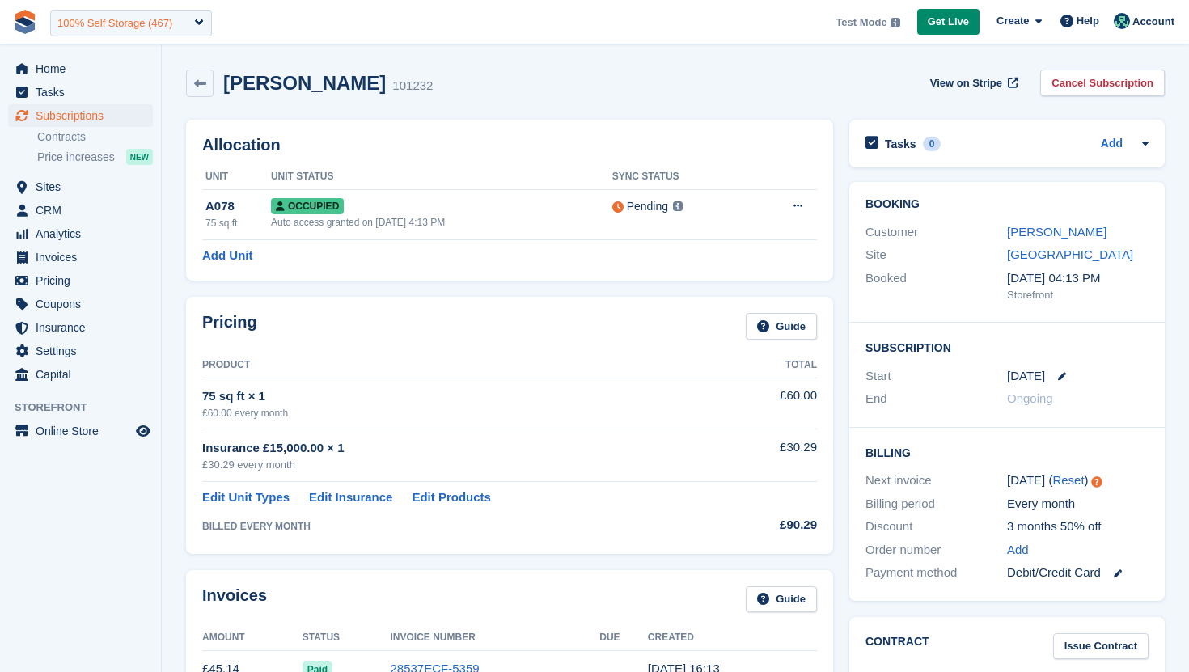
click at [160, 24] on div "100% Self Storage (467)" at bounding box center [114, 23] width 115 height 16
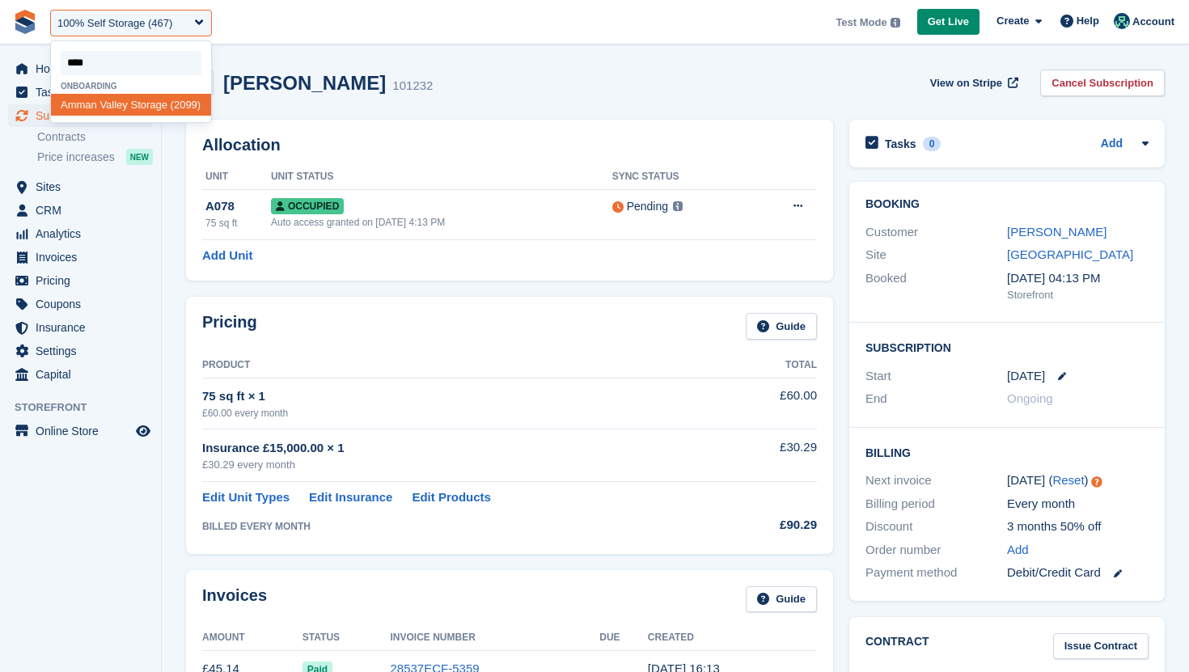
type input "****"
click at [64, 430] on span "Online Store" at bounding box center [84, 431] width 97 height 23
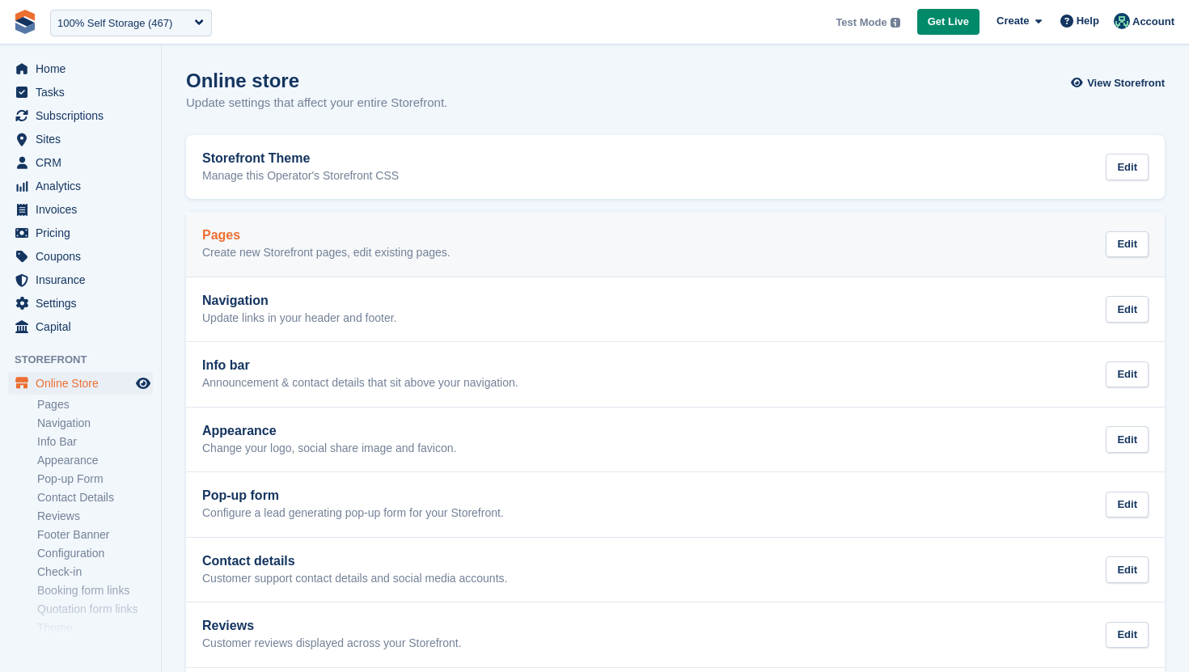
click at [286, 242] on h2 "Pages" at bounding box center [326, 235] width 248 height 15
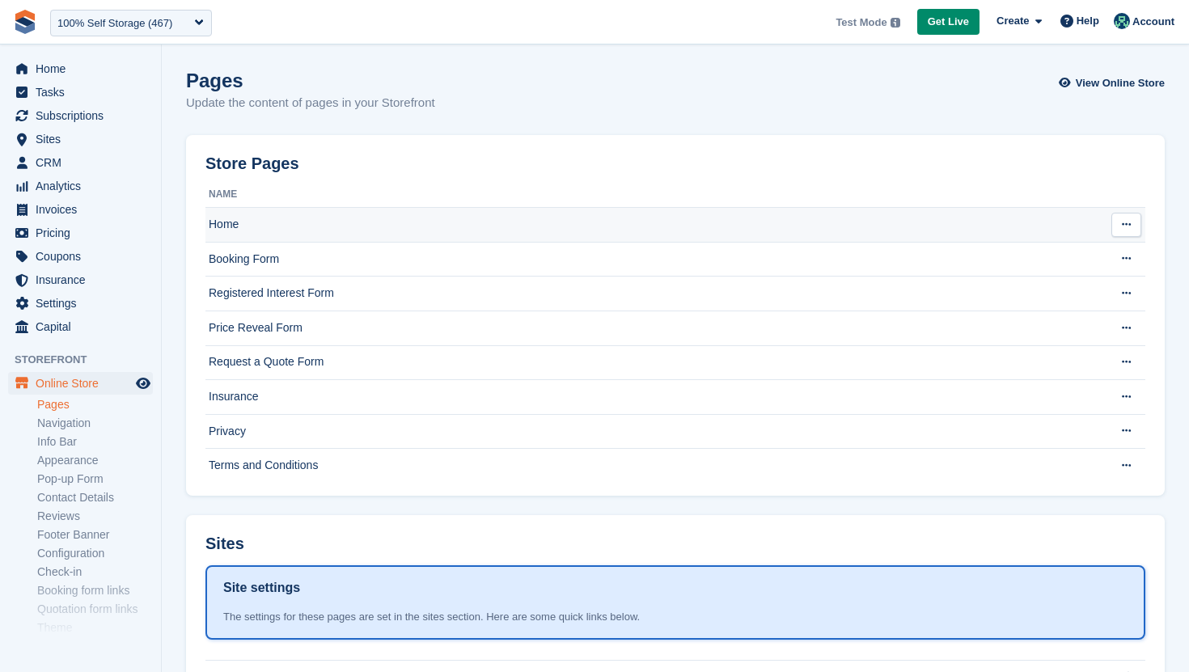
click at [270, 234] on td "Home" at bounding box center [651, 225] width 893 height 35
